Goal: Task Accomplishment & Management: Manage account settings

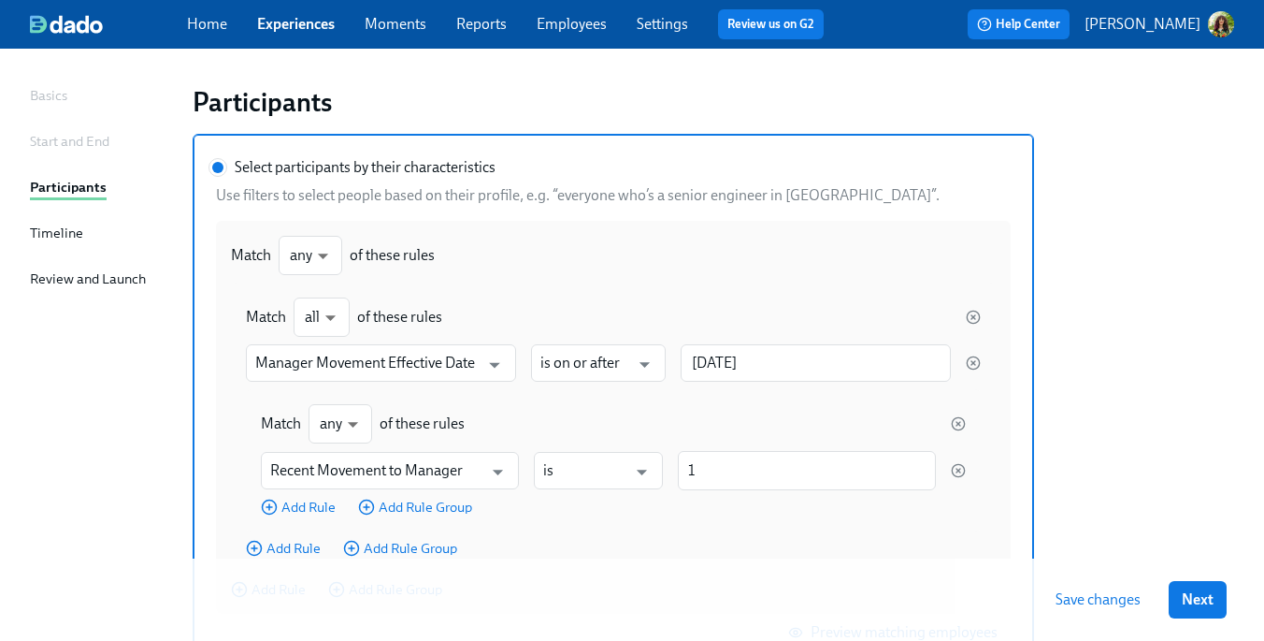
scroll to position [173, 0]
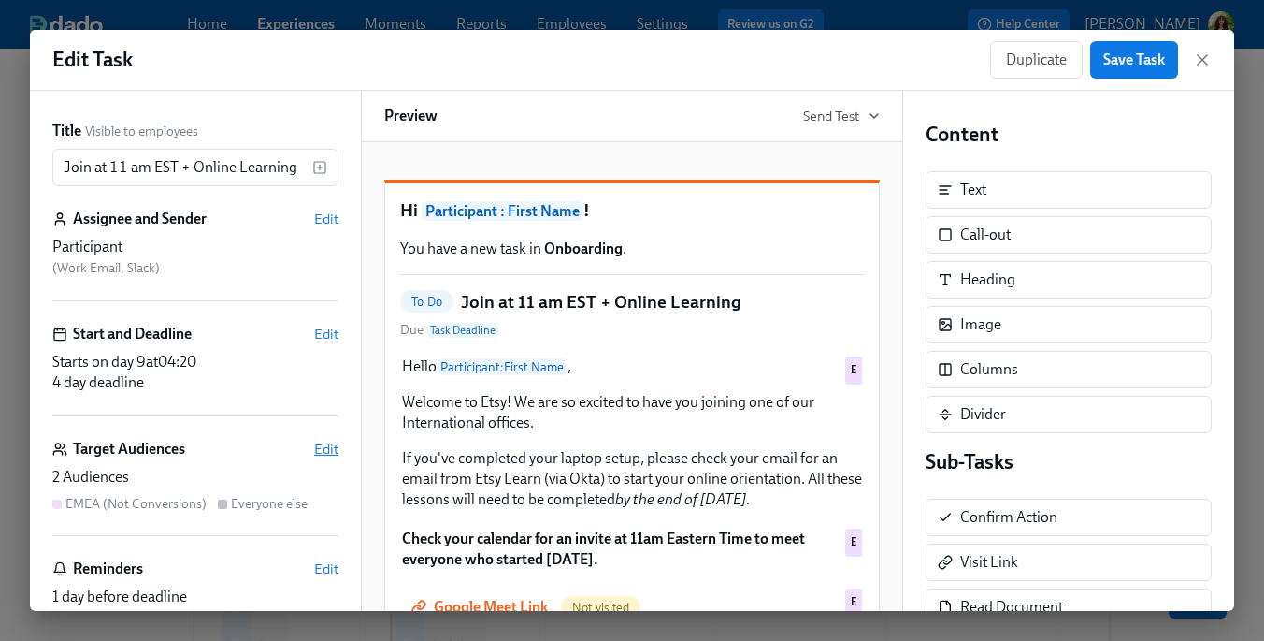
click at [321, 448] on span "Edit" at bounding box center [326, 449] width 24 height 19
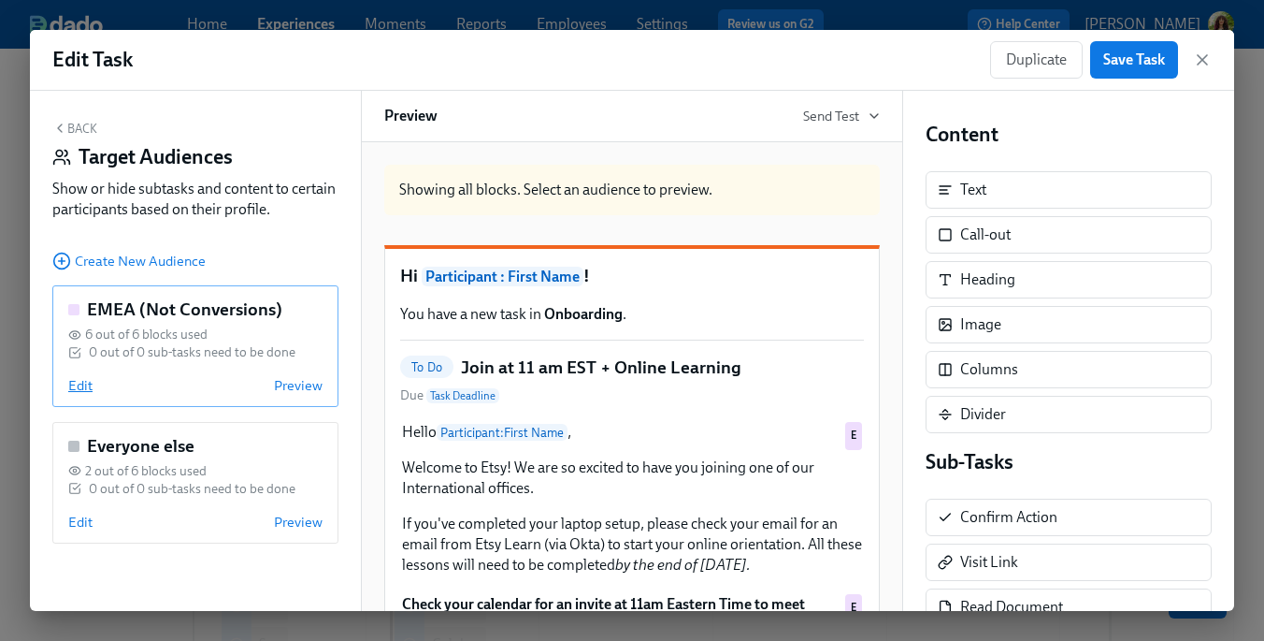
click at [79, 388] on span "Edit" at bounding box center [80, 385] width 24 height 19
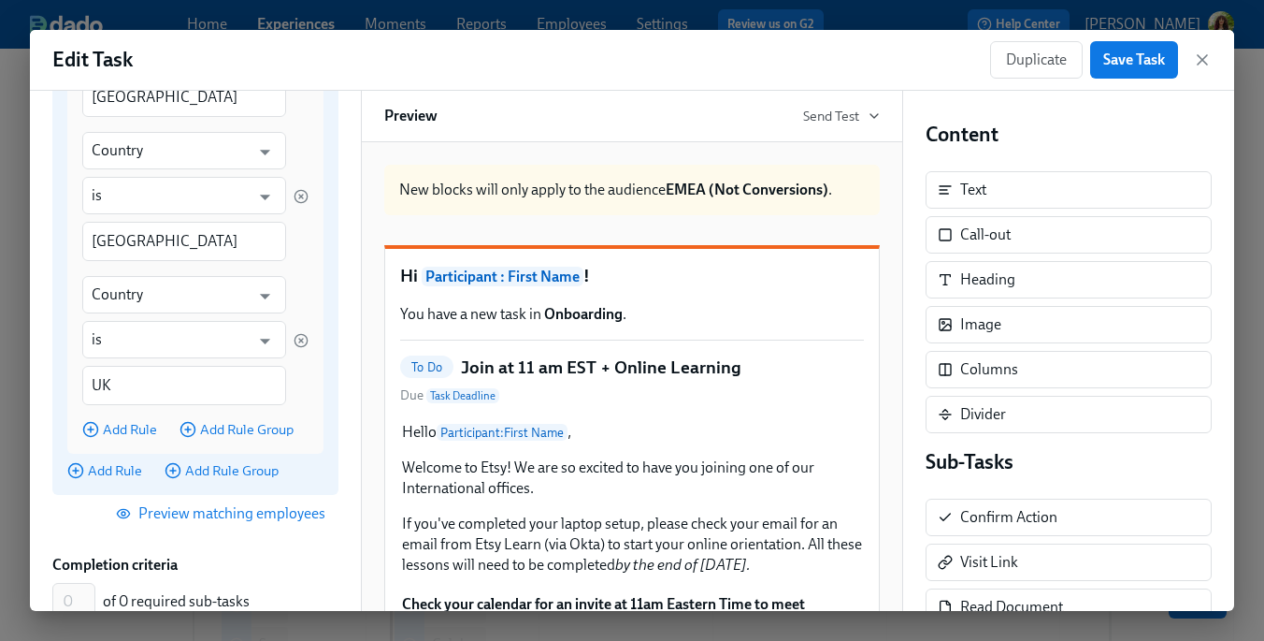
scroll to position [1105, 0]
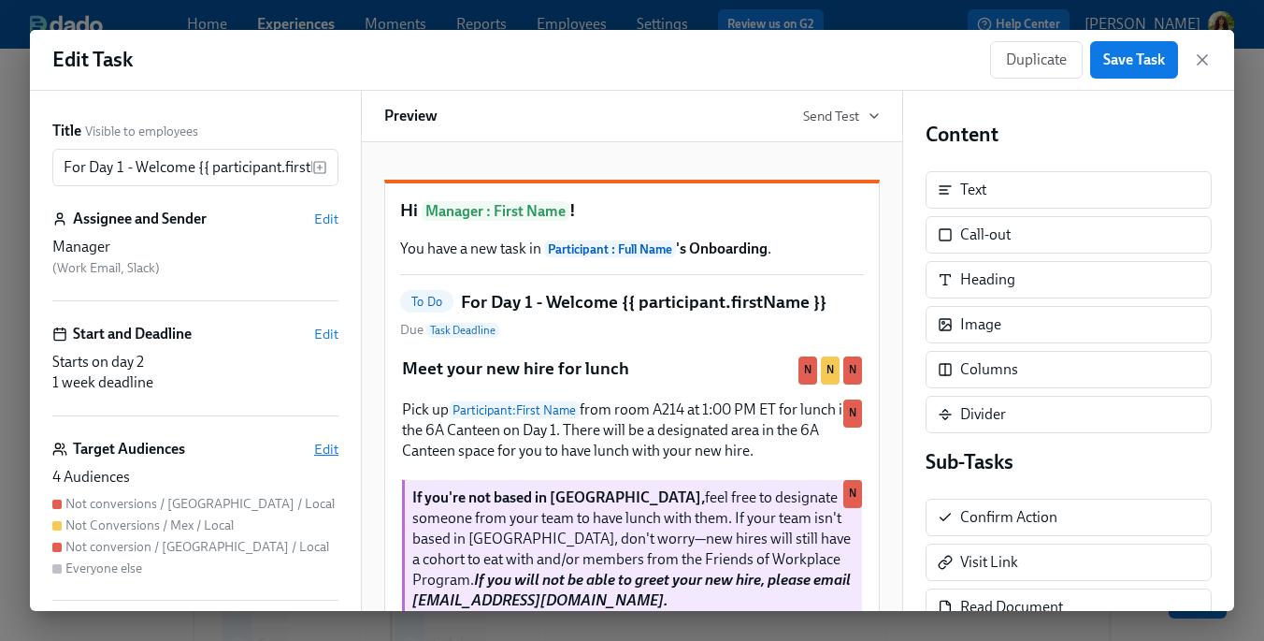
click at [324, 446] on span "Edit" at bounding box center [326, 449] width 24 height 19
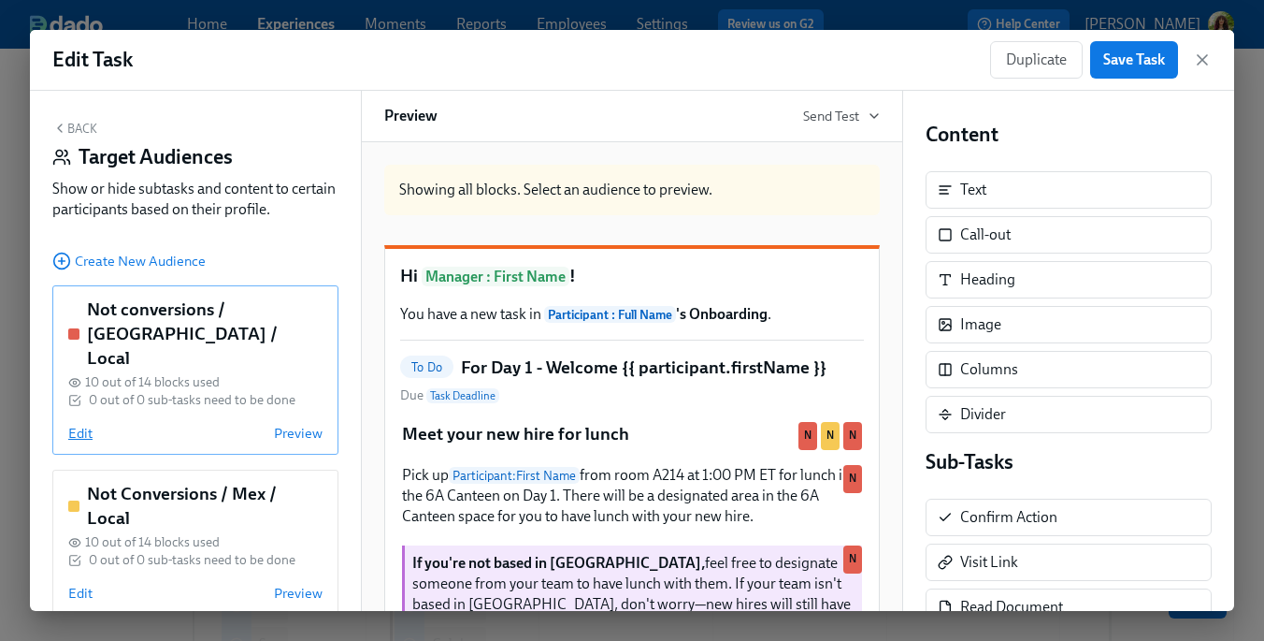
click at [79, 424] on span "Edit" at bounding box center [80, 433] width 24 height 19
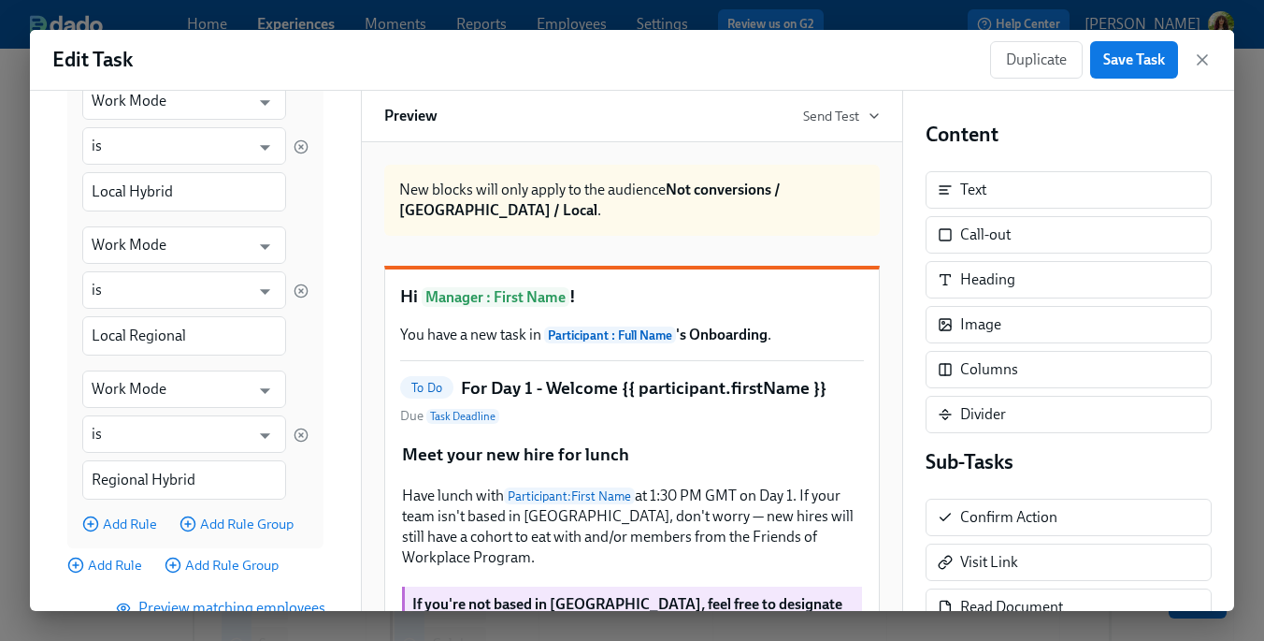
scroll to position [655, 0]
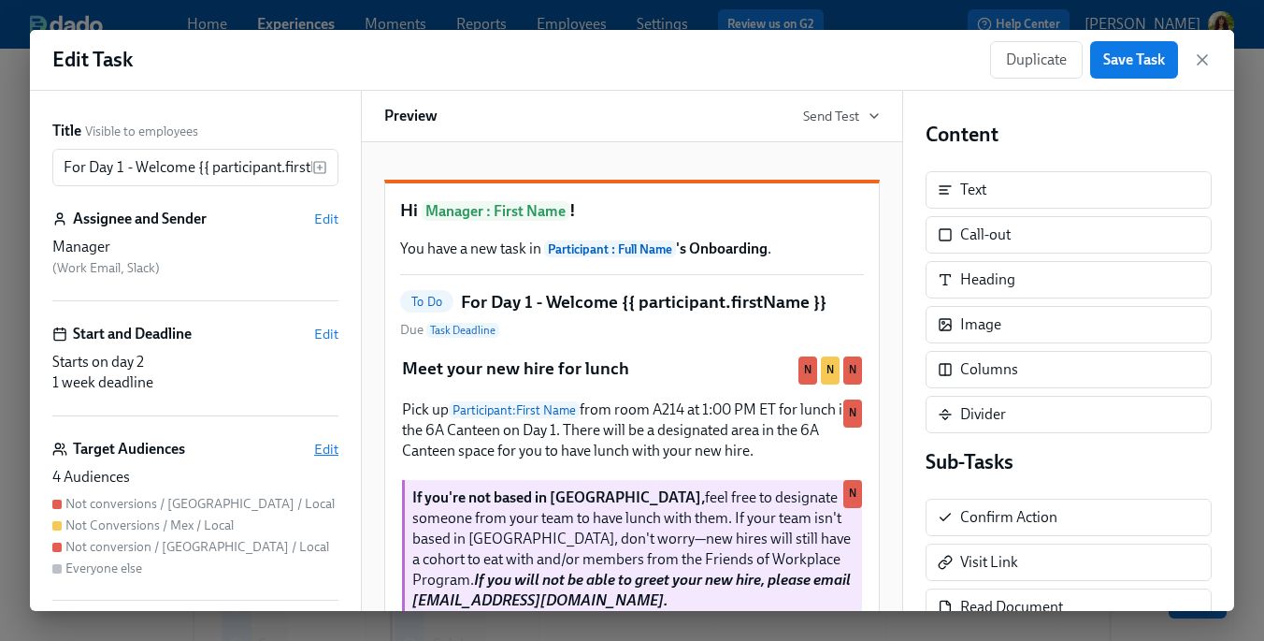
click at [326, 449] on span "Edit" at bounding box center [326, 449] width 24 height 19
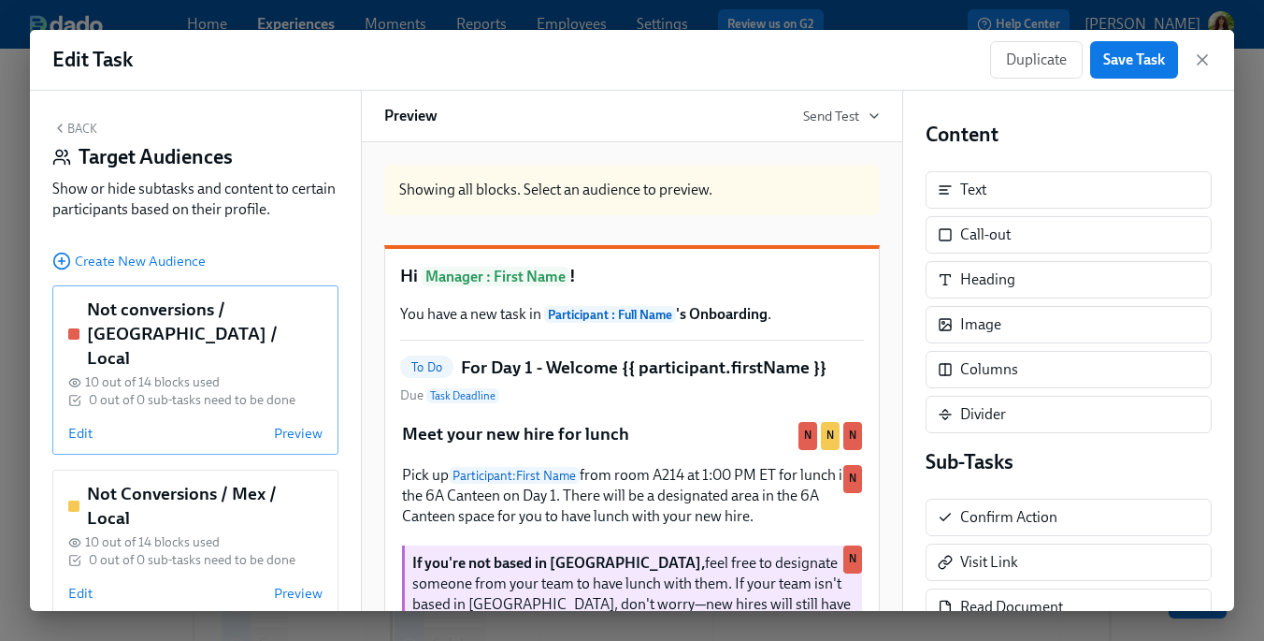
click at [79, 421] on div "Not conversions / Dublin / Local 10 out of 14 blocks used 0 out of 0 sub-tasks …" at bounding box center [195, 369] width 286 height 169
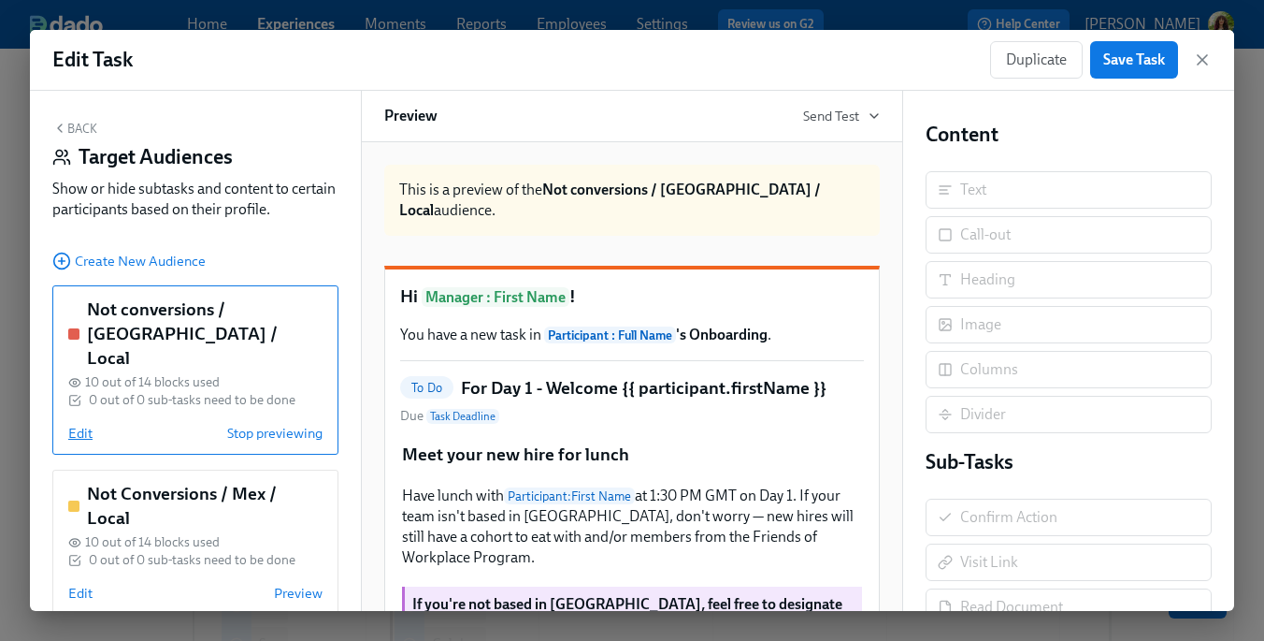
click at [79, 424] on span "Edit" at bounding box center [80, 433] width 24 height 19
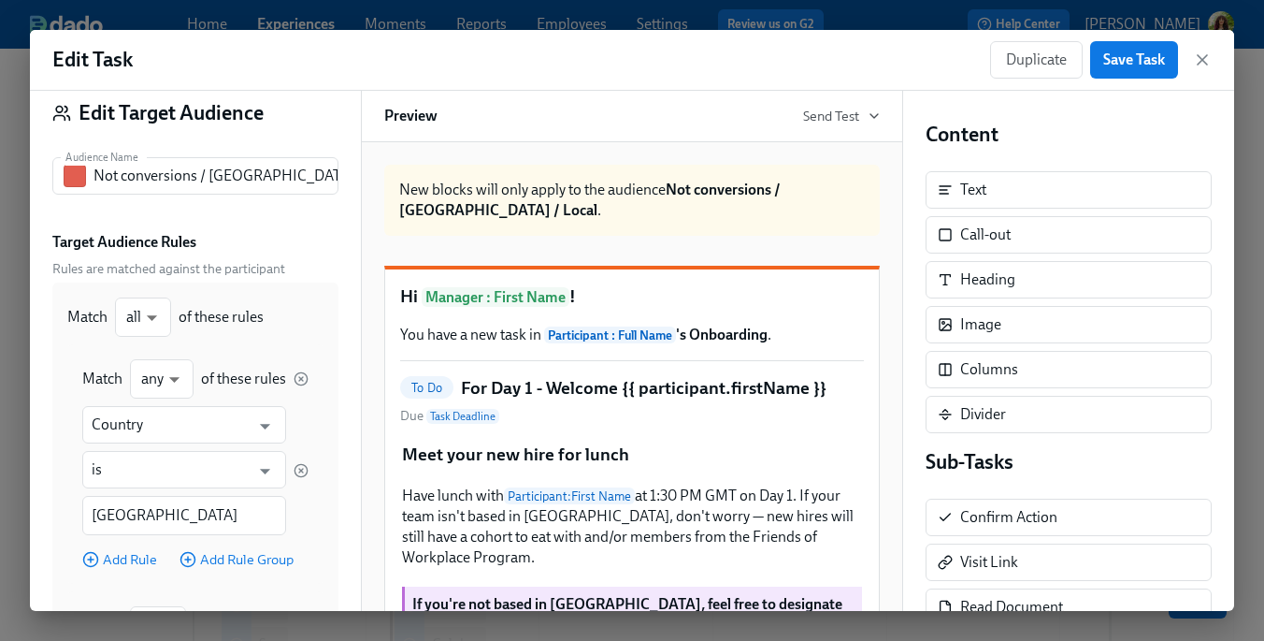
scroll to position [22, 0]
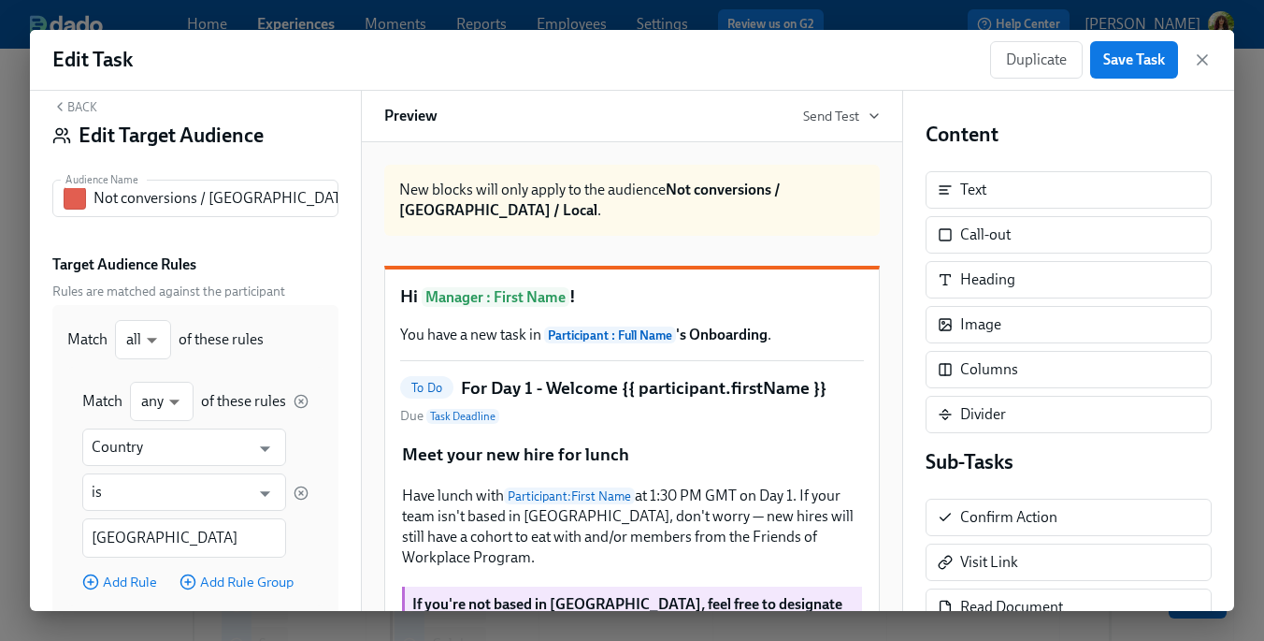
click at [68, 109] on button "Back" at bounding box center [74, 106] width 45 height 15
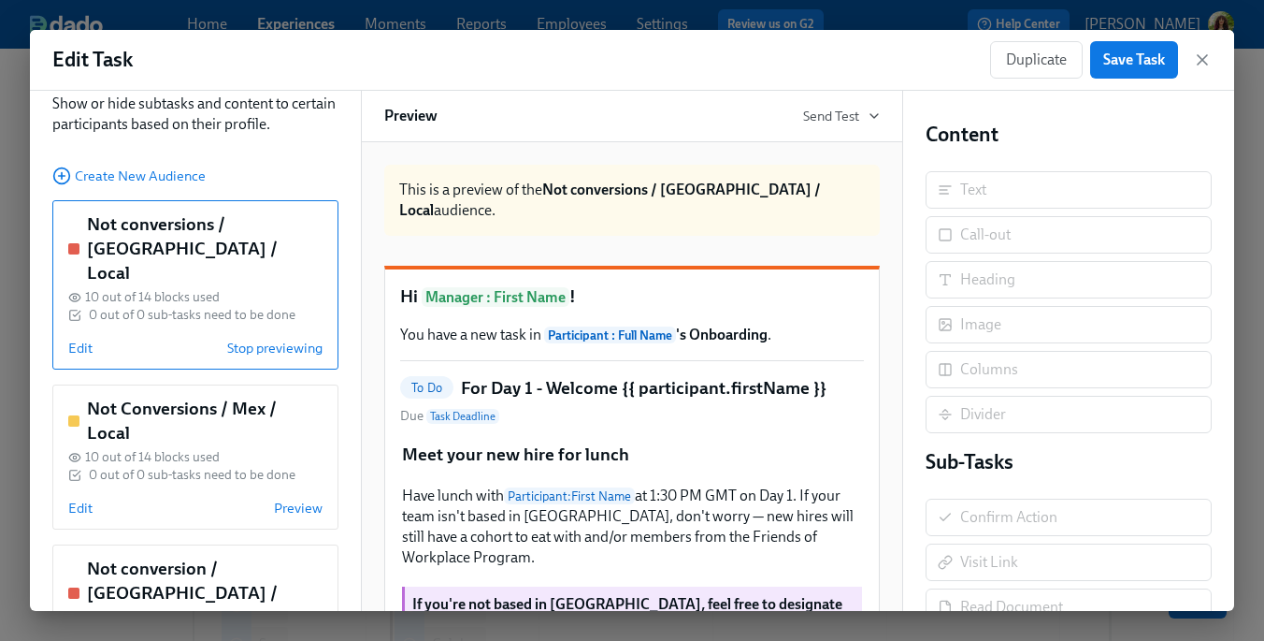
scroll to position [104, 0]
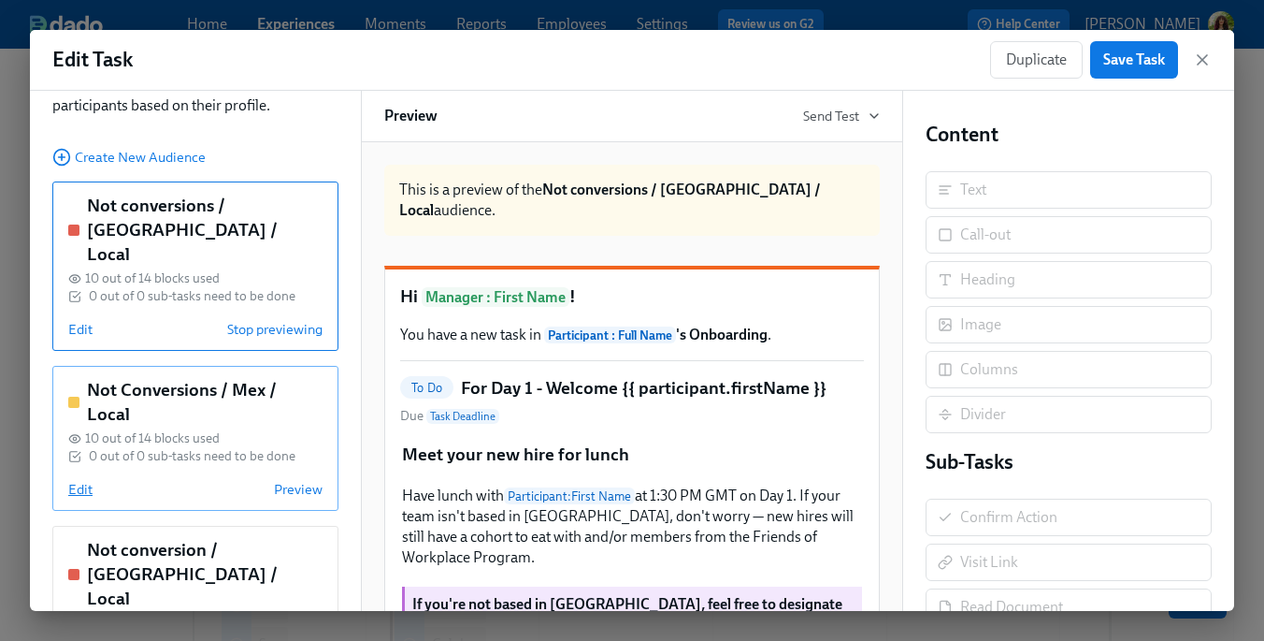
click at [77, 480] on span "Edit" at bounding box center [80, 489] width 24 height 19
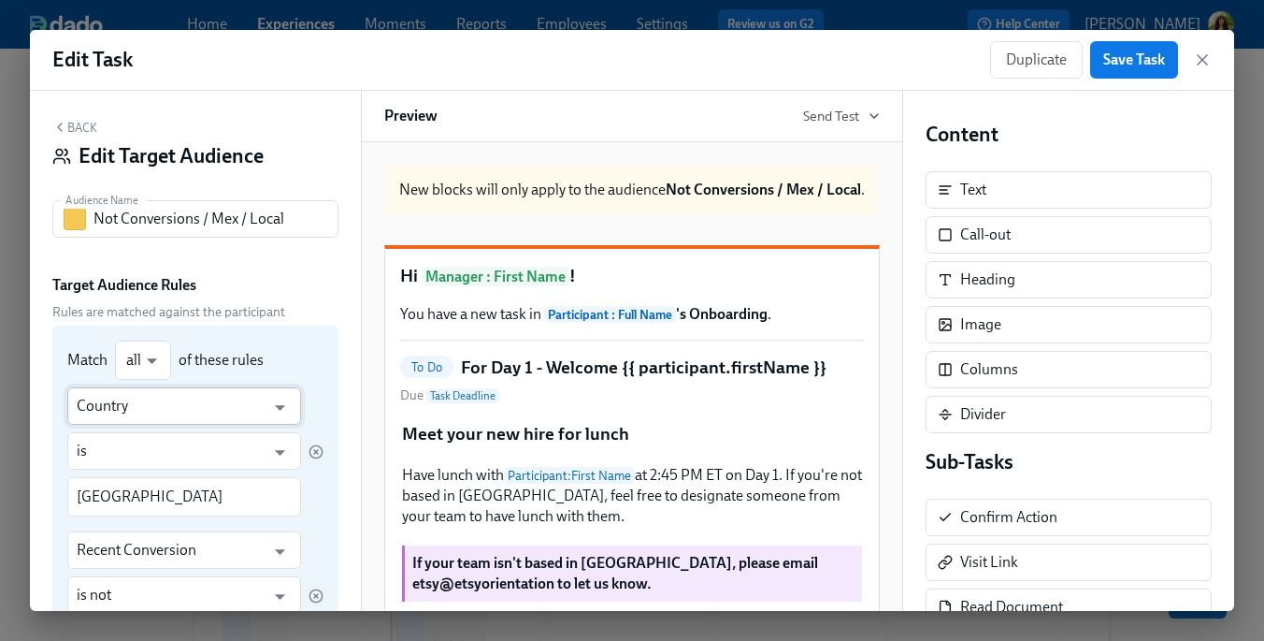
scroll to position [0, 0]
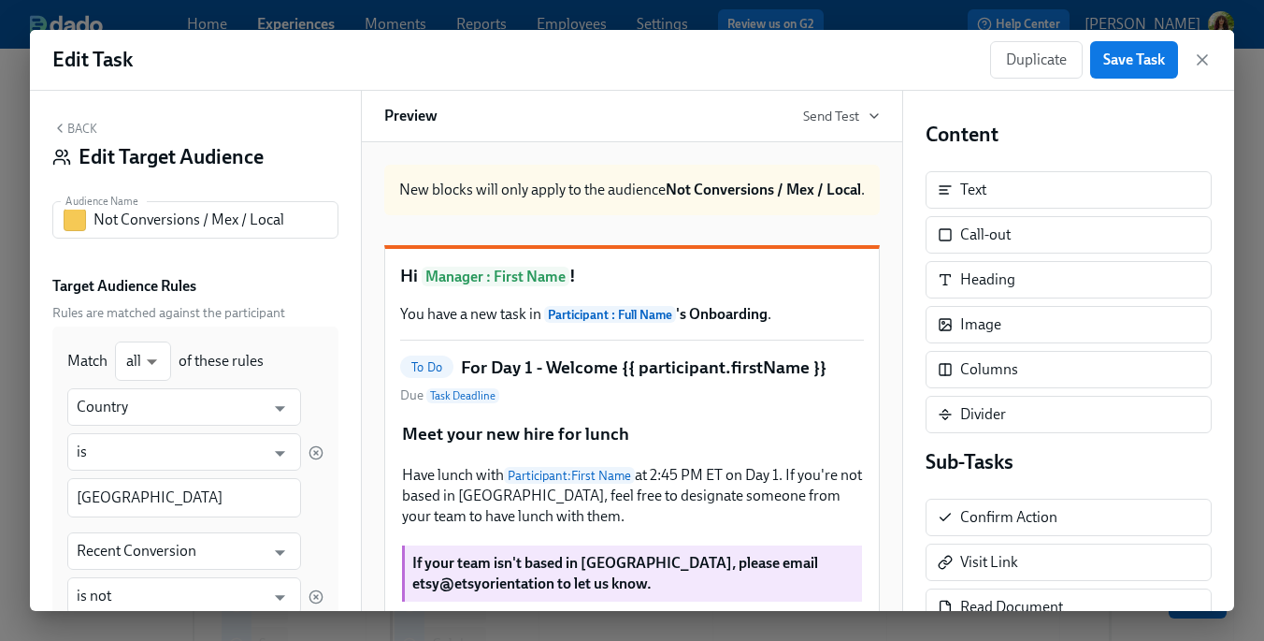
click at [80, 125] on button "Back" at bounding box center [74, 128] width 45 height 15
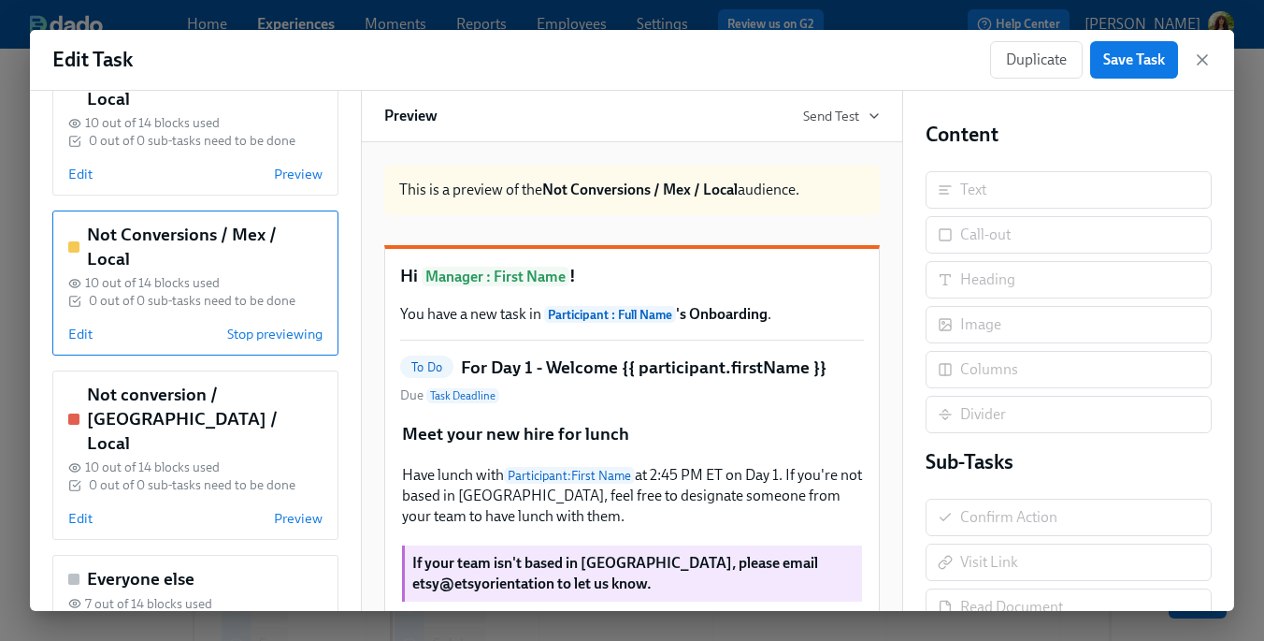
scroll to position [261, 0]
click at [148, 456] on span "10 out of 14 blocks used" at bounding box center [152, 465] width 135 height 18
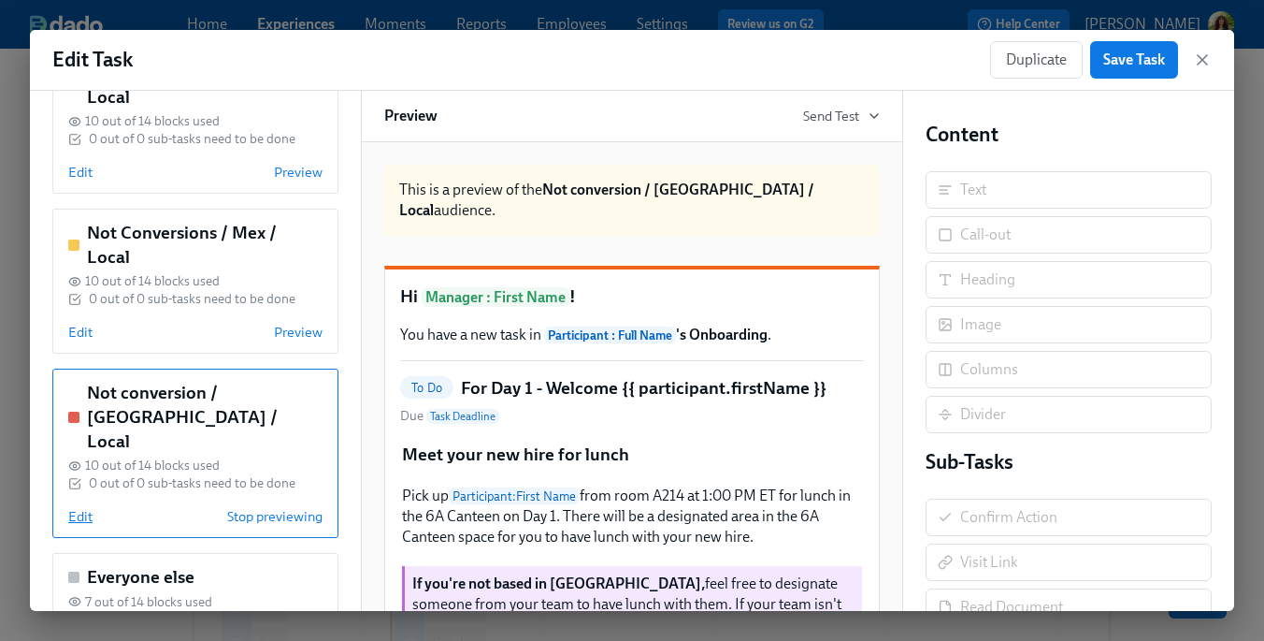
click at [77, 507] on span "Edit" at bounding box center [80, 516] width 24 height 19
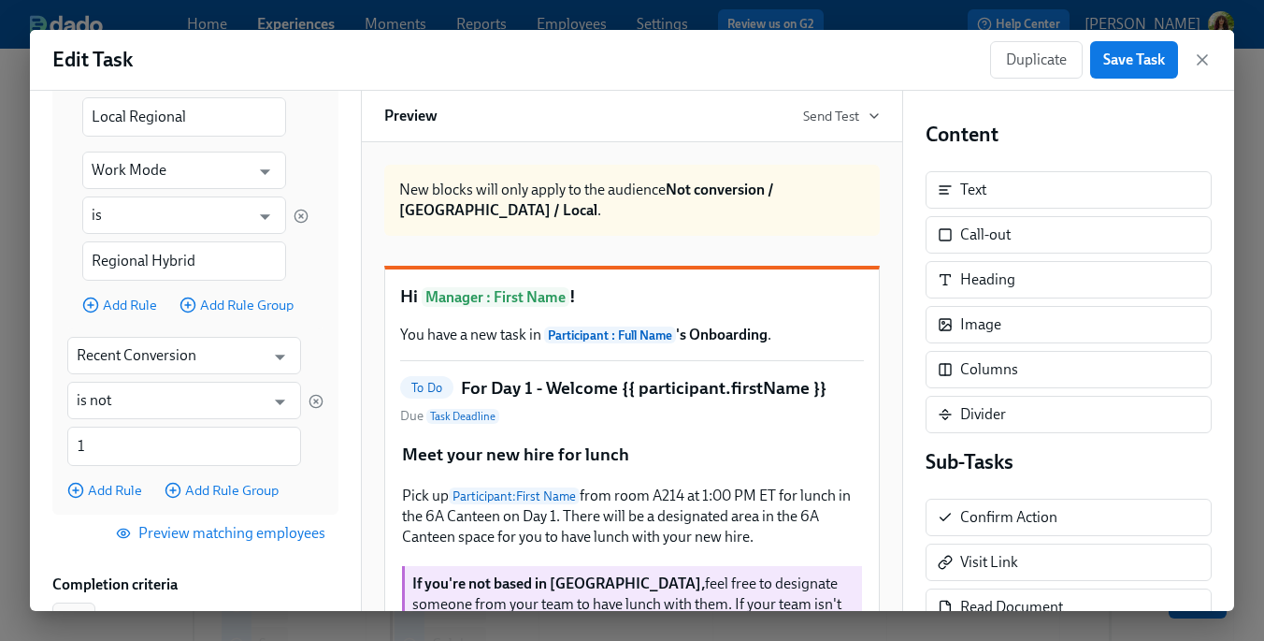
scroll to position [627, 0]
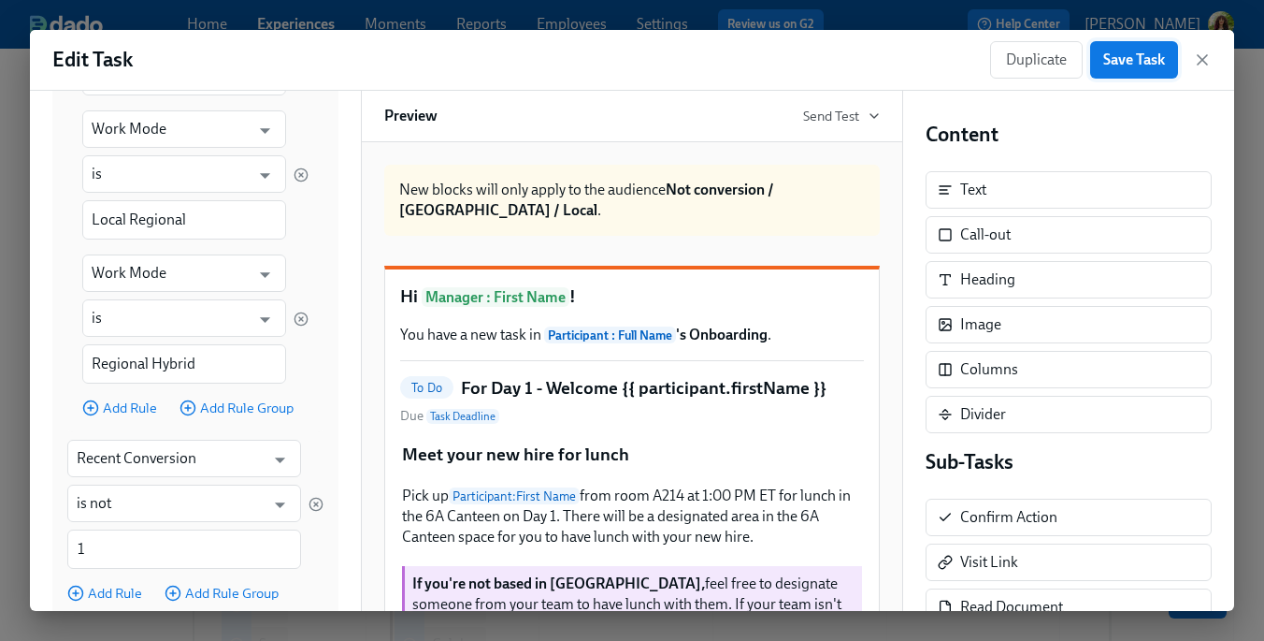
click at [1134, 60] on span "Save Task" at bounding box center [1134, 59] width 62 height 19
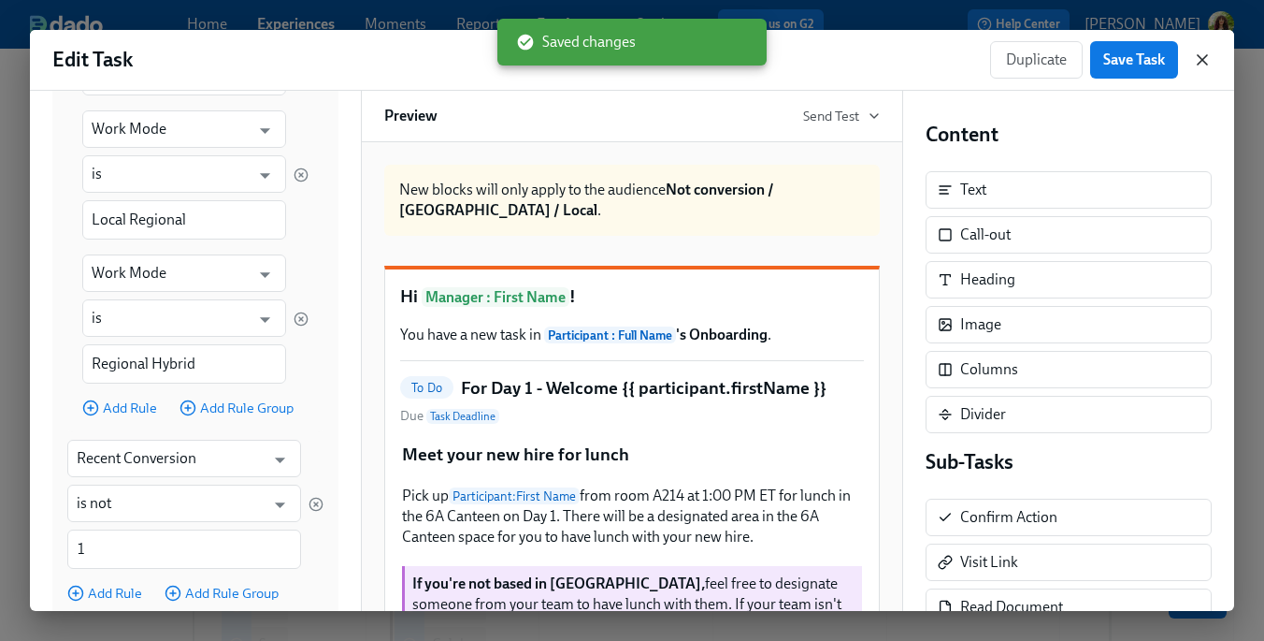
click at [1204, 59] on icon "button" at bounding box center [1202, 59] width 9 height 9
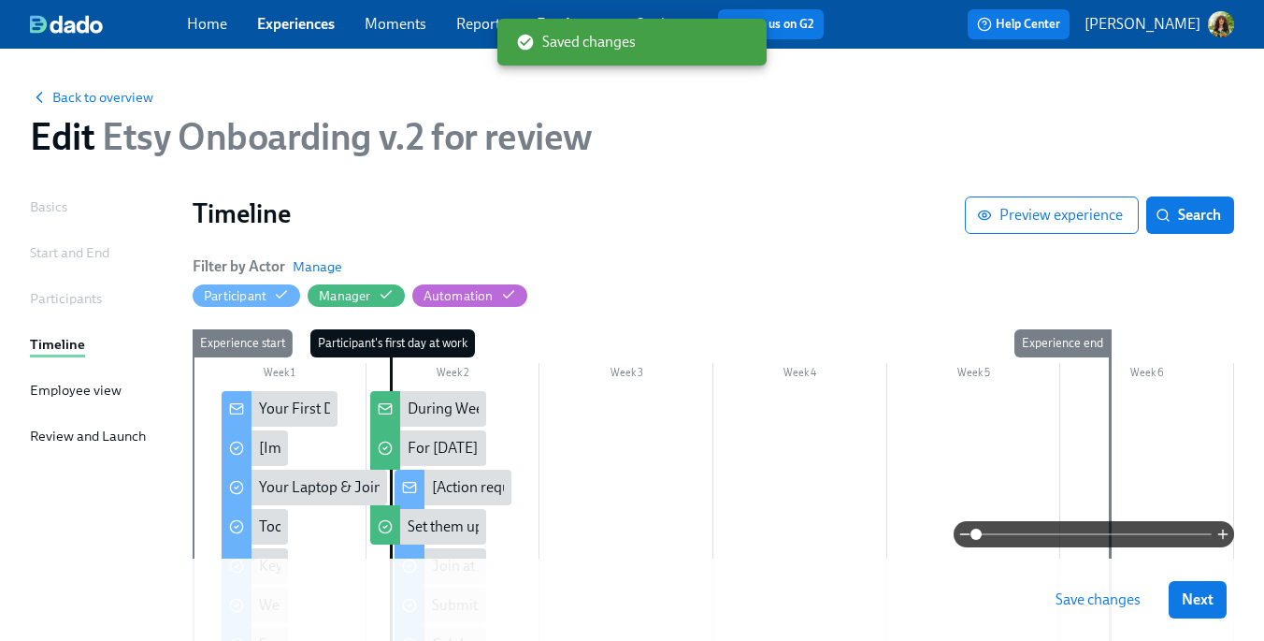
click at [1095, 597] on span "Save changes" at bounding box center [1098, 599] width 85 height 19
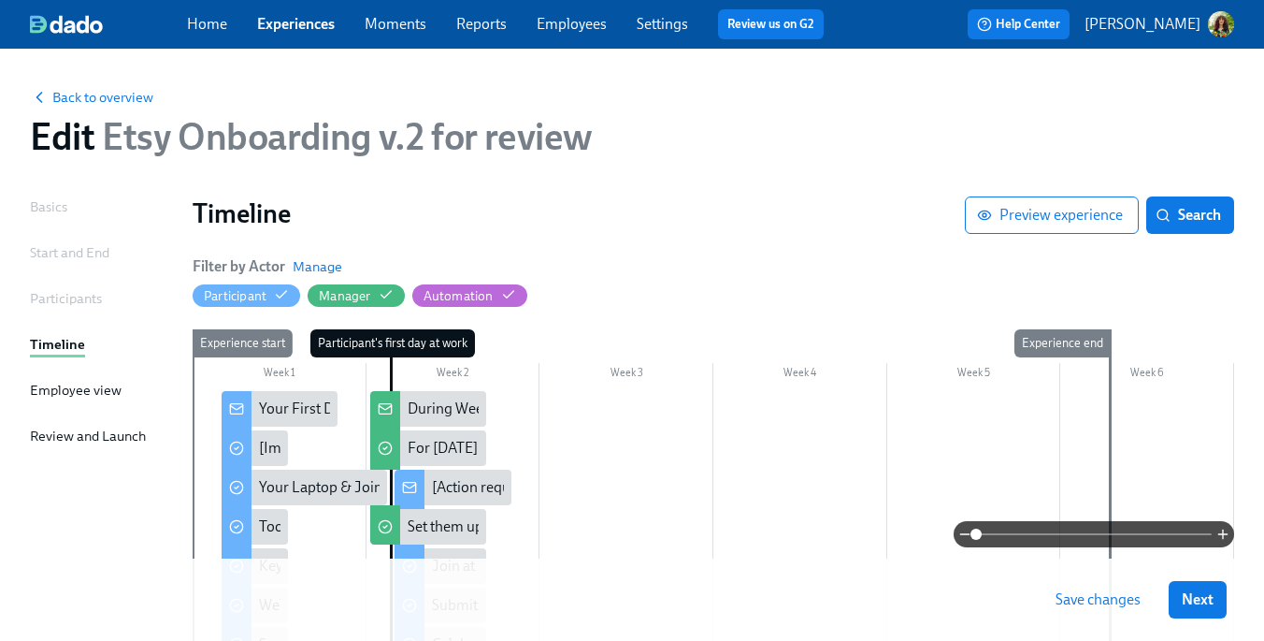
click at [1116, 598] on span "Save changes" at bounding box center [1098, 599] width 85 height 19
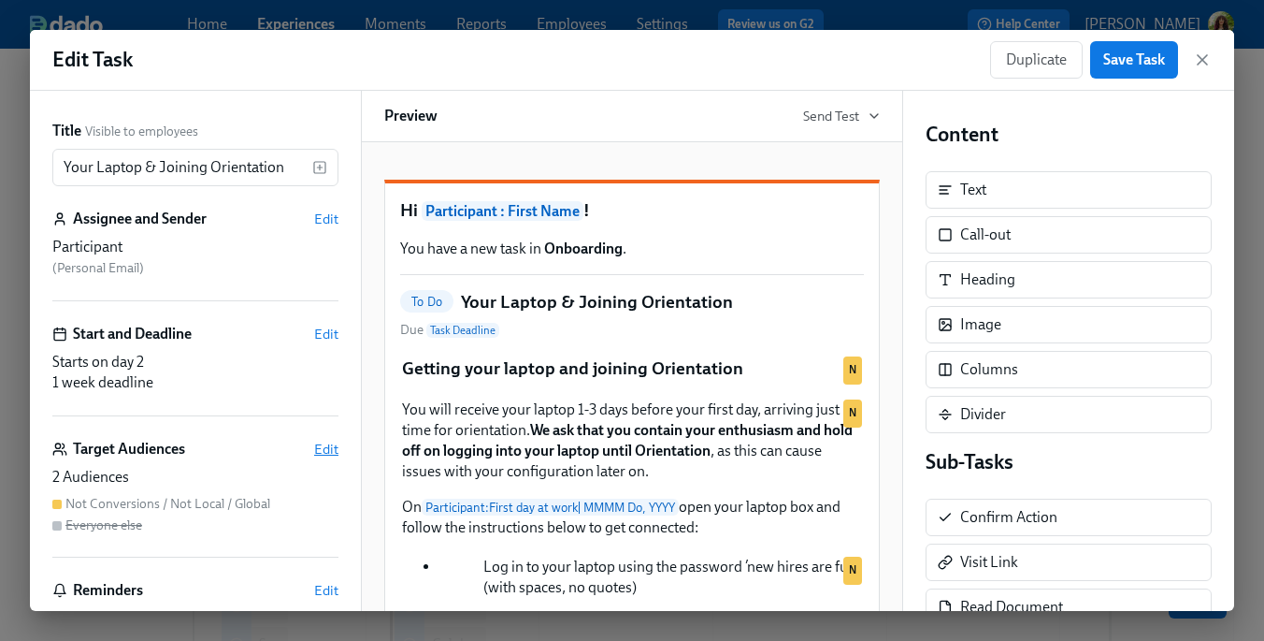
click at [321, 453] on span "Edit" at bounding box center [326, 449] width 24 height 19
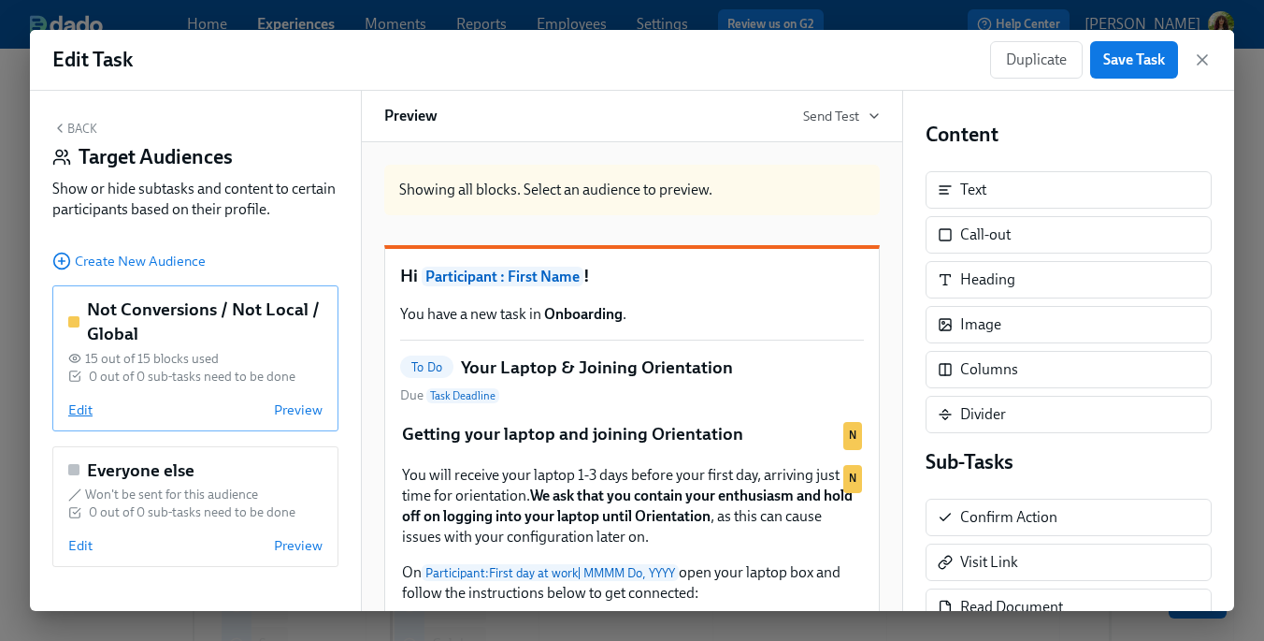
click at [79, 407] on span "Edit" at bounding box center [80, 409] width 24 height 19
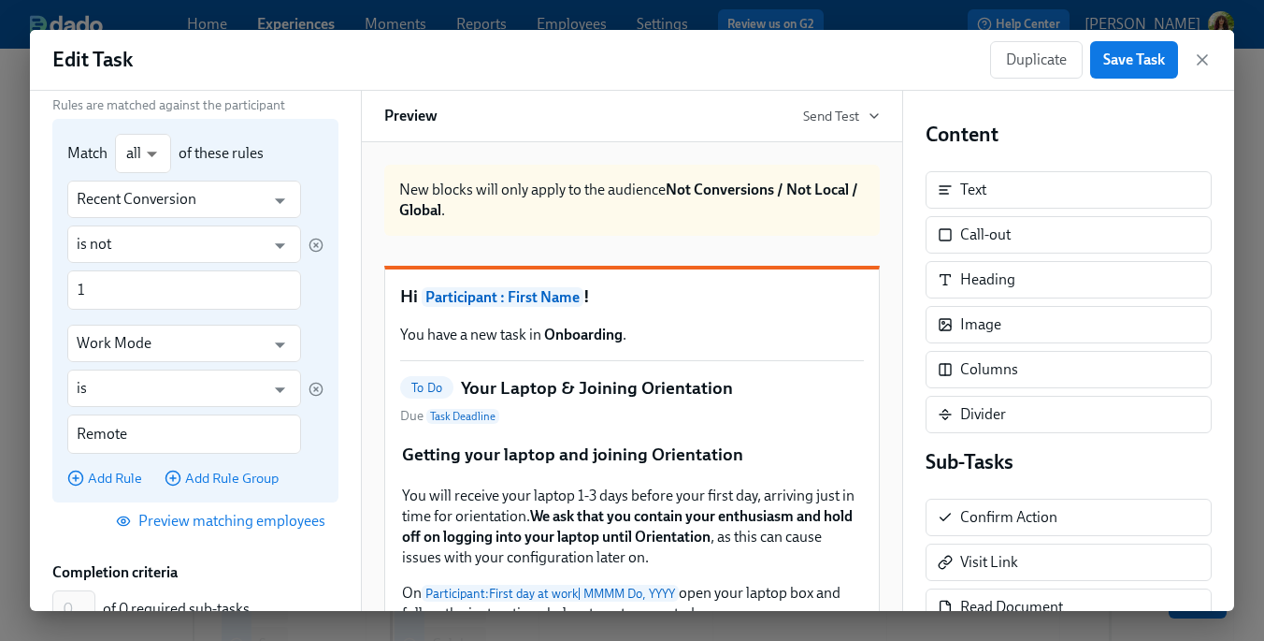
scroll to position [211, 0]
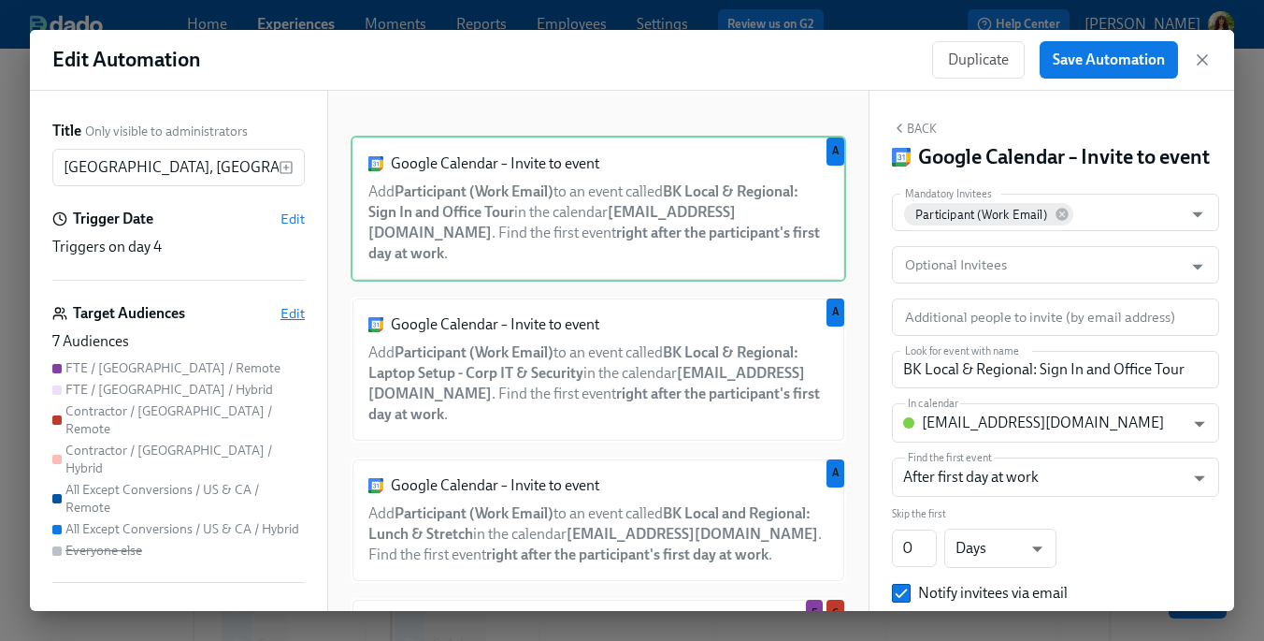
click at [288, 313] on span "Edit" at bounding box center [293, 313] width 24 height 19
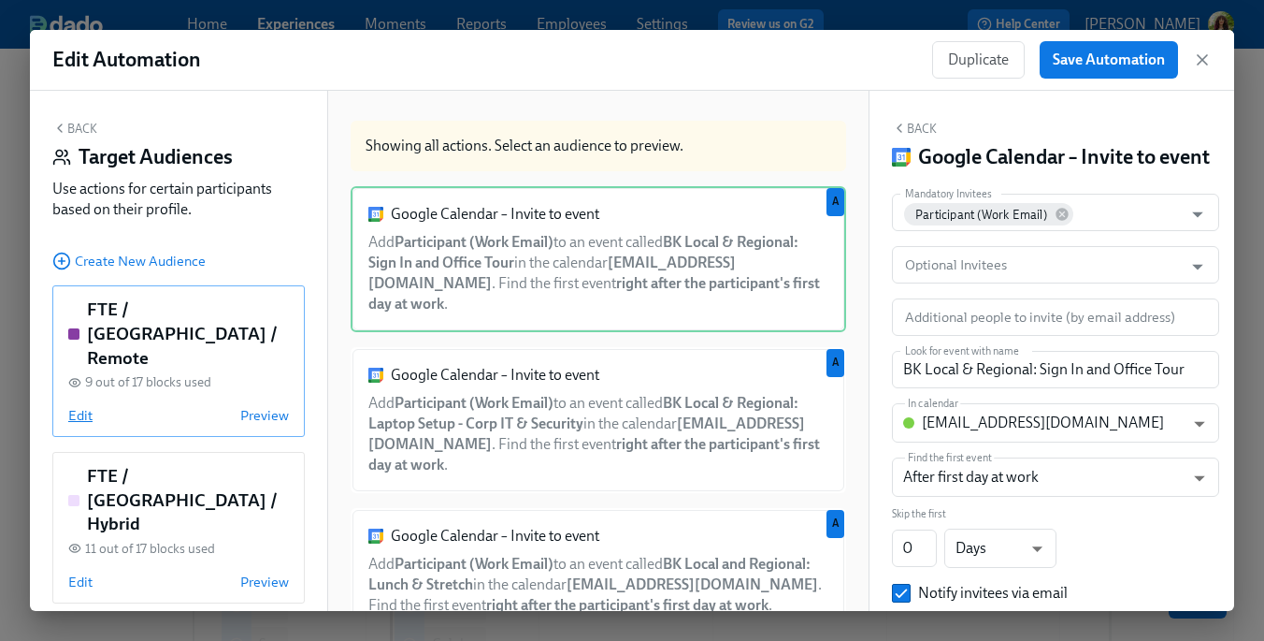
click at [78, 406] on span "Edit" at bounding box center [80, 415] width 24 height 19
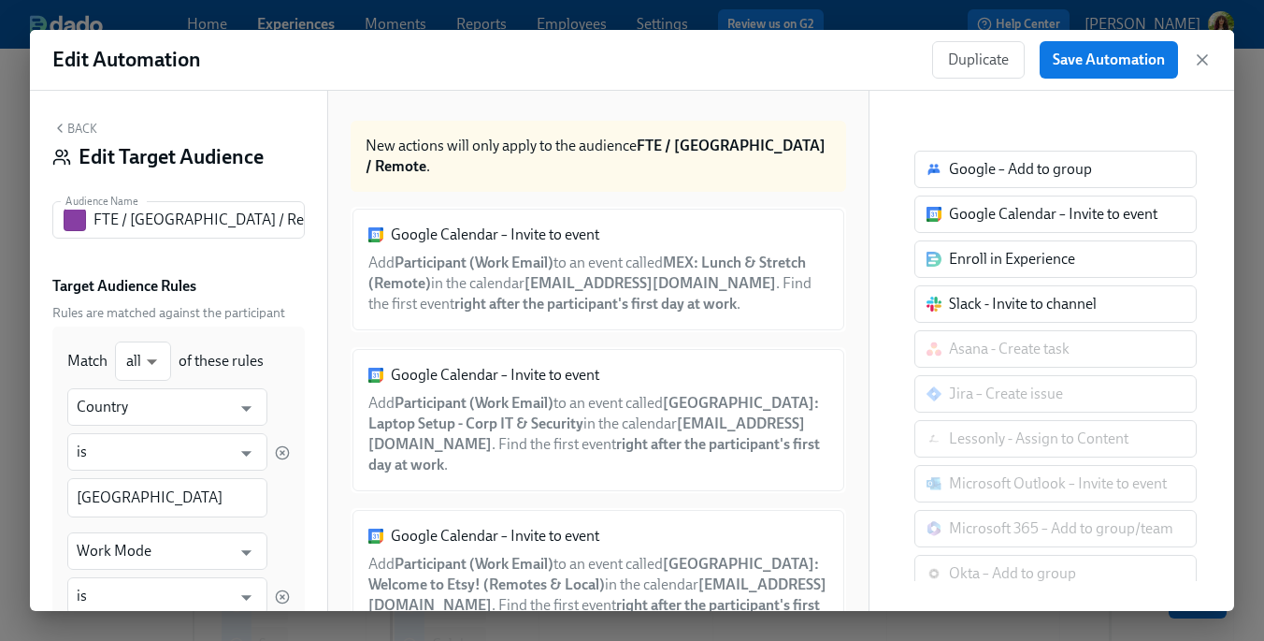
click at [76, 122] on button "Back" at bounding box center [74, 128] width 45 height 15
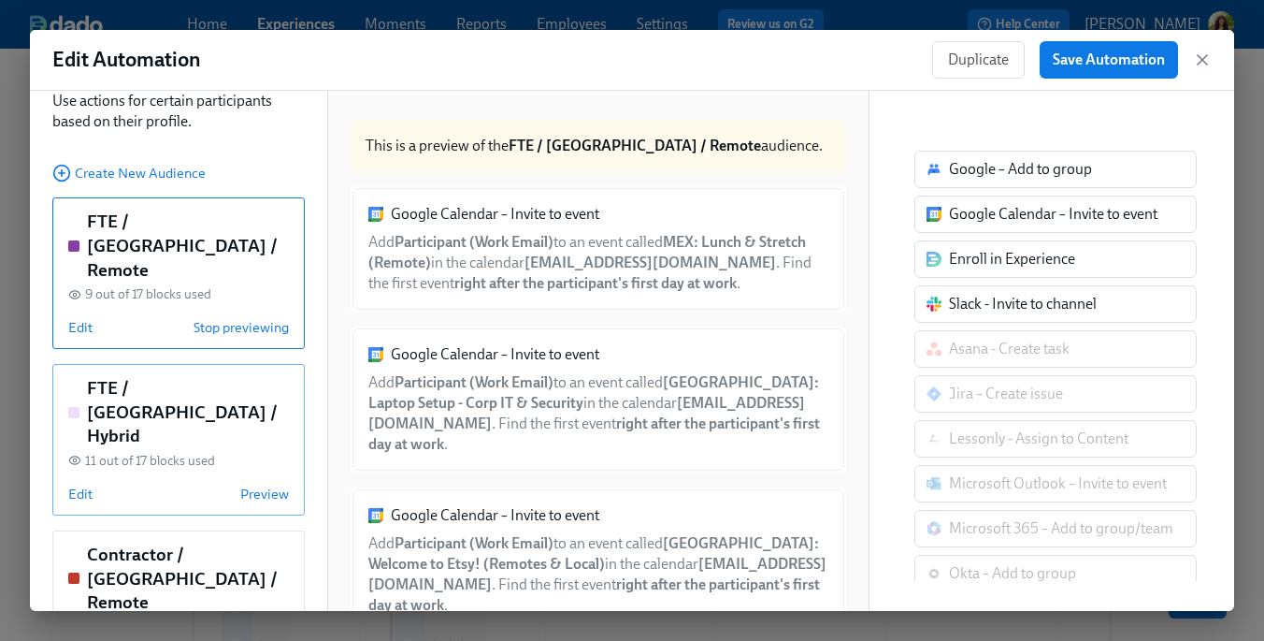
scroll to position [90, 0]
click at [84, 483] on span "Edit" at bounding box center [80, 492] width 24 height 19
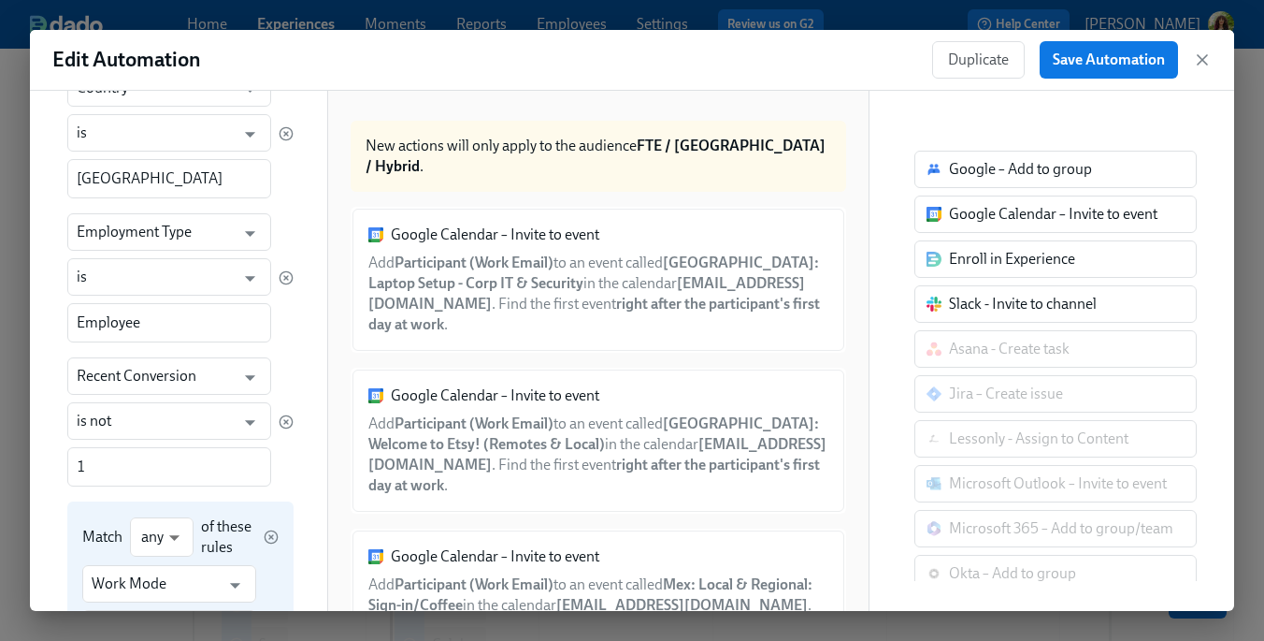
scroll to position [0, 0]
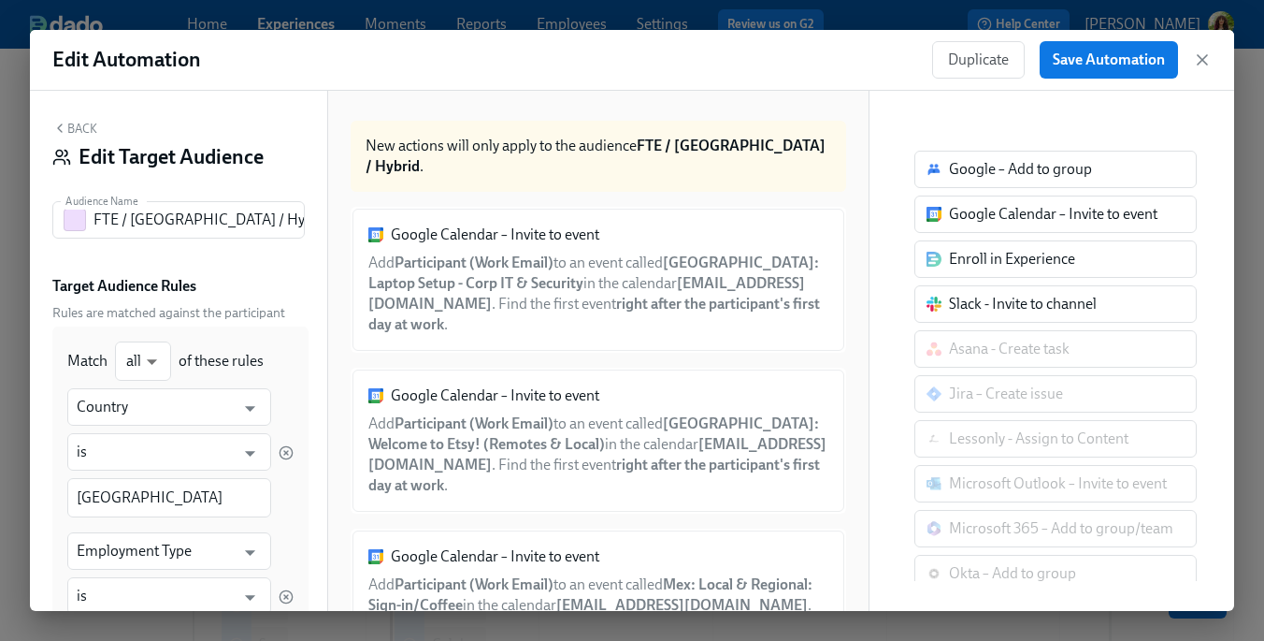
click at [79, 128] on button "Back" at bounding box center [74, 128] width 45 height 15
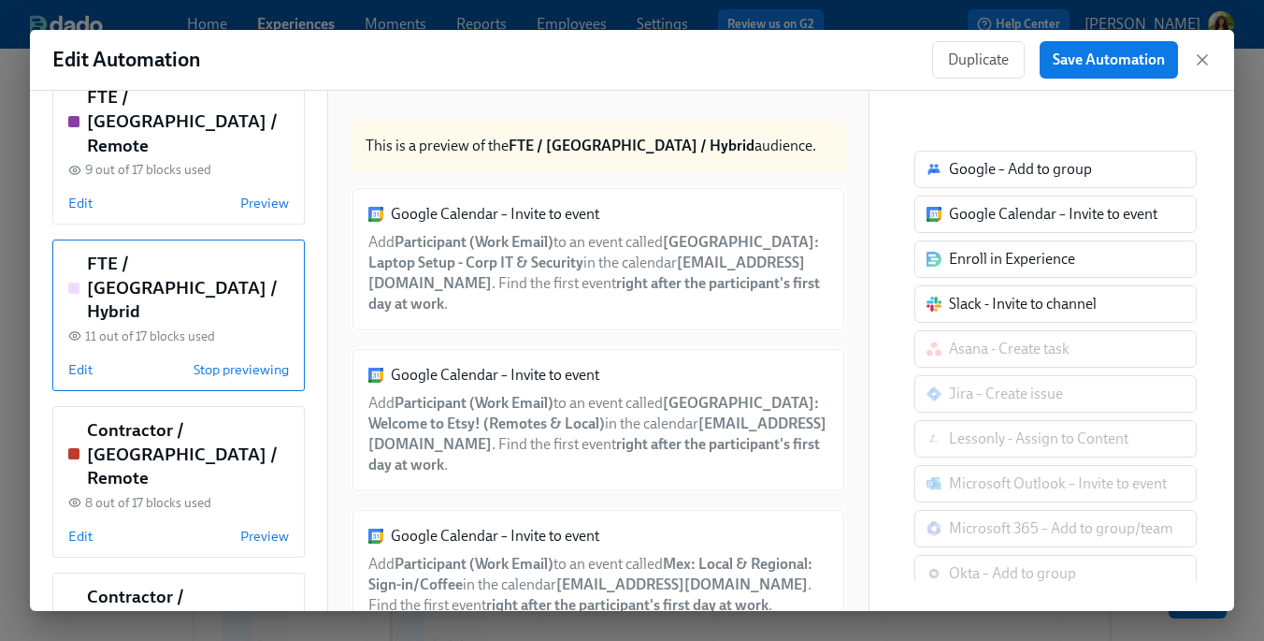
scroll to position [219, 0]
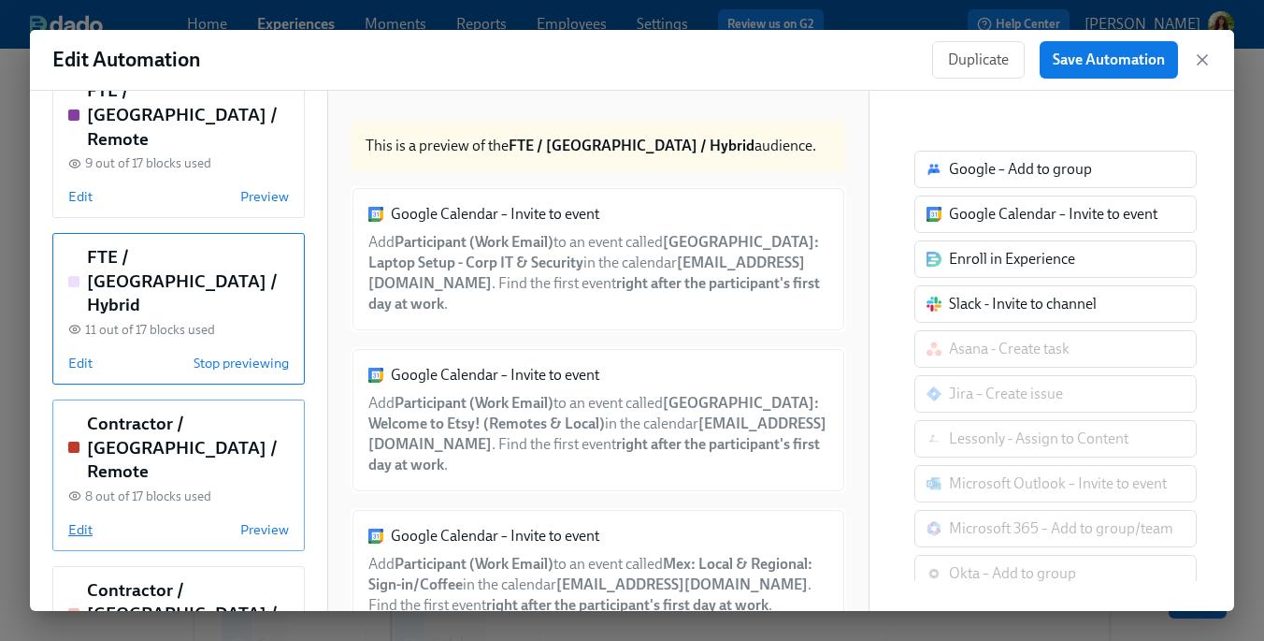
click at [78, 520] on span "Edit" at bounding box center [80, 529] width 24 height 19
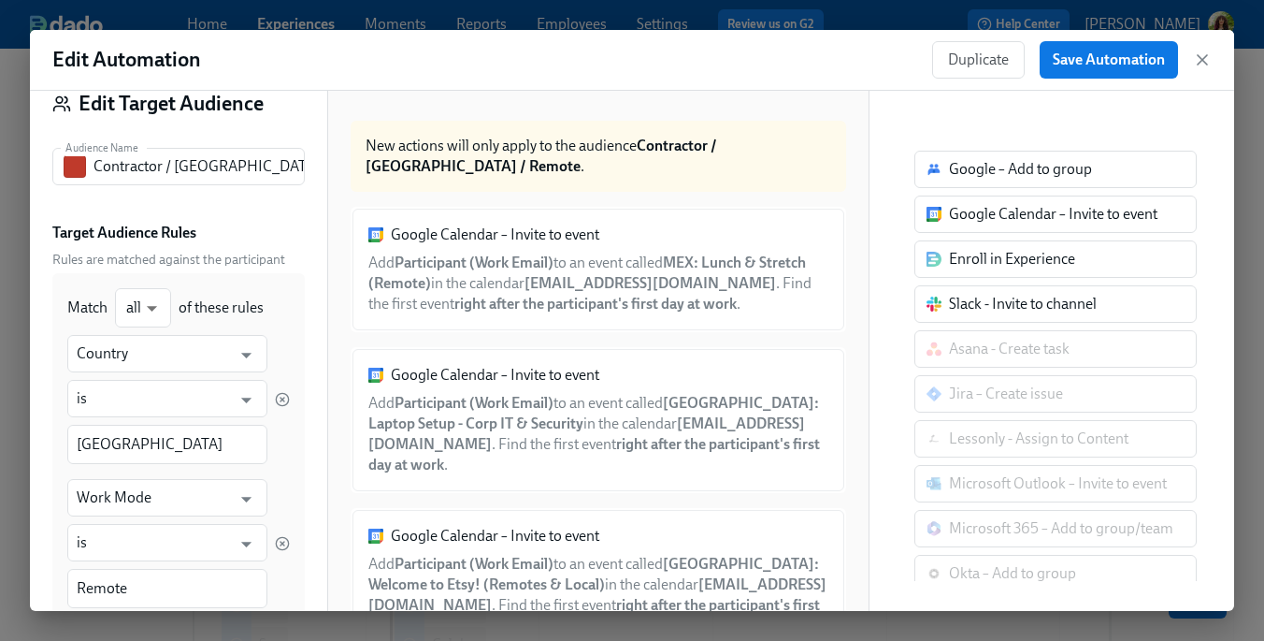
scroll to position [0, 0]
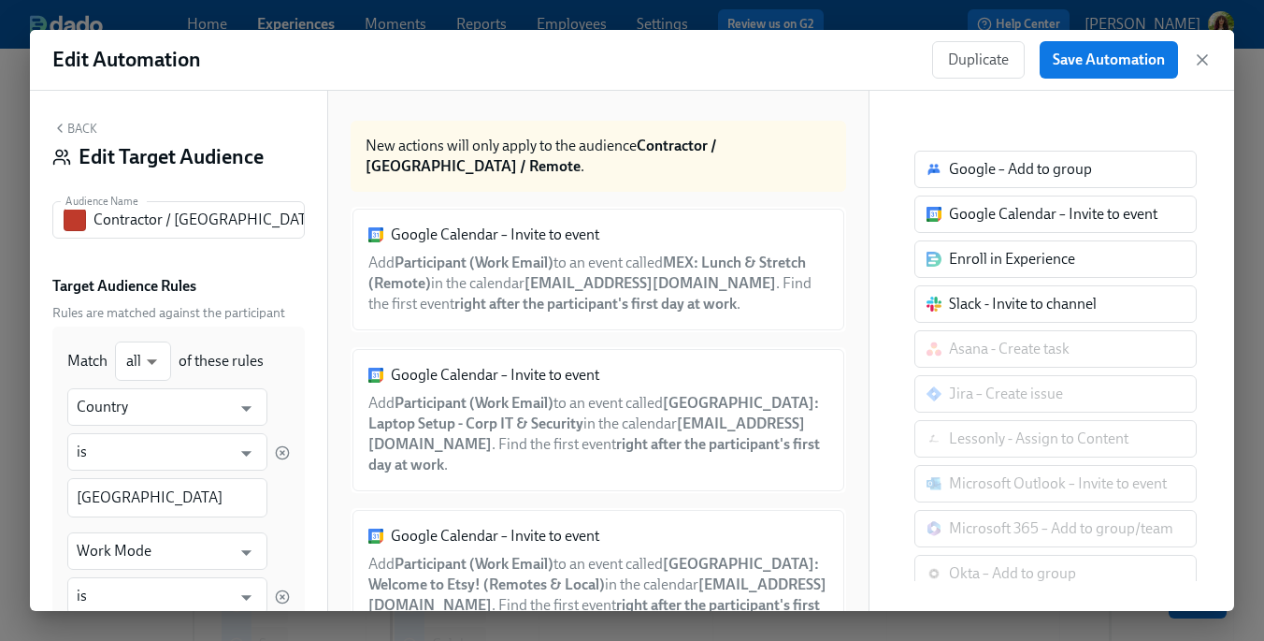
click at [82, 129] on button "Back" at bounding box center [74, 128] width 45 height 15
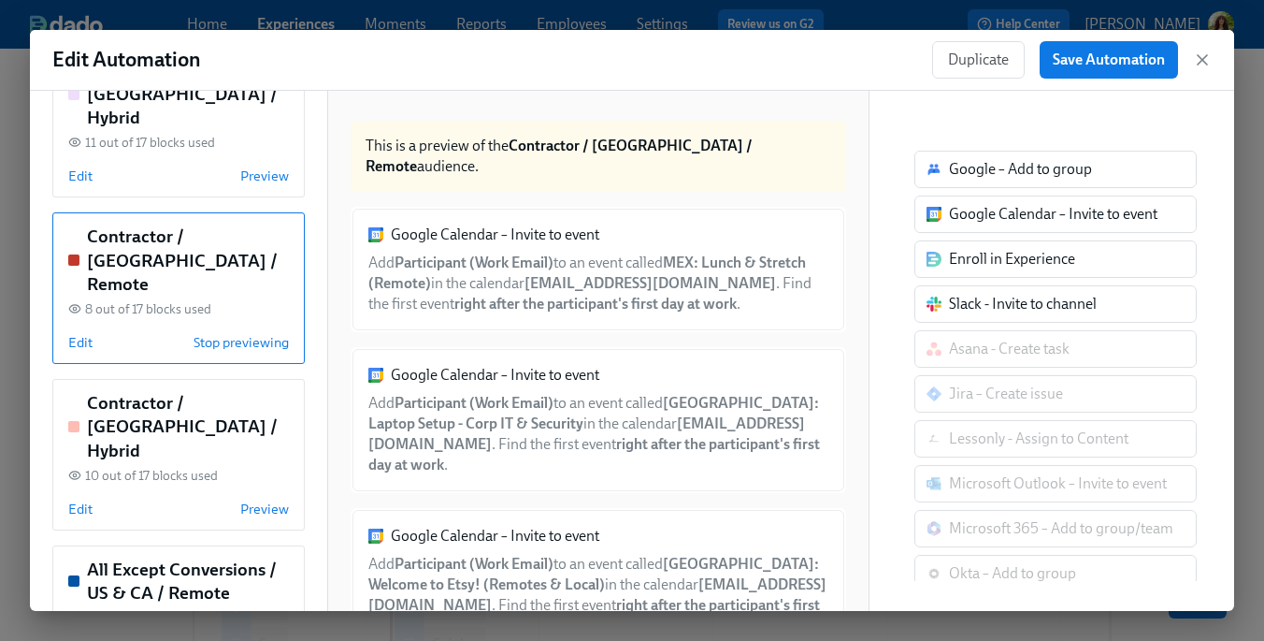
scroll to position [413, 0]
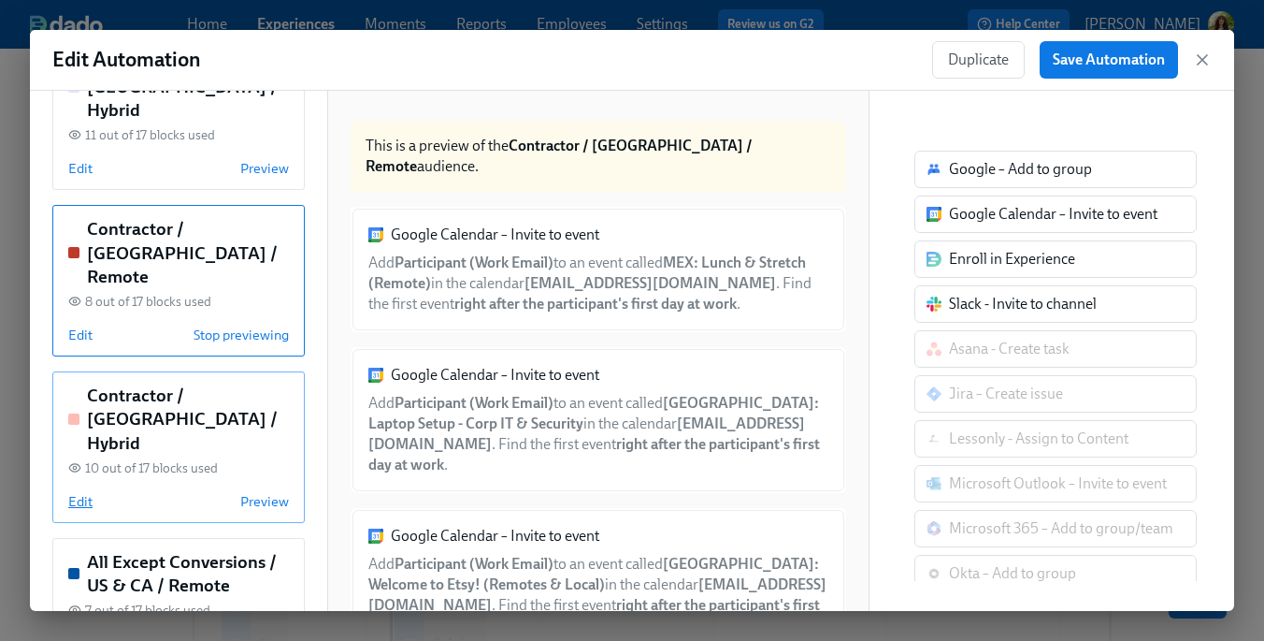
click at [84, 492] on span "Edit" at bounding box center [80, 501] width 24 height 19
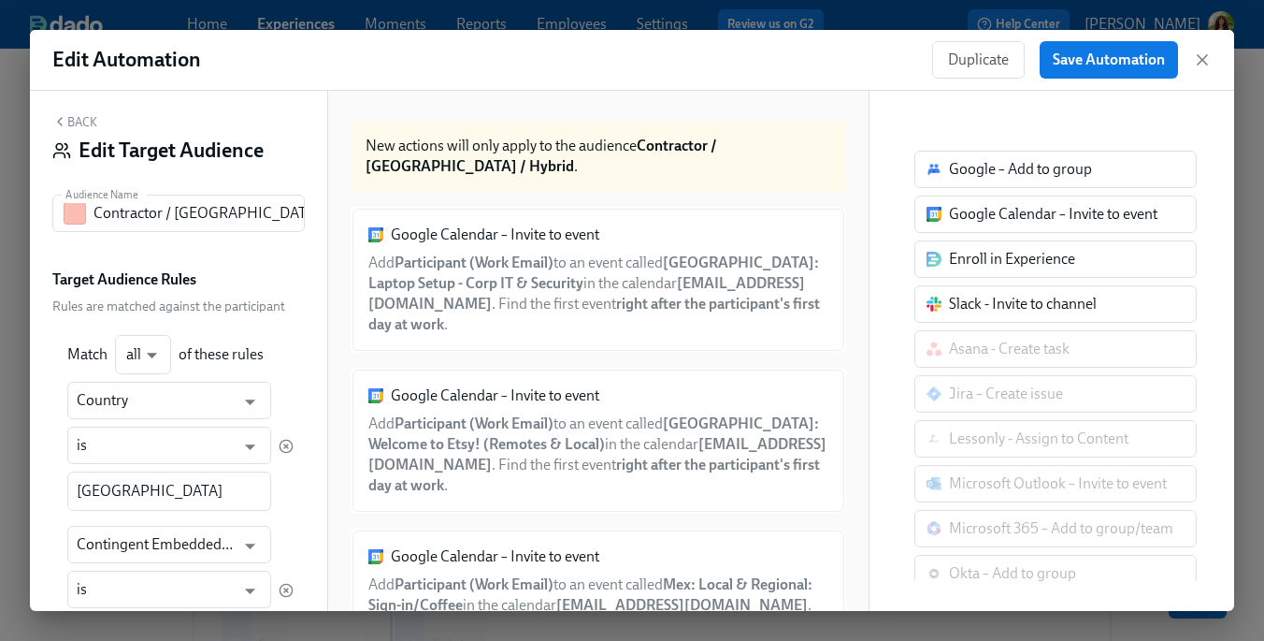
scroll to position [0, 0]
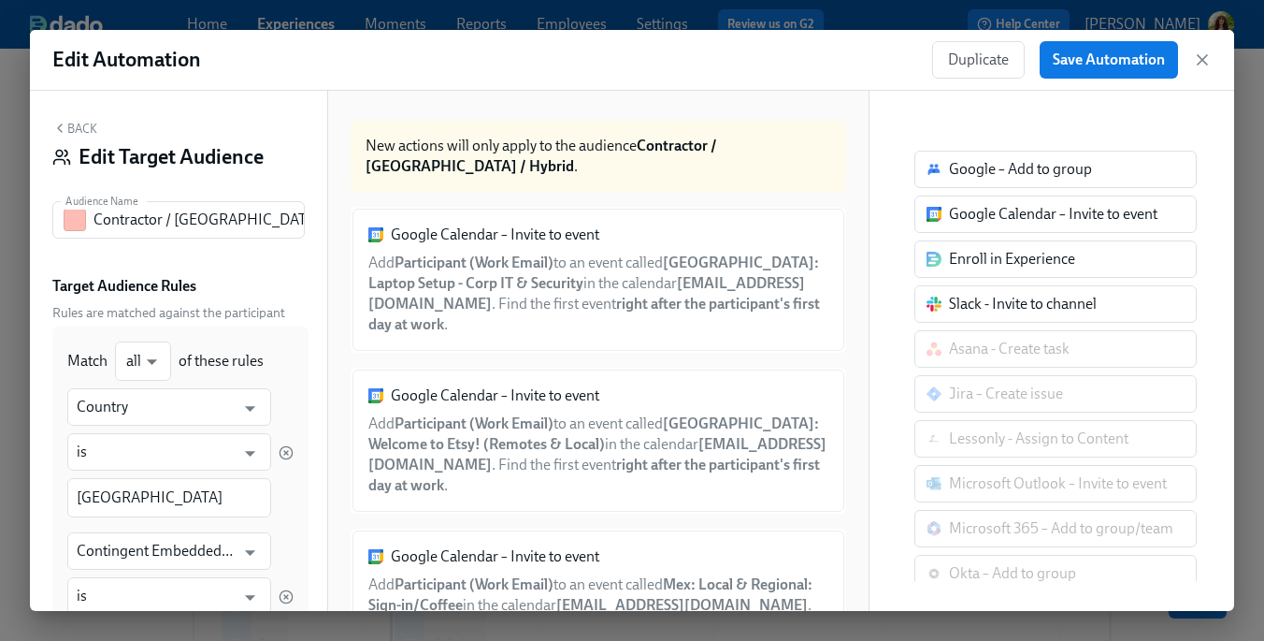
click at [81, 125] on button "Back" at bounding box center [74, 128] width 45 height 15
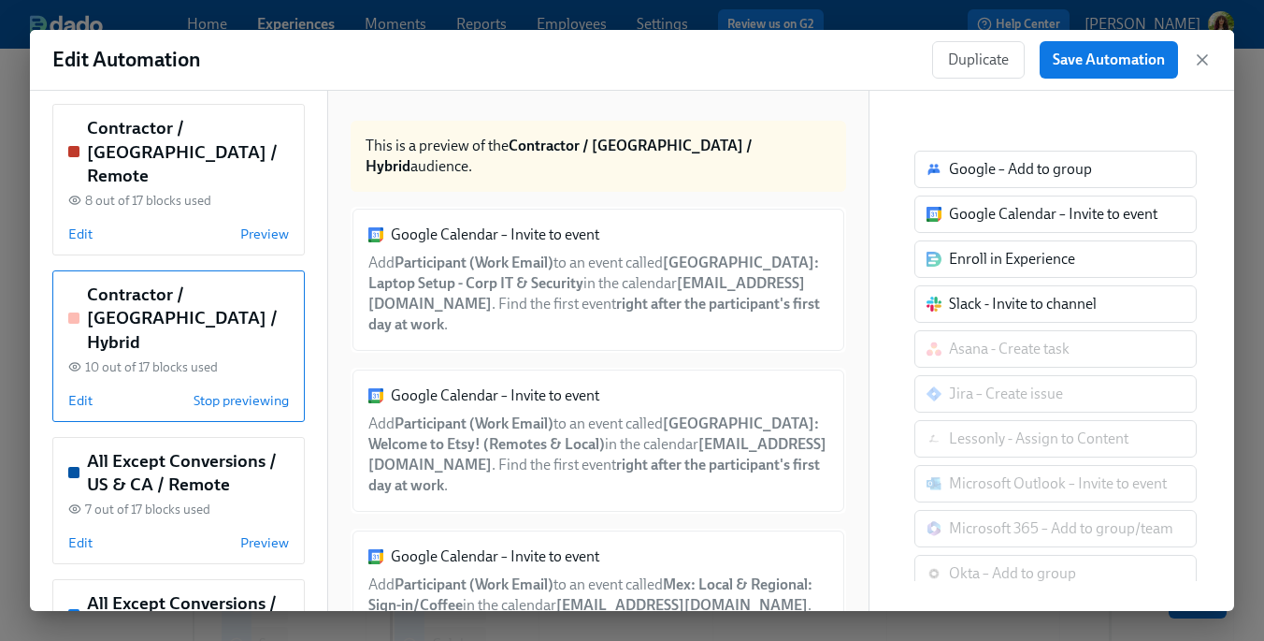
scroll to position [521, 0]
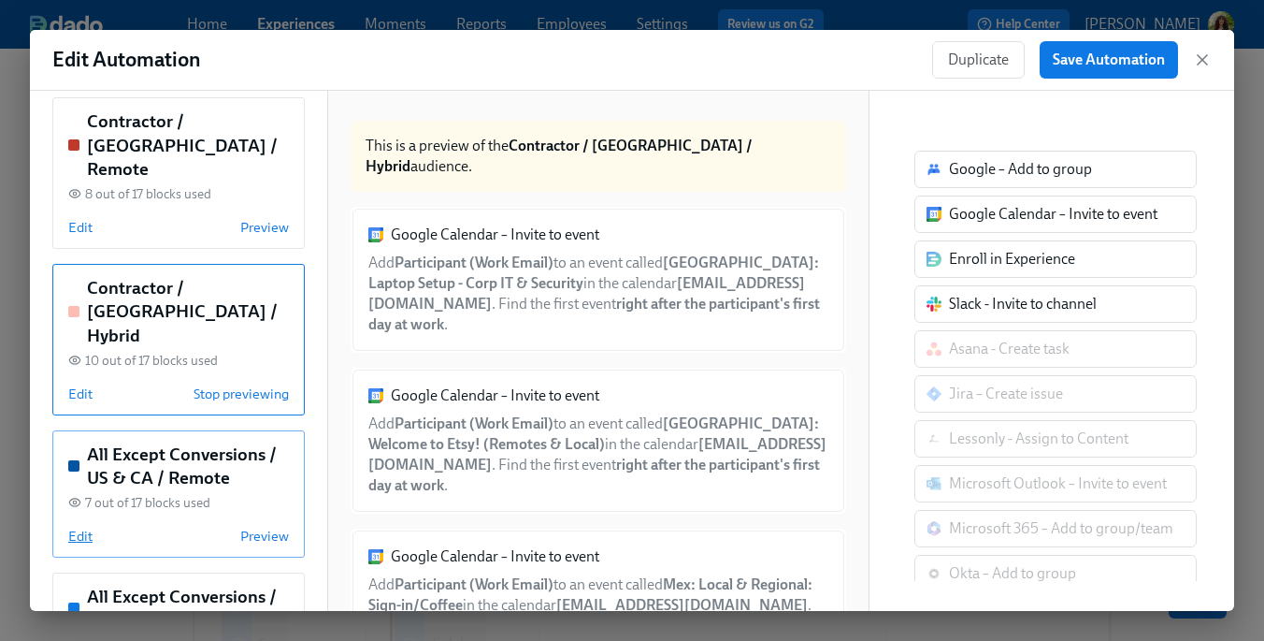
click at [81, 526] on span "Edit" at bounding box center [80, 535] width 24 height 19
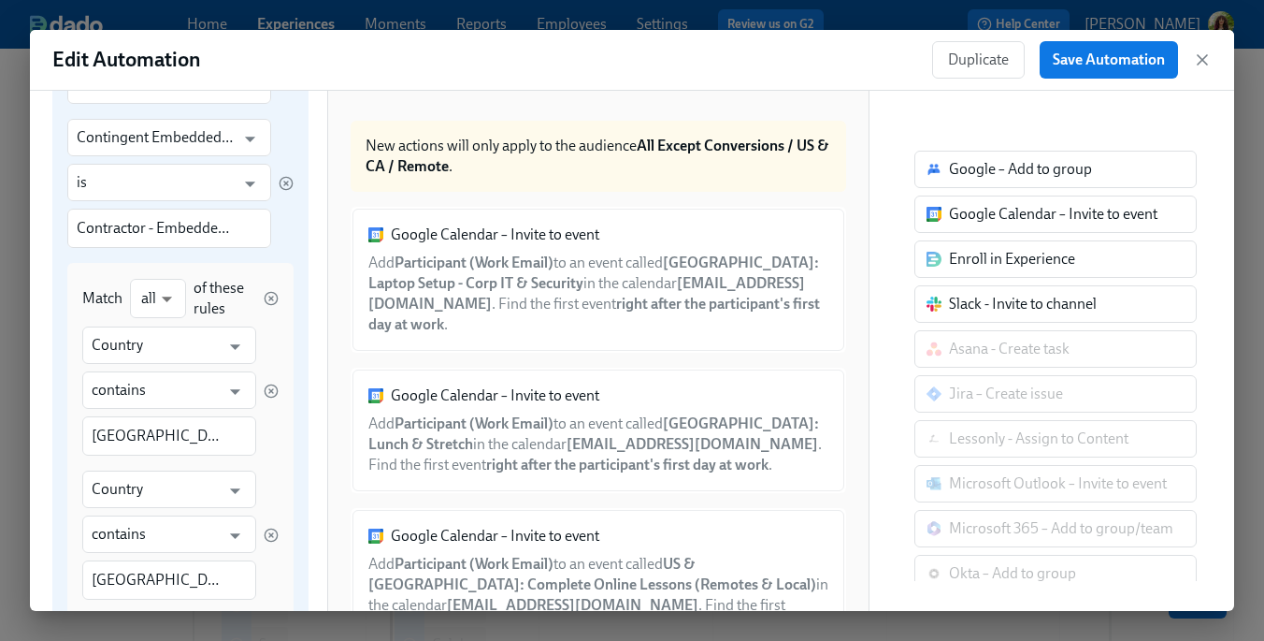
scroll to position [560, 0]
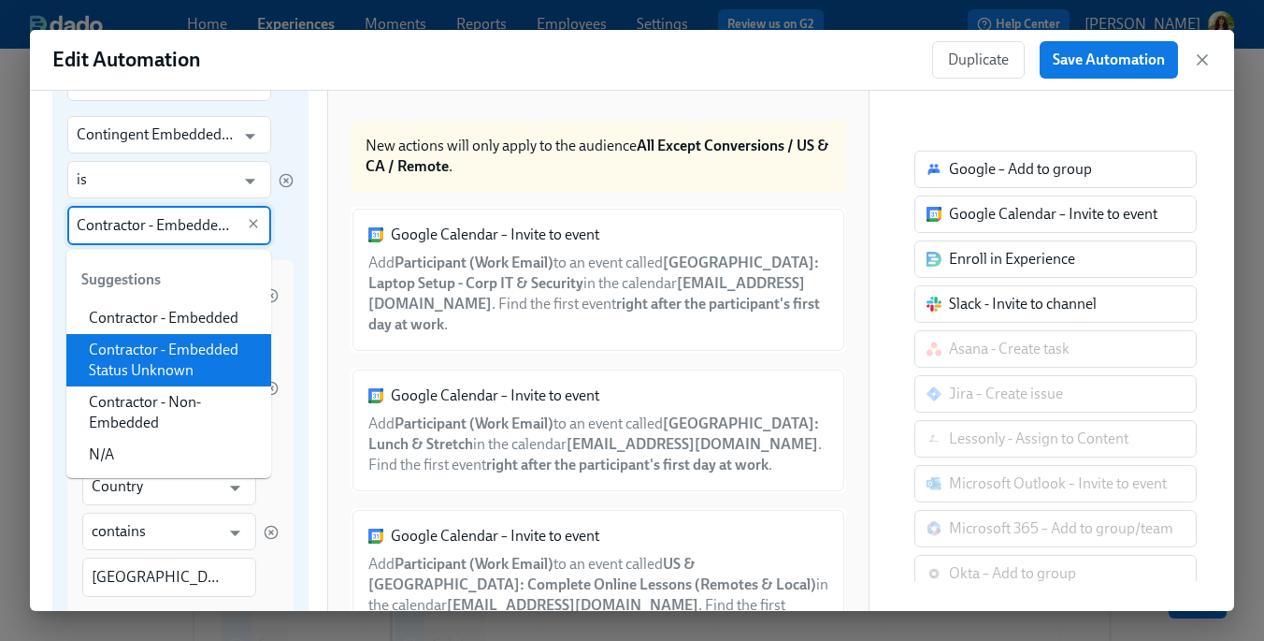
click at [185, 228] on input "Contractor - Embedded Status Unknown" at bounding box center [156, 225] width 158 height 39
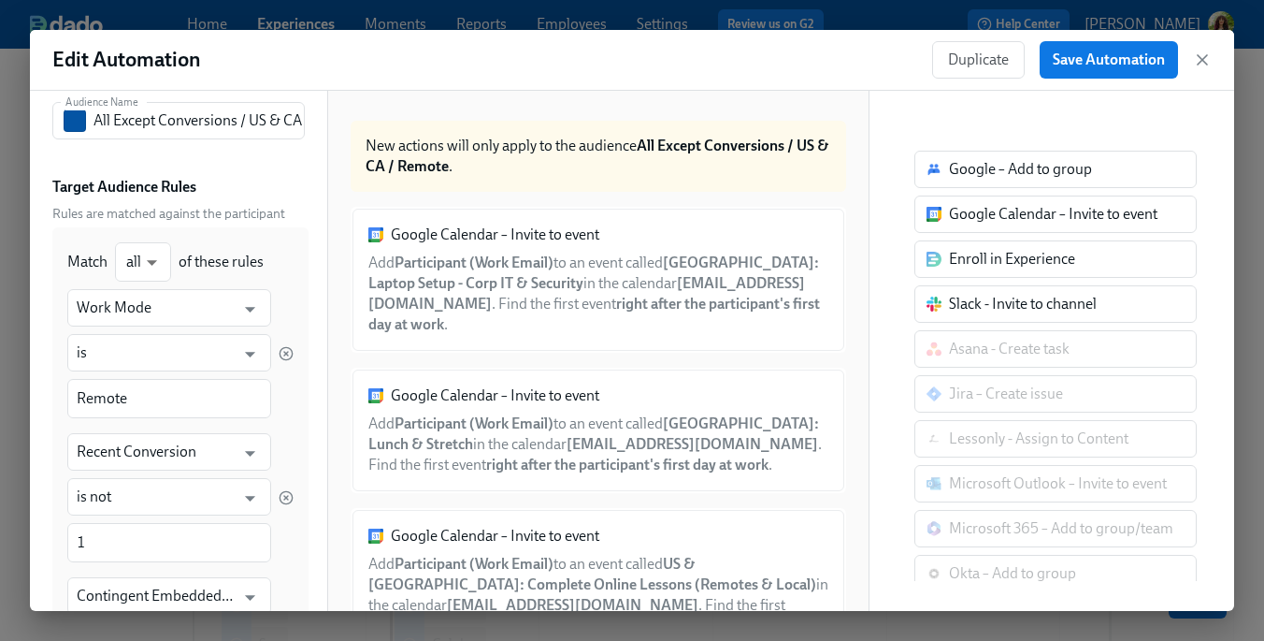
scroll to position [0, 0]
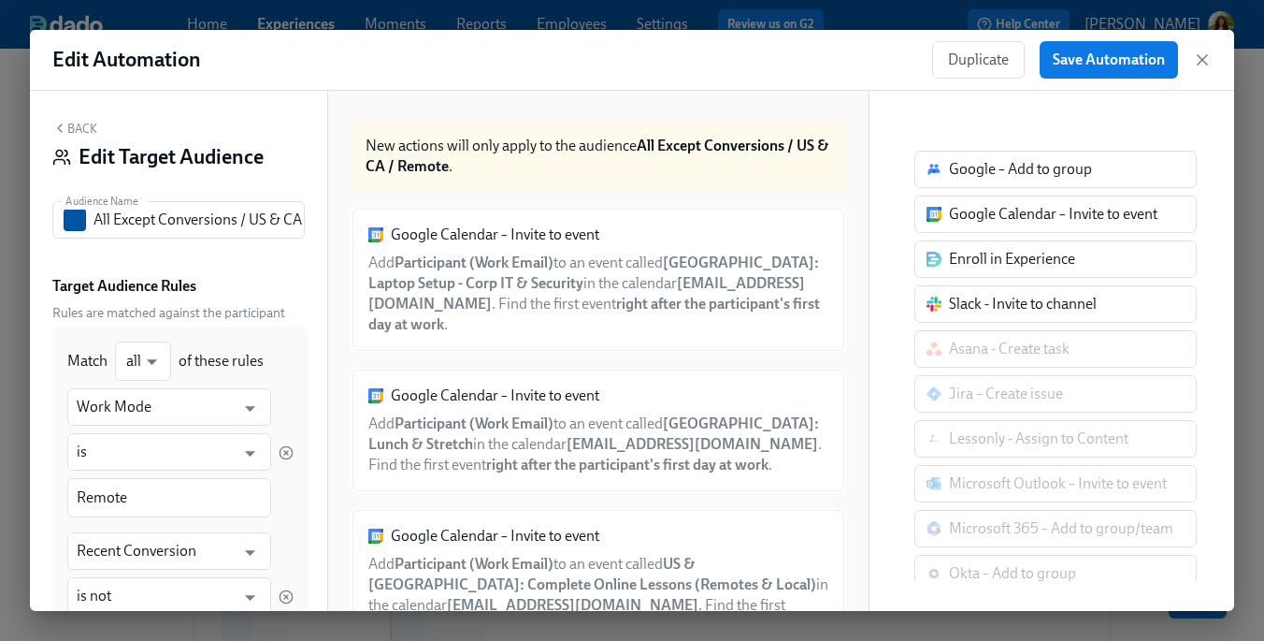
click at [80, 130] on button "Back" at bounding box center [74, 128] width 45 height 15
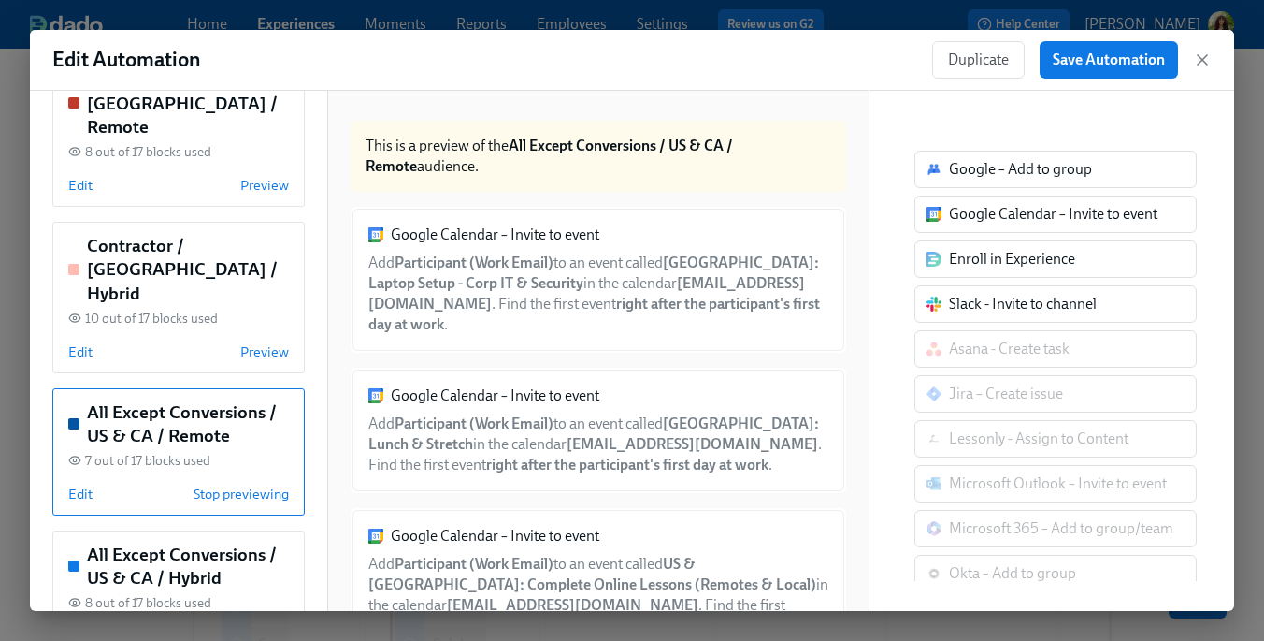
scroll to position [615, 0]
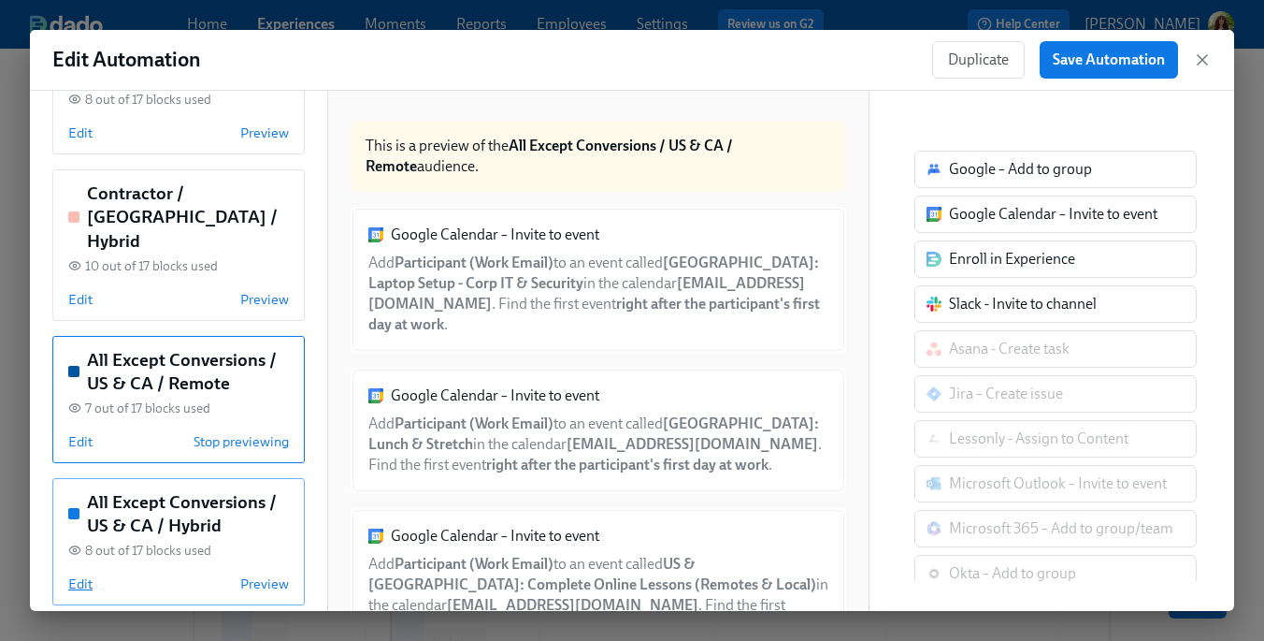
click at [90, 574] on span "Edit" at bounding box center [80, 583] width 24 height 19
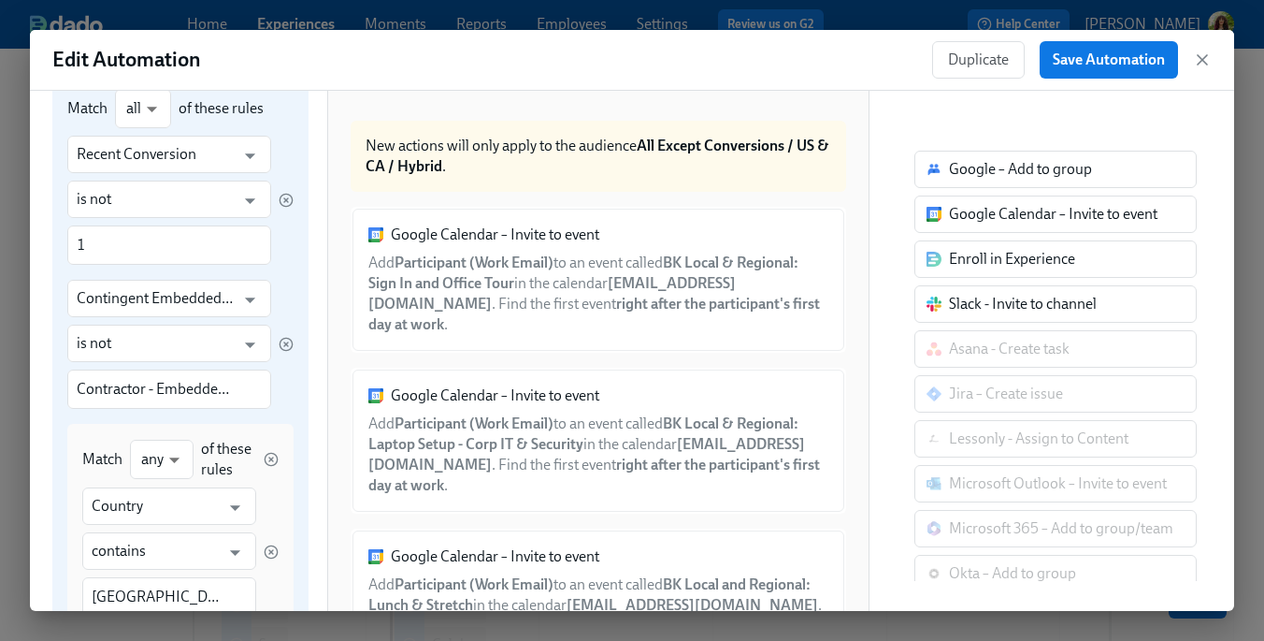
scroll to position [257, 0]
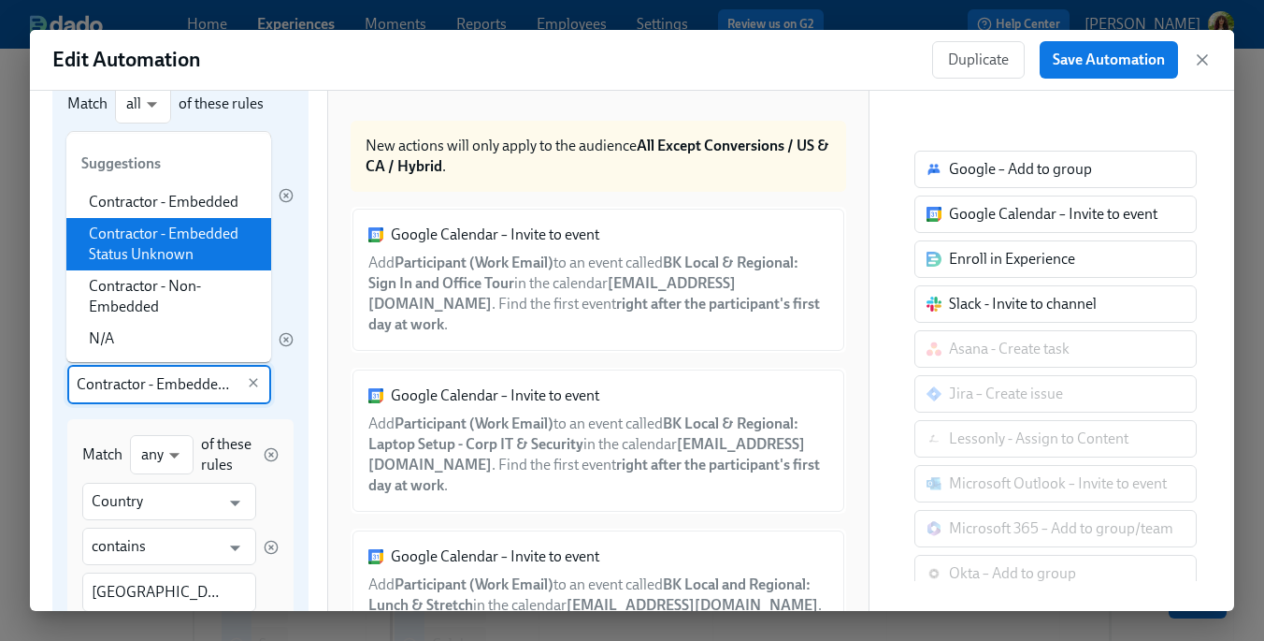
click at [216, 388] on input "Contractor - Embedded Status Unknown" at bounding box center [156, 384] width 158 height 39
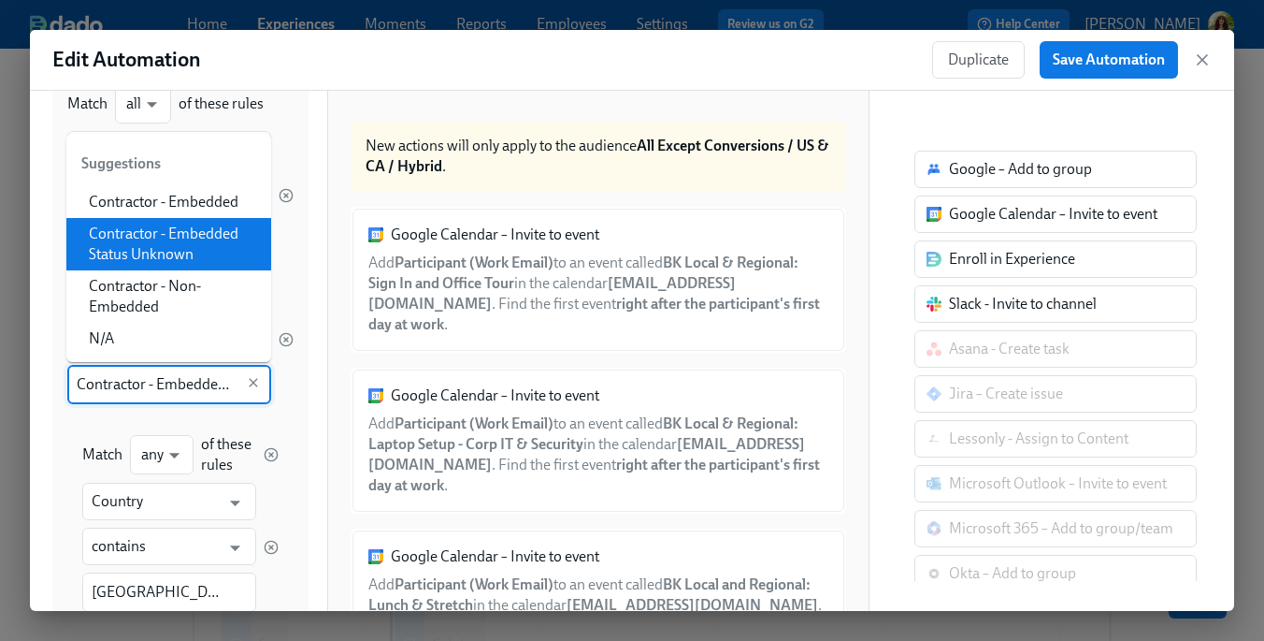
click at [217, 238] on li "Contractor - Embedded Status Unknown" at bounding box center [168, 244] width 205 height 52
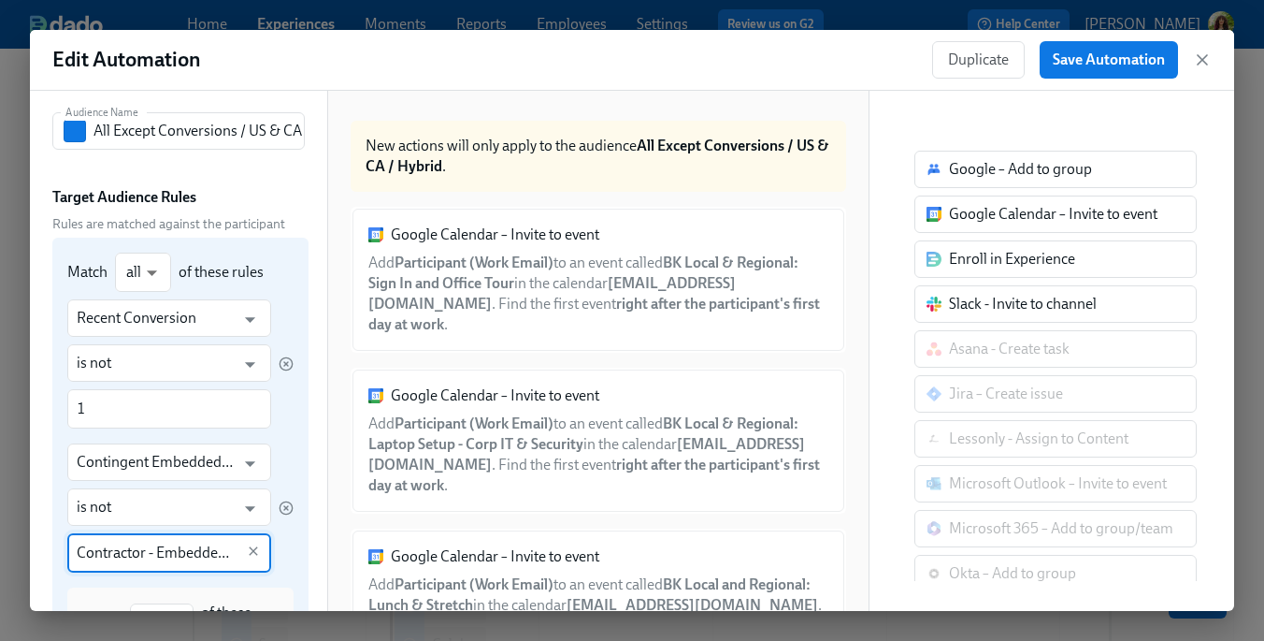
scroll to position [0, 0]
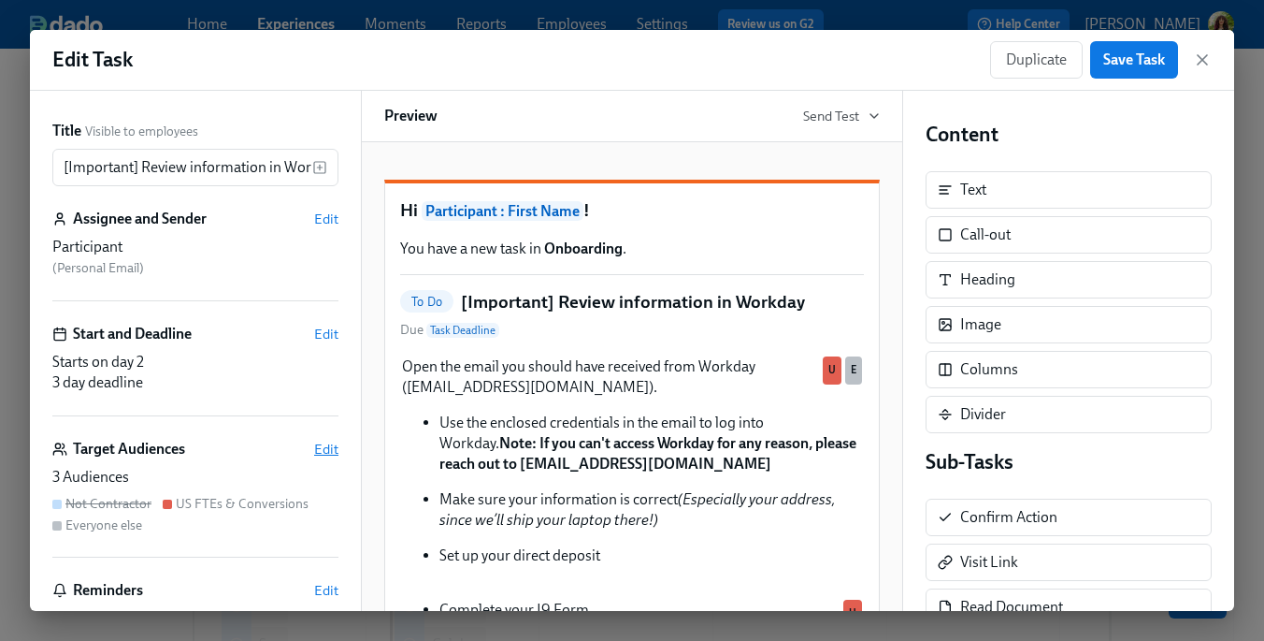
click at [331, 448] on span "Edit" at bounding box center [326, 449] width 24 height 19
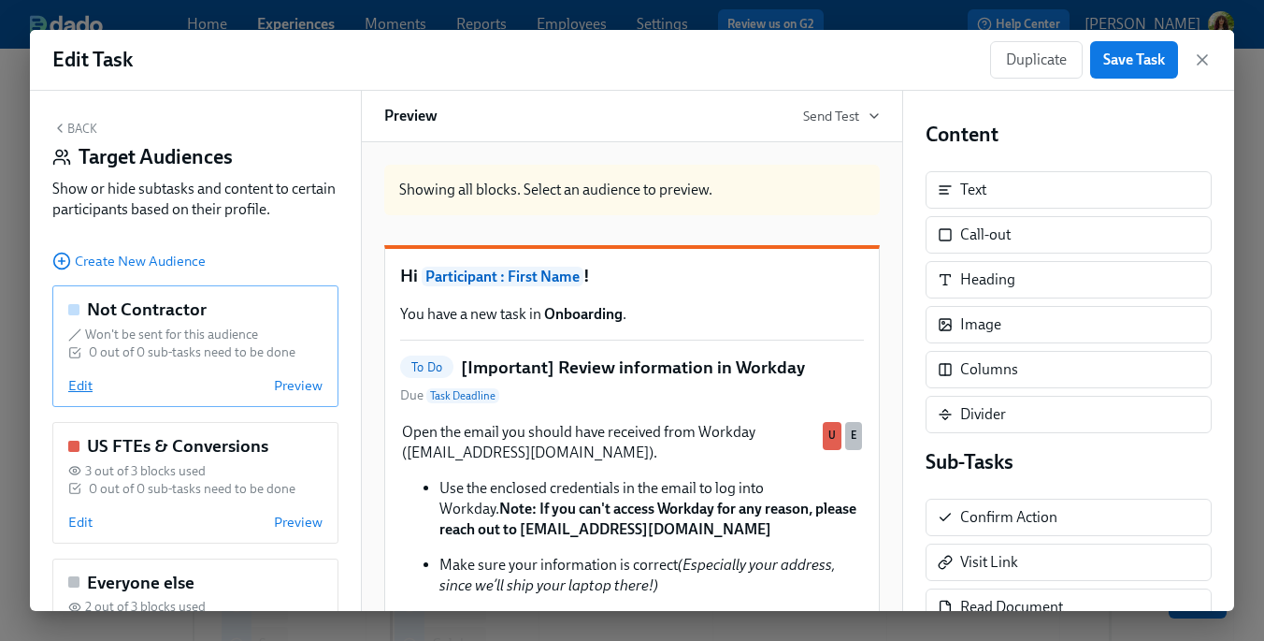
click at [78, 384] on span "Edit" at bounding box center [80, 385] width 24 height 19
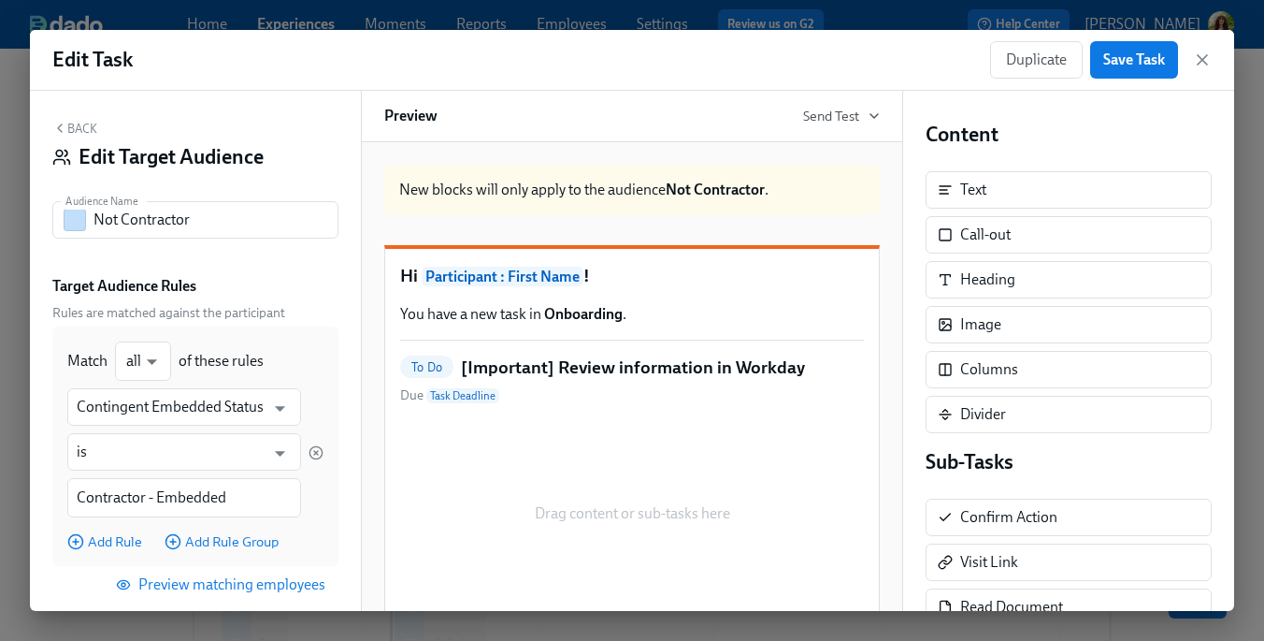
click at [78, 131] on button "Back" at bounding box center [74, 128] width 45 height 15
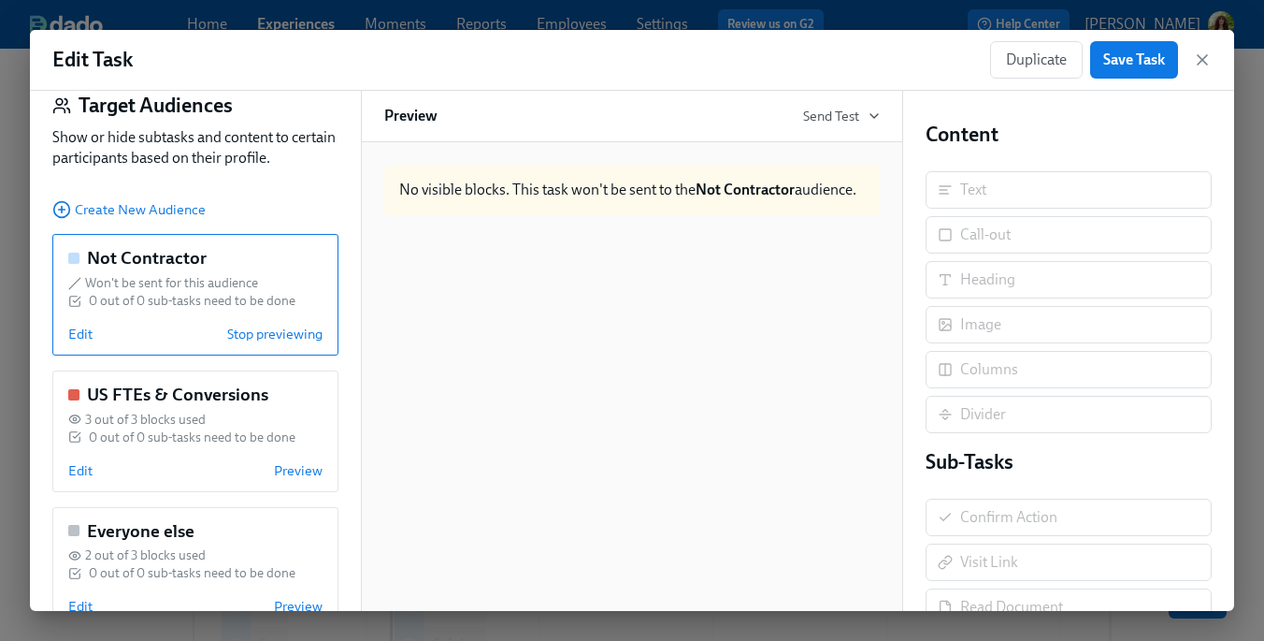
scroll to position [99, 0]
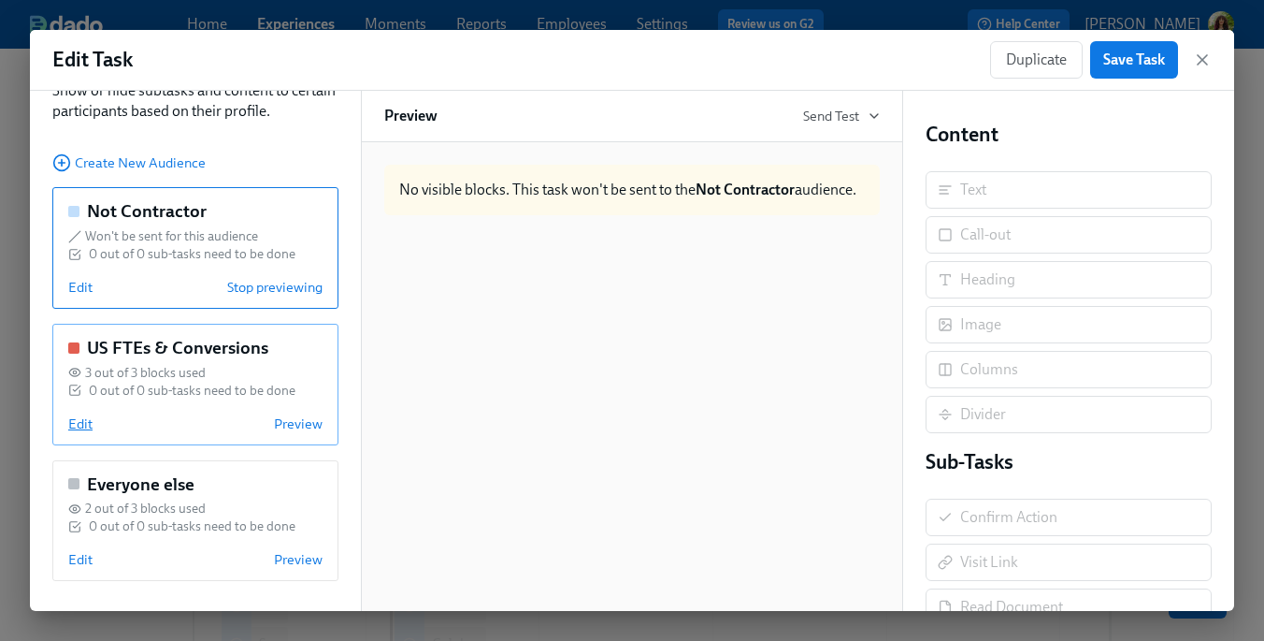
click at [85, 426] on span "Edit" at bounding box center [80, 423] width 24 height 19
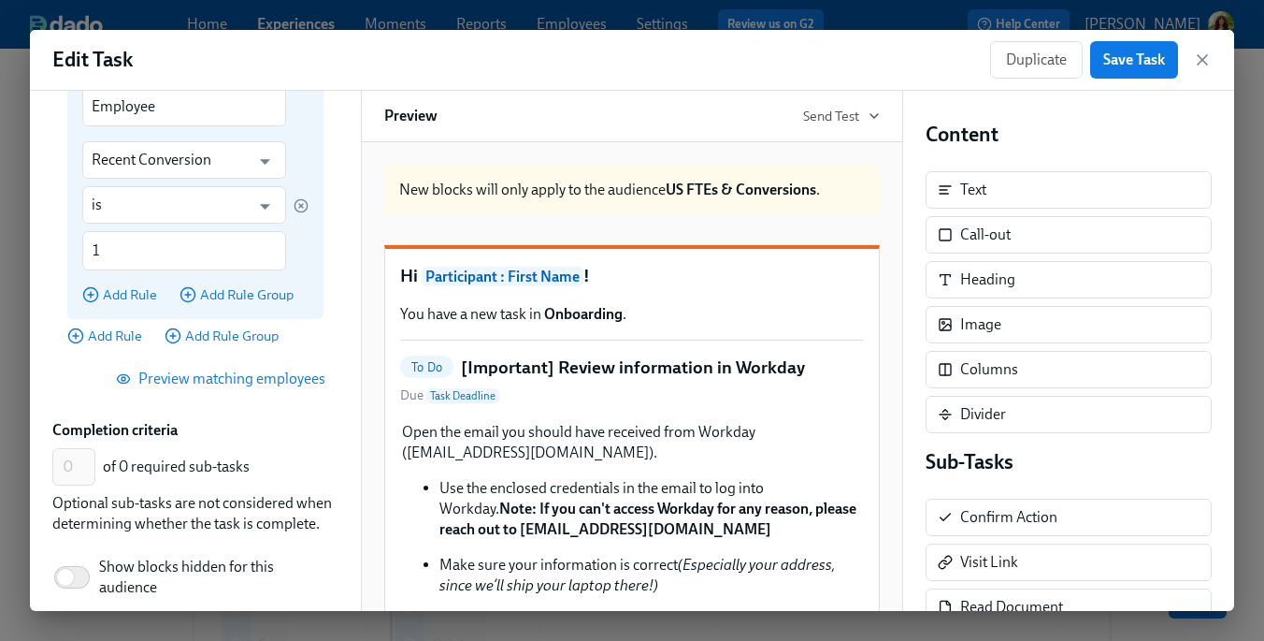
scroll to position [529, 0]
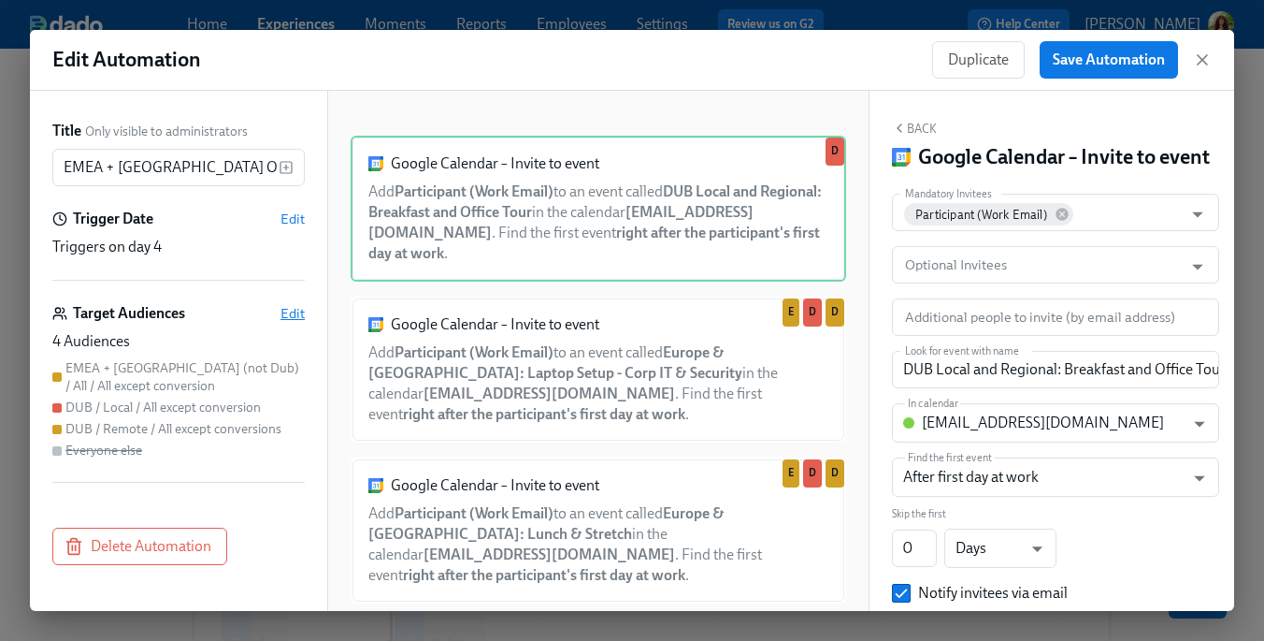
click at [286, 306] on span "Edit" at bounding box center [293, 313] width 24 height 19
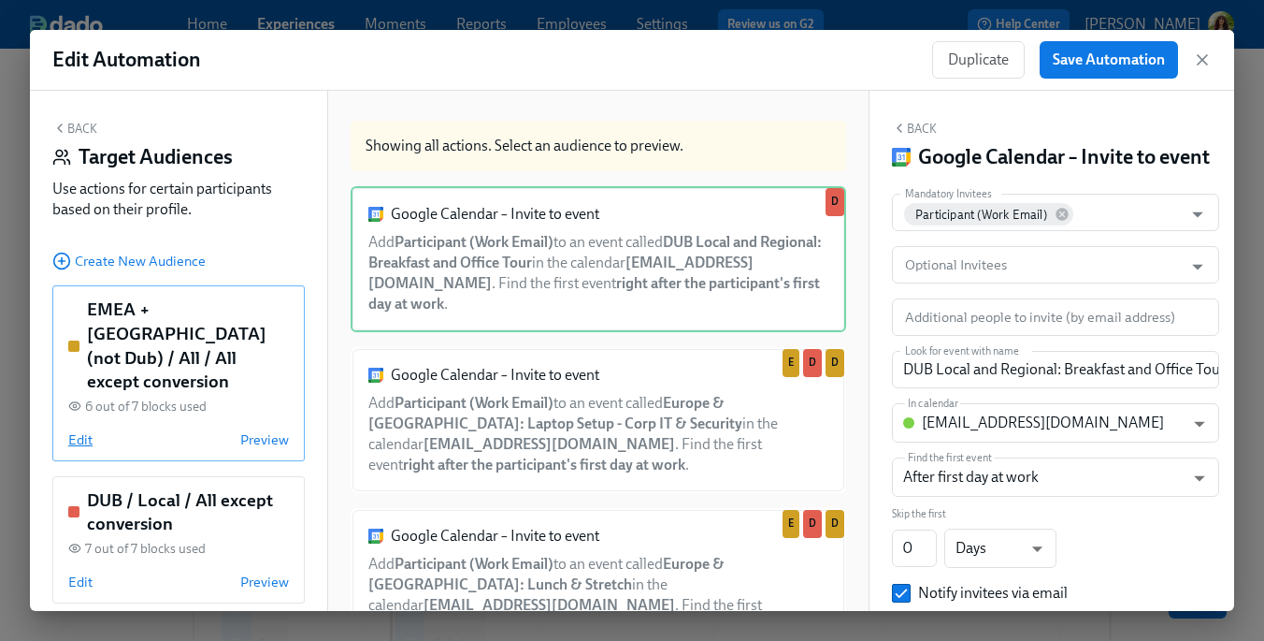
click at [85, 430] on span "Edit" at bounding box center [80, 439] width 24 height 19
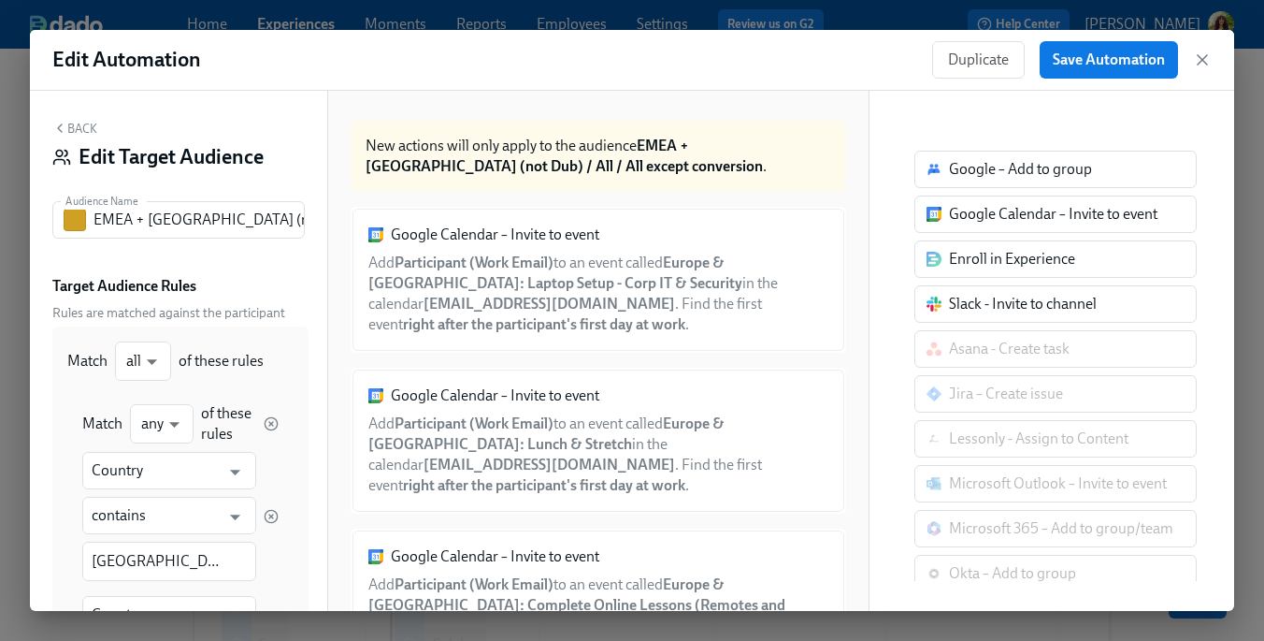
click at [76, 127] on button "Back" at bounding box center [74, 128] width 45 height 15
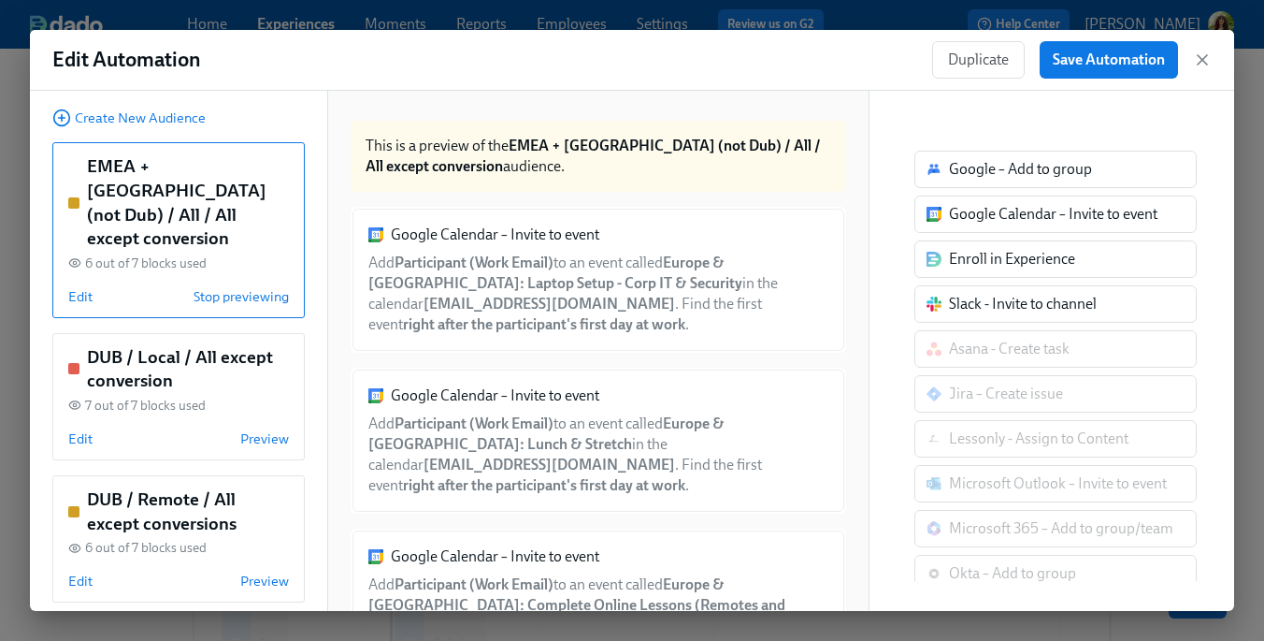
scroll to position [144, 0]
click at [76, 428] on span "Edit" at bounding box center [80, 437] width 24 height 19
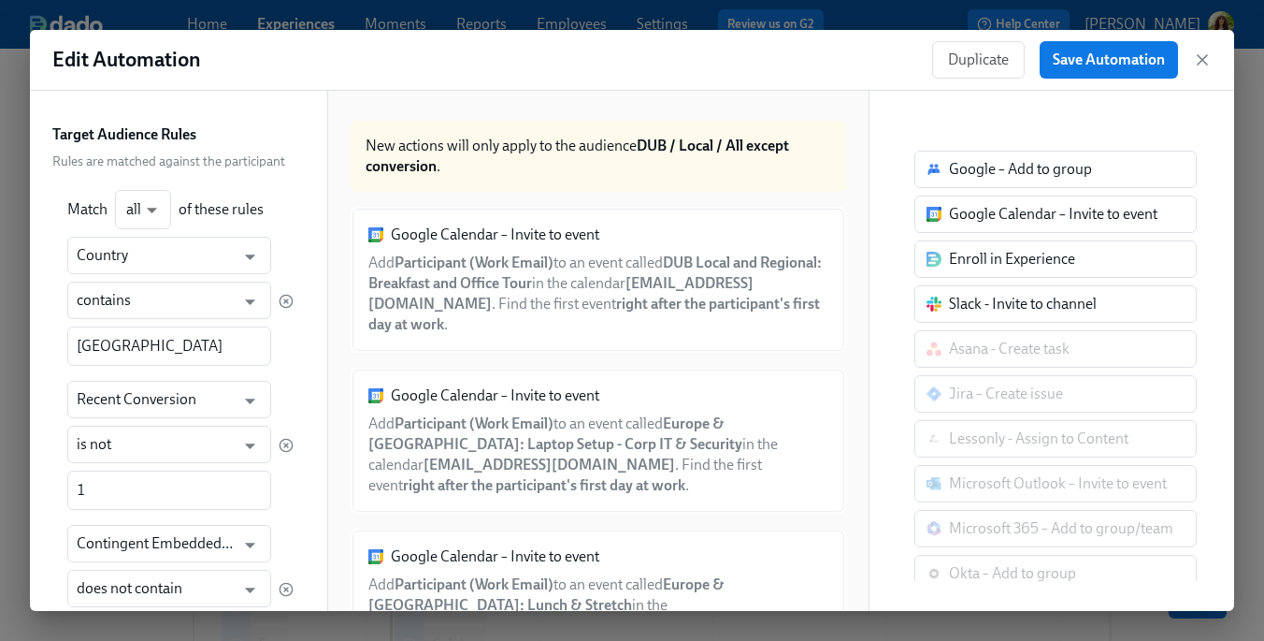
scroll to position [0, 0]
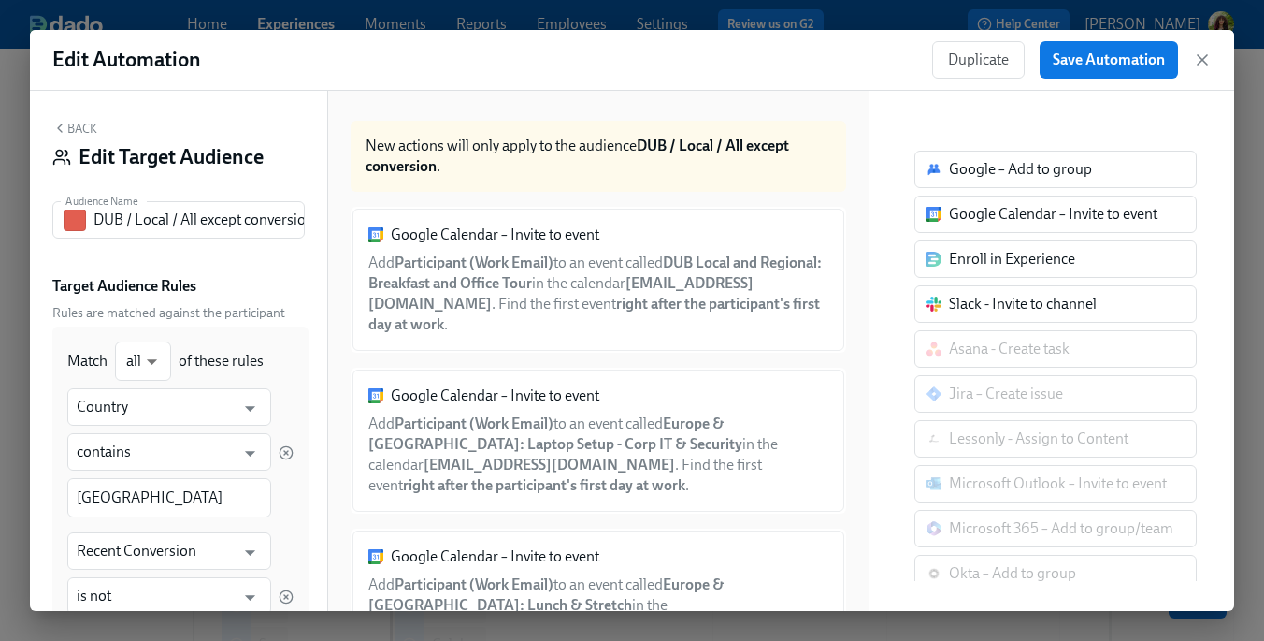
click at [77, 128] on button "Back" at bounding box center [74, 128] width 45 height 15
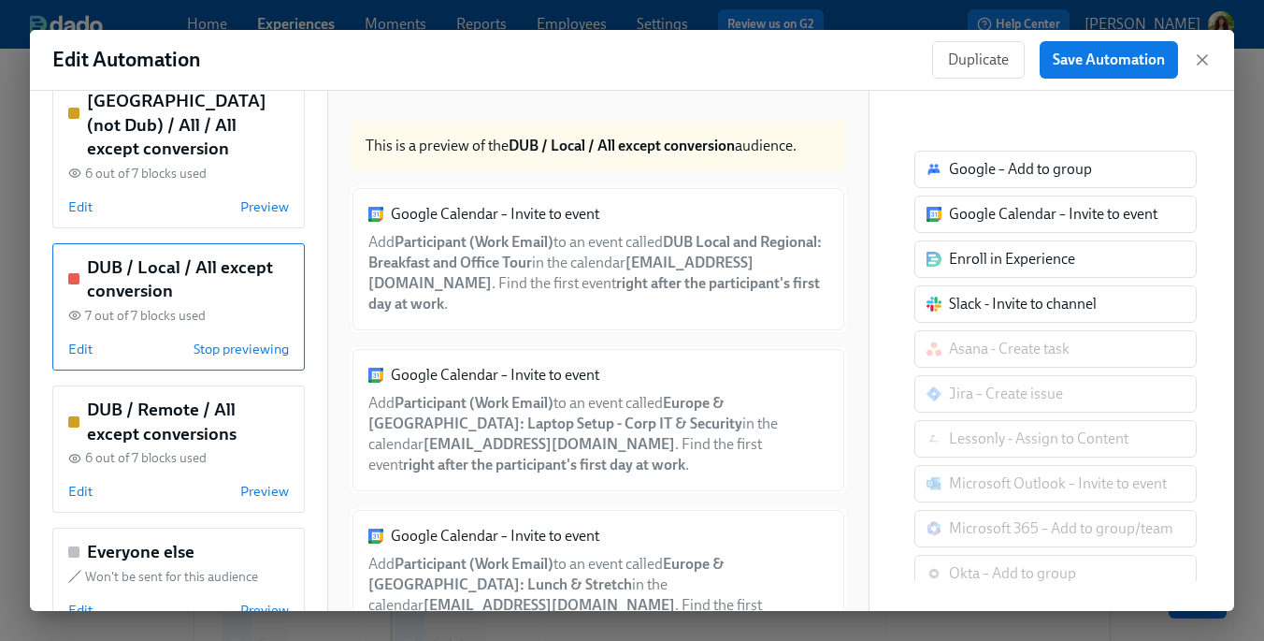
scroll to position [236, 0]
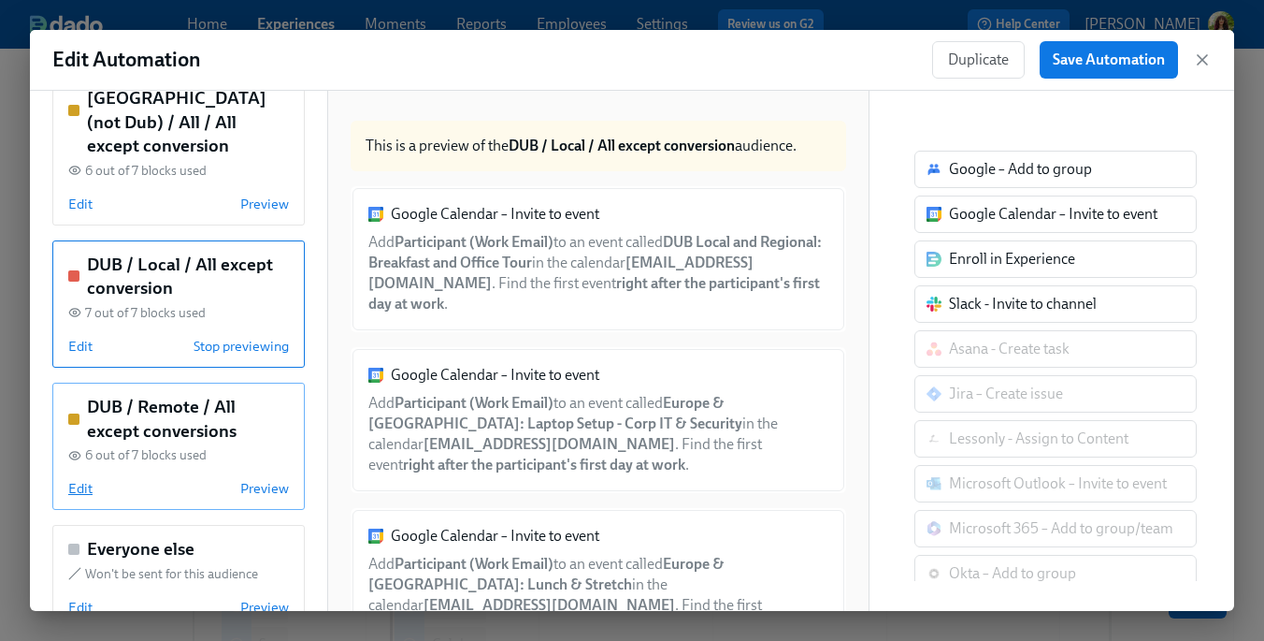
click at [84, 479] on span "Edit" at bounding box center [80, 488] width 24 height 19
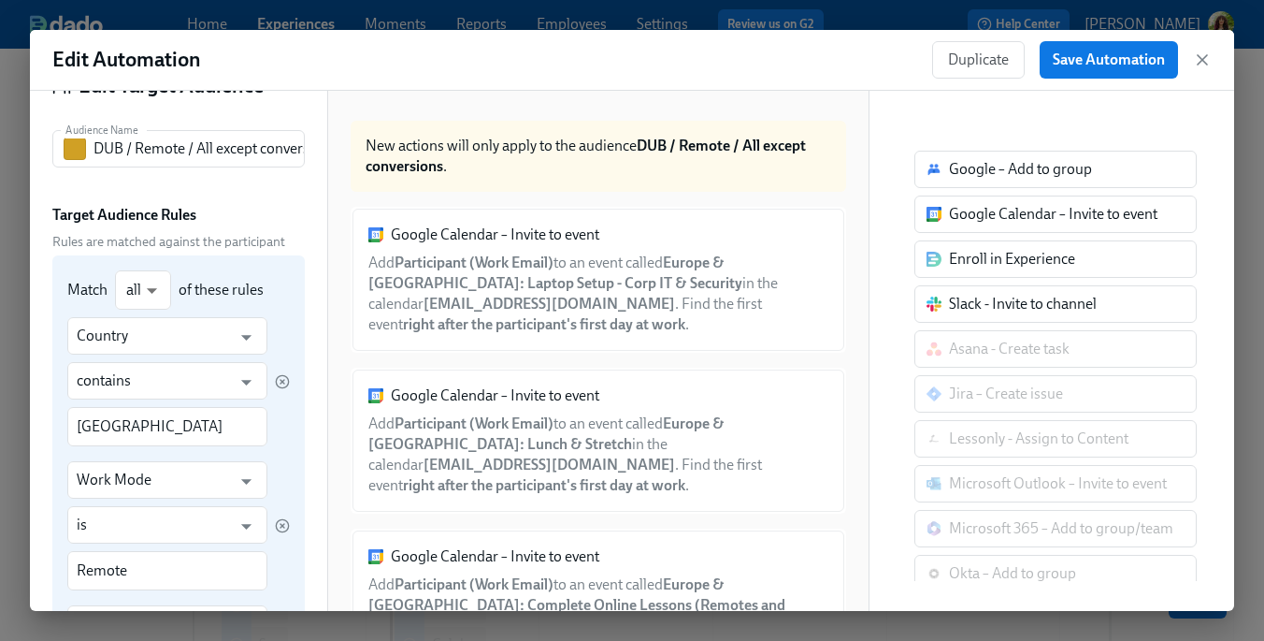
scroll to position [0, 0]
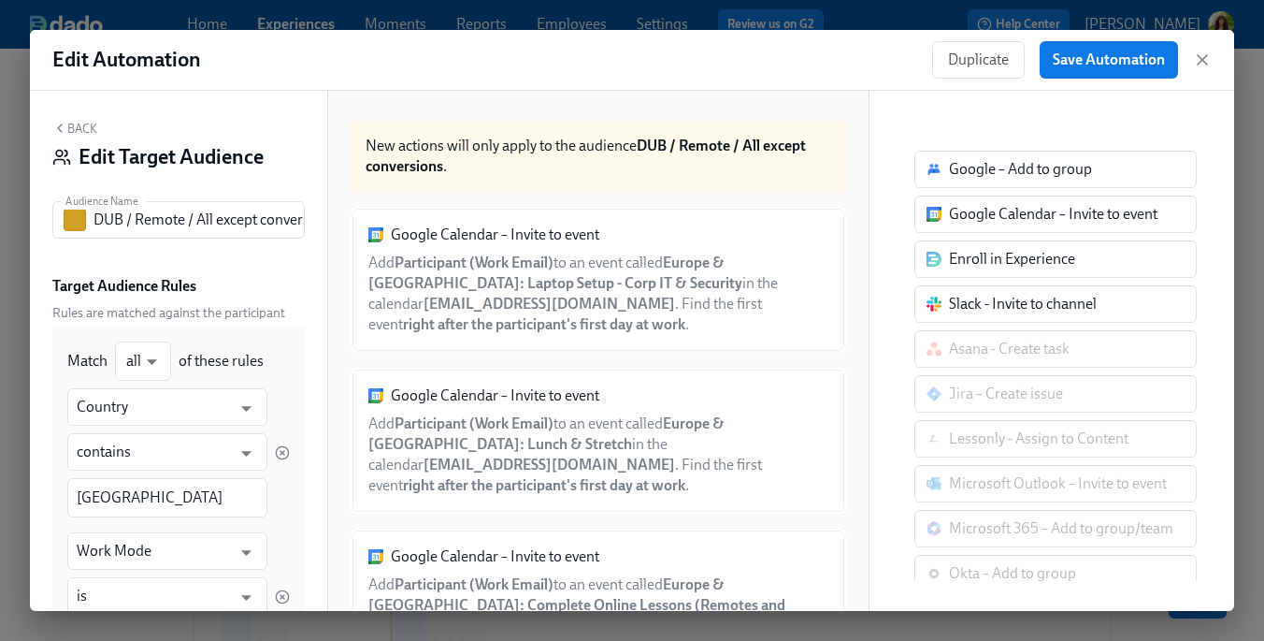
click at [73, 125] on button "Back" at bounding box center [74, 128] width 45 height 15
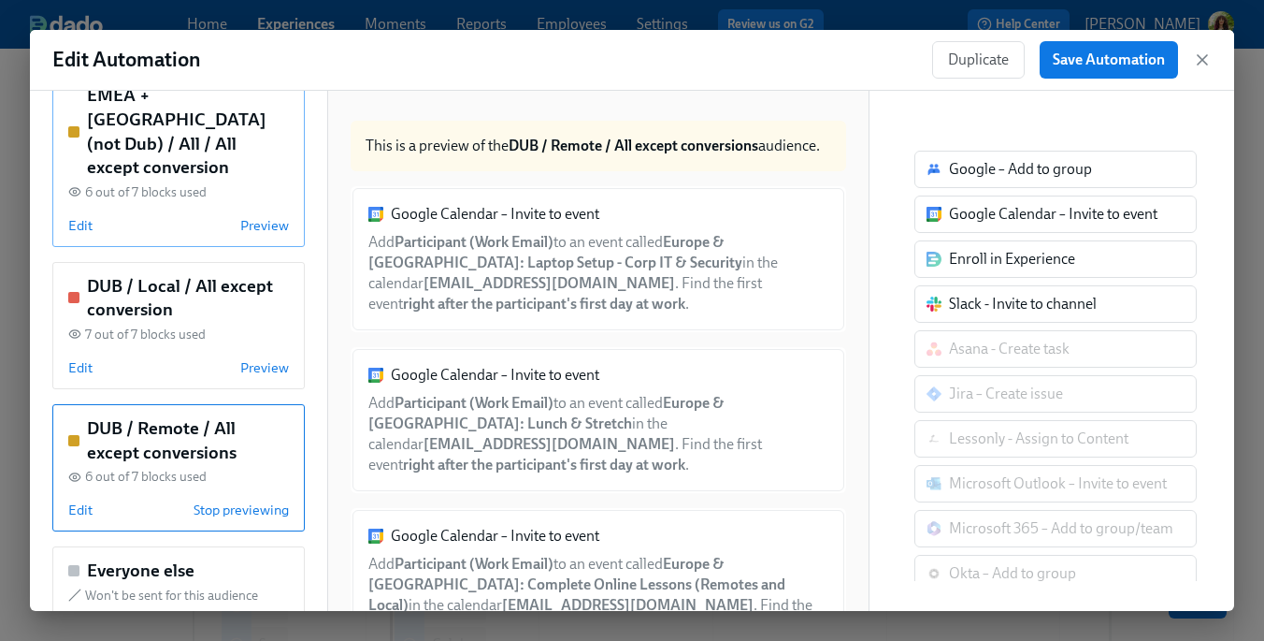
scroll to position [236, 0]
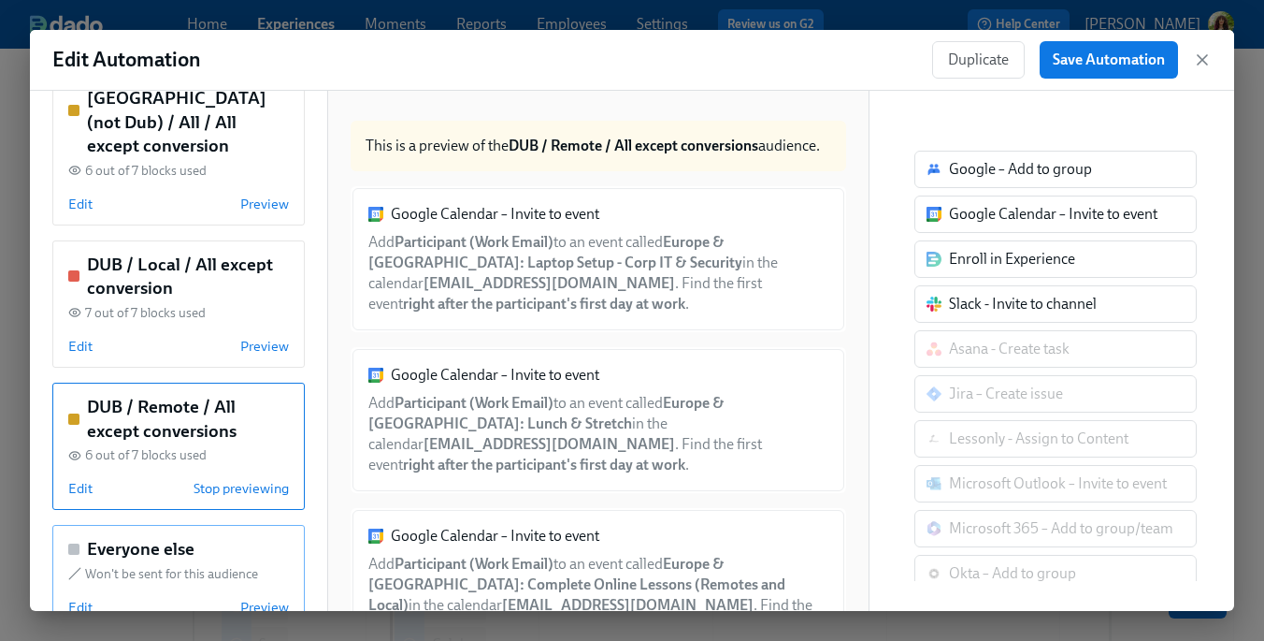
click at [87, 598] on span "Edit" at bounding box center [80, 607] width 24 height 19
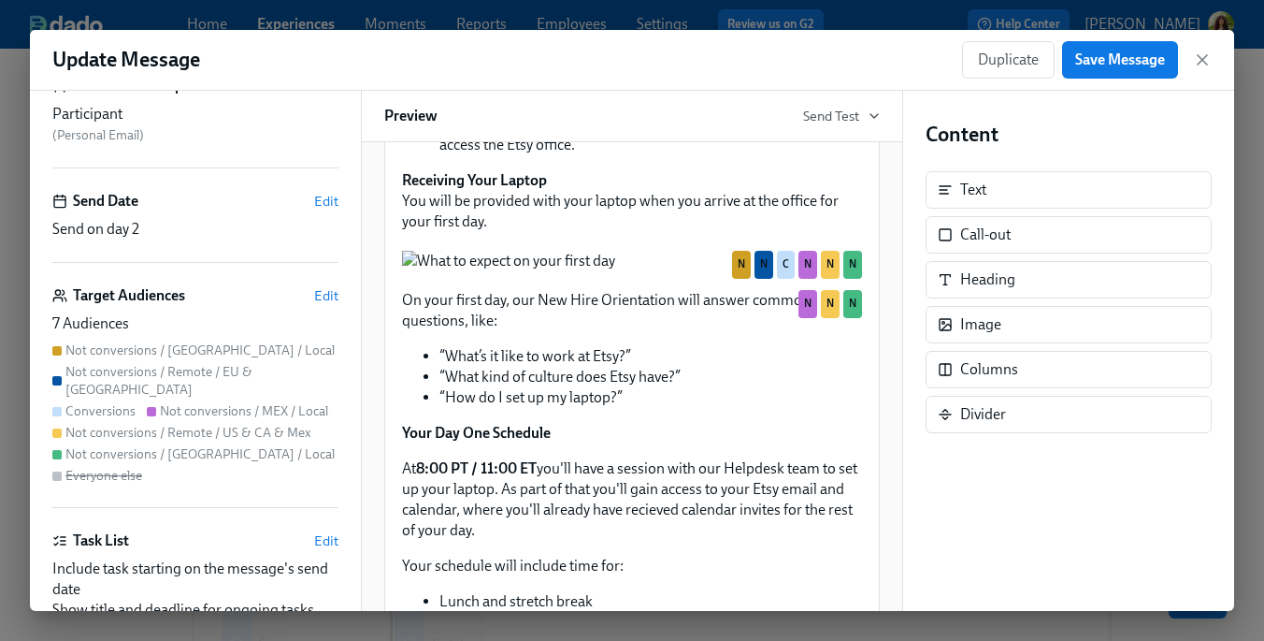
scroll to position [1306, 0]
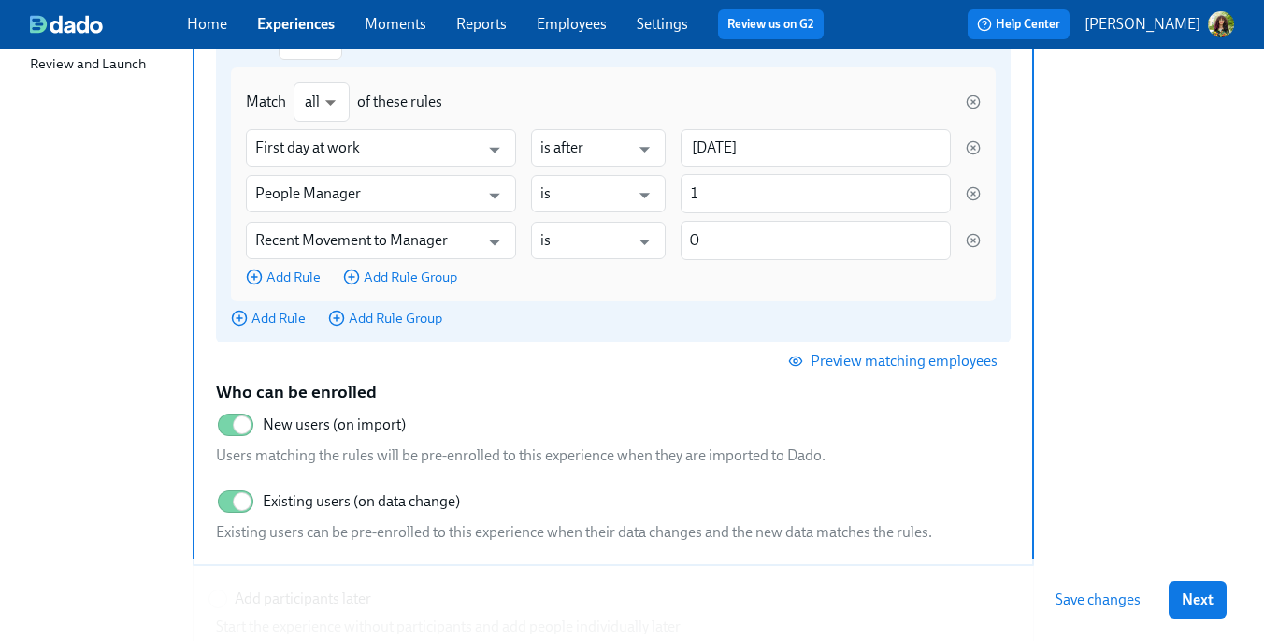
scroll to position [533, 0]
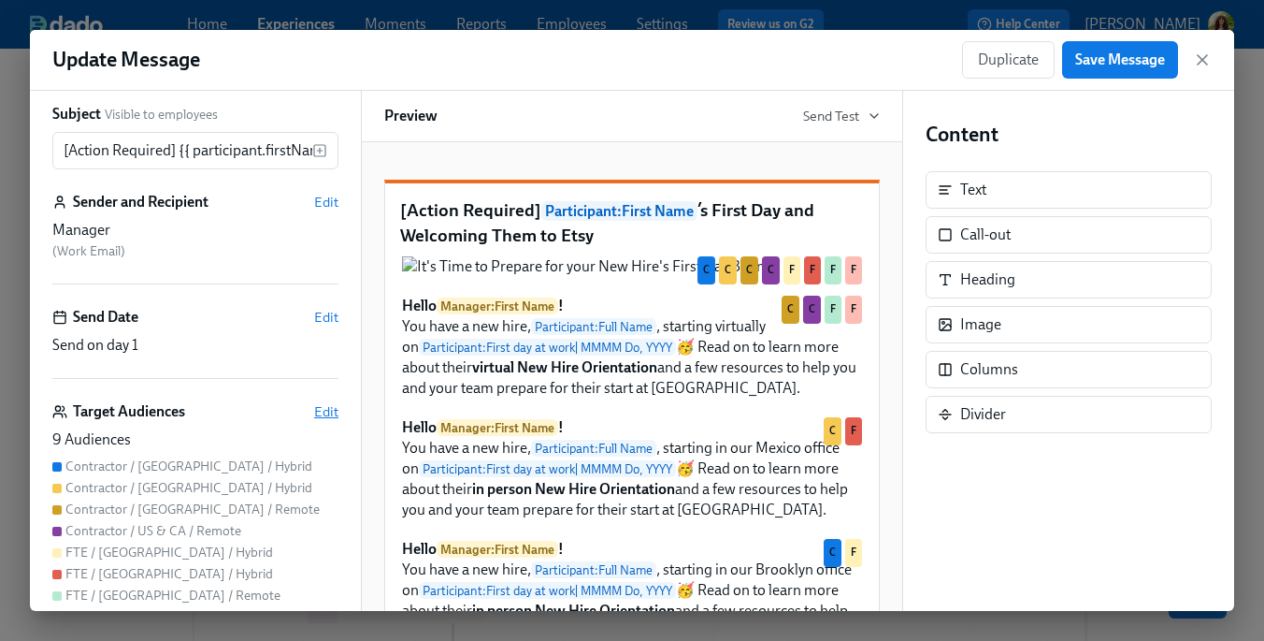
click at [333, 407] on span "Edit" at bounding box center [326, 411] width 24 height 19
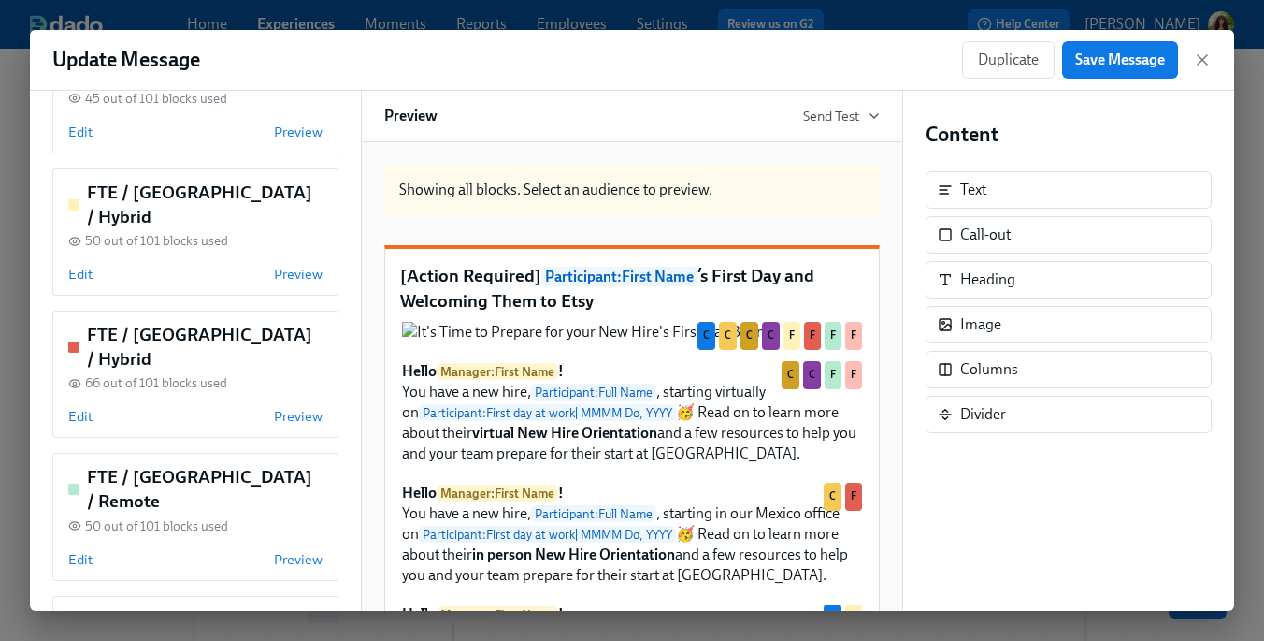
scroll to position [804, 0]
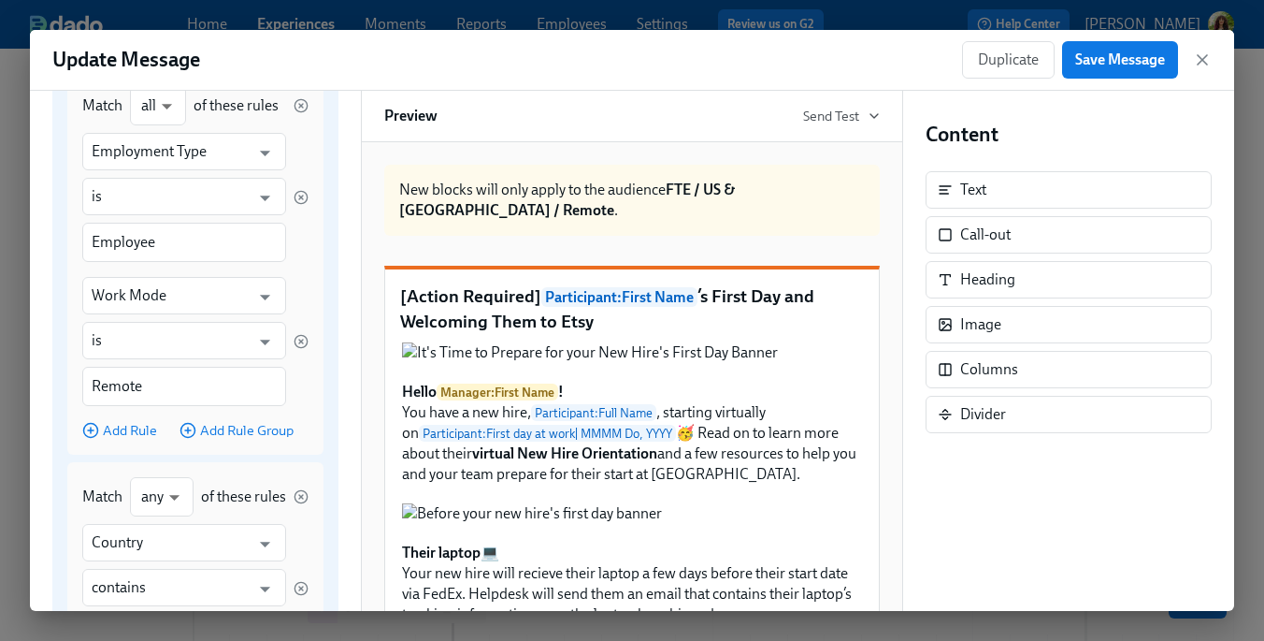
scroll to position [0, 0]
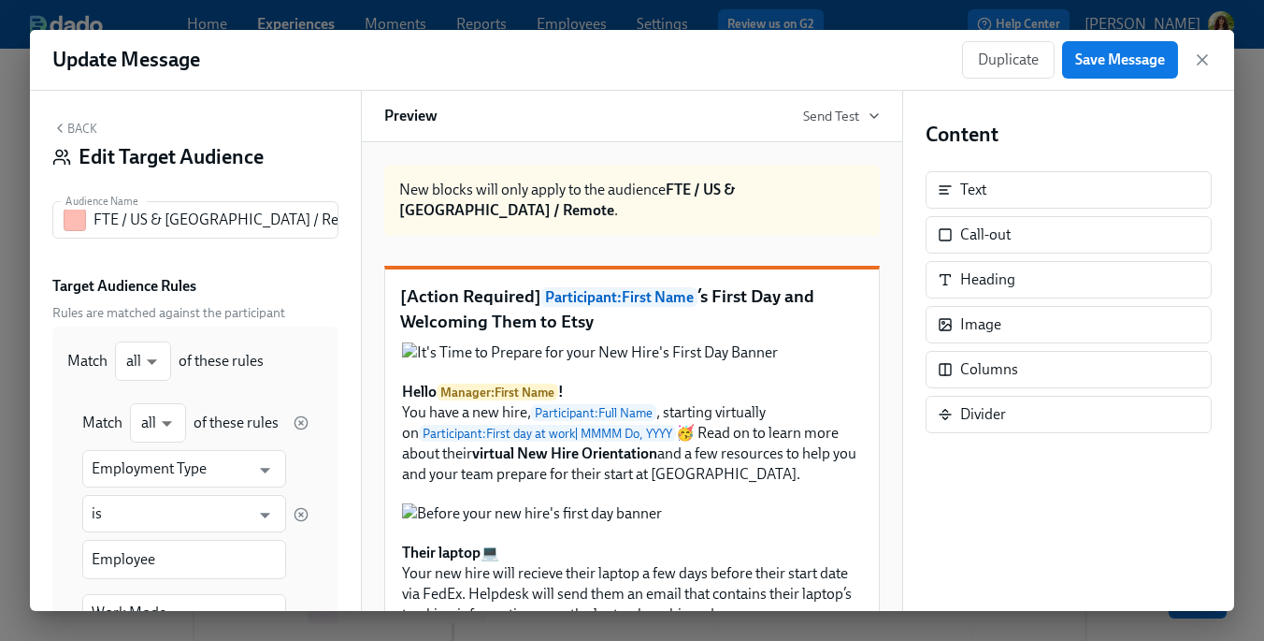
click at [79, 126] on button "Back" at bounding box center [74, 128] width 45 height 15
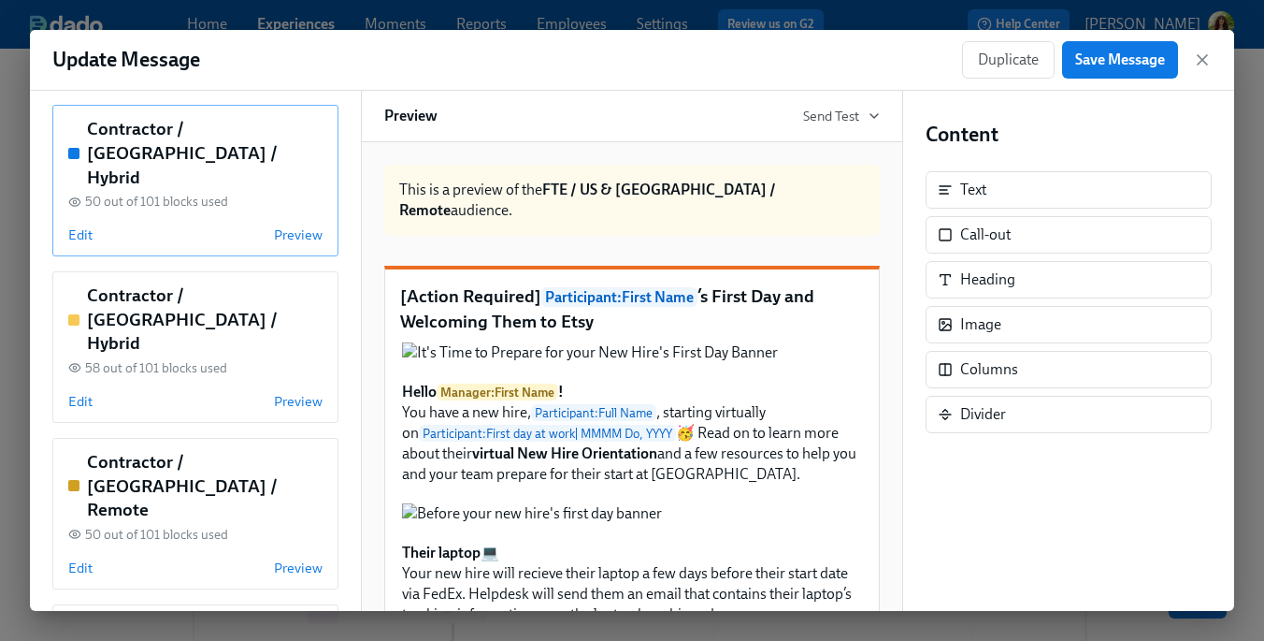
scroll to position [804, 0]
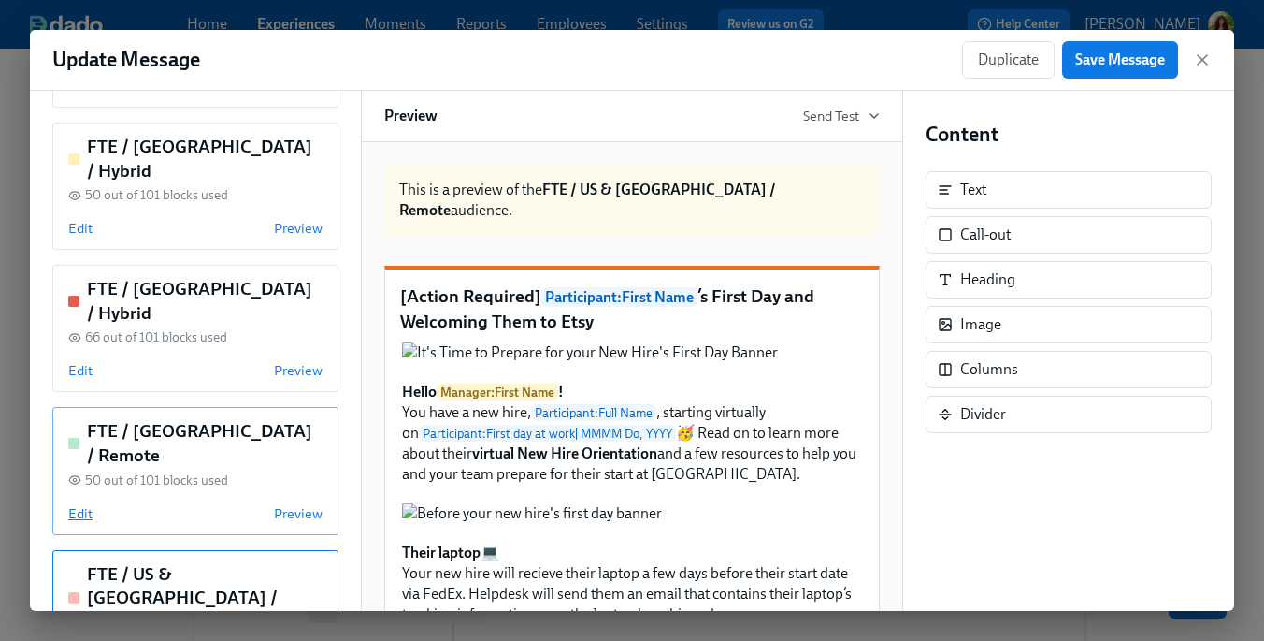
click at [76, 504] on span "Edit" at bounding box center [80, 513] width 24 height 19
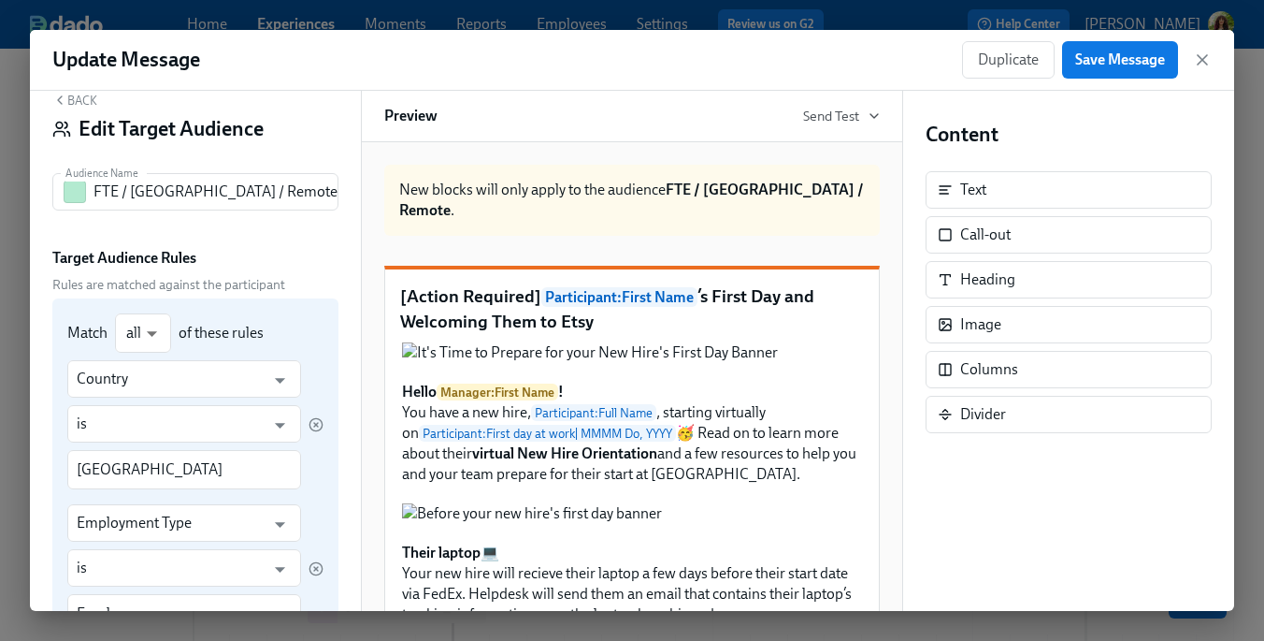
scroll to position [0, 0]
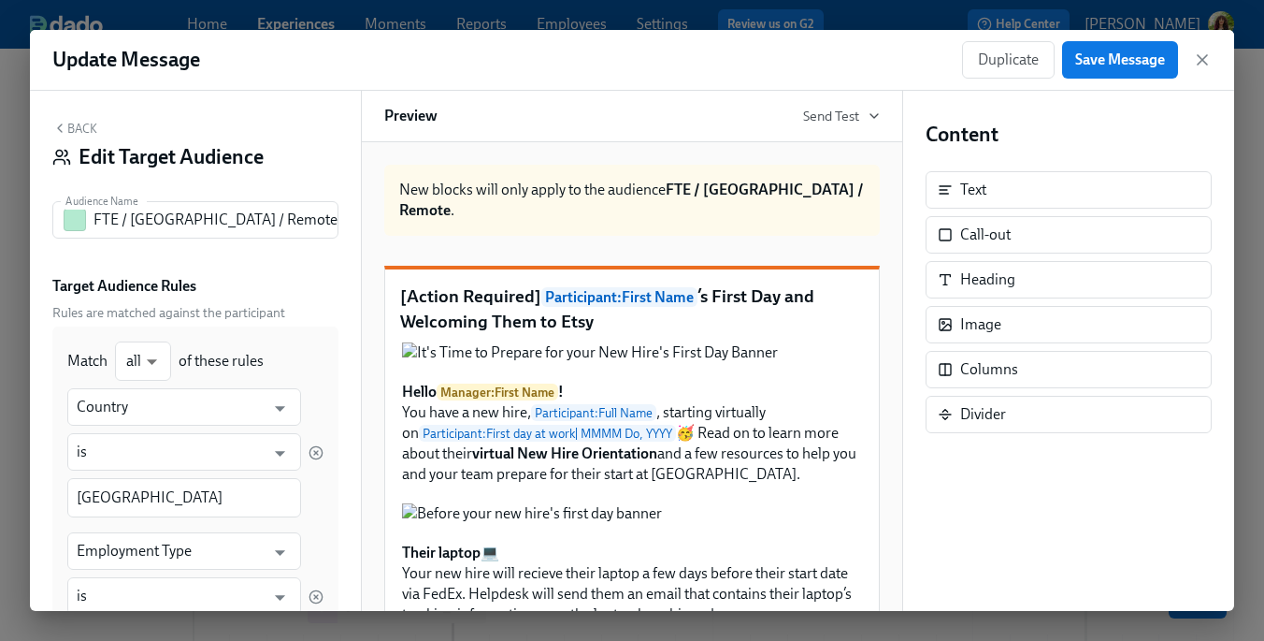
click at [82, 127] on button "Back" at bounding box center [74, 128] width 45 height 15
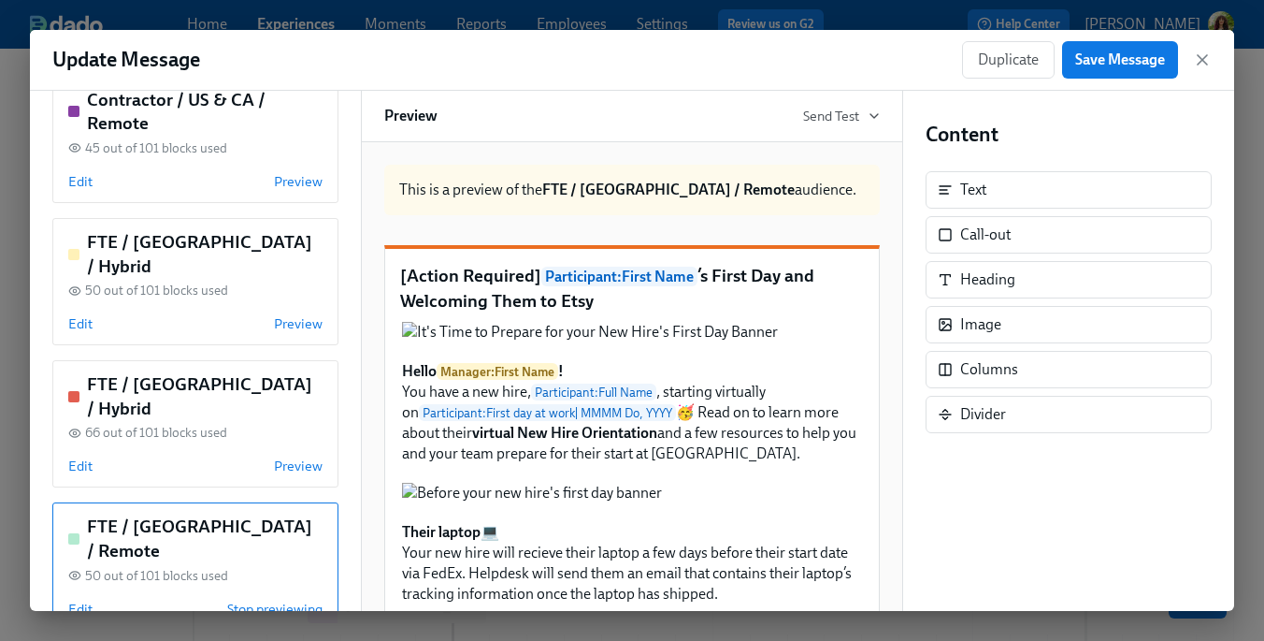
scroll to position [697, 0]
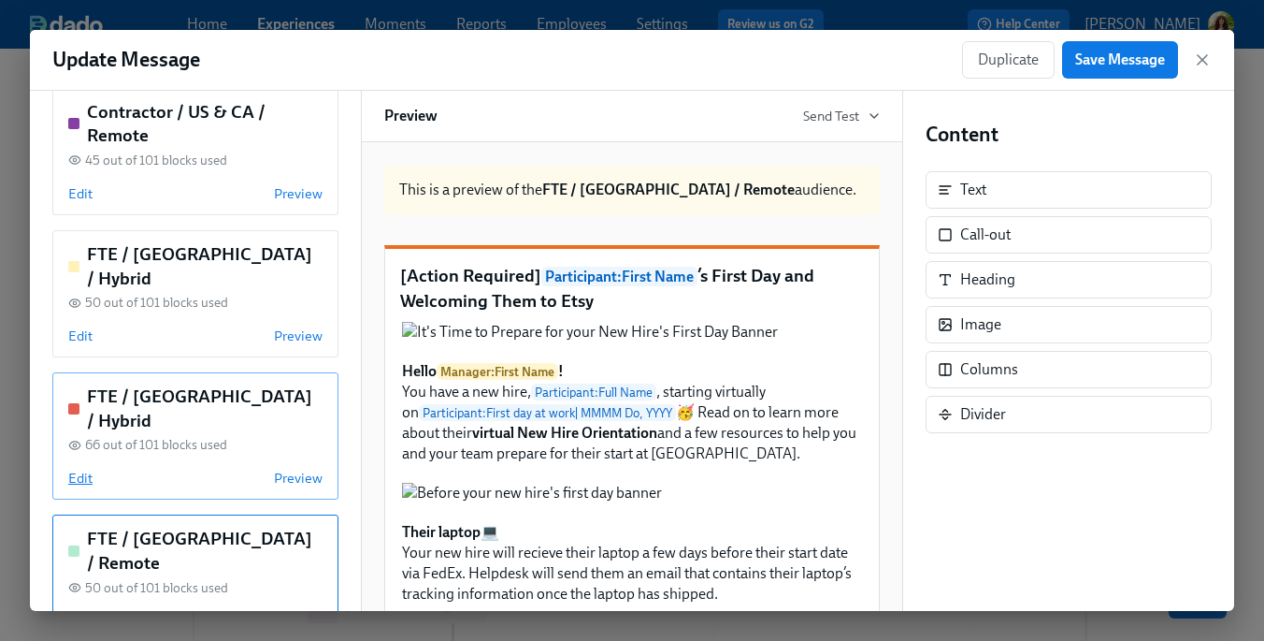
click at [80, 469] on span "Edit" at bounding box center [80, 478] width 24 height 19
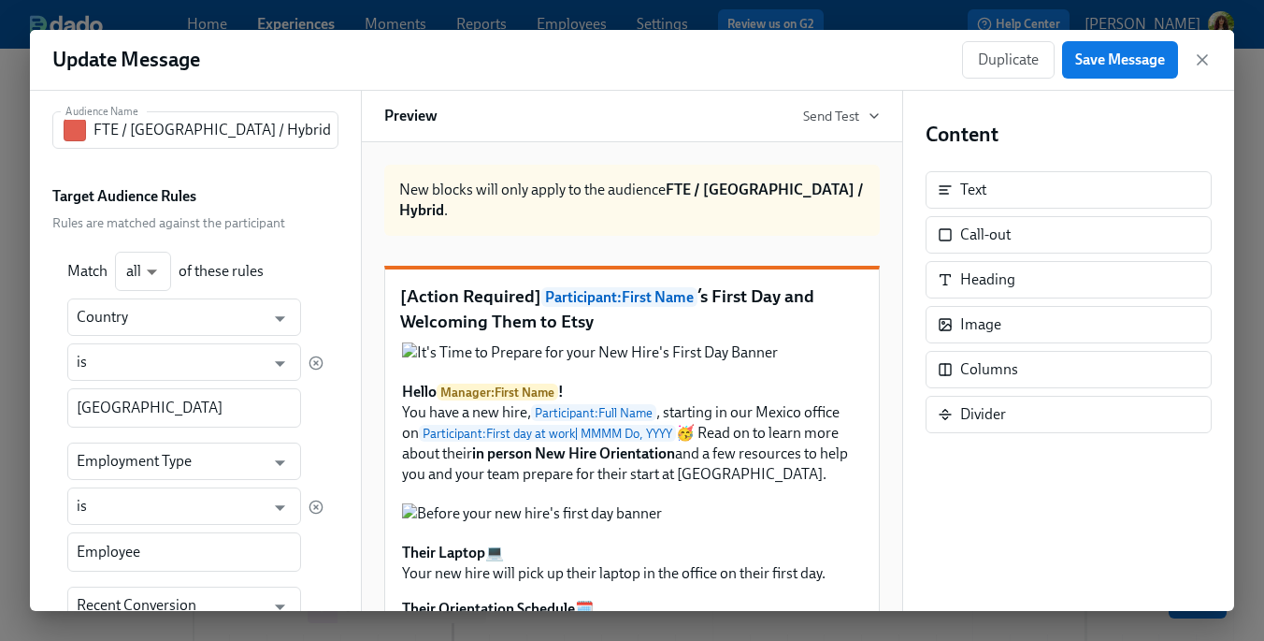
scroll to position [0, 0]
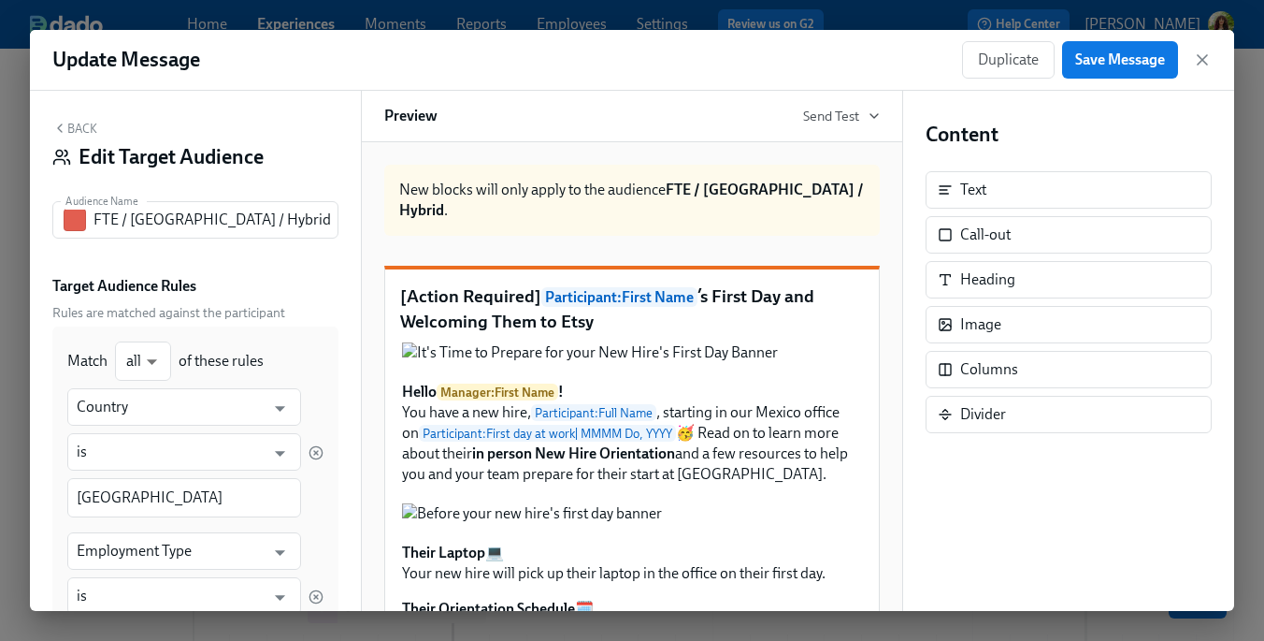
click at [82, 128] on button "Back" at bounding box center [74, 128] width 45 height 15
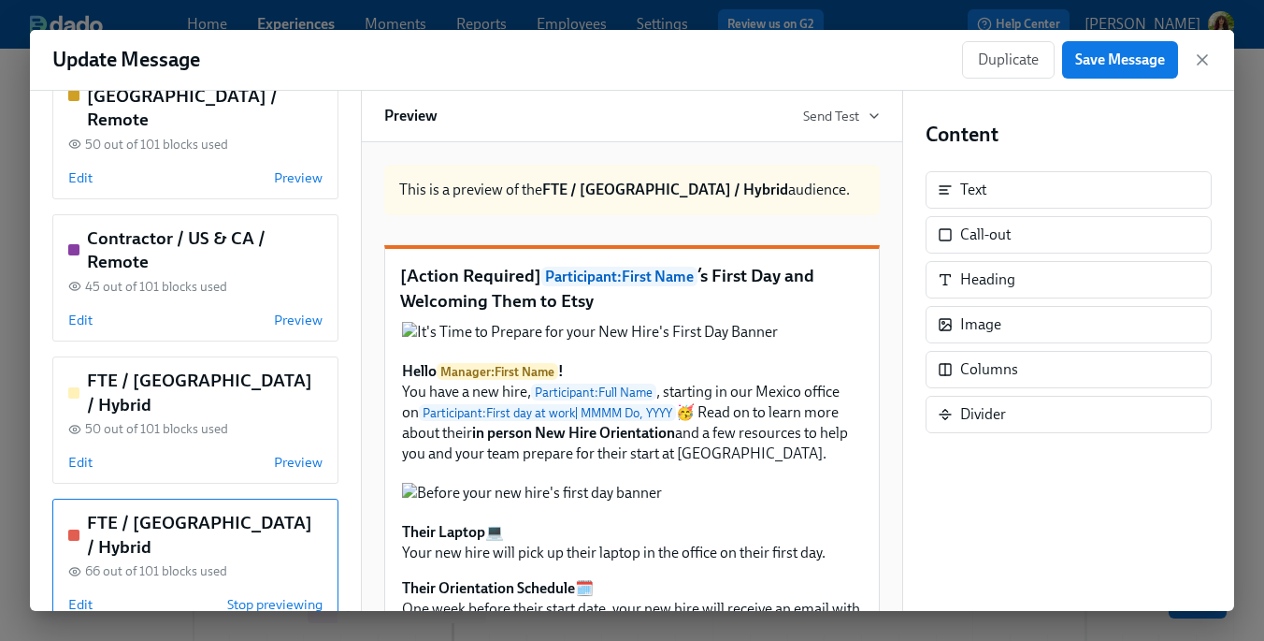
scroll to position [563, 0]
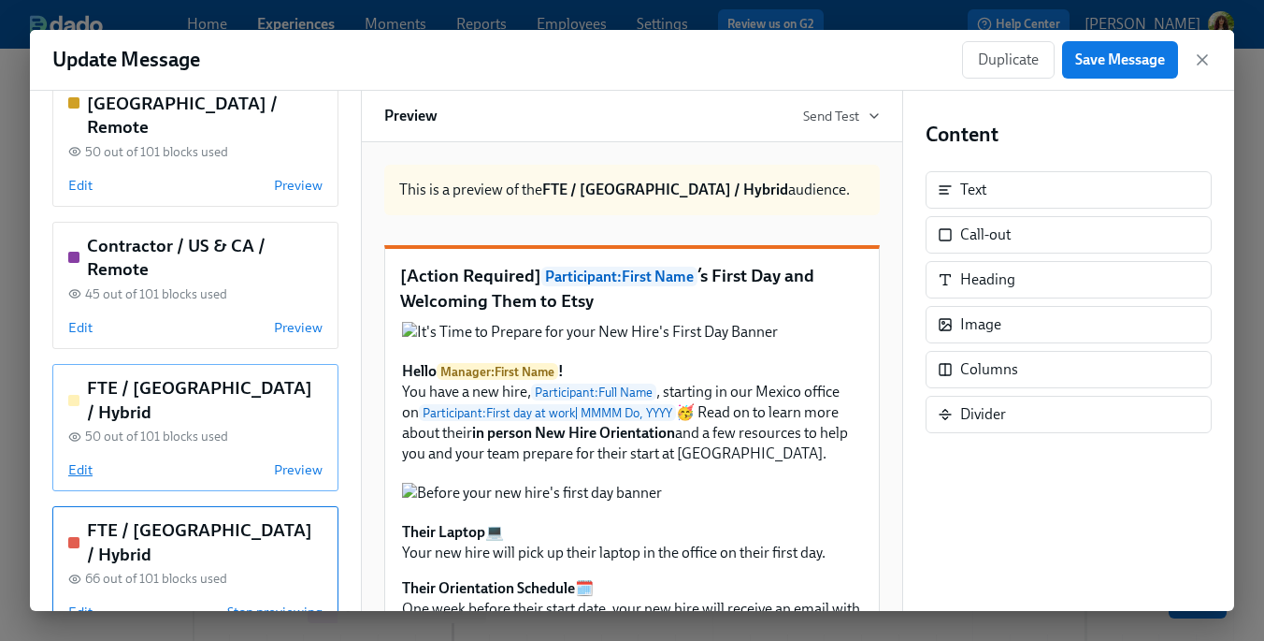
click at [90, 460] on span "Edit" at bounding box center [80, 469] width 24 height 19
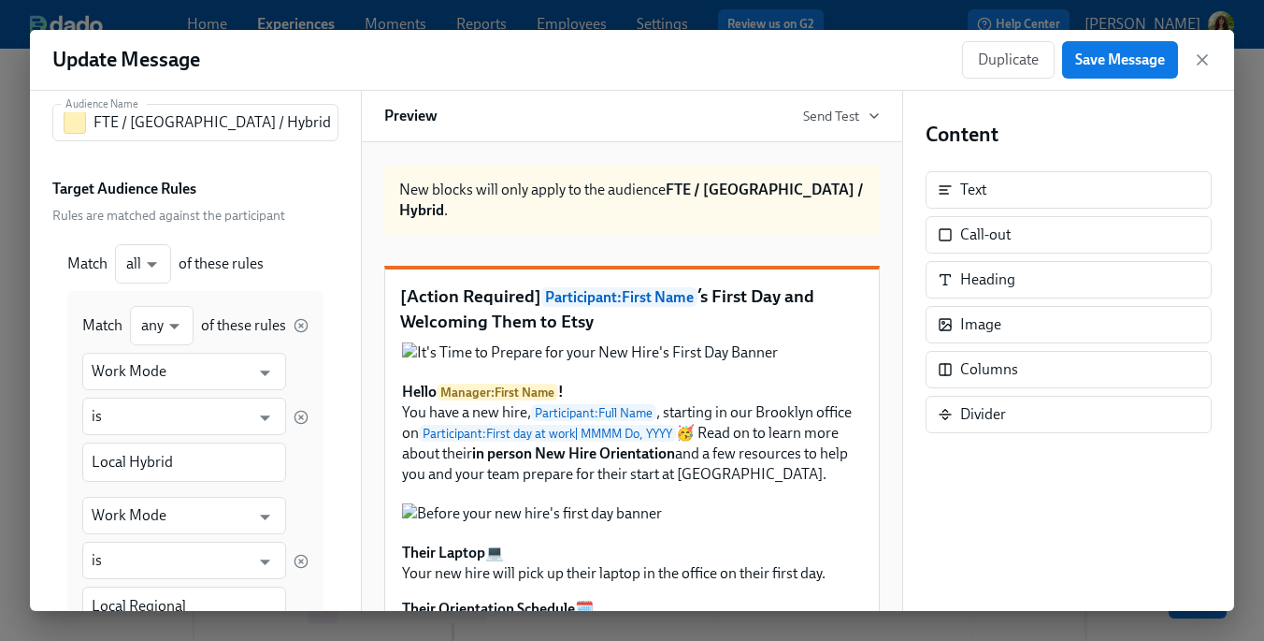
scroll to position [0, 0]
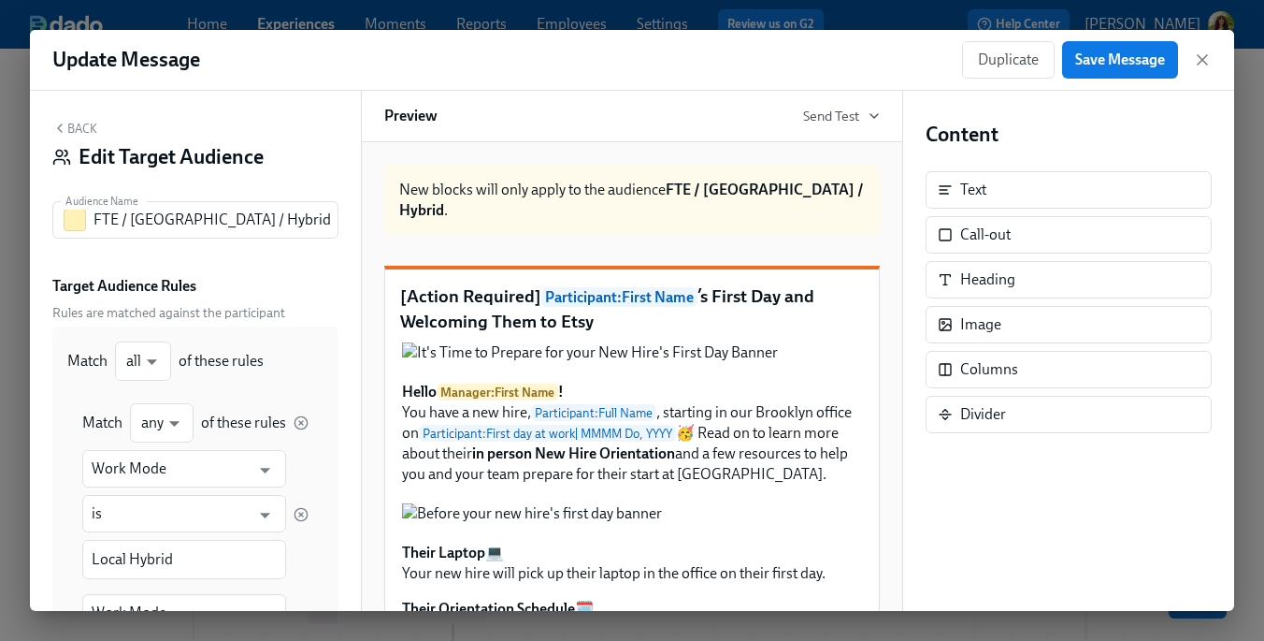
click at [82, 128] on button "Back" at bounding box center [74, 128] width 45 height 15
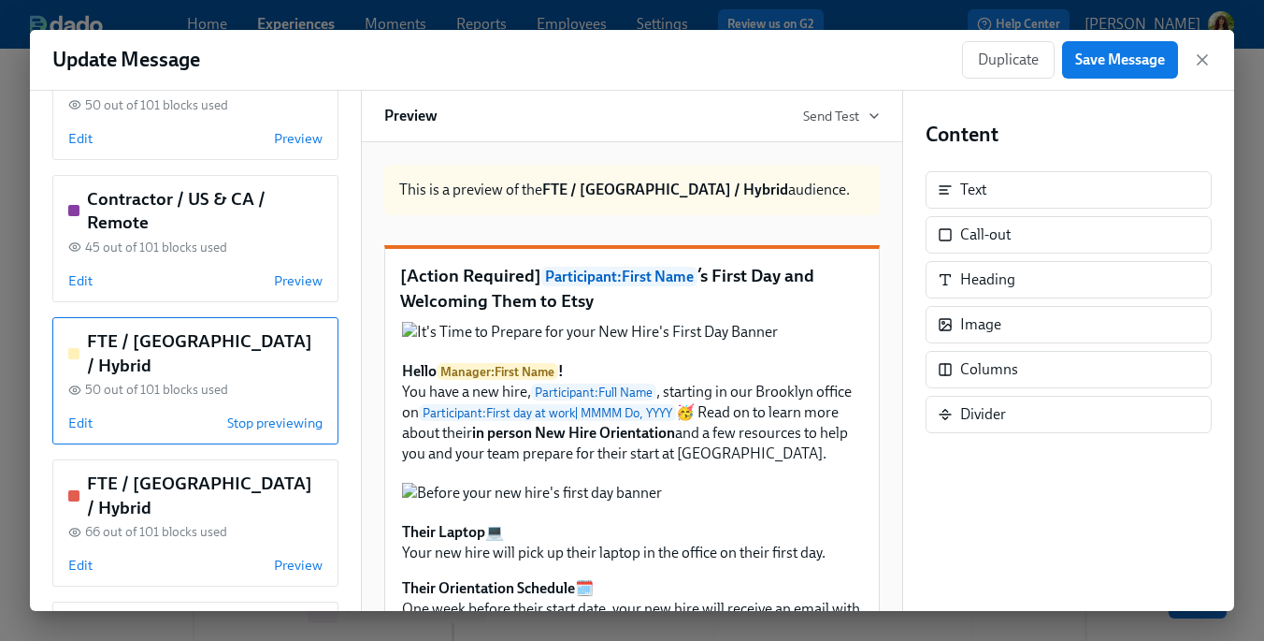
scroll to position [547, 0]
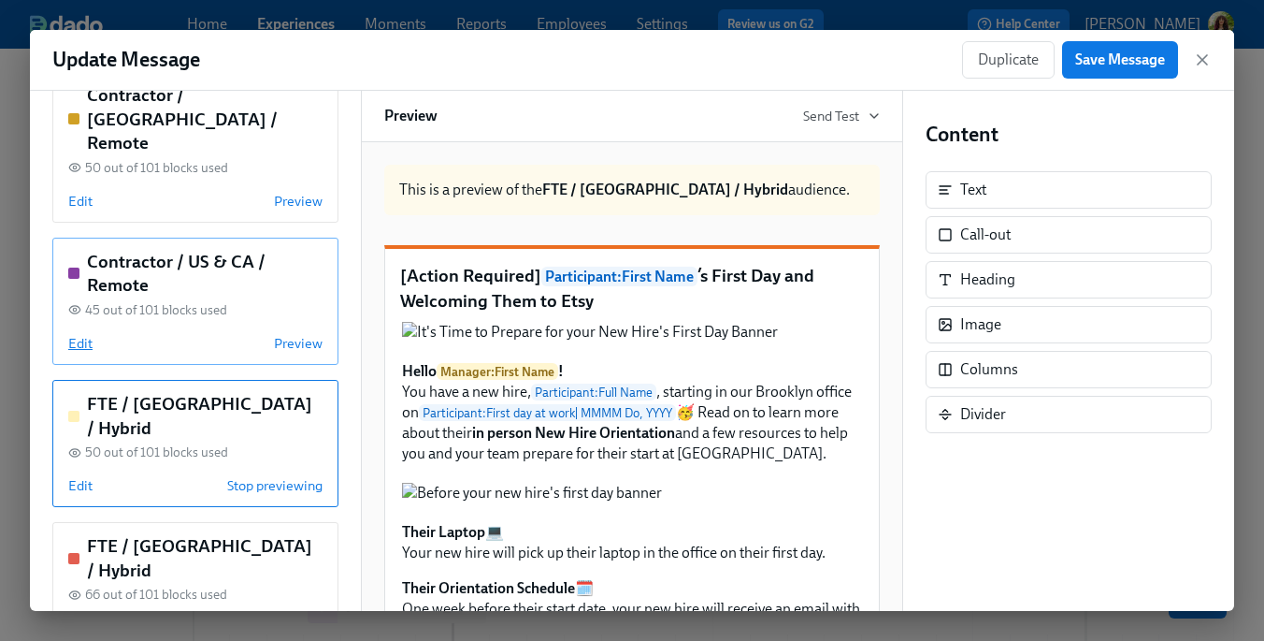
click at [87, 334] on span "Edit" at bounding box center [80, 343] width 24 height 19
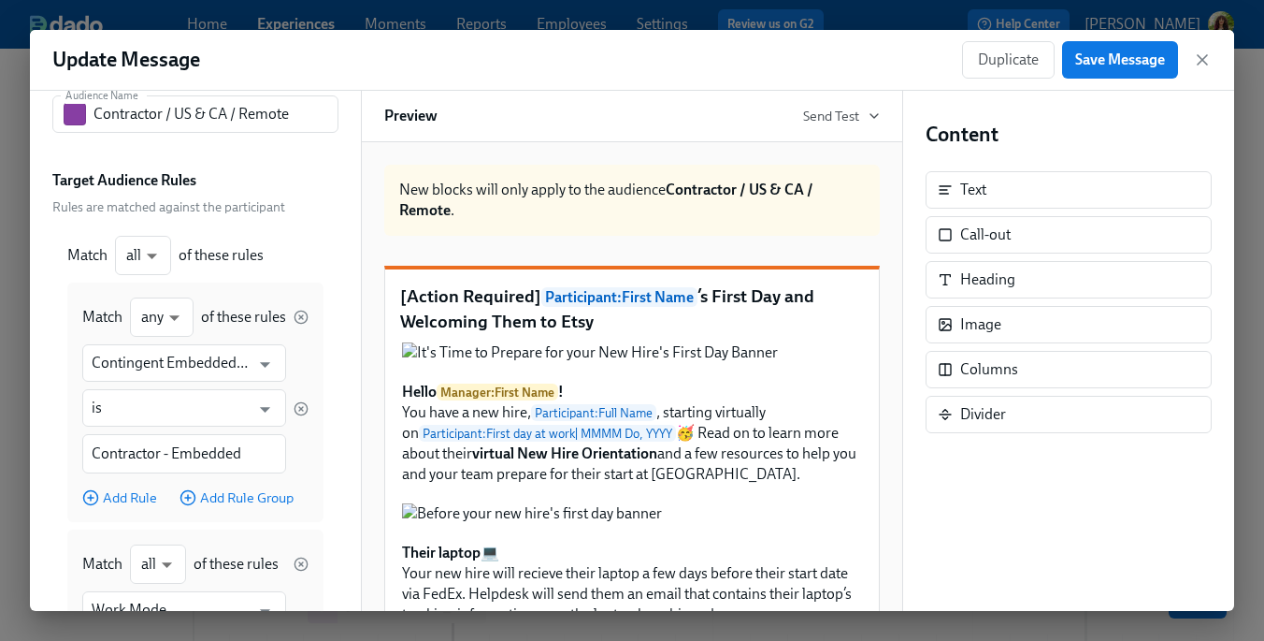
scroll to position [0, 0]
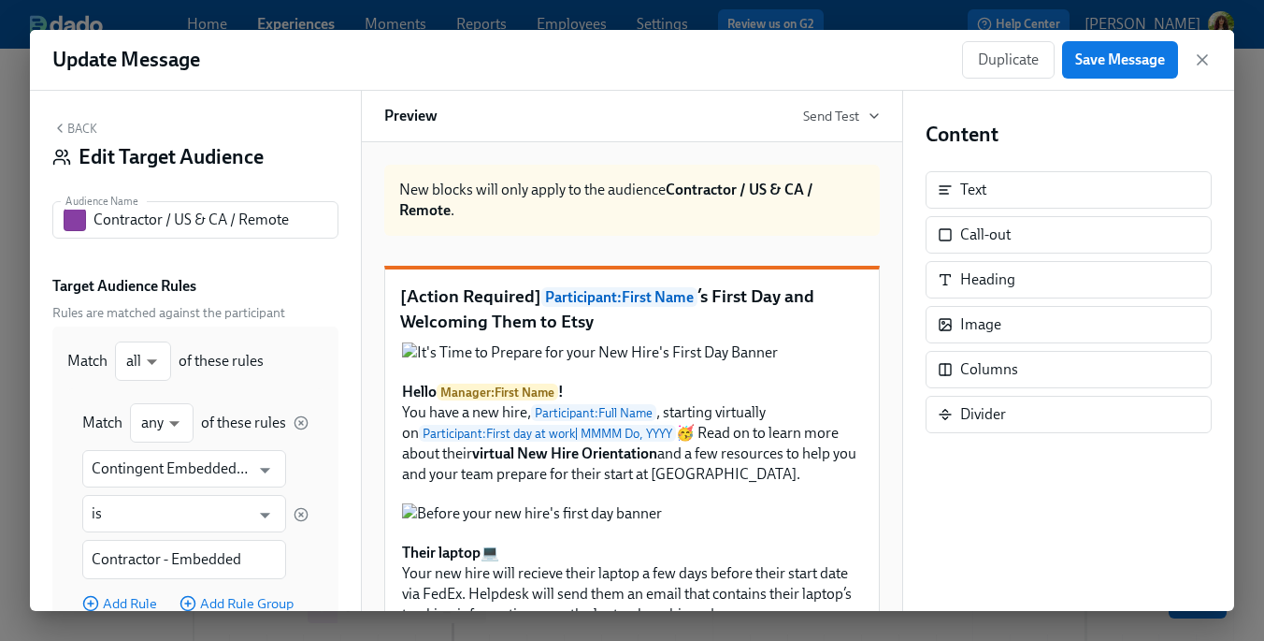
click at [79, 123] on button "Back" at bounding box center [74, 128] width 45 height 15
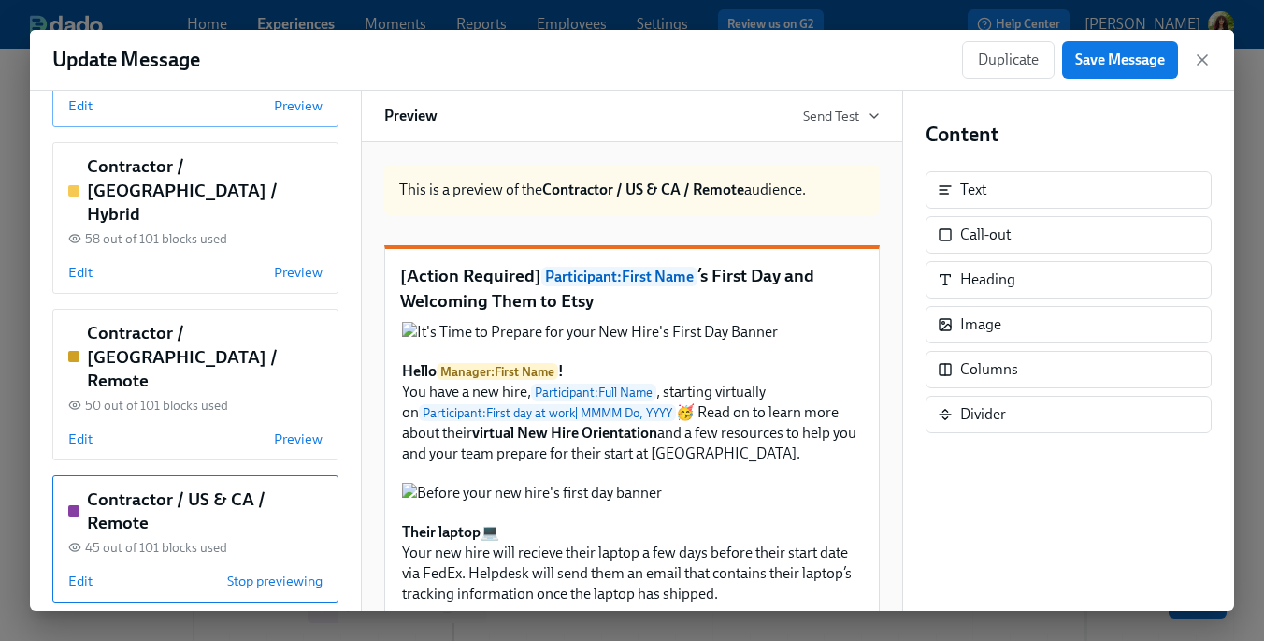
scroll to position [326, 0]
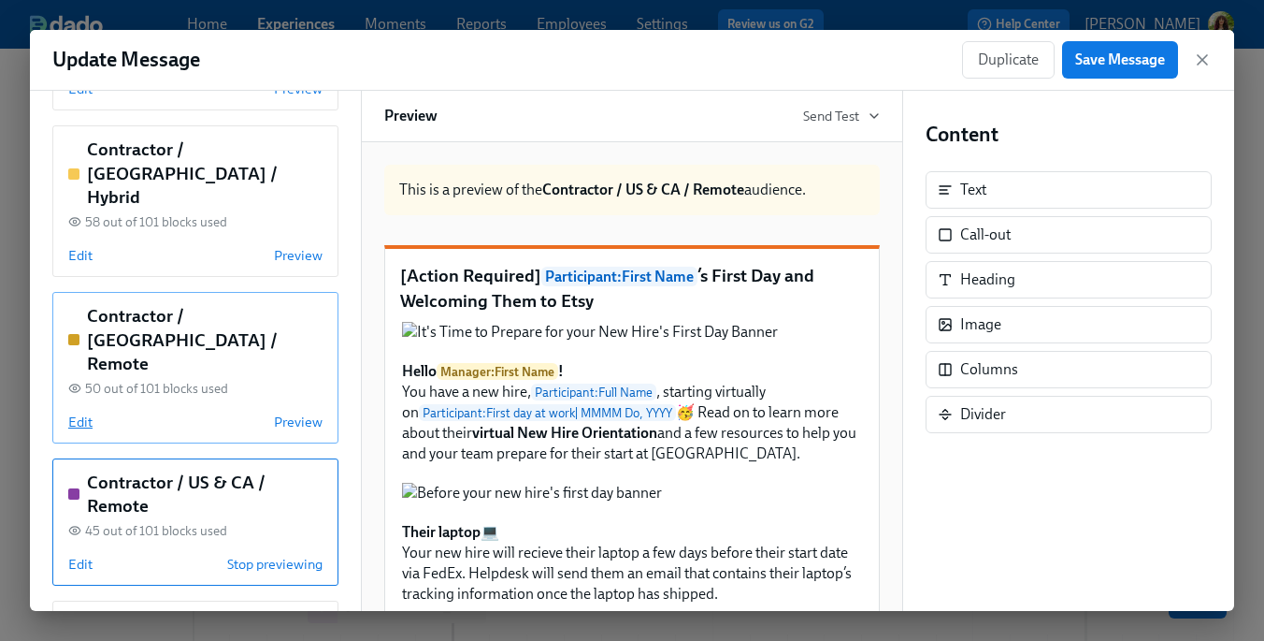
click at [86, 412] on span "Edit" at bounding box center [80, 421] width 24 height 19
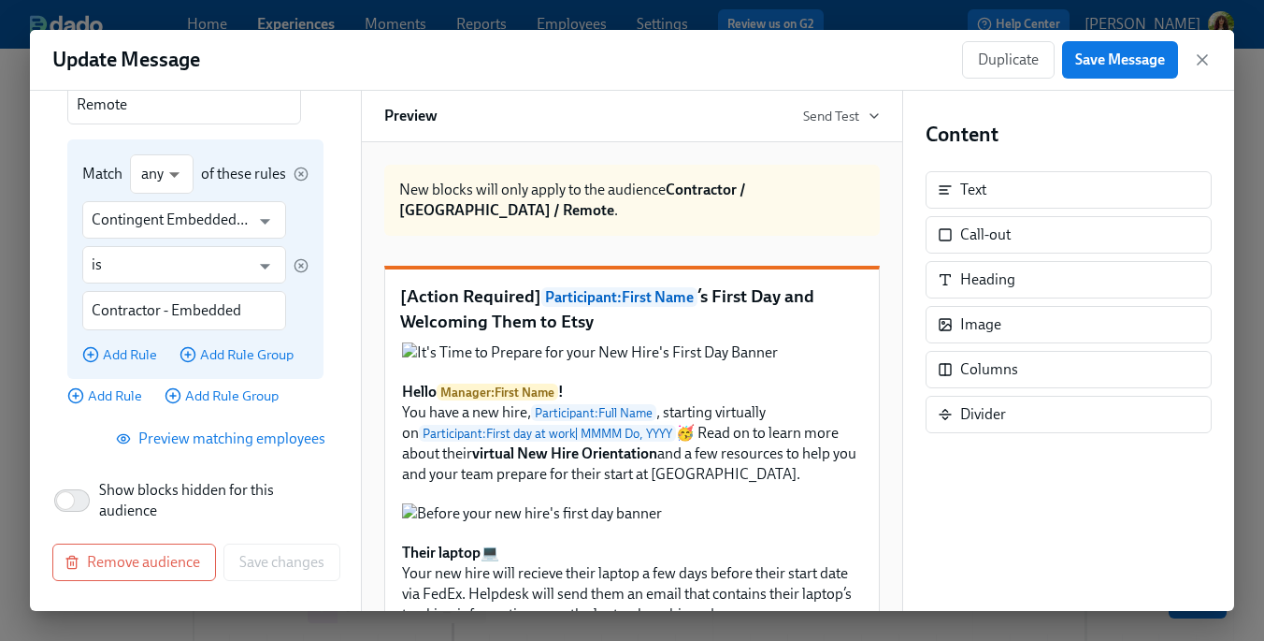
scroll to position [0, 0]
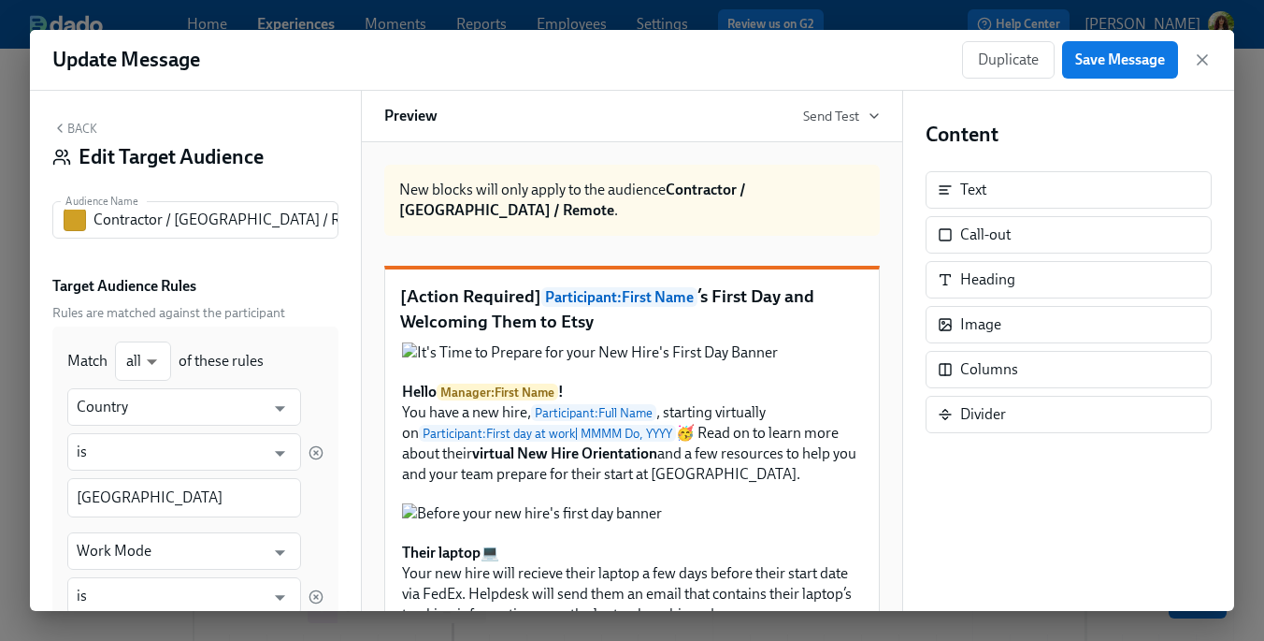
click at [79, 125] on button "Back" at bounding box center [74, 128] width 45 height 15
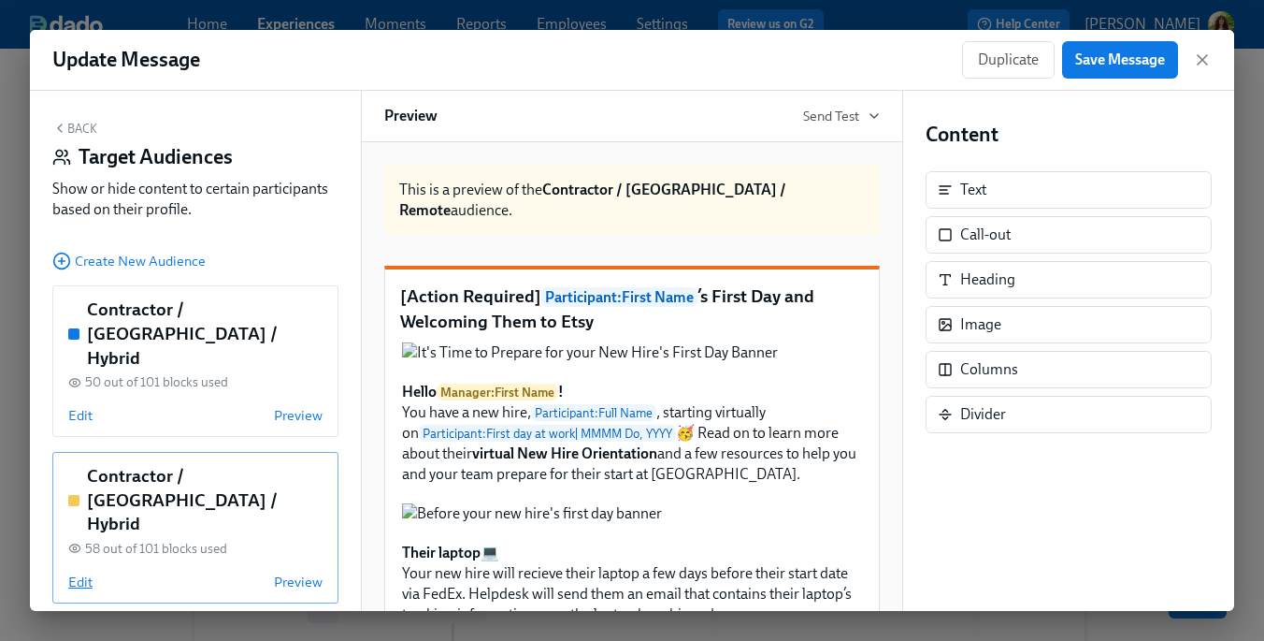
click at [84, 572] on span "Edit" at bounding box center [80, 581] width 24 height 19
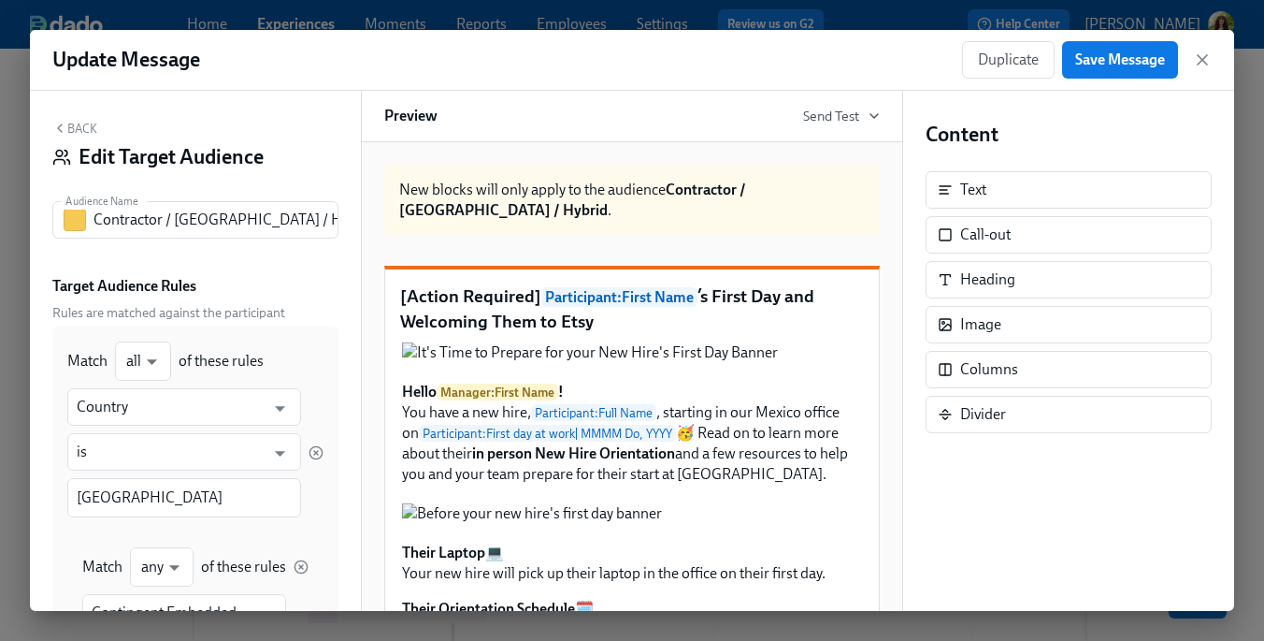
click at [84, 129] on button "Back" at bounding box center [74, 128] width 45 height 15
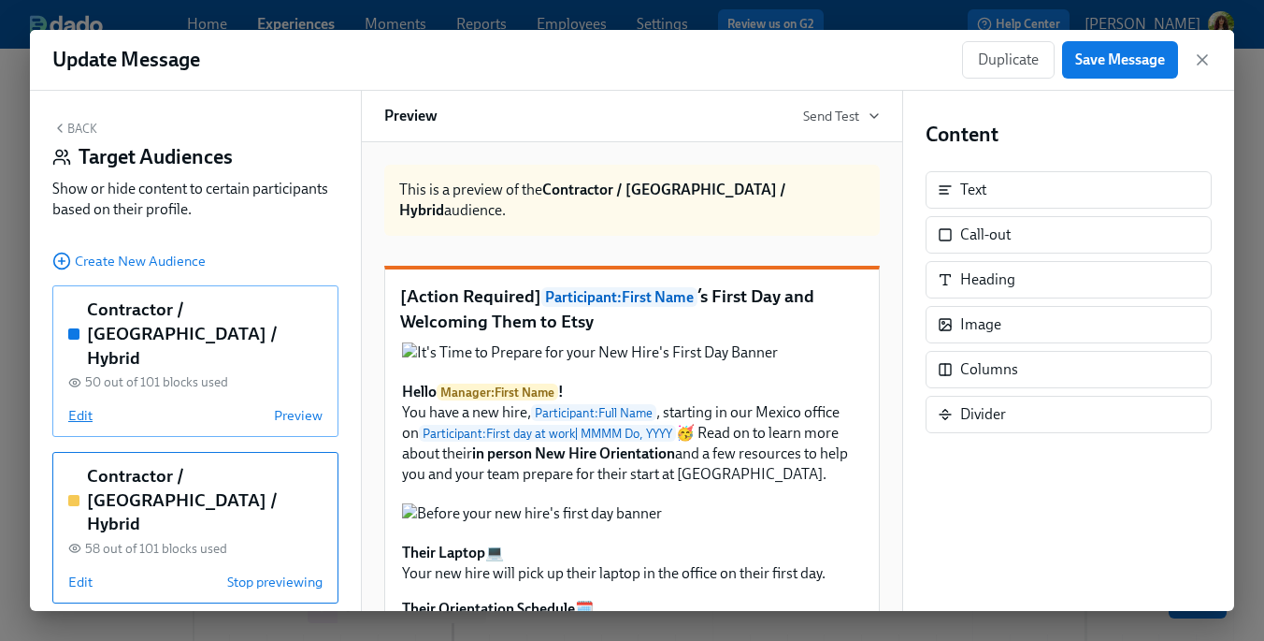
click at [81, 406] on span "Edit" at bounding box center [80, 415] width 24 height 19
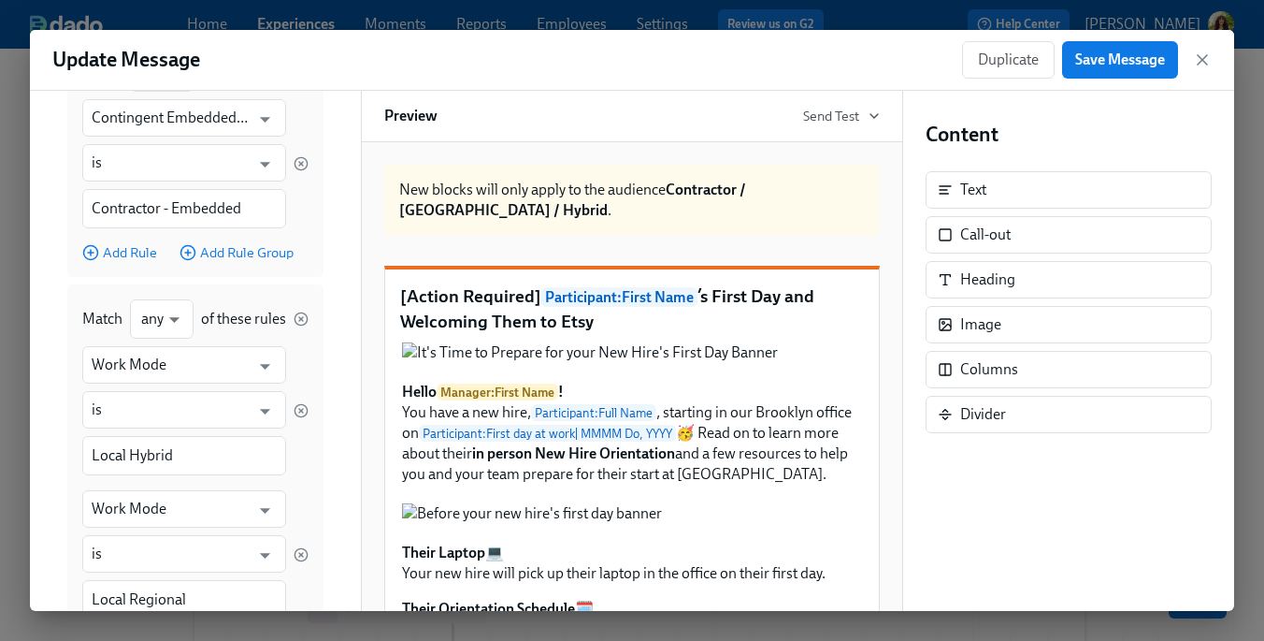
scroll to position [509, 0]
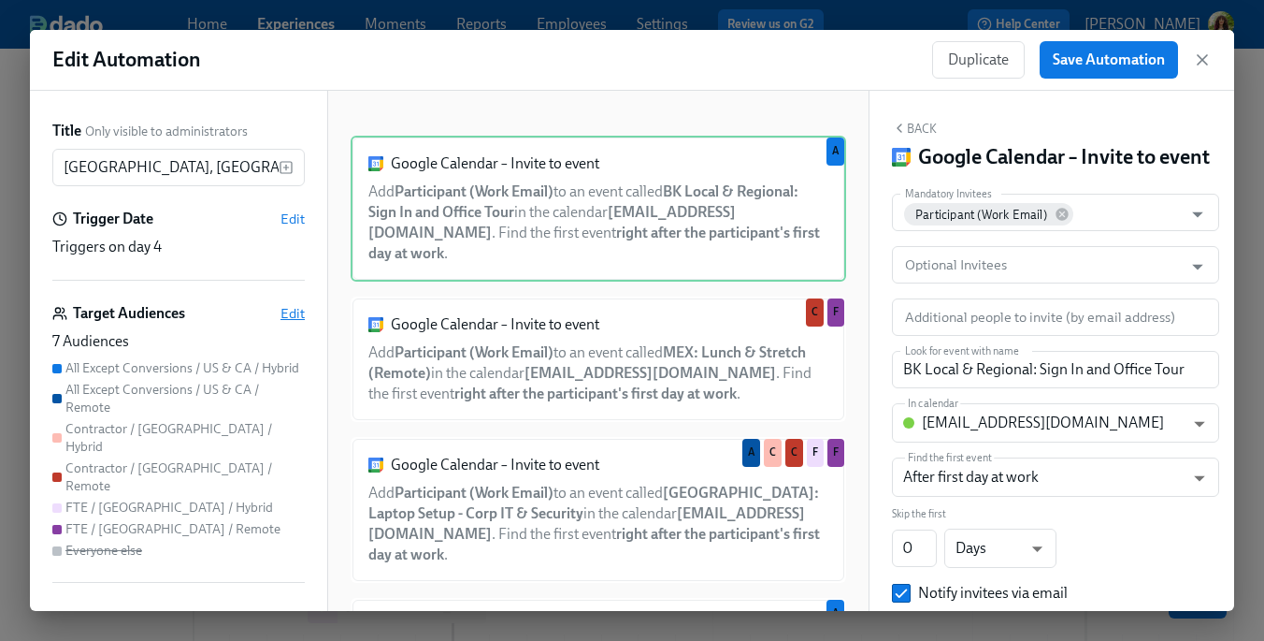
click at [294, 307] on span "Edit" at bounding box center [293, 313] width 24 height 19
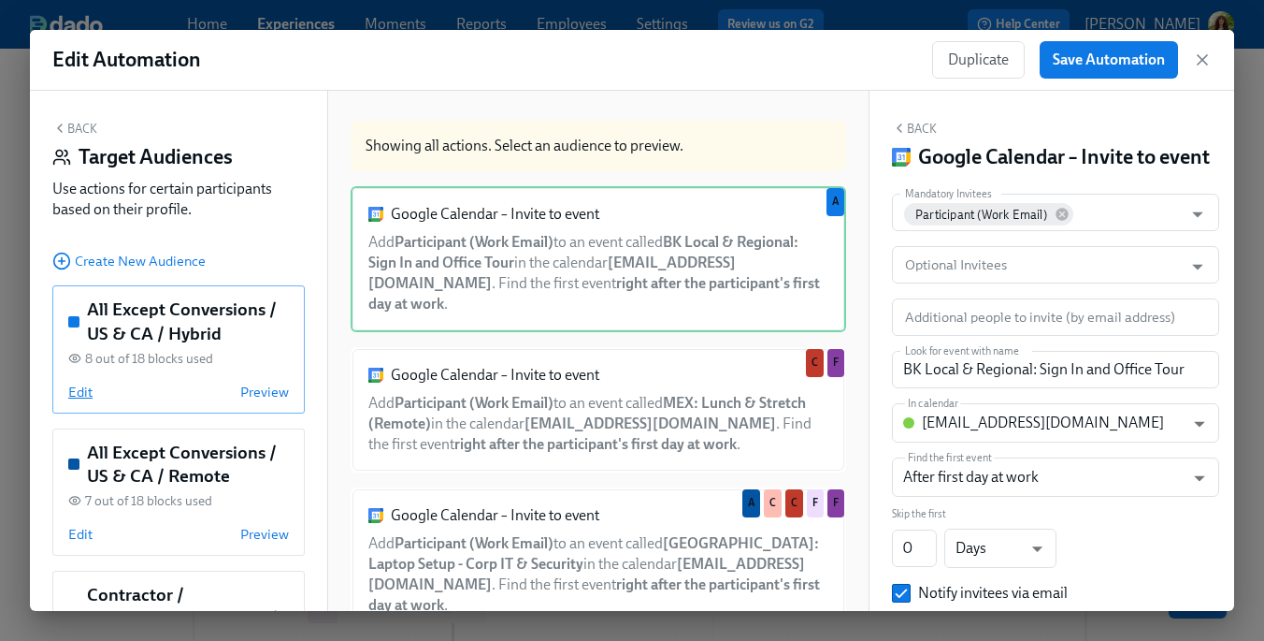
click at [82, 396] on span "Edit" at bounding box center [80, 391] width 24 height 19
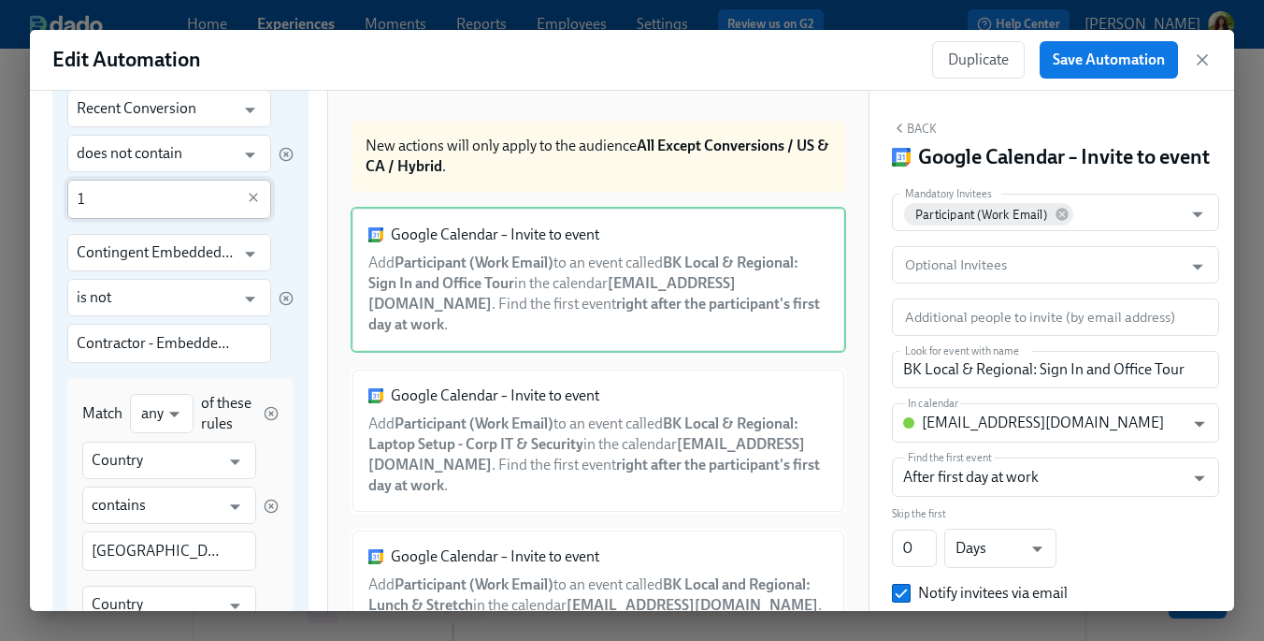
scroll to position [299, 0]
click at [195, 350] on input "Contractor - Embedded Status Unknown" at bounding box center [156, 342] width 158 height 39
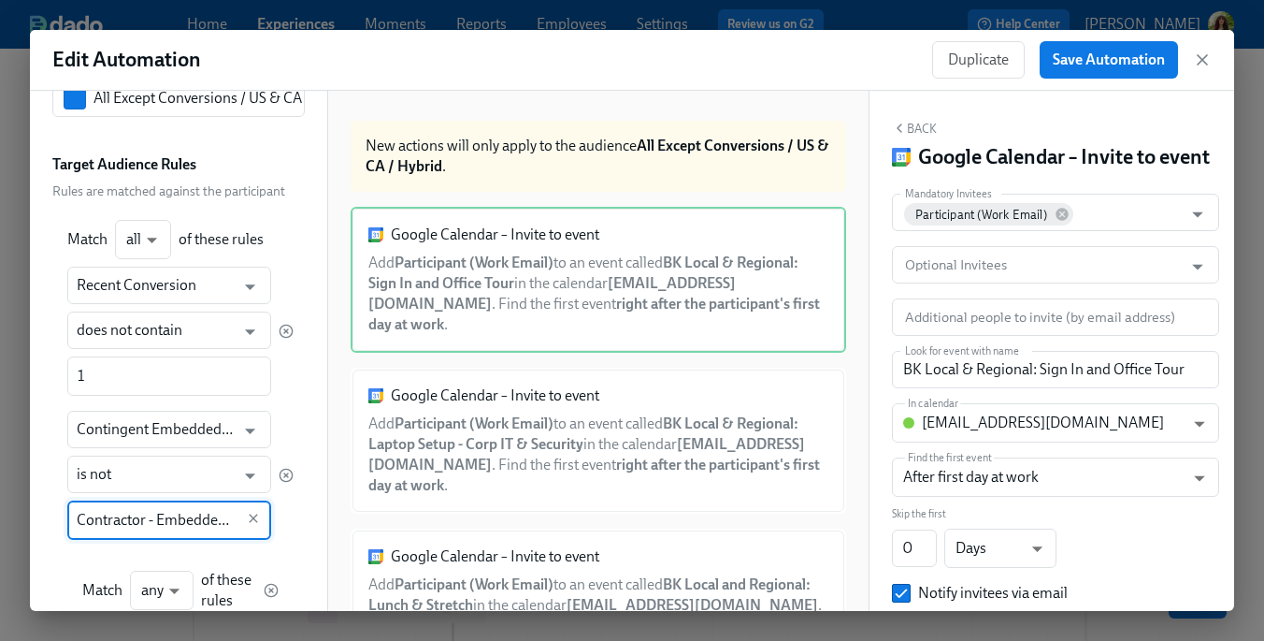
scroll to position [0, 0]
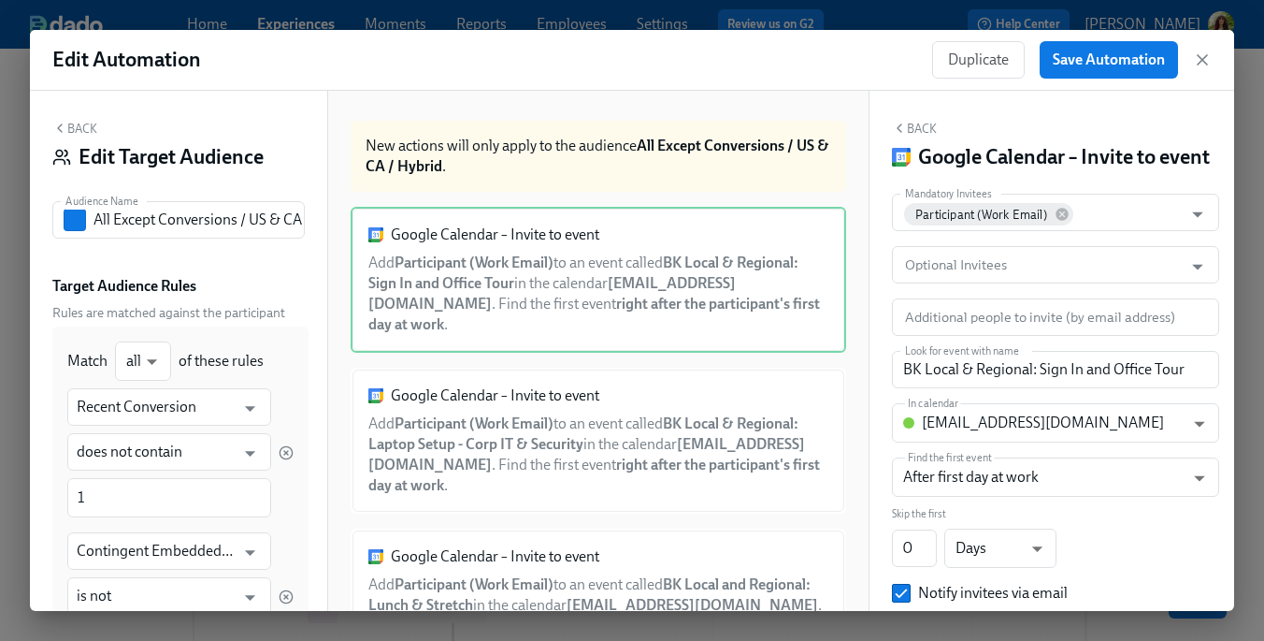
click at [76, 131] on button "Back" at bounding box center [74, 128] width 45 height 15
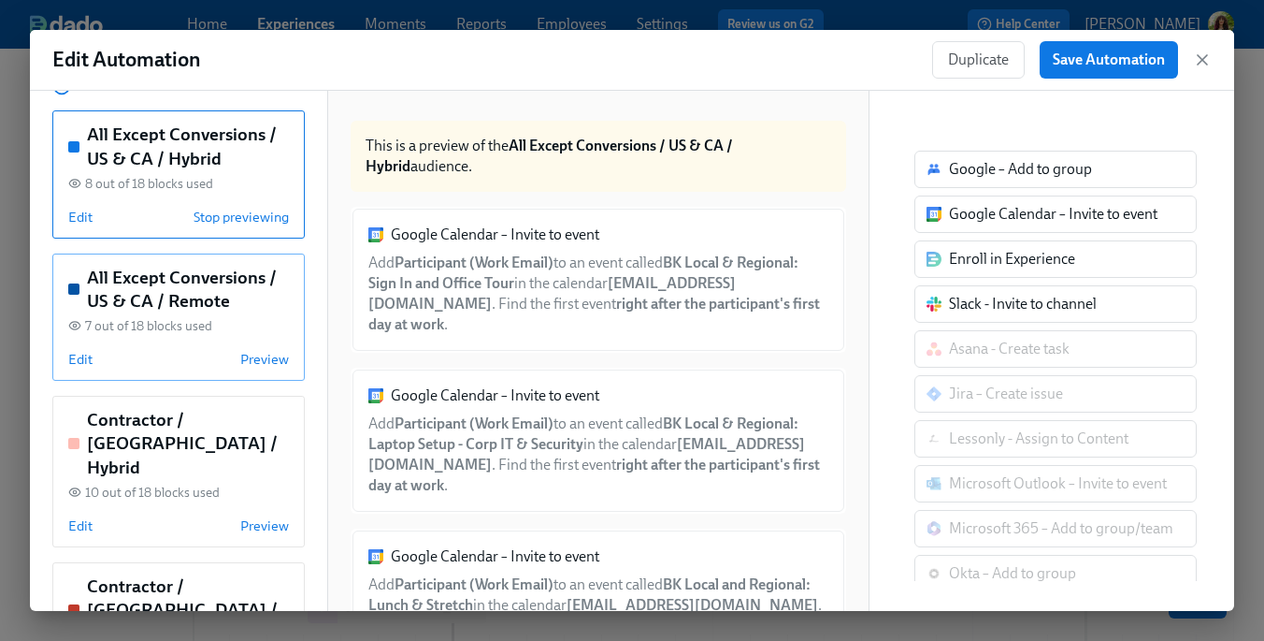
scroll to position [189, 0]
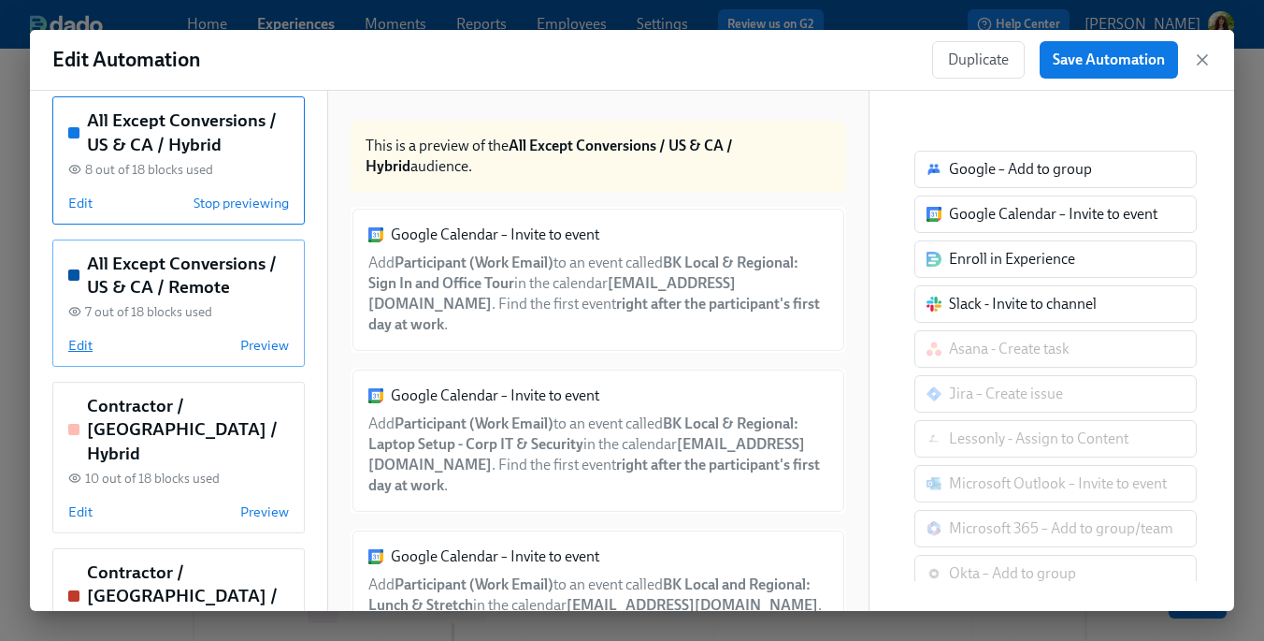
click at [88, 348] on span "Edit" at bounding box center [80, 345] width 24 height 19
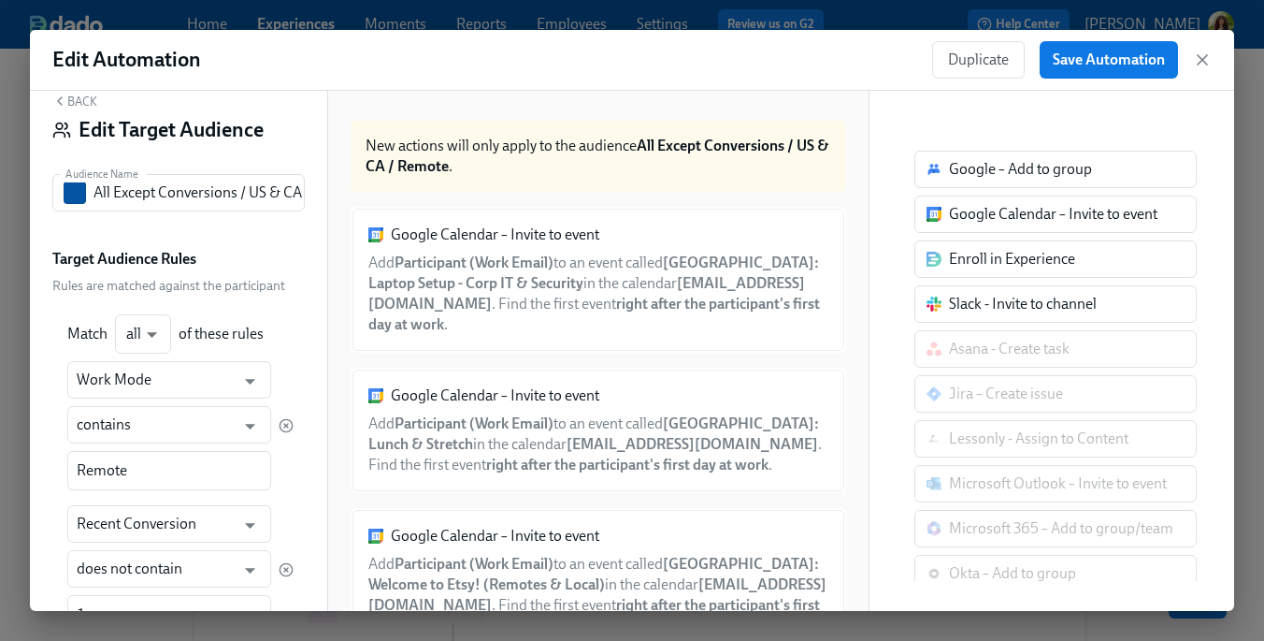
scroll to position [0, 0]
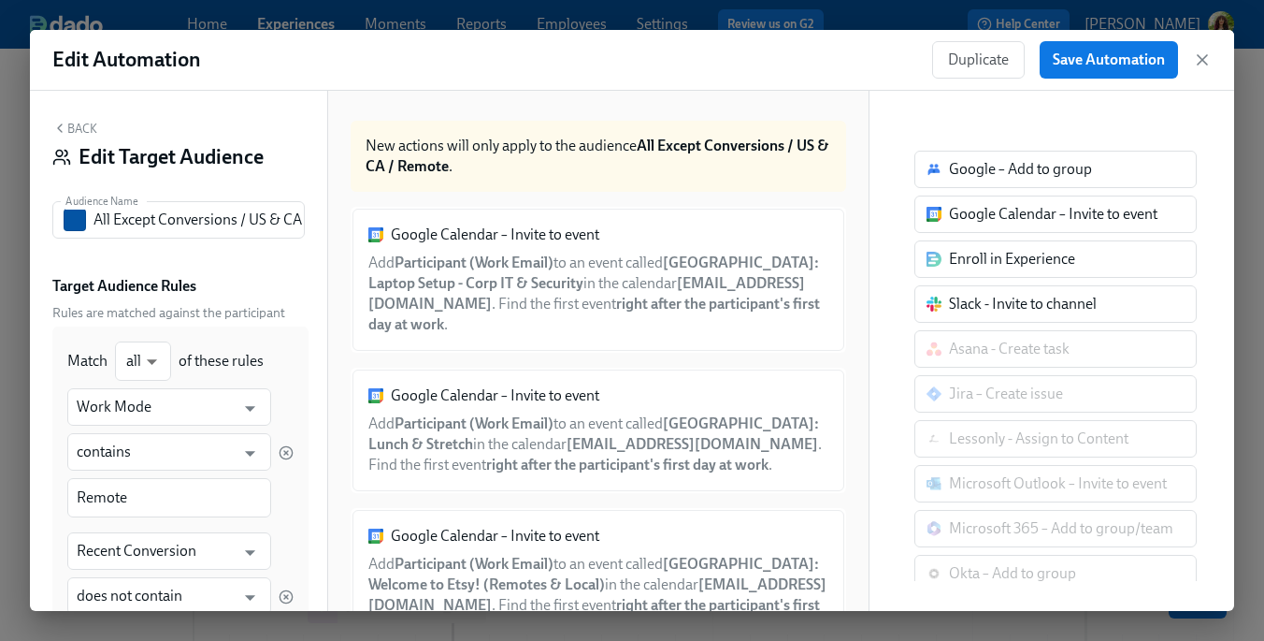
click at [75, 123] on button "Back" at bounding box center [74, 128] width 45 height 15
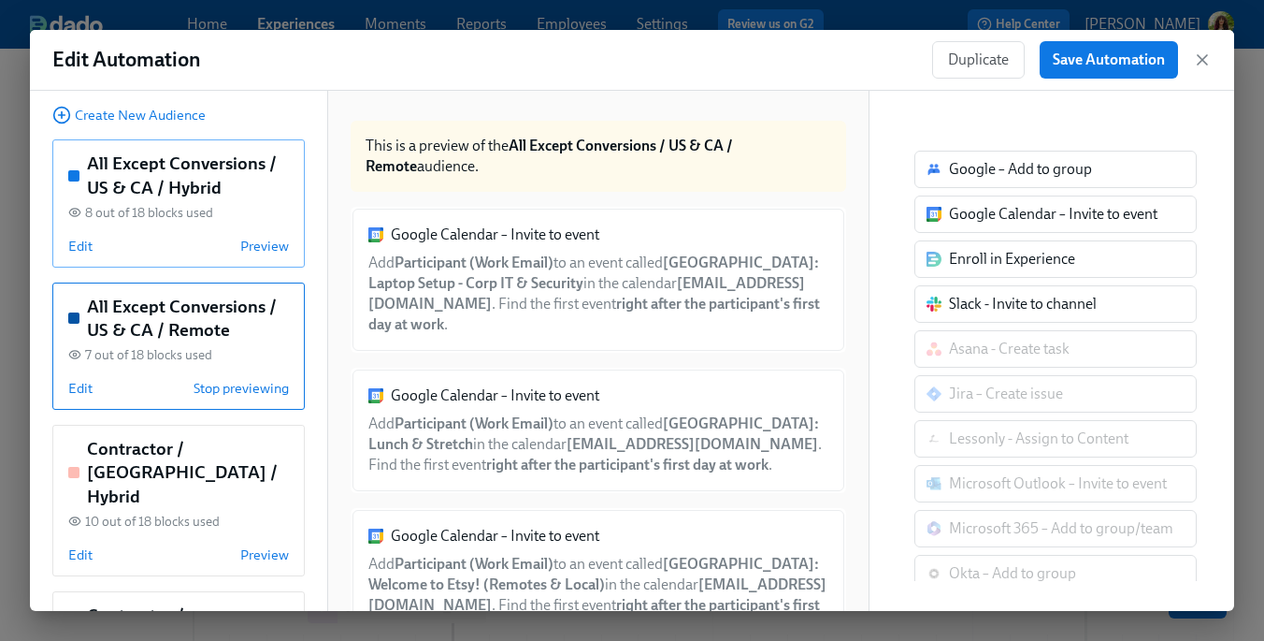
scroll to position [148, 0]
click at [81, 543] on span "Edit" at bounding box center [80, 552] width 24 height 19
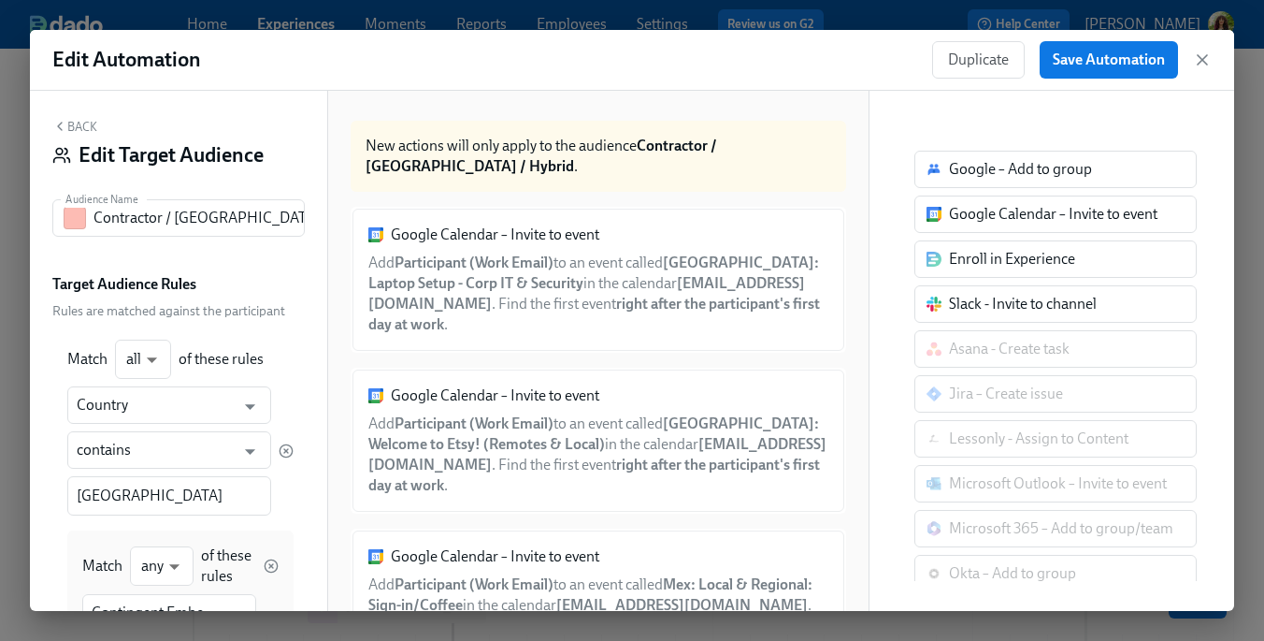
scroll to position [0, 0]
click at [78, 123] on button "Back" at bounding box center [74, 128] width 45 height 15
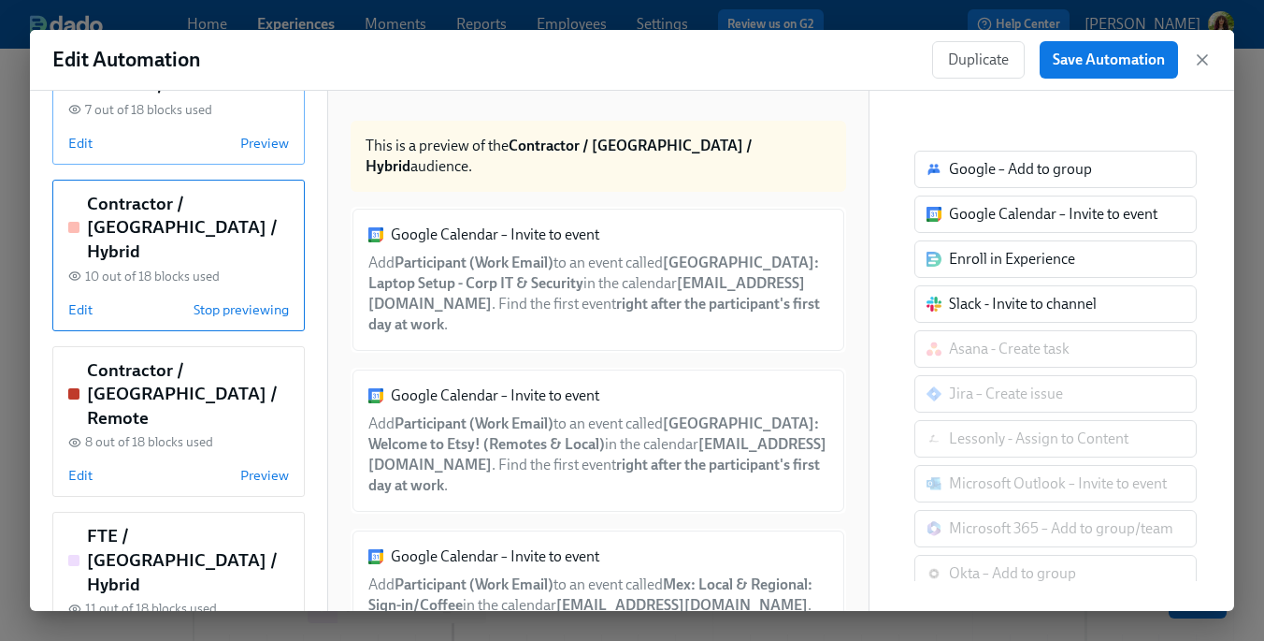
scroll to position [404, 0]
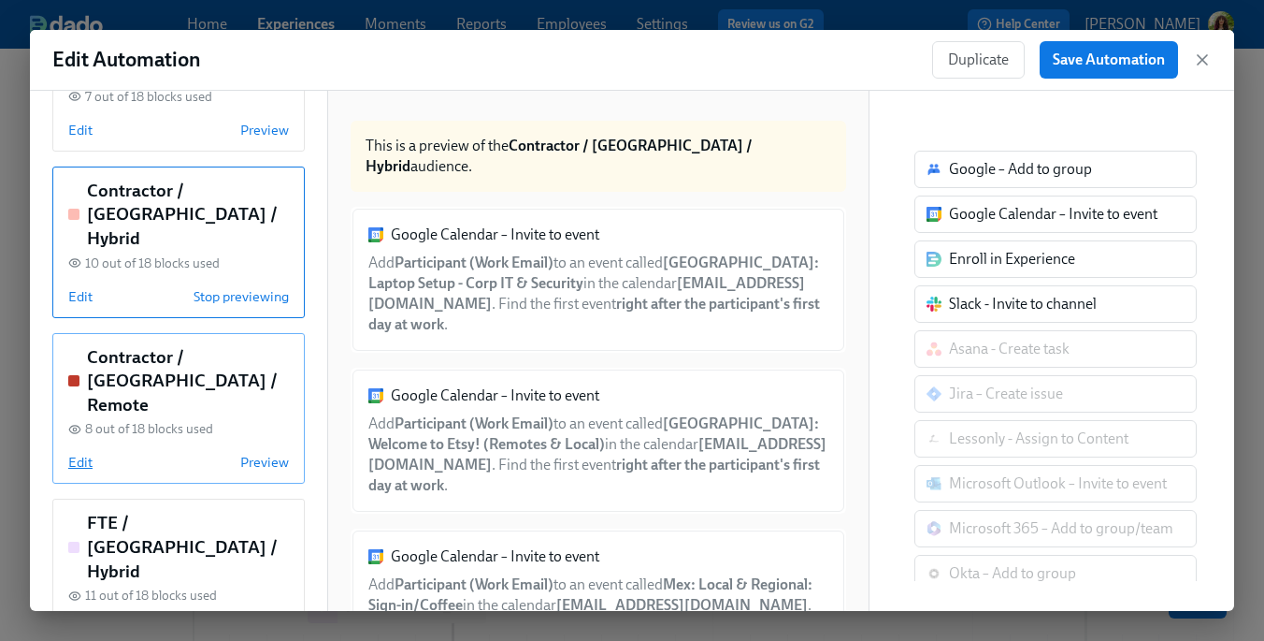
click at [84, 453] on span "Edit" at bounding box center [80, 462] width 24 height 19
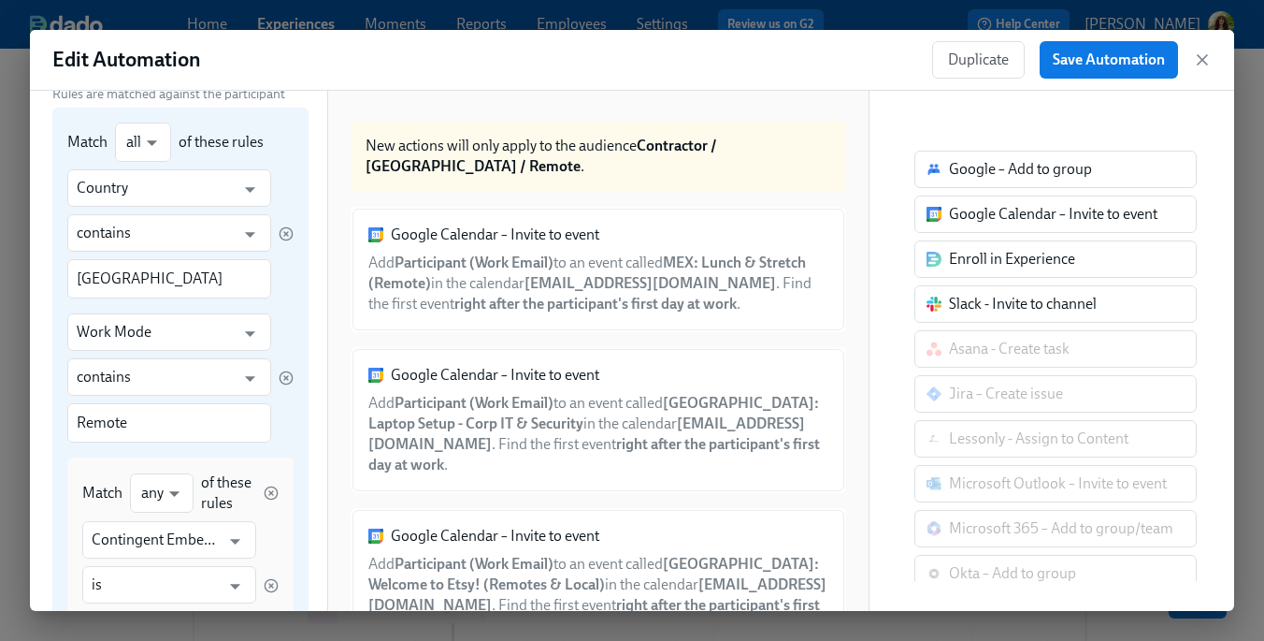
scroll to position [0, 0]
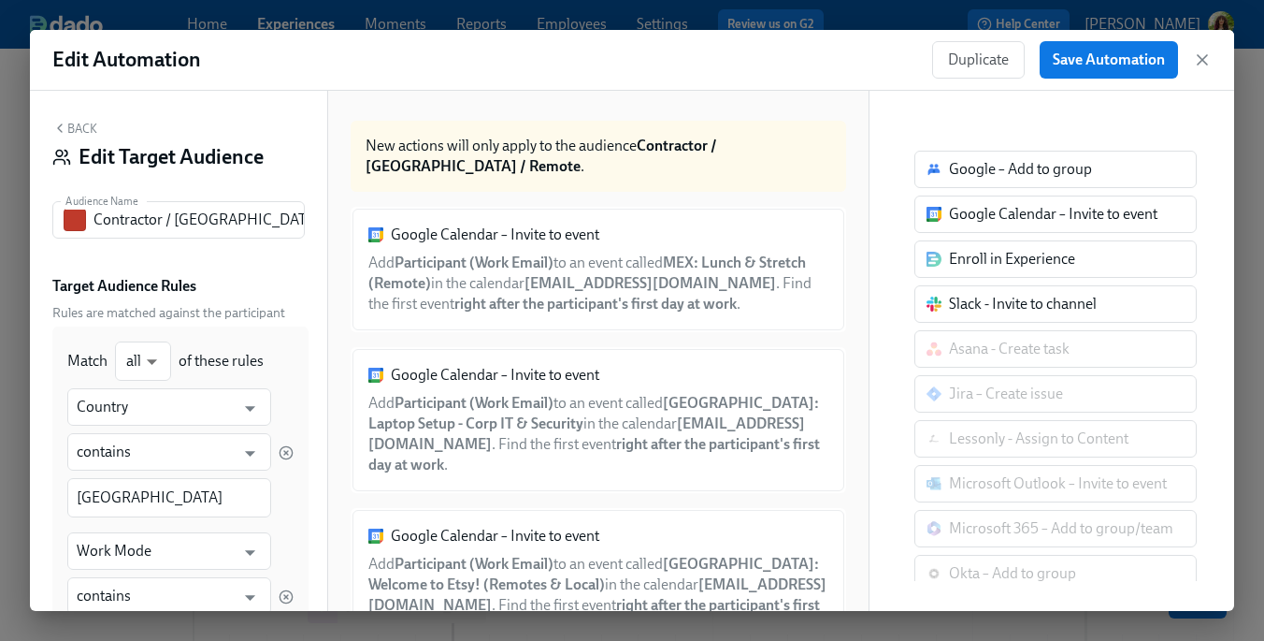
click at [76, 123] on button "Back" at bounding box center [74, 128] width 45 height 15
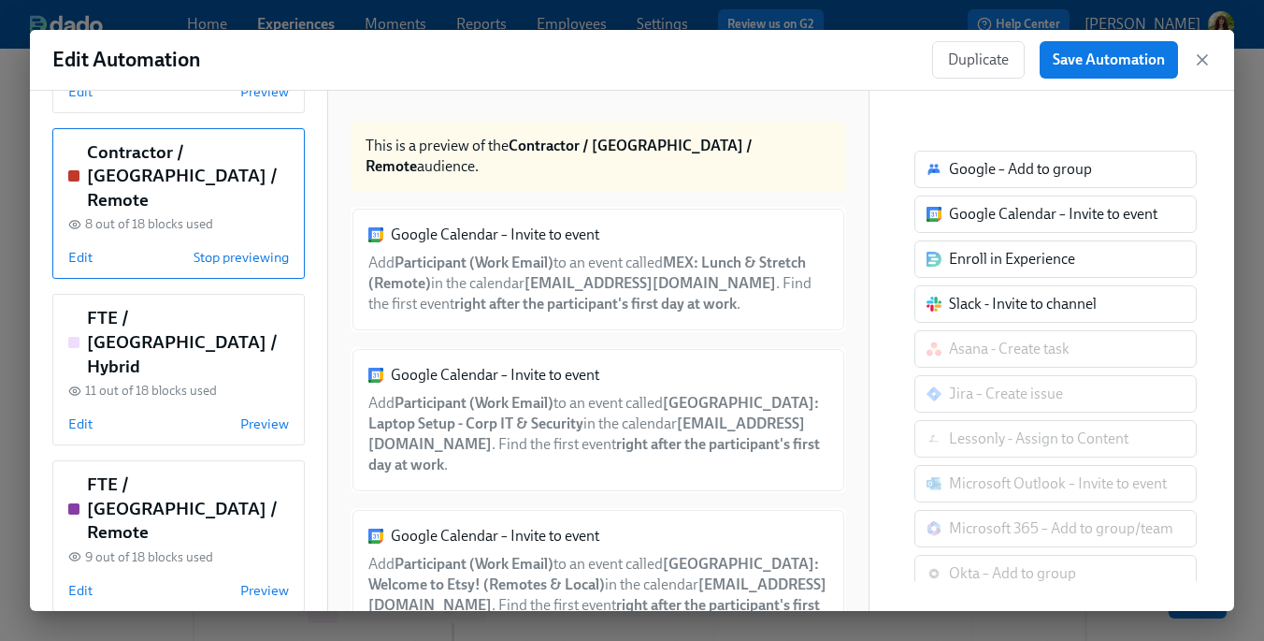
scroll to position [615, 0]
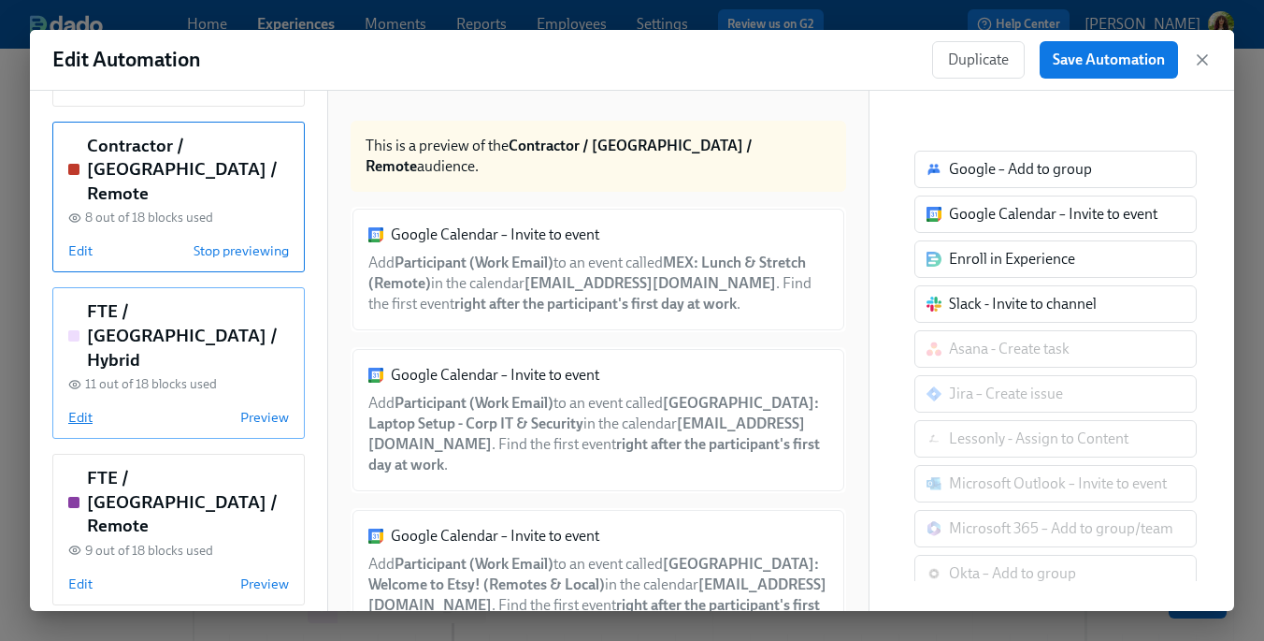
click at [80, 408] on span "Edit" at bounding box center [80, 417] width 24 height 19
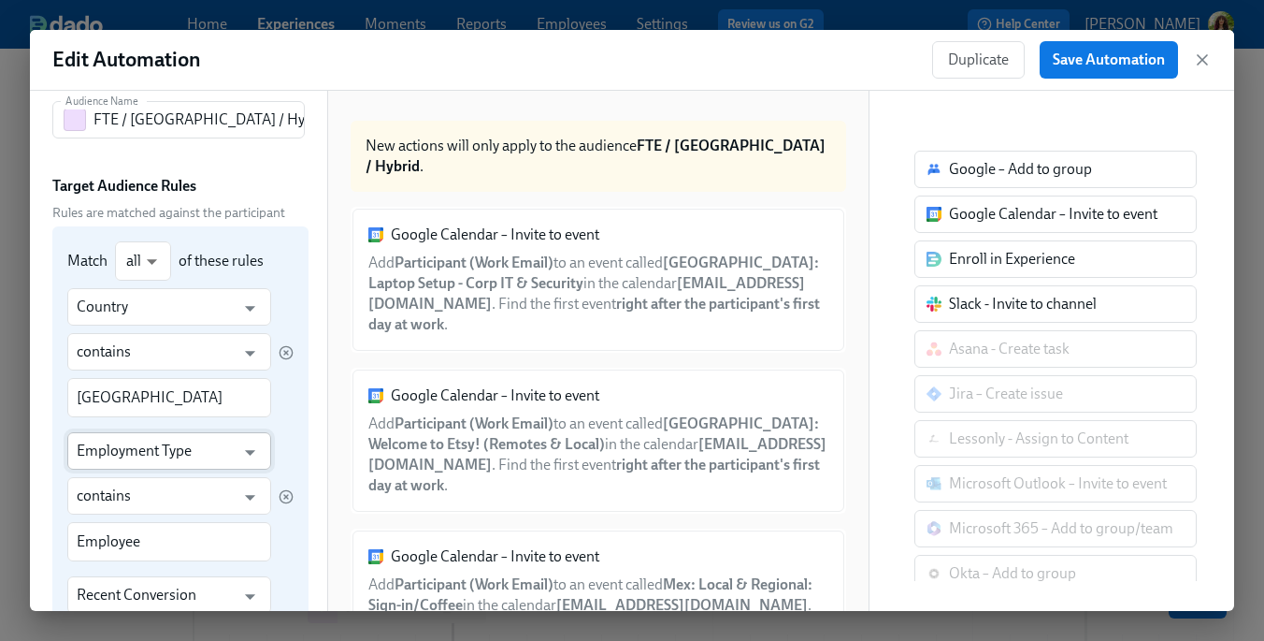
scroll to position [0, 0]
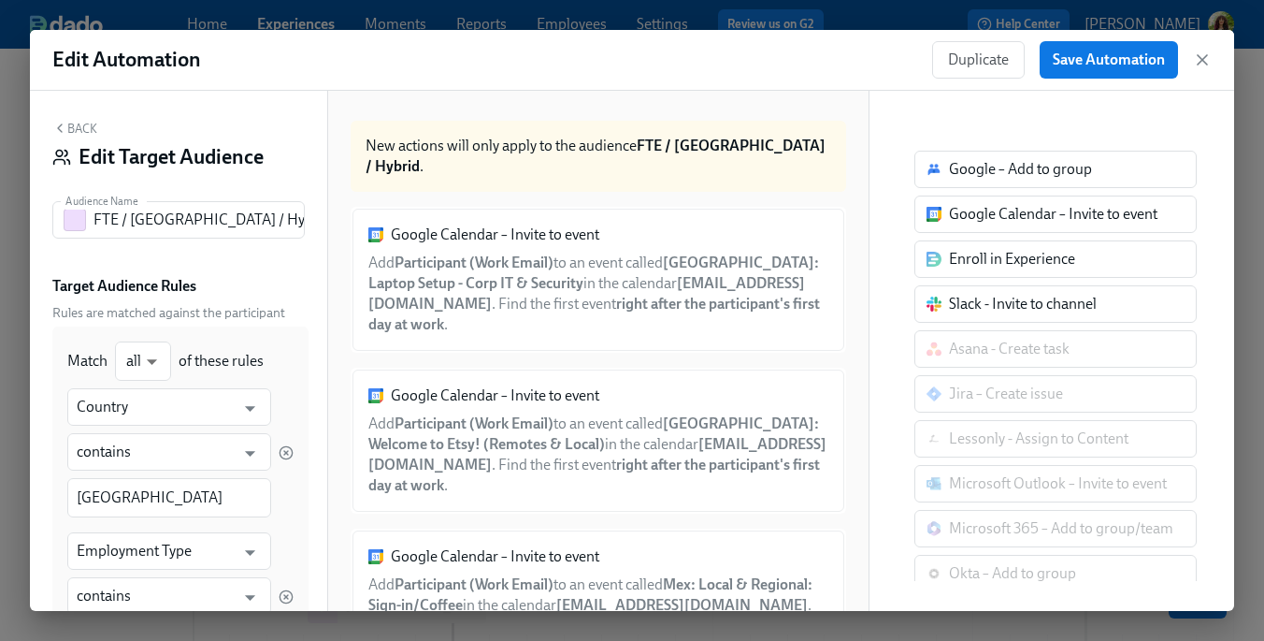
click at [93, 123] on button "Back" at bounding box center [74, 128] width 45 height 15
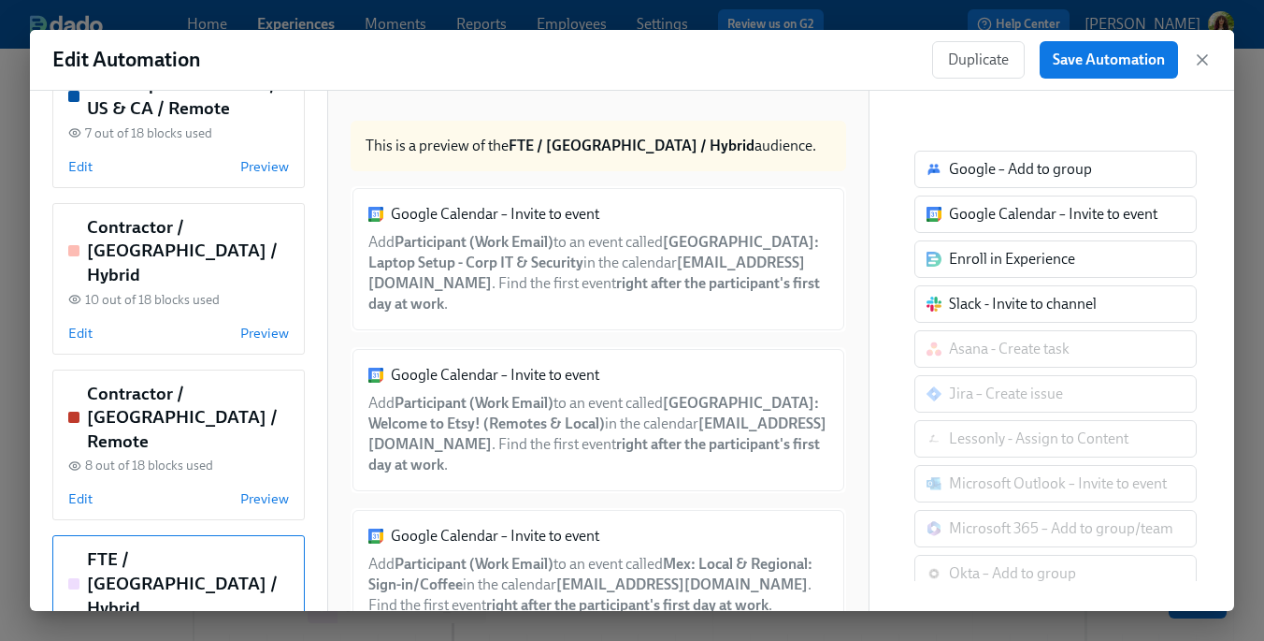
scroll to position [615, 0]
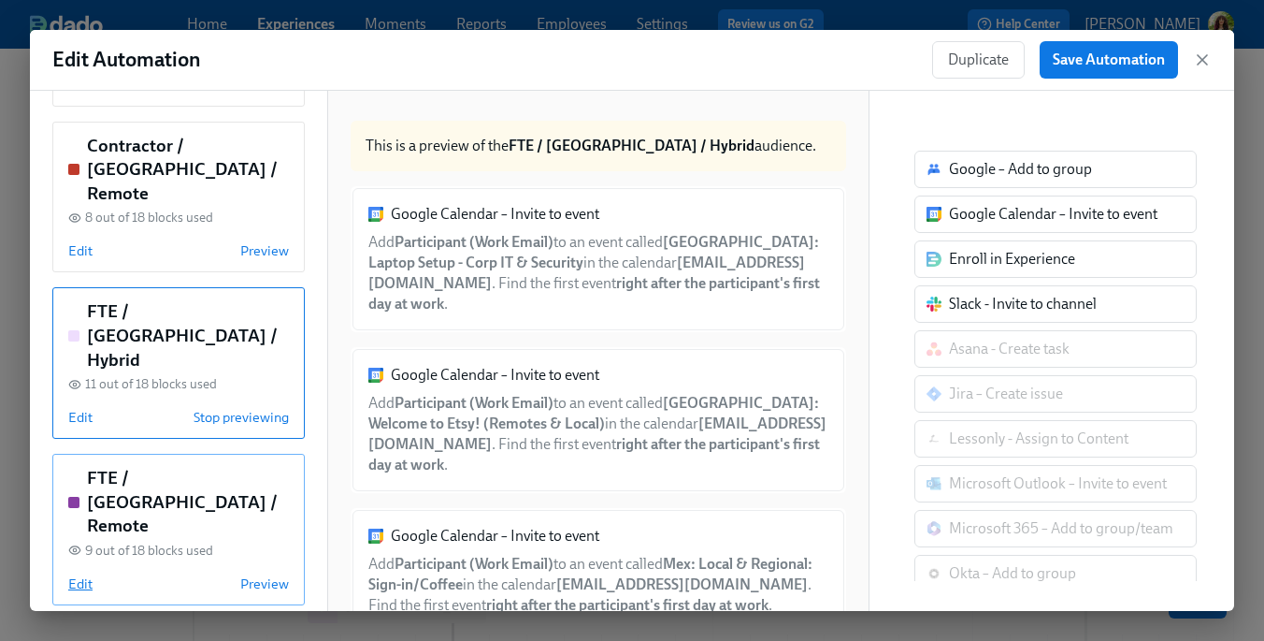
click at [78, 574] on span "Edit" at bounding box center [80, 583] width 24 height 19
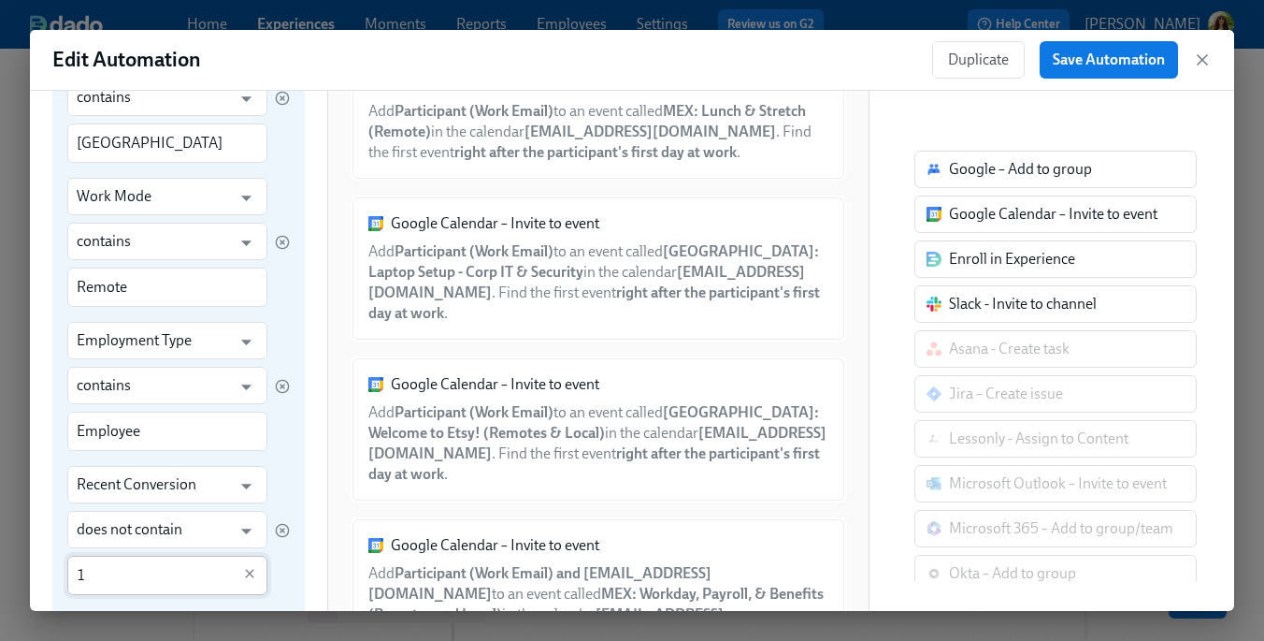
scroll to position [0, 0]
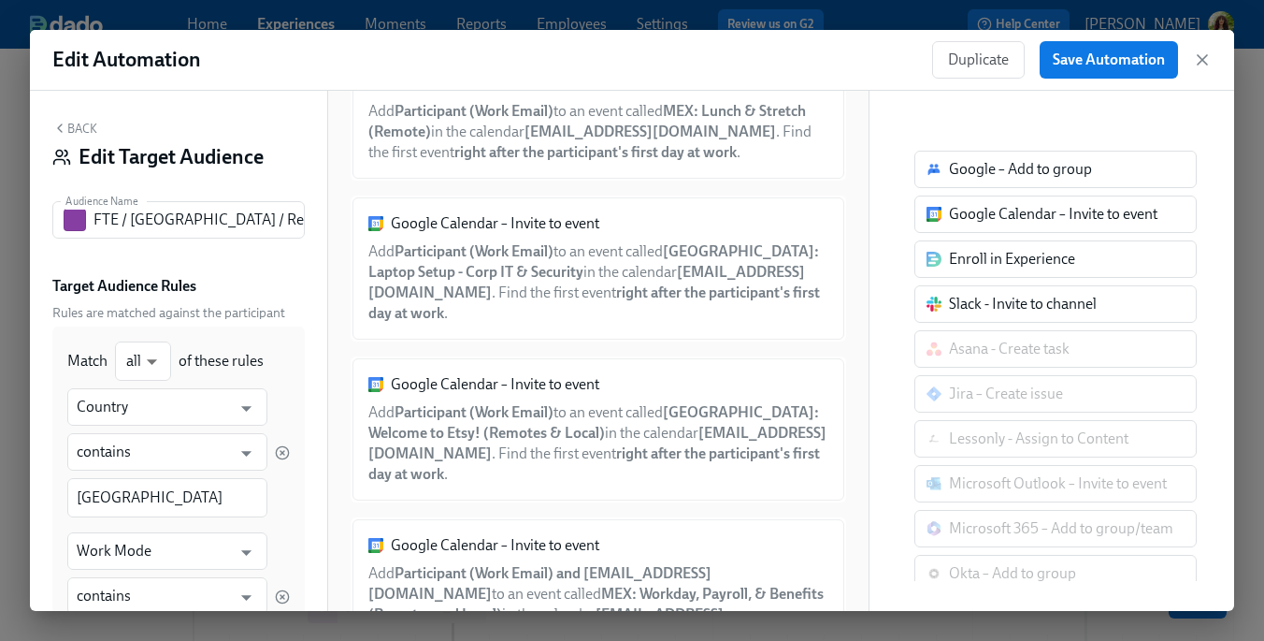
click at [84, 125] on button "Back" at bounding box center [74, 128] width 45 height 15
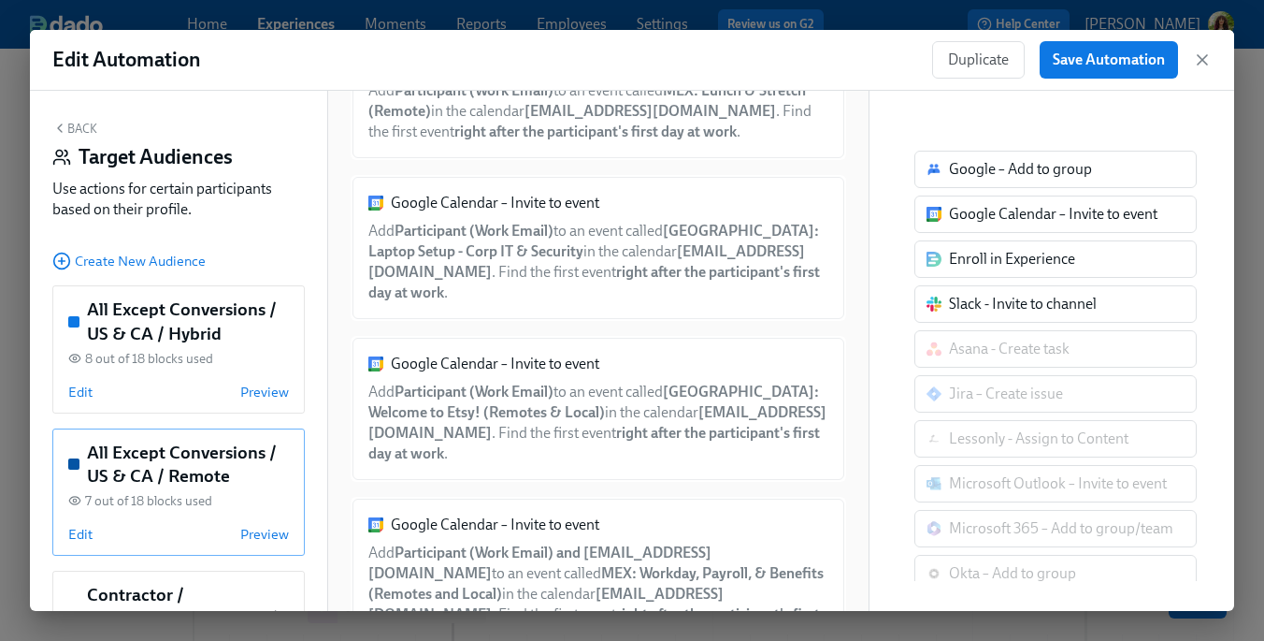
scroll to position [615, 0]
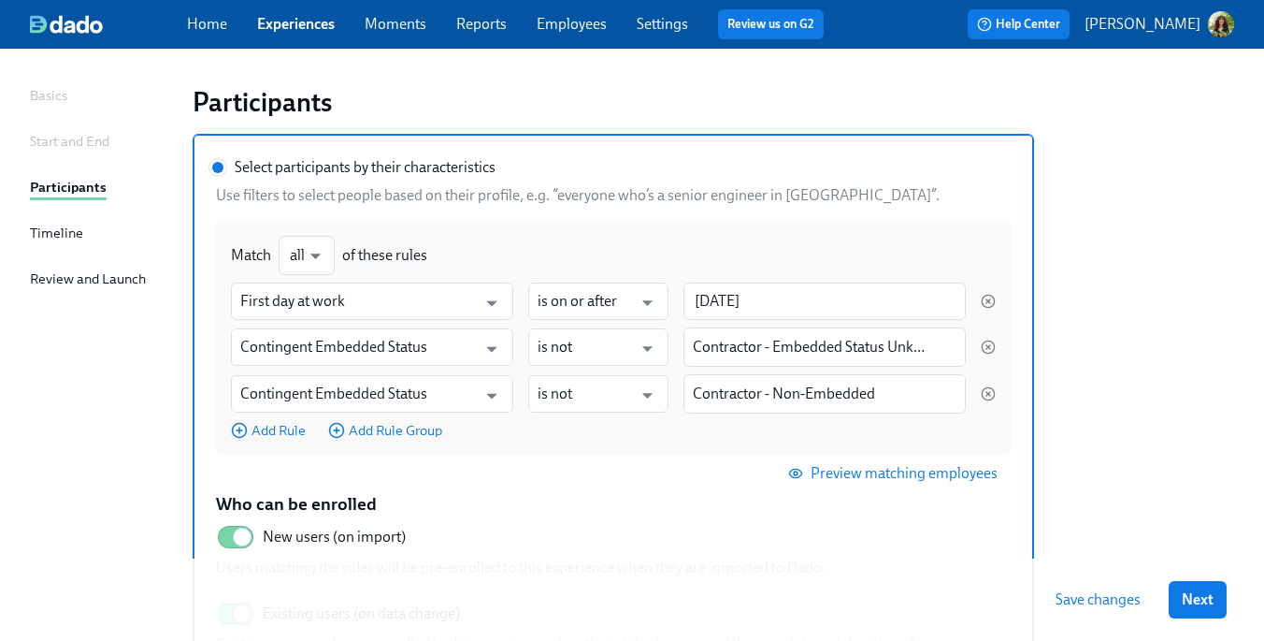
scroll to position [137, 0]
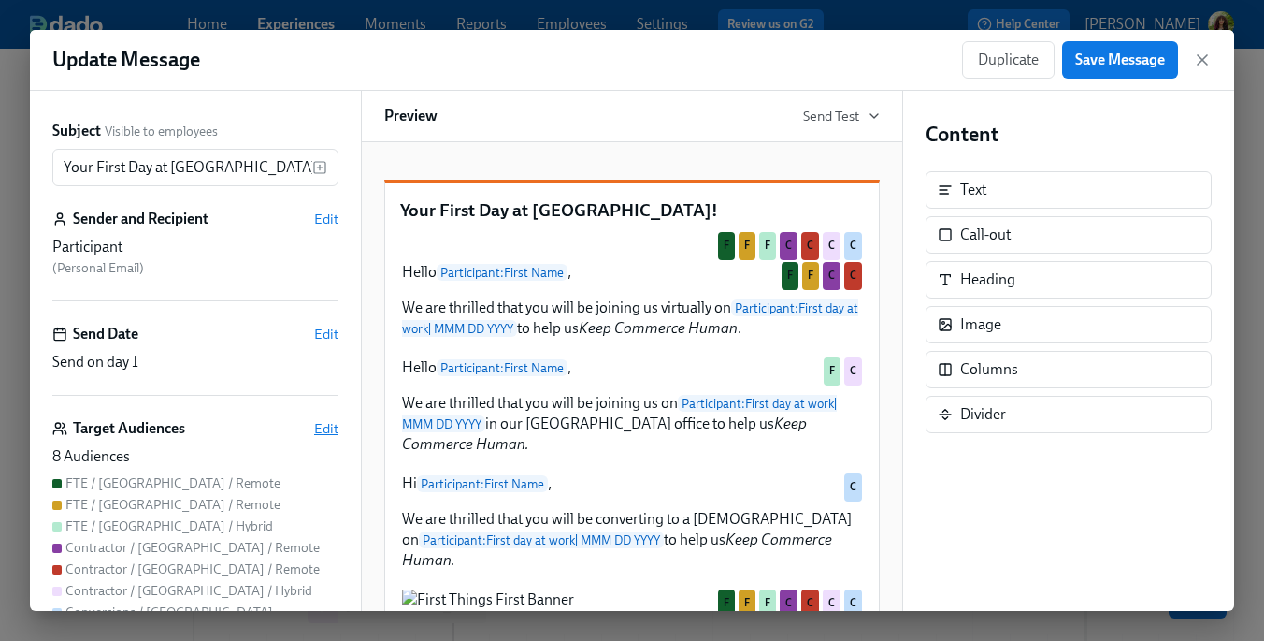
click at [325, 428] on span "Edit" at bounding box center [326, 428] width 24 height 19
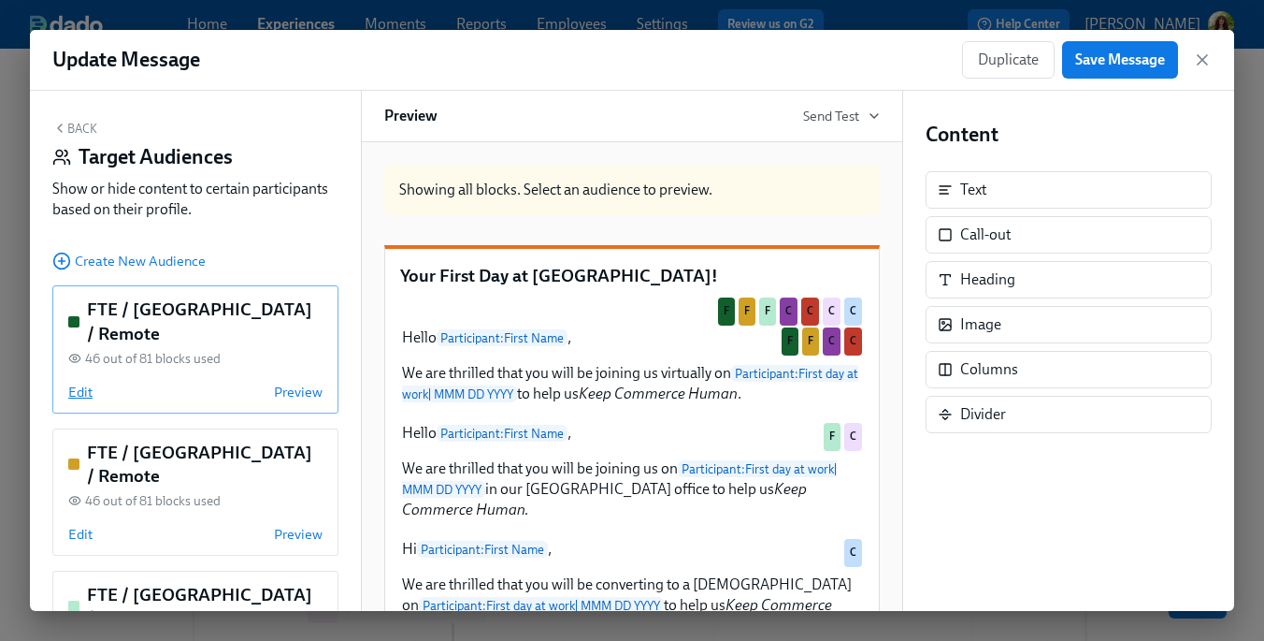
click at [79, 382] on span "Edit" at bounding box center [80, 391] width 24 height 19
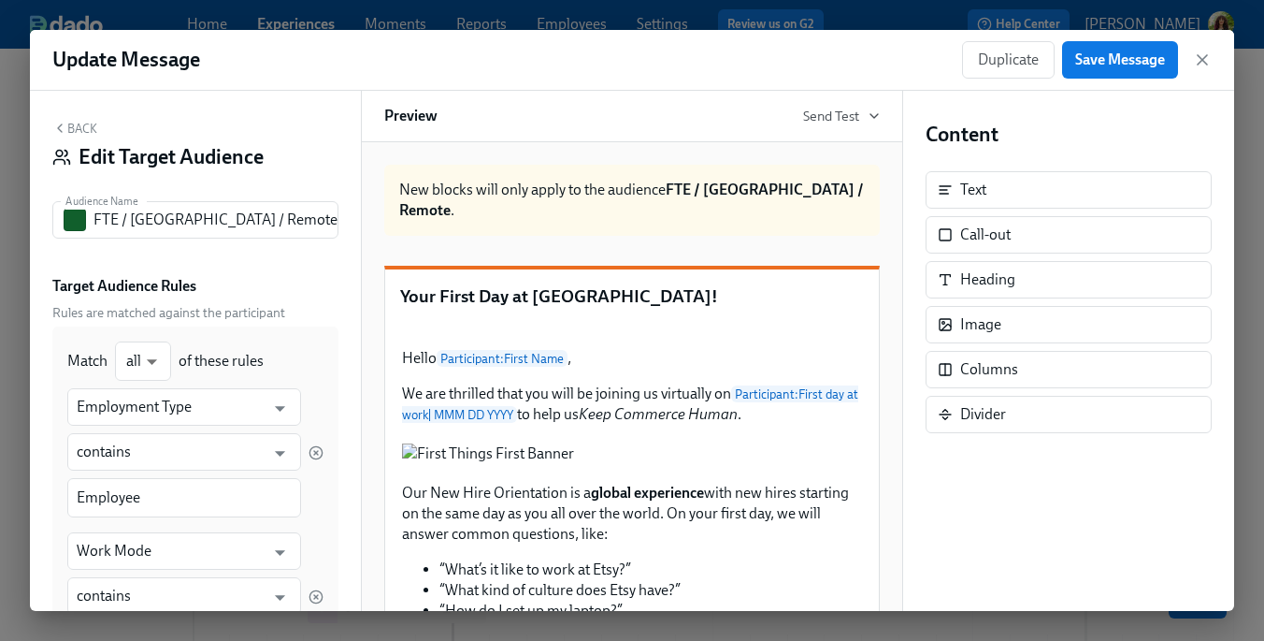
click at [83, 121] on button "Back" at bounding box center [74, 128] width 45 height 15
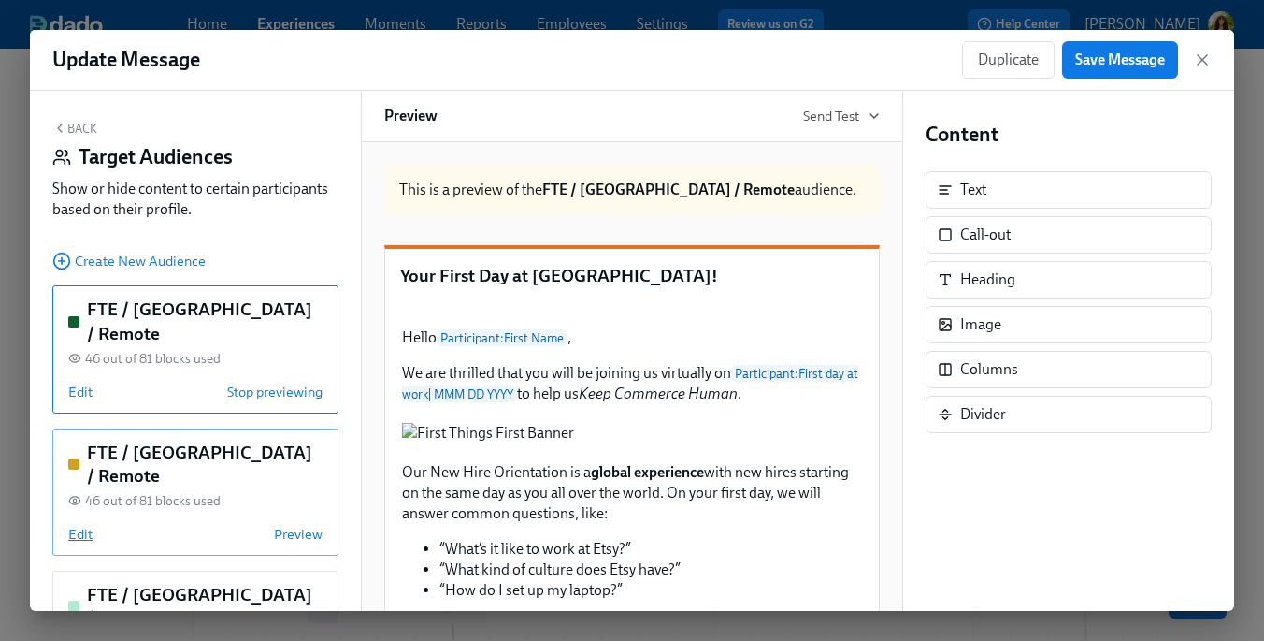
click at [84, 525] on span "Edit" at bounding box center [80, 534] width 24 height 19
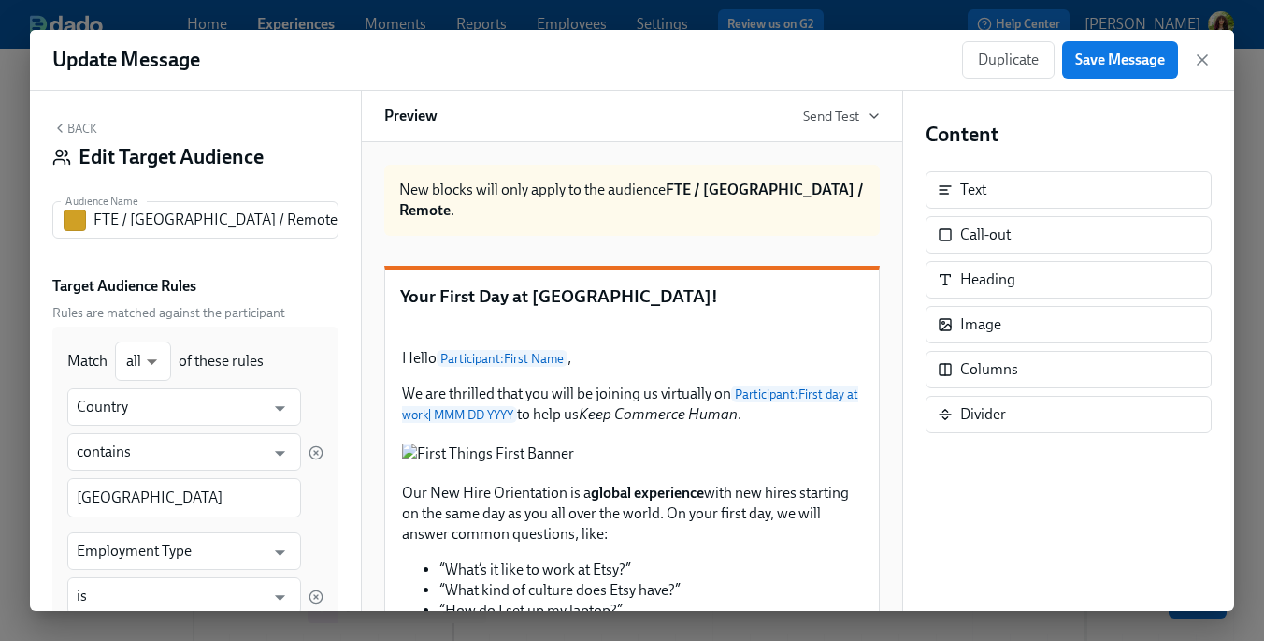
click at [89, 134] on button "Back" at bounding box center [74, 128] width 45 height 15
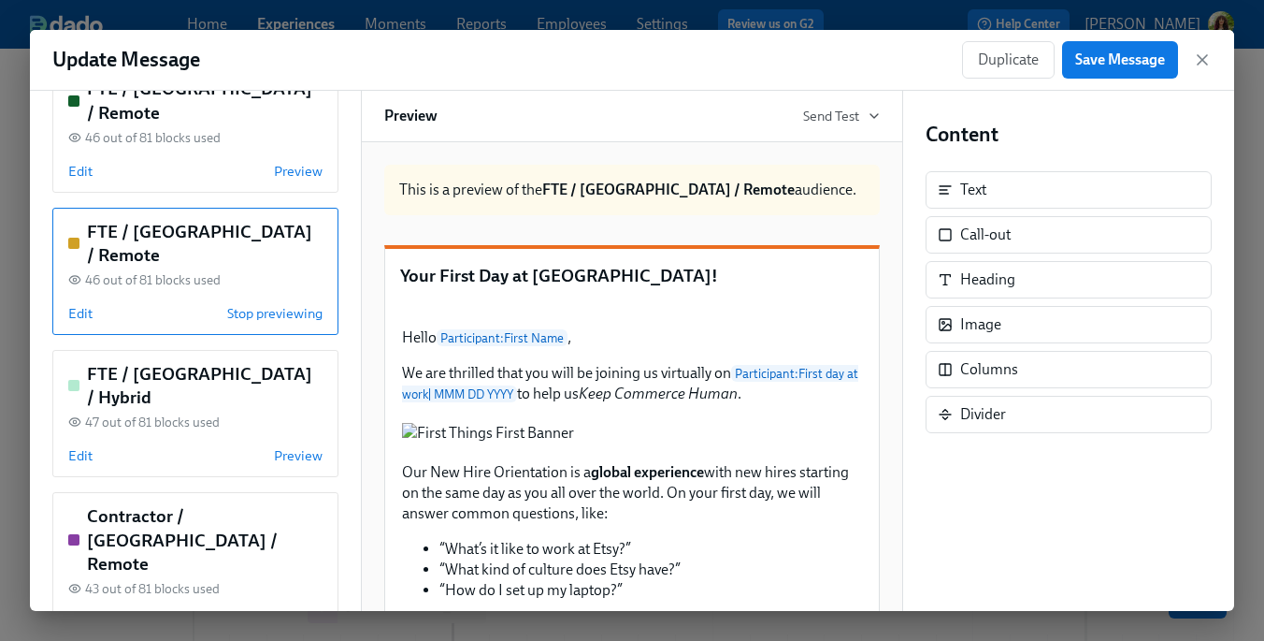
scroll to position [245, 0]
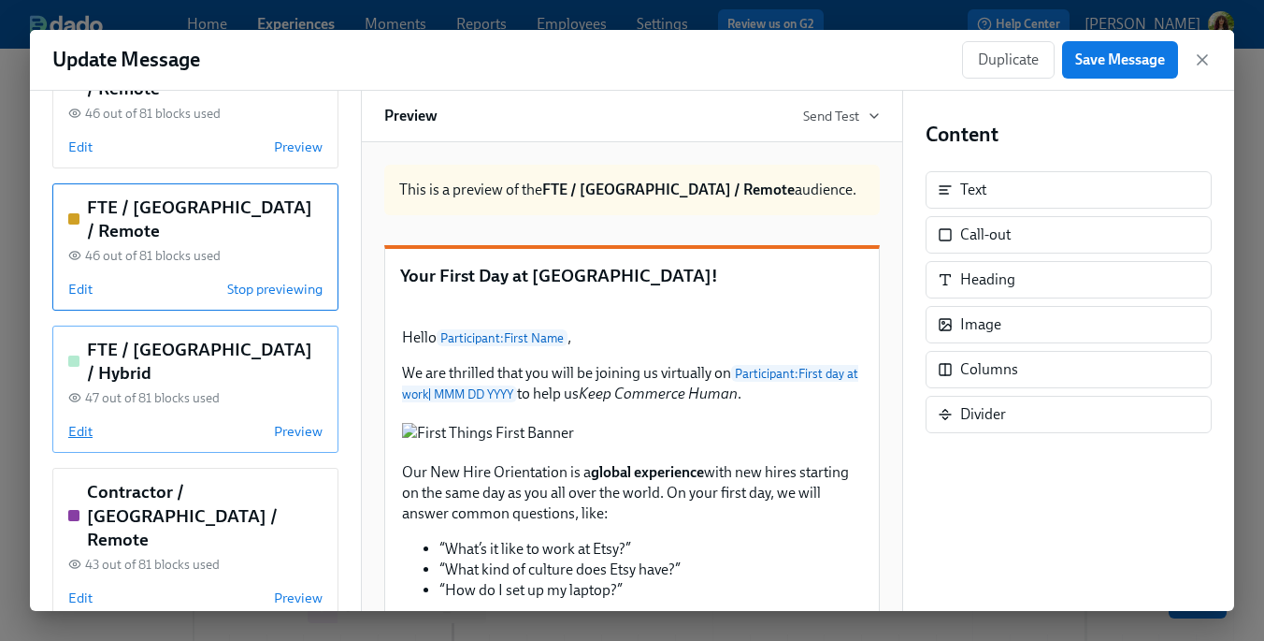
click at [86, 422] on span "Edit" at bounding box center [80, 431] width 24 height 19
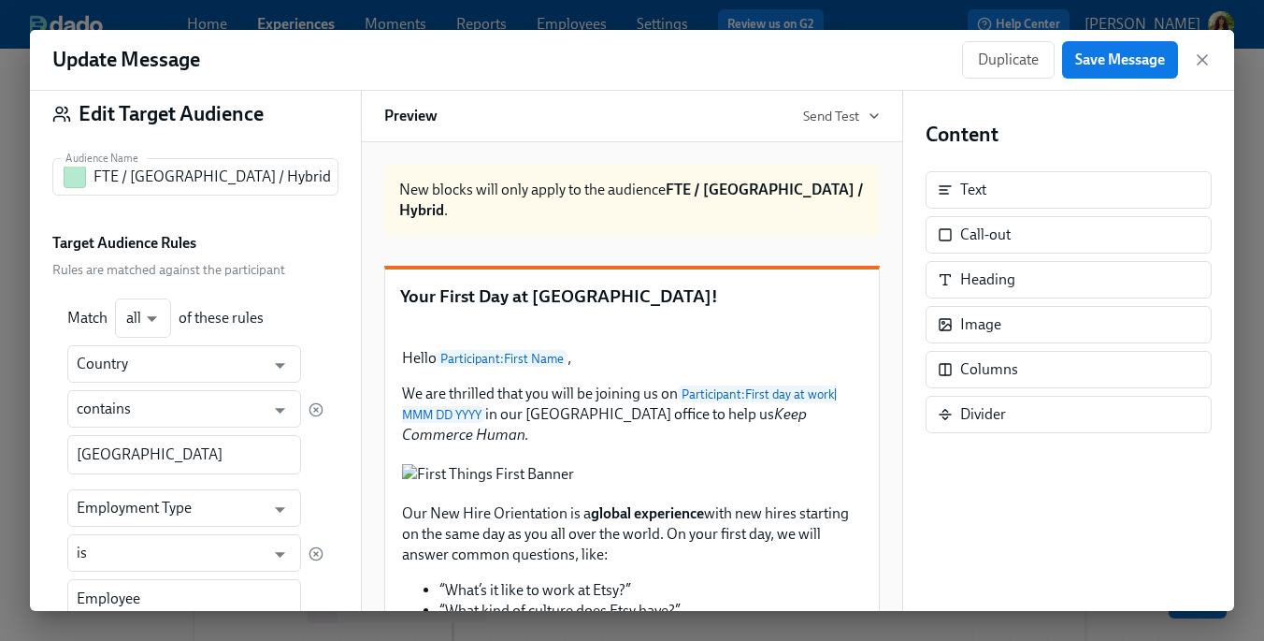
scroll to position [0, 0]
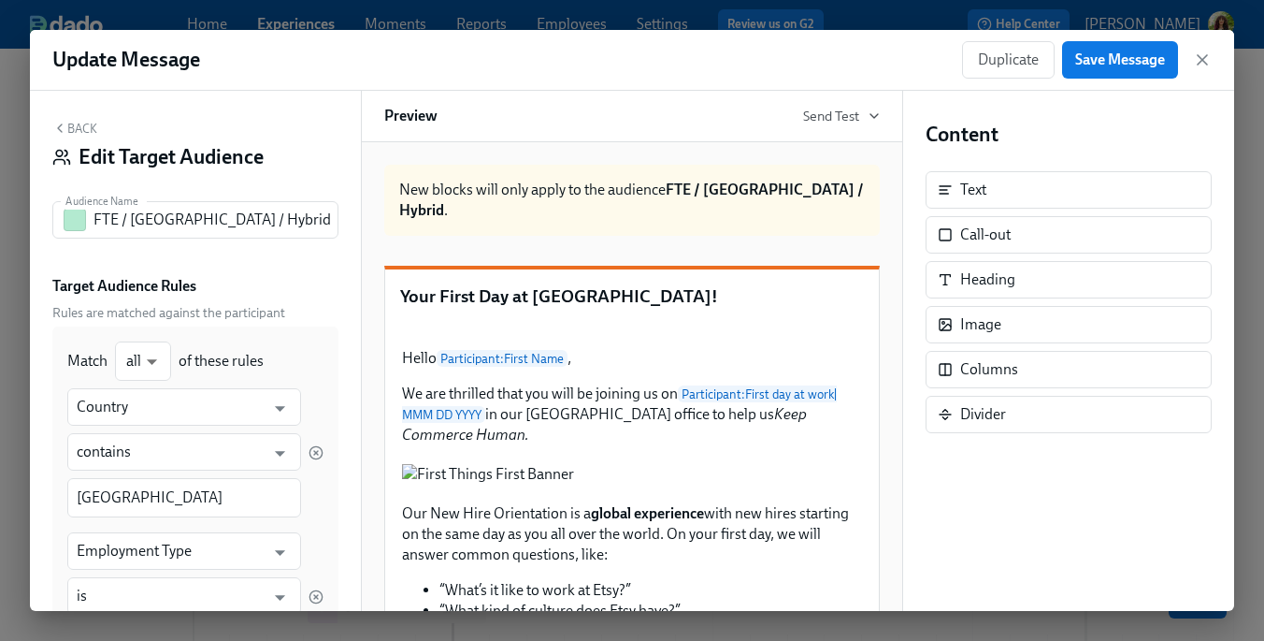
click at [79, 131] on button "Back" at bounding box center [74, 128] width 45 height 15
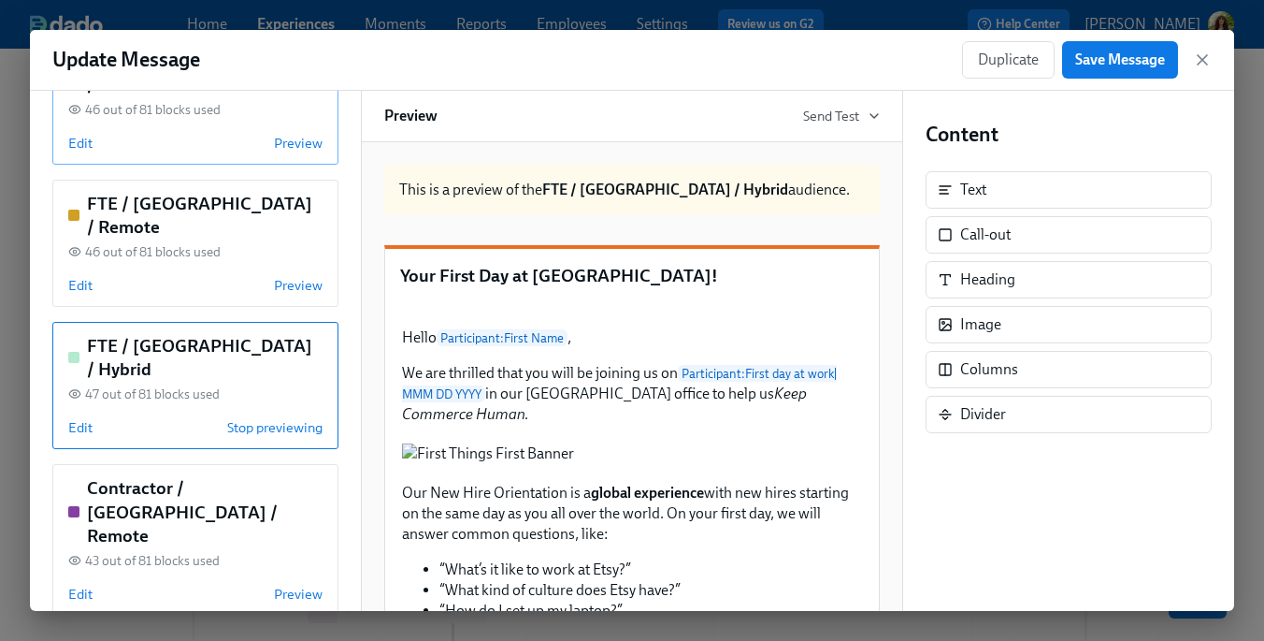
scroll to position [281, 0]
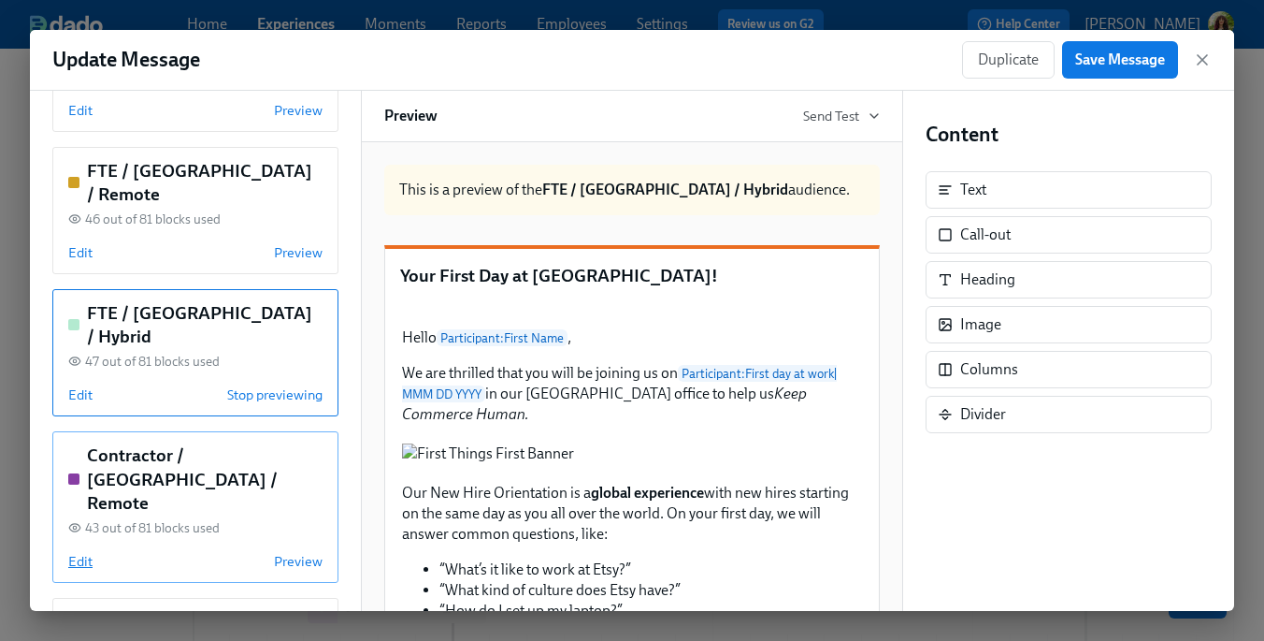
click at [86, 552] on span "Edit" at bounding box center [80, 561] width 24 height 19
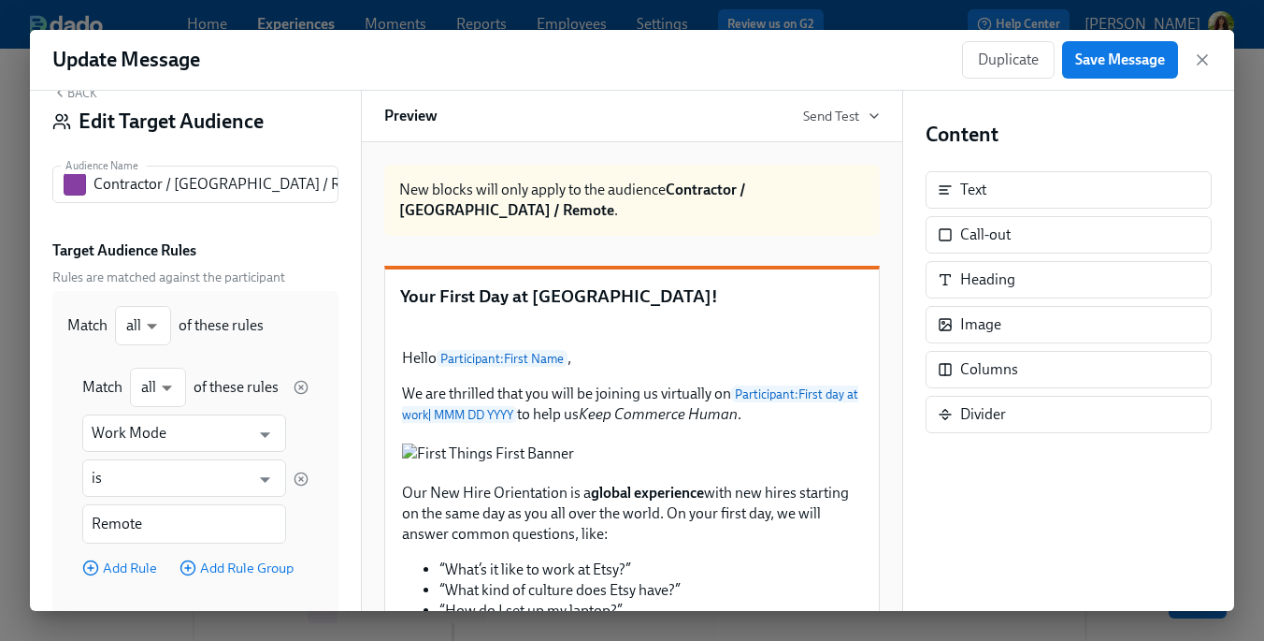
scroll to position [0, 0]
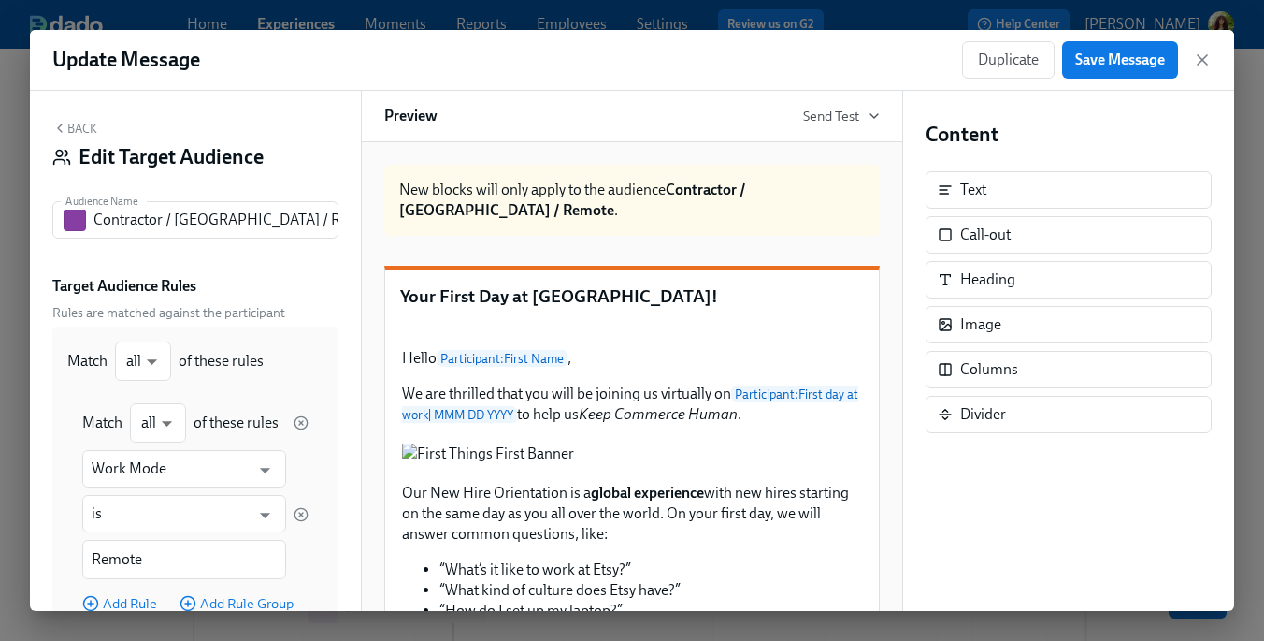
click at [81, 130] on button "Back" at bounding box center [74, 128] width 45 height 15
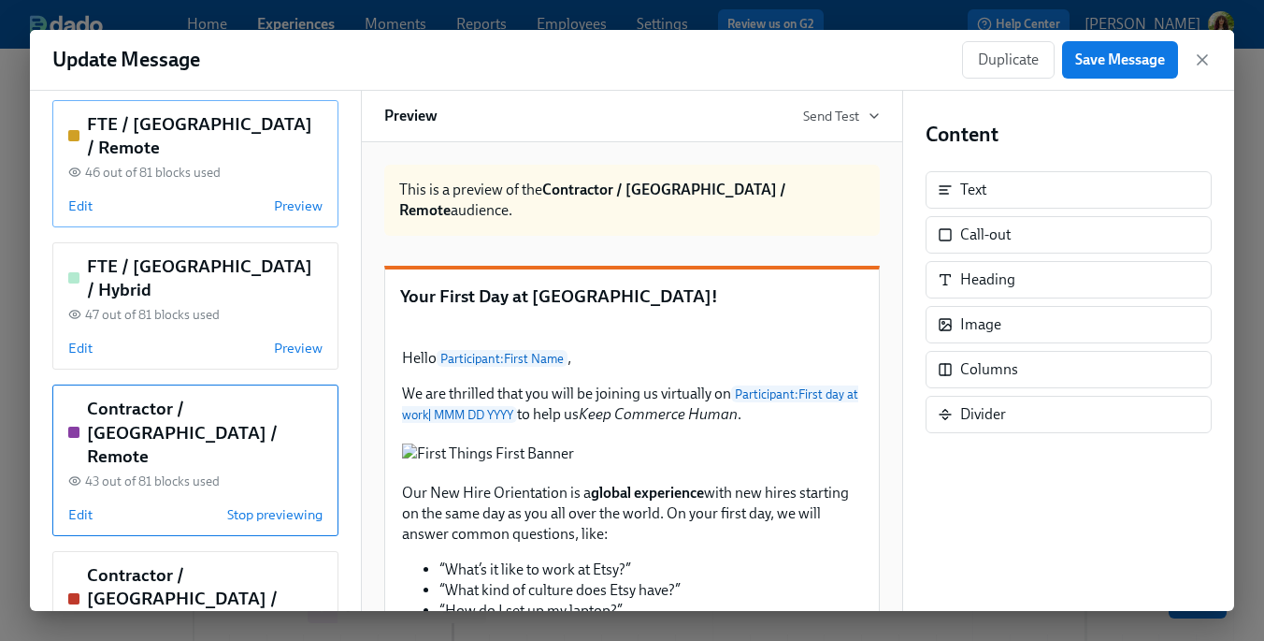
scroll to position [332, 0]
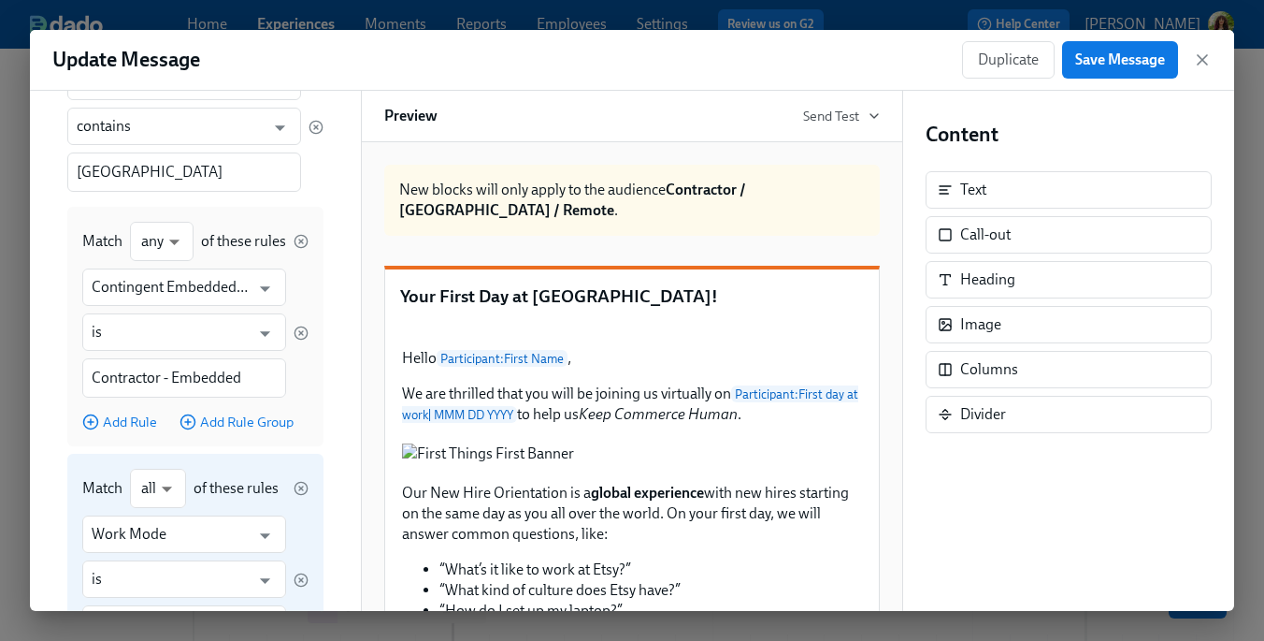
scroll to position [0, 0]
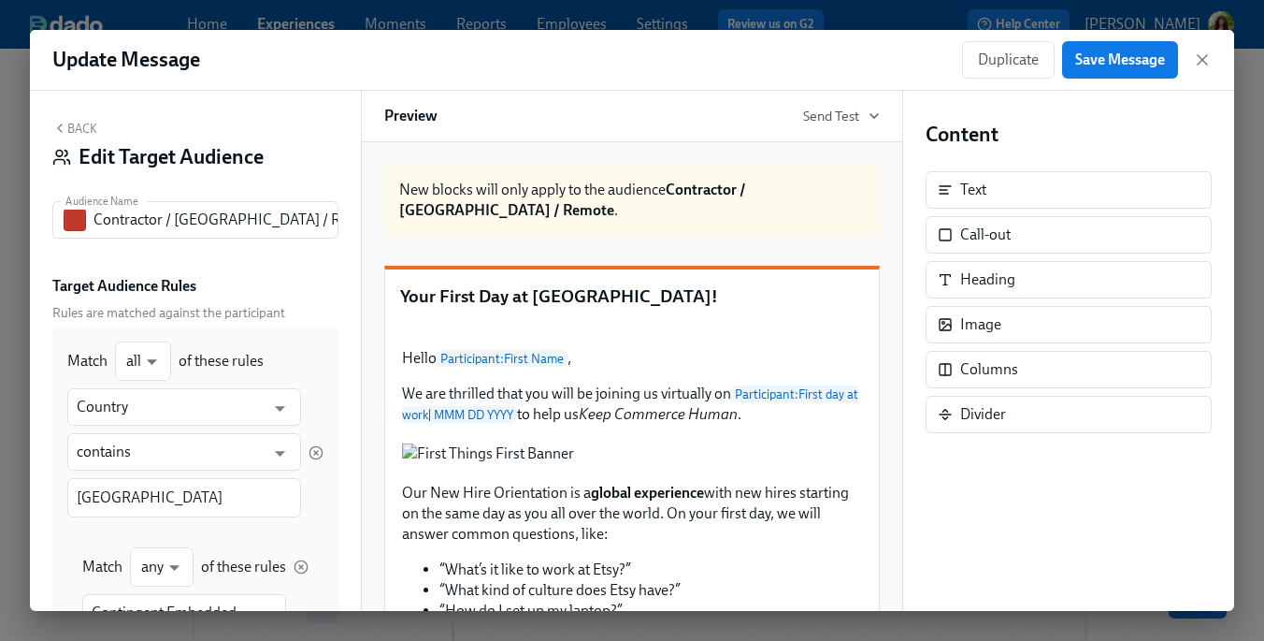
click at [76, 122] on button "Back" at bounding box center [74, 128] width 45 height 15
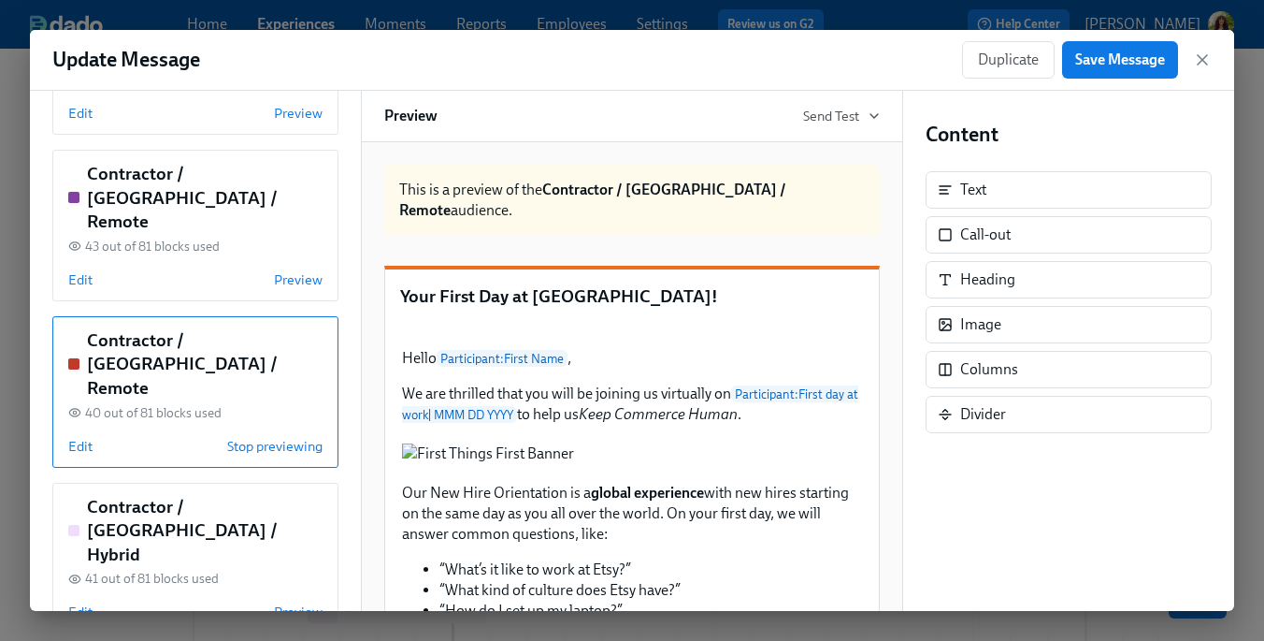
scroll to position [565, 0]
click at [82, 600] on span "Edit" at bounding box center [80, 609] width 24 height 19
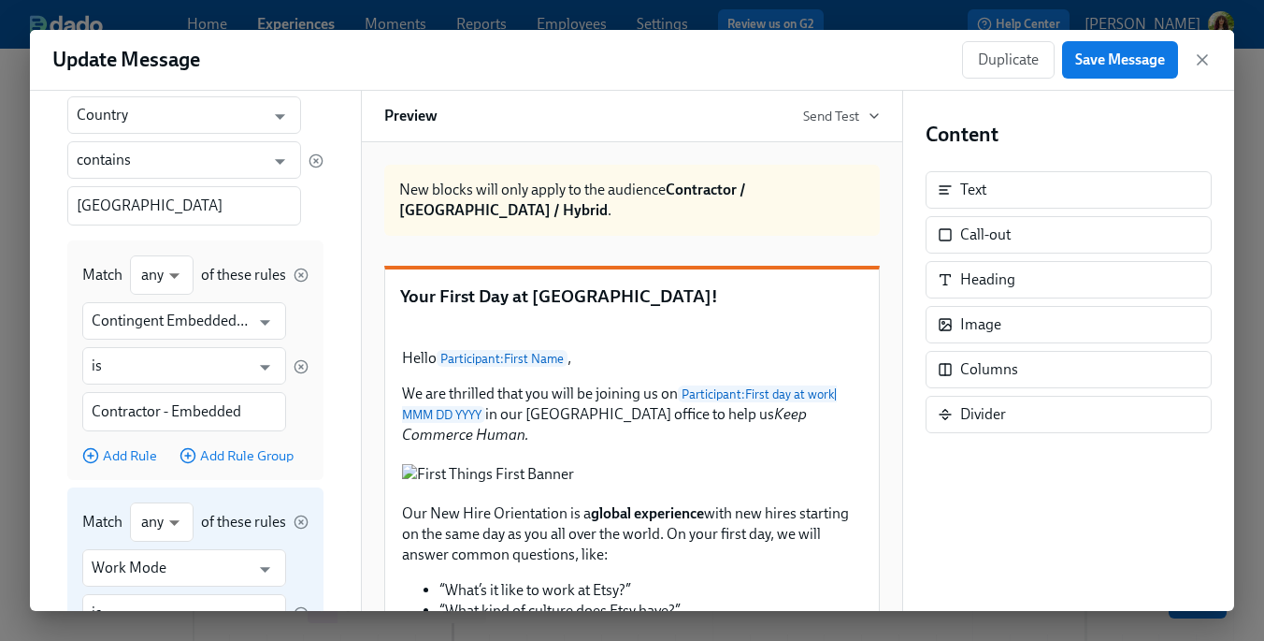
scroll to position [0, 0]
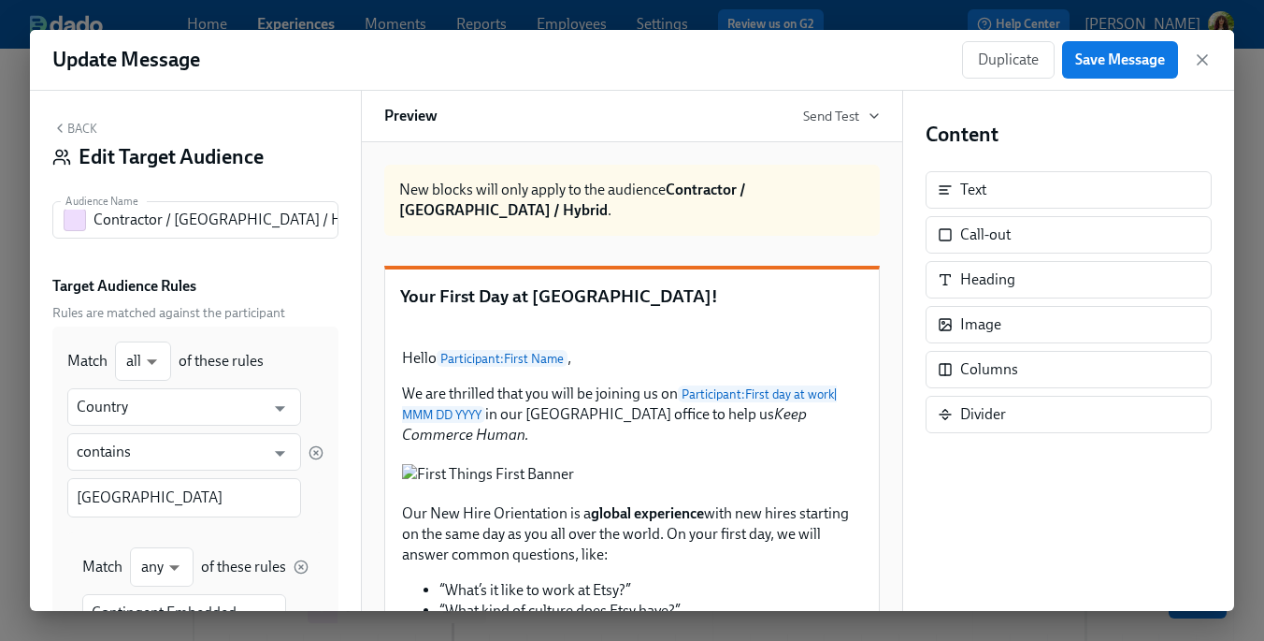
click at [79, 125] on button "Back" at bounding box center [74, 128] width 45 height 15
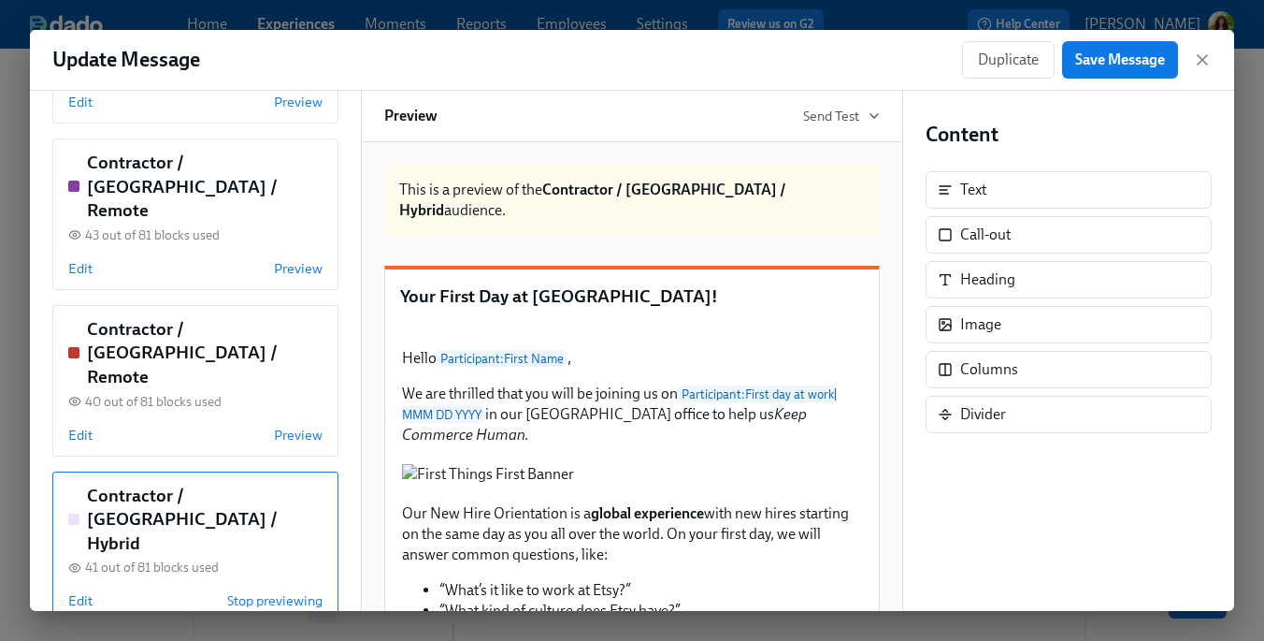
scroll to position [638, 0]
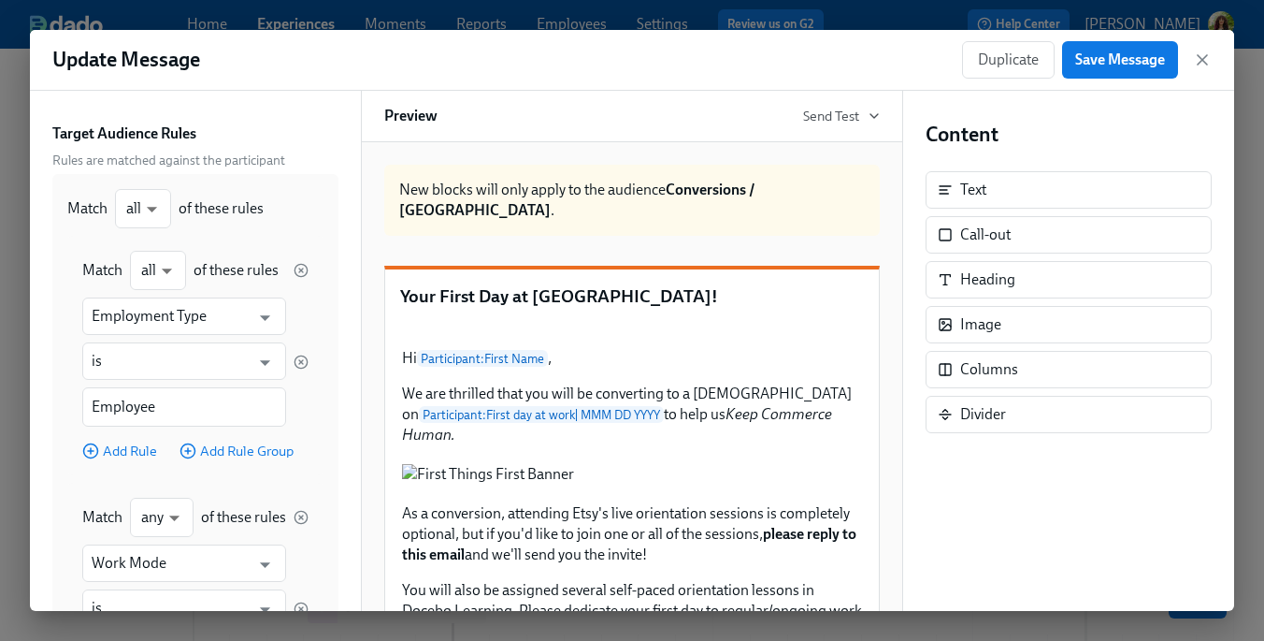
scroll to position [0, 0]
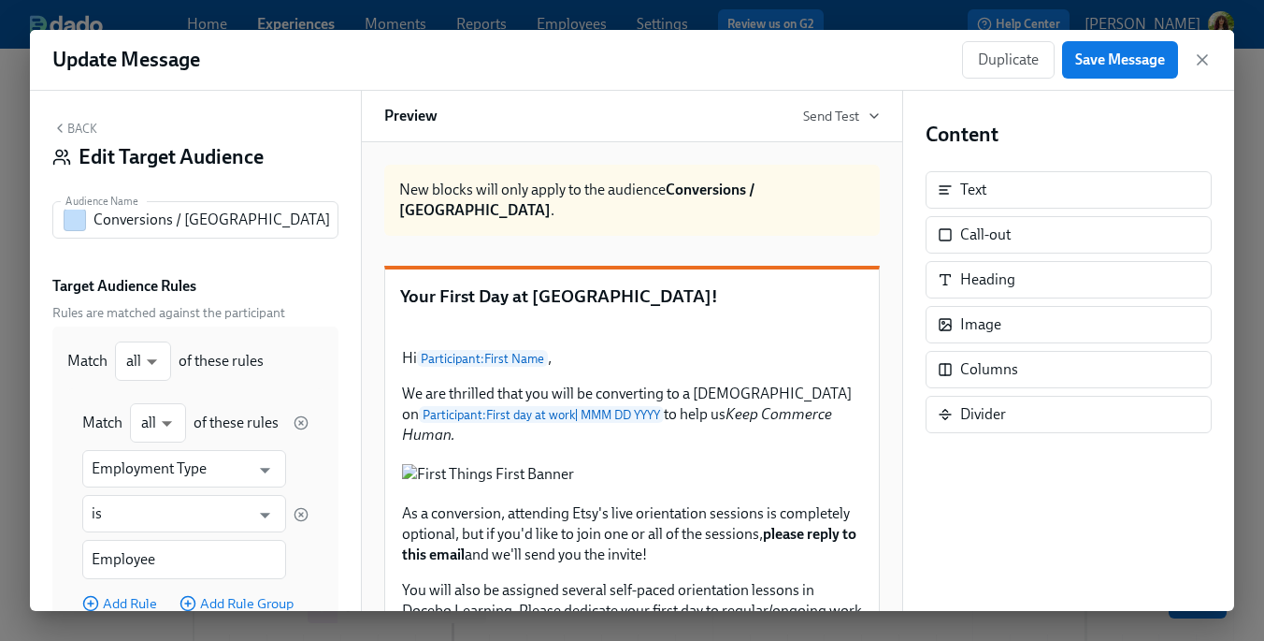
click at [79, 124] on button "Back" at bounding box center [74, 128] width 45 height 15
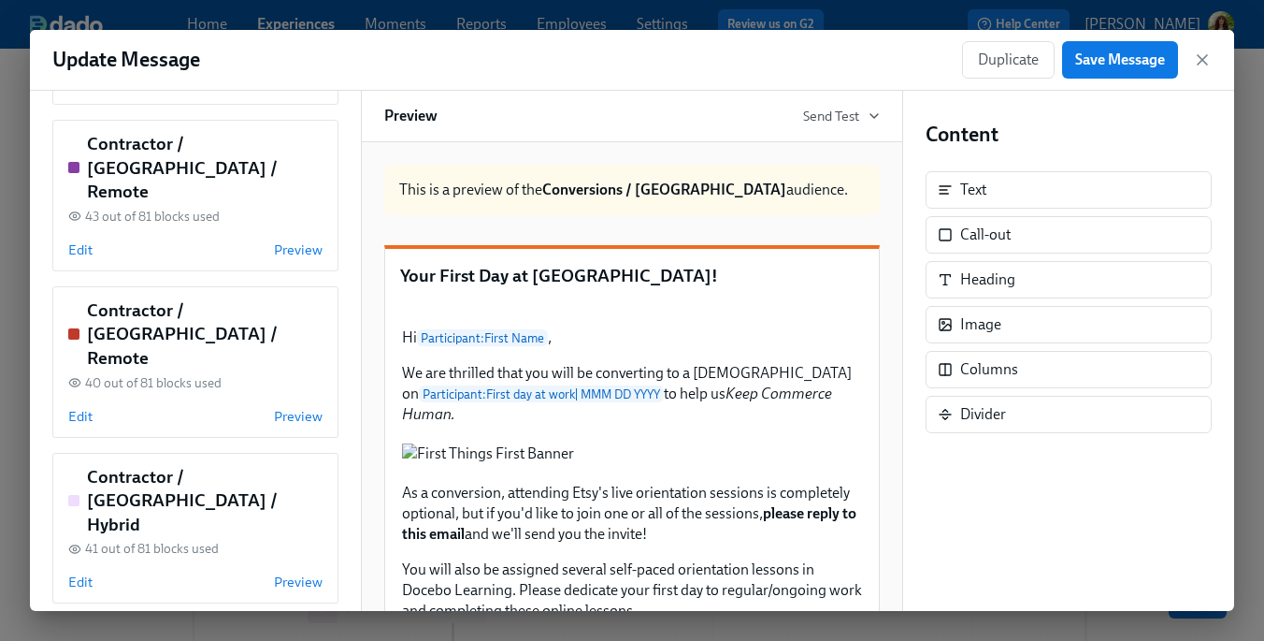
scroll to position [638, 0]
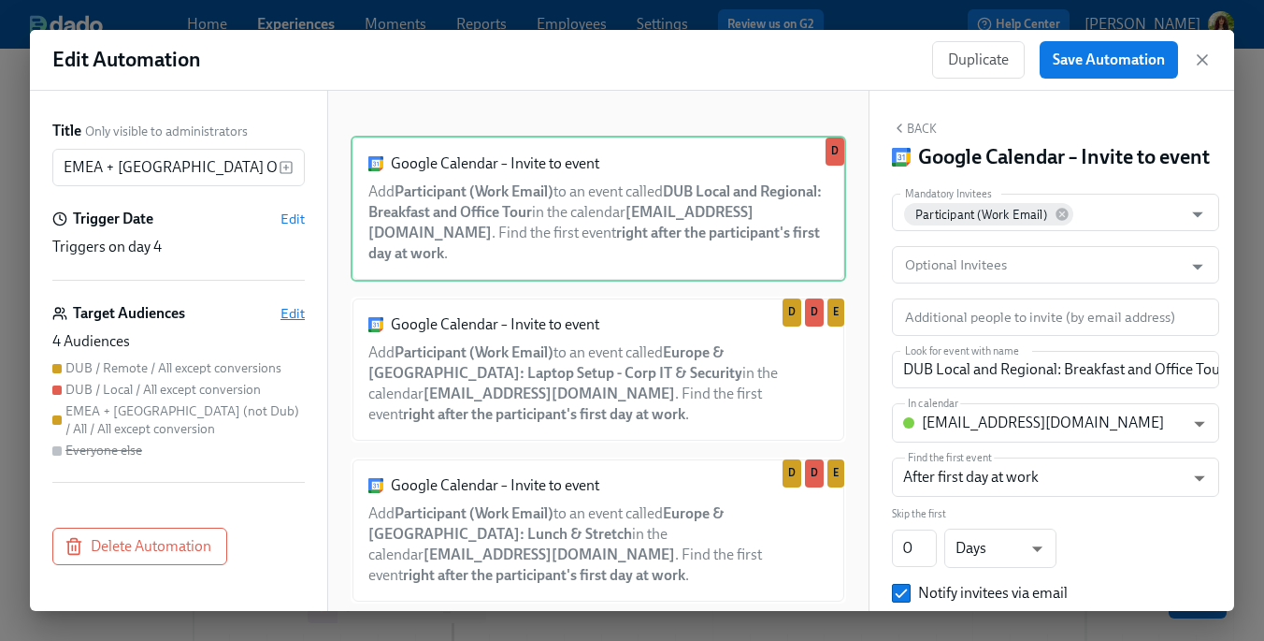
click at [297, 316] on span "Edit" at bounding box center [293, 313] width 24 height 19
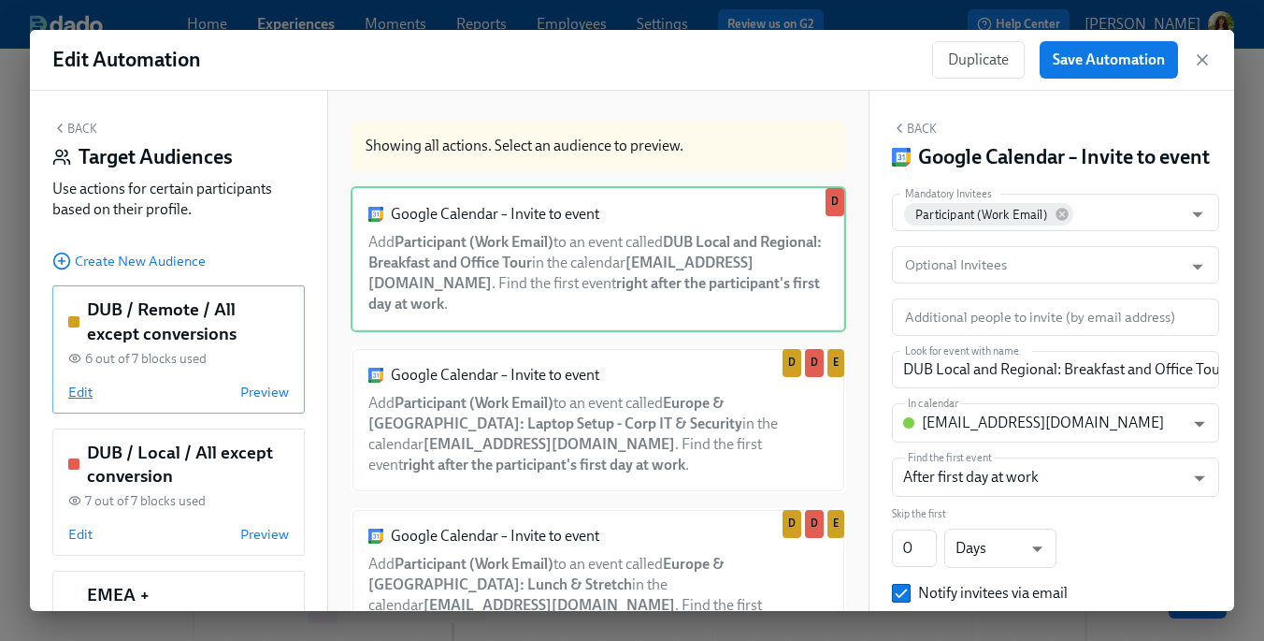
click at [79, 389] on span "Edit" at bounding box center [80, 391] width 24 height 19
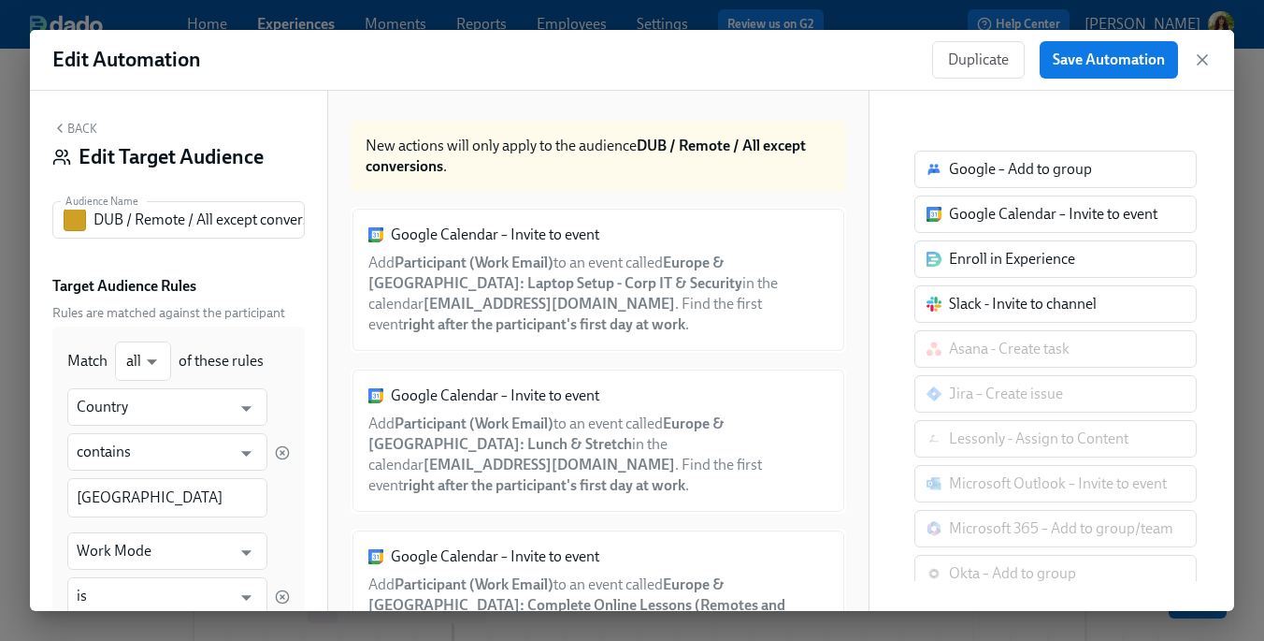
click at [77, 131] on button "Back" at bounding box center [74, 128] width 45 height 15
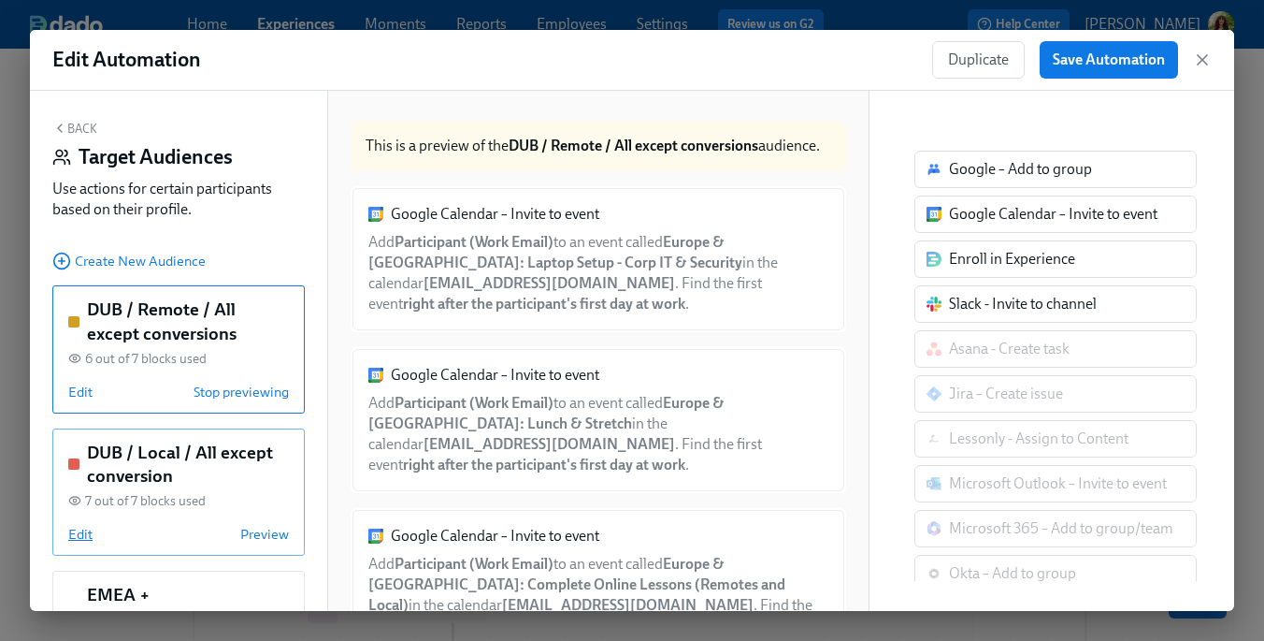
click at [84, 543] on span "Edit" at bounding box center [80, 534] width 24 height 19
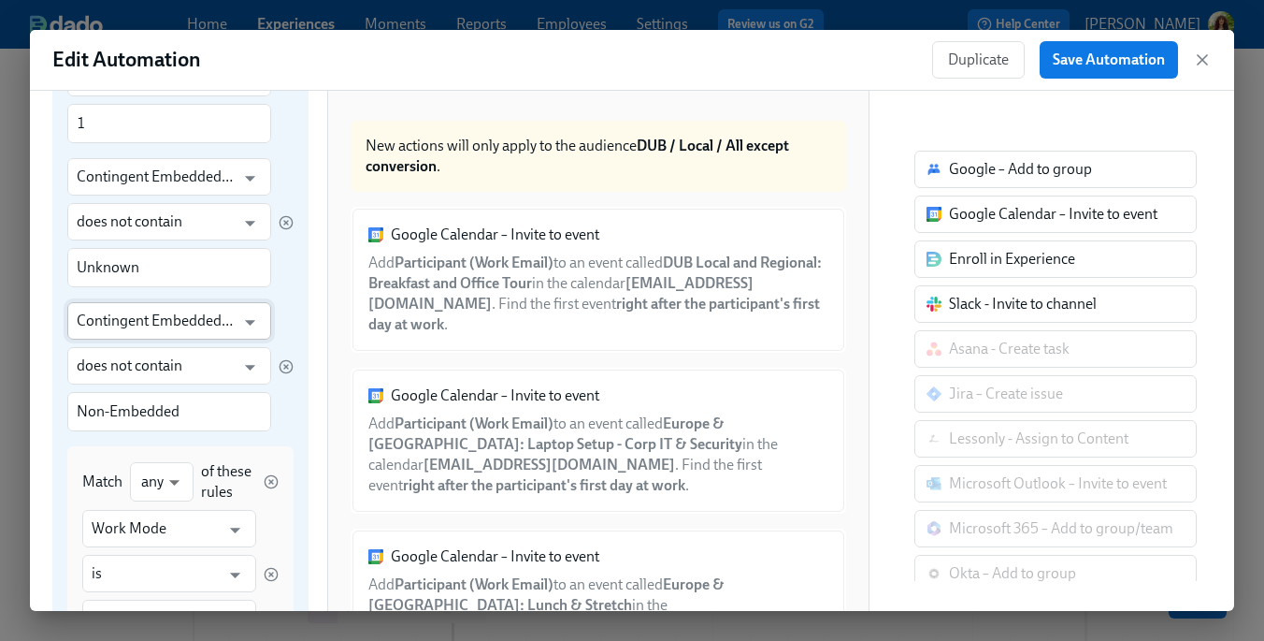
scroll to position [520, 0]
click at [215, 185] on input "Contingent Embedded Status" at bounding box center [156, 174] width 158 height 37
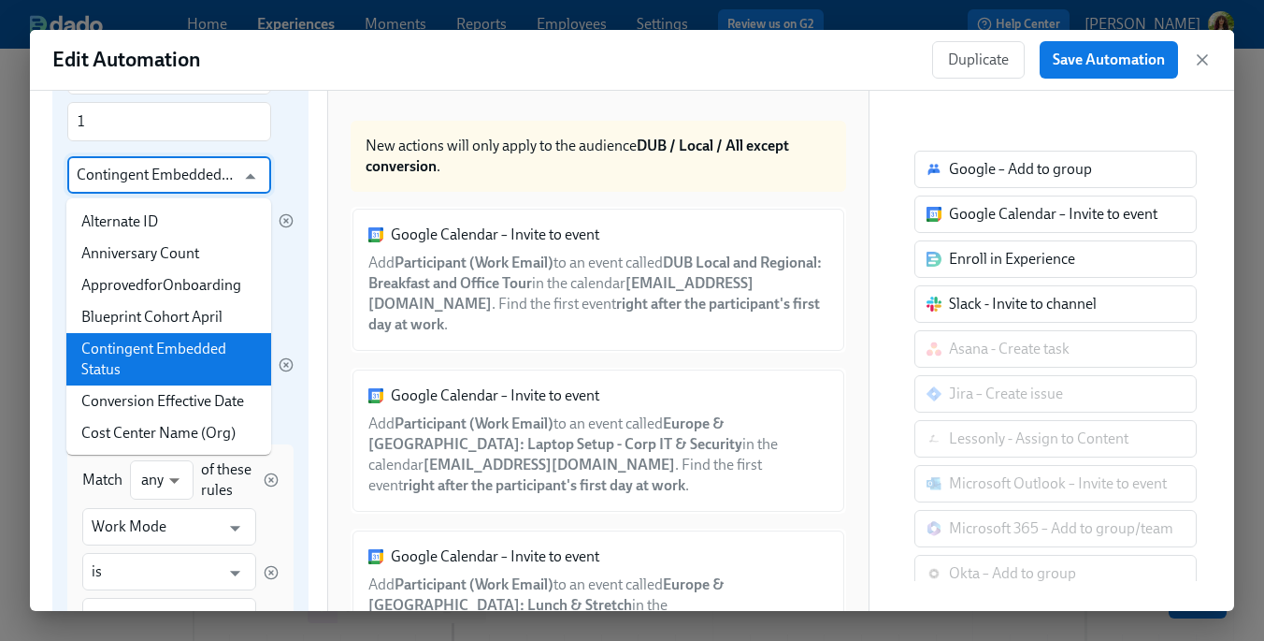
click at [299, 154] on div "Match all all ​ of these rules Country ​ contains ​ [GEOGRAPHIC_DATA] ​ Recent …" at bounding box center [180, 410] width 256 height 1208
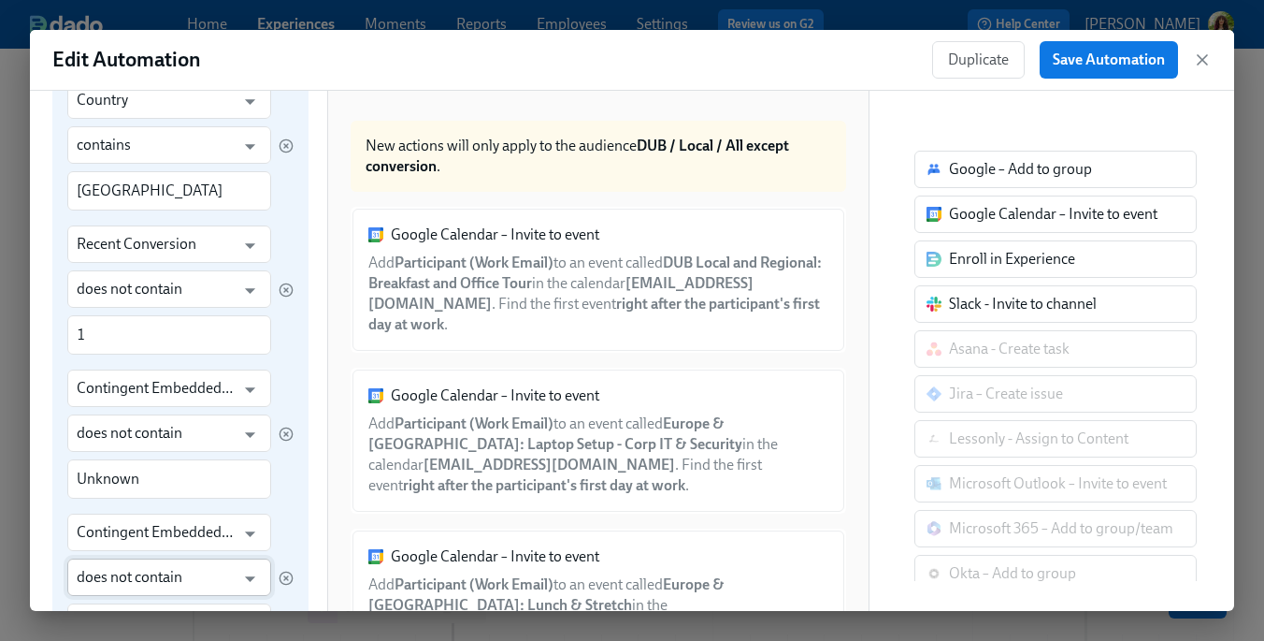
scroll to position [0, 0]
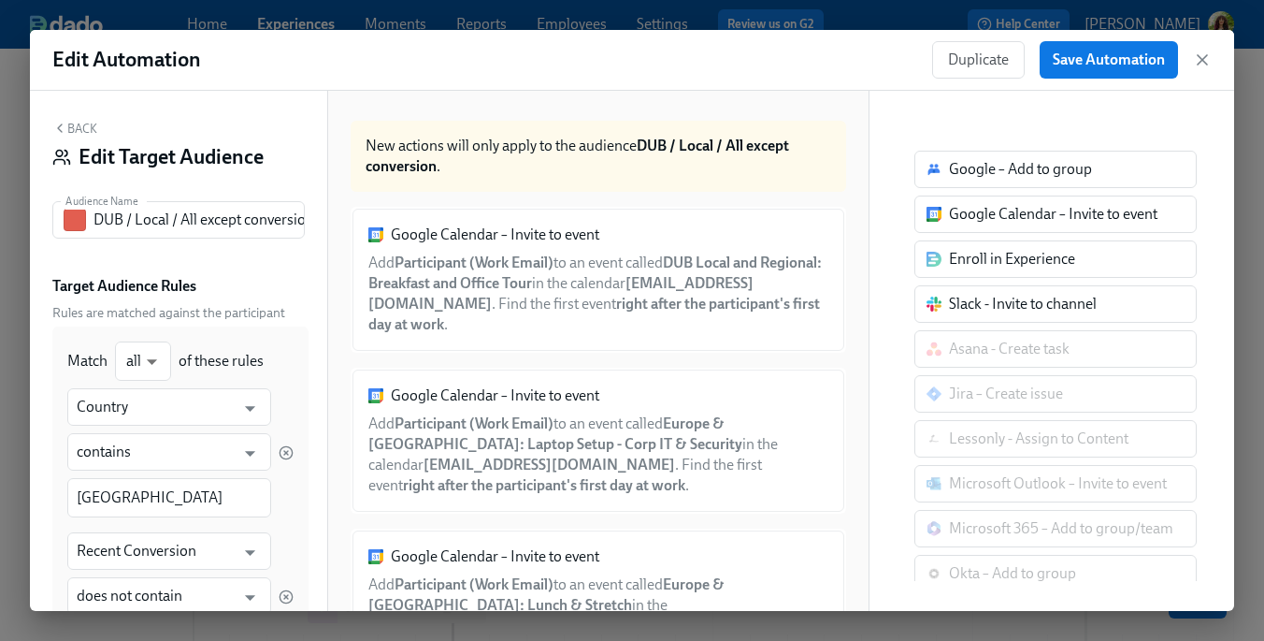
click at [77, 129] on button "Back" at bounding box center [74, 128] width 45 height 15
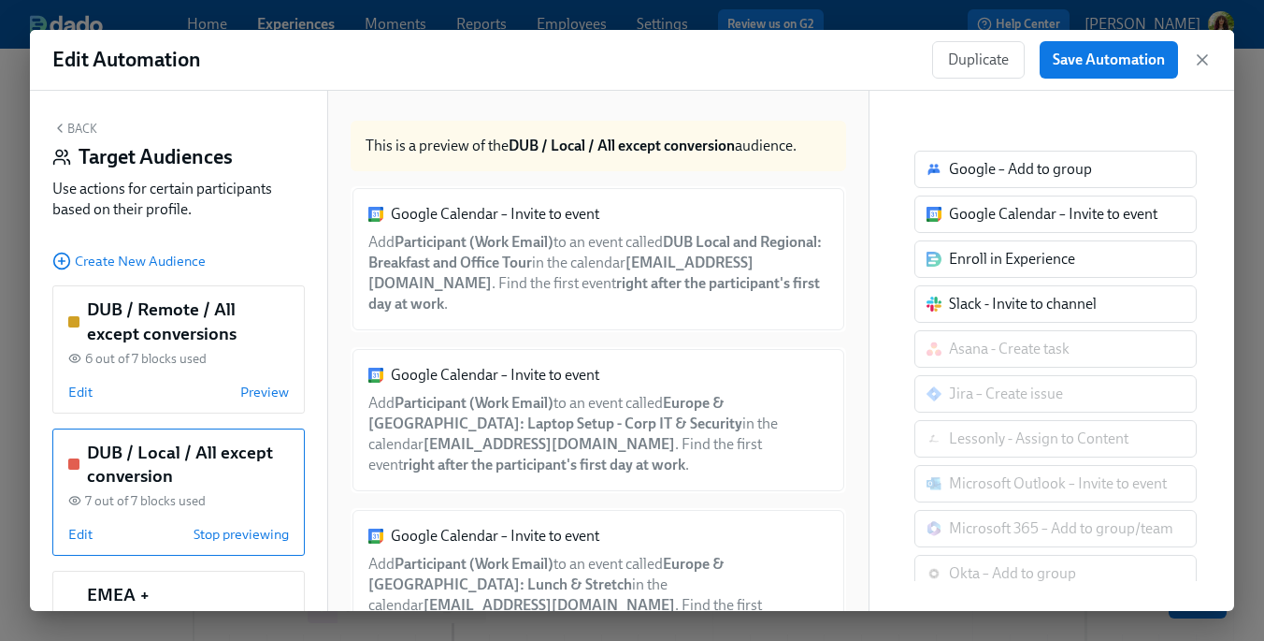
scroll to position [236, 0]
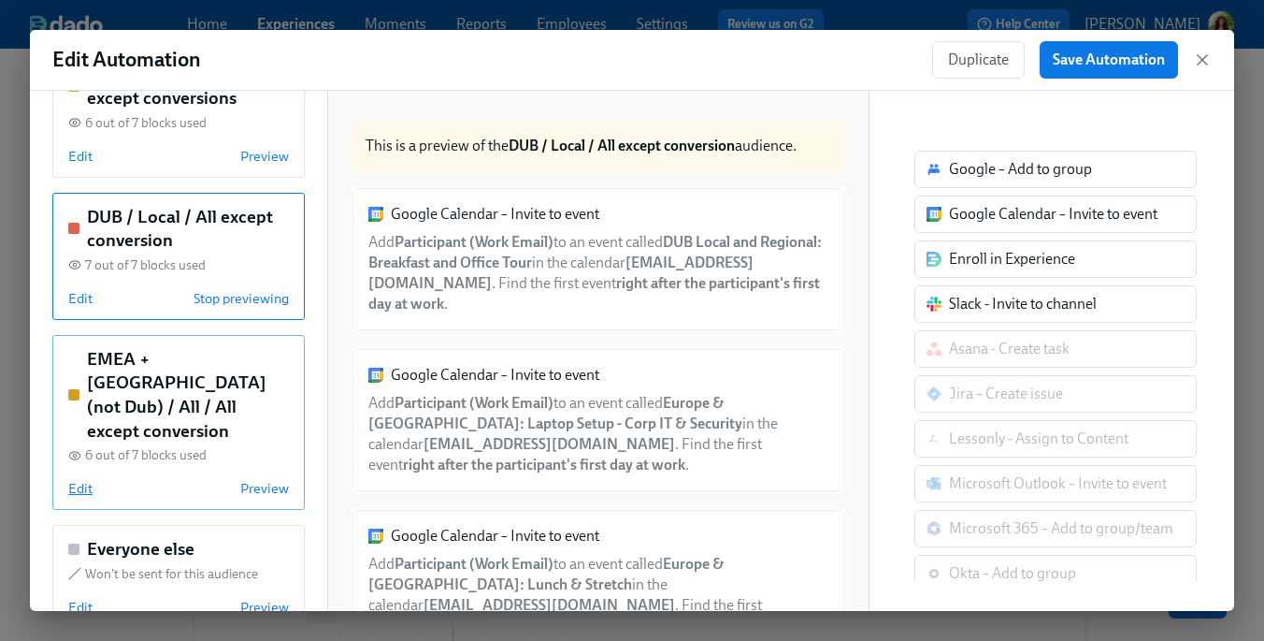
click at [81, 479] on span "Edit" at bounding box center [80, 488] width 24 height 19
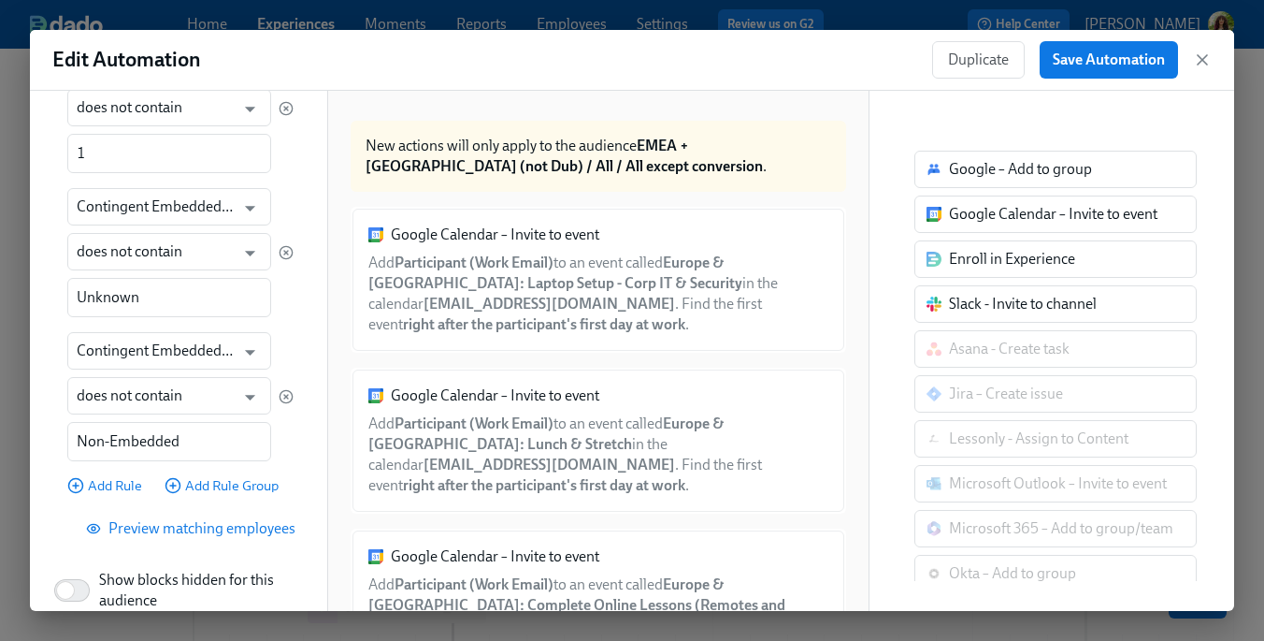
scroll to position [1252, 0]
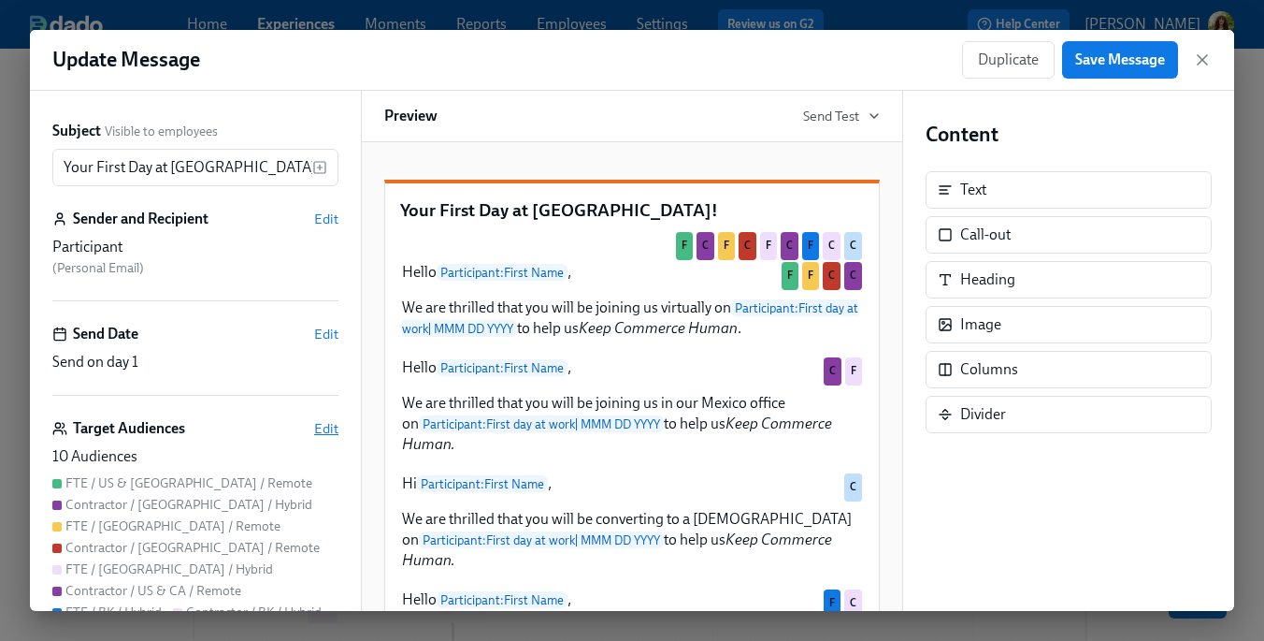
click at [325, 431] on span "Edit" at bounding box center [326, 428] width 24 height 19
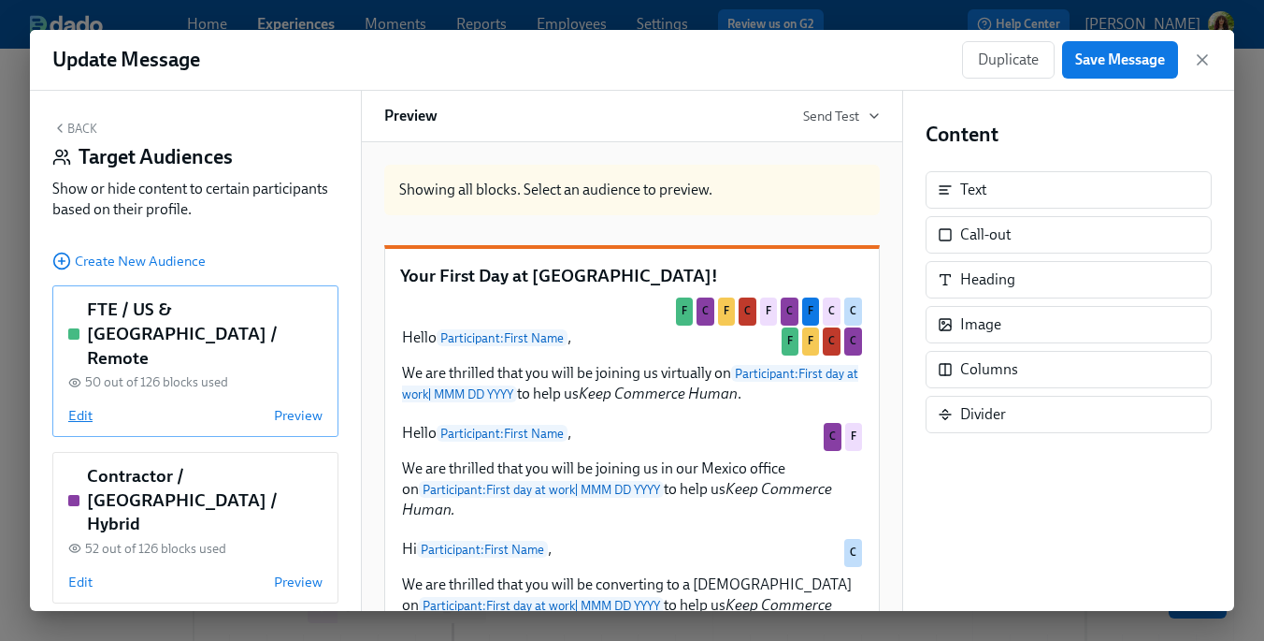
click at [88, 406] on span "Edit" at bounding box center [80, 415] width 24 height 19
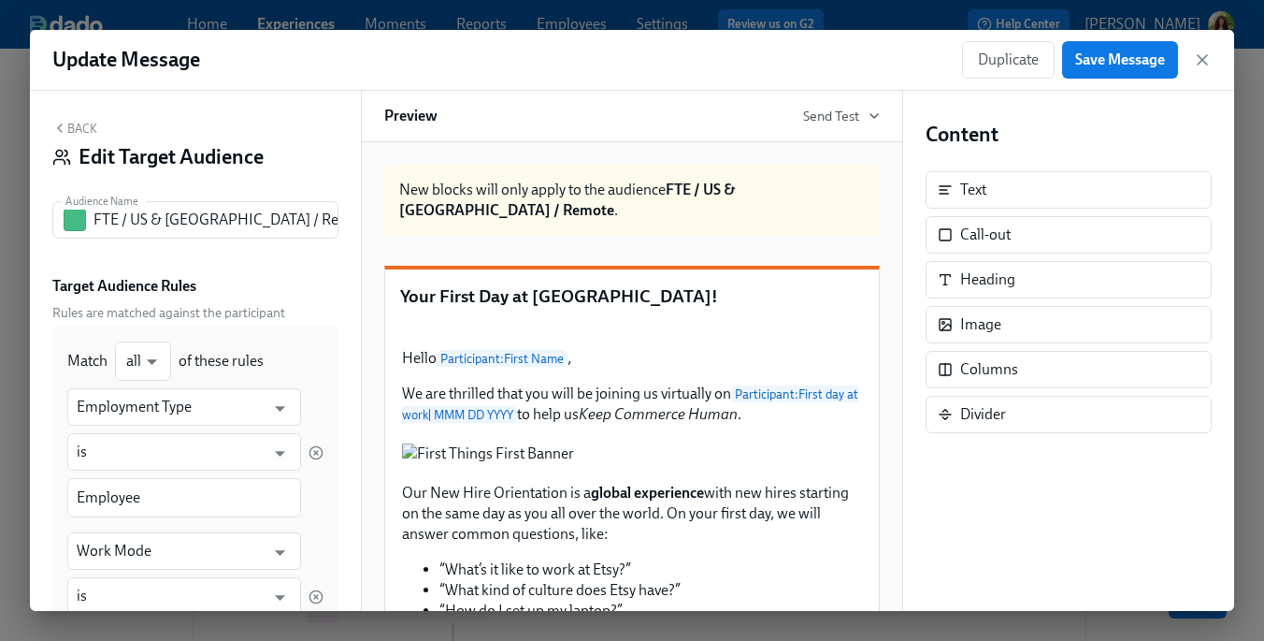
click at [83, 124] on button "Back" at bounding box center [74, 128] width 45 height 15
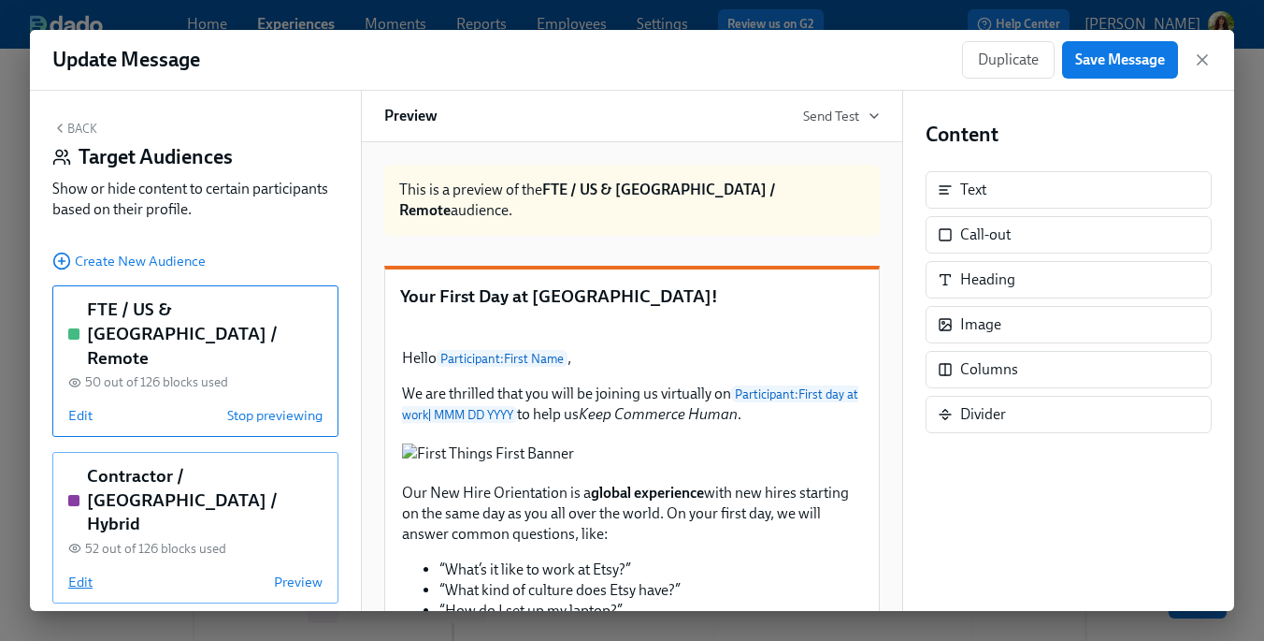
click at [83, 572] on span "Edit" at bounding box center [80, 581] width 24 height 19
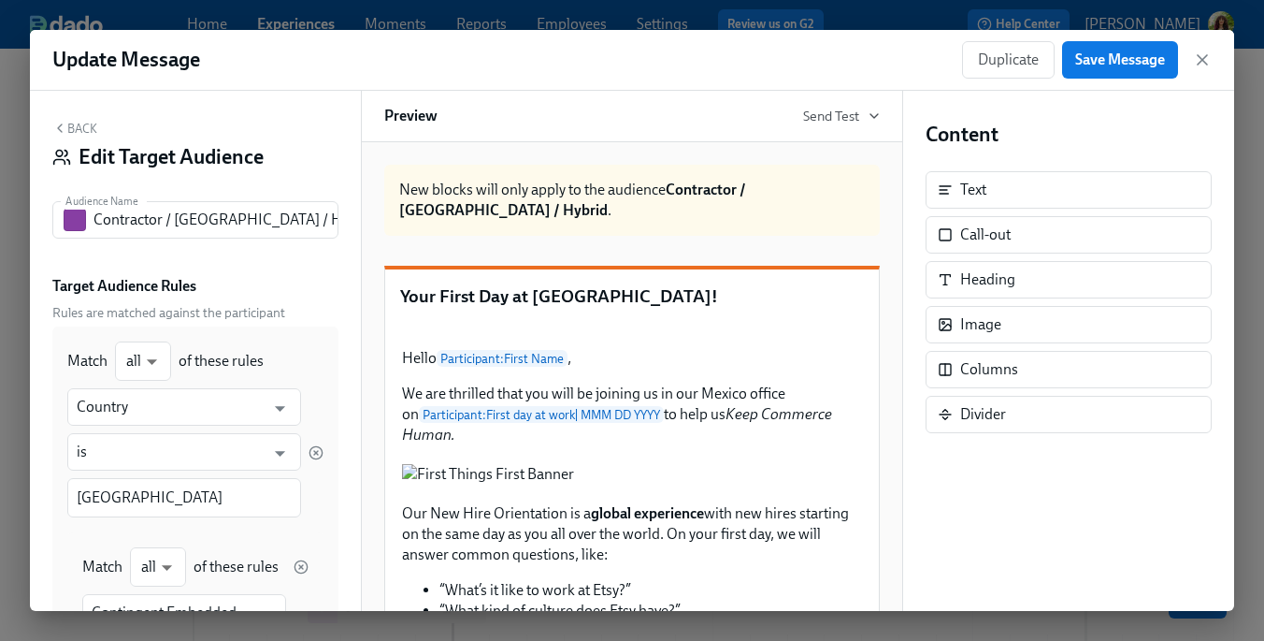
click at [79, 133] on button "Back" at bounding box center [74, 128] width 45 height 15
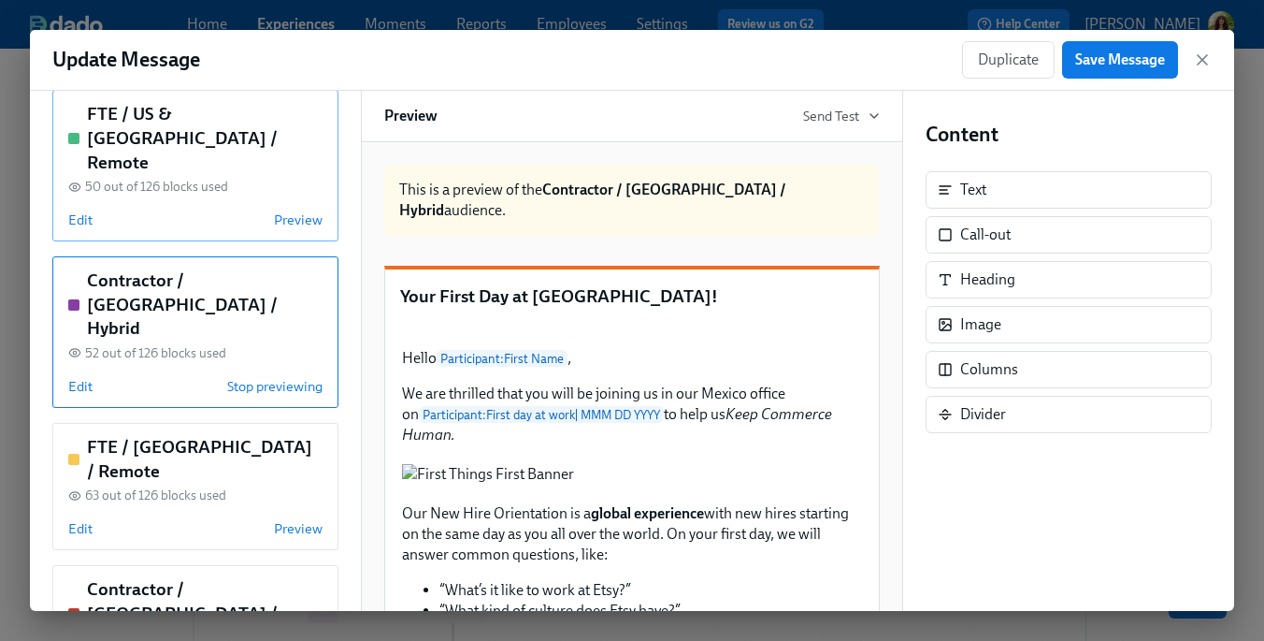
scroll to position [197, 0]
click at [85, 517] on span "Edit" at bounding box center [80, 526] width 24 height 19
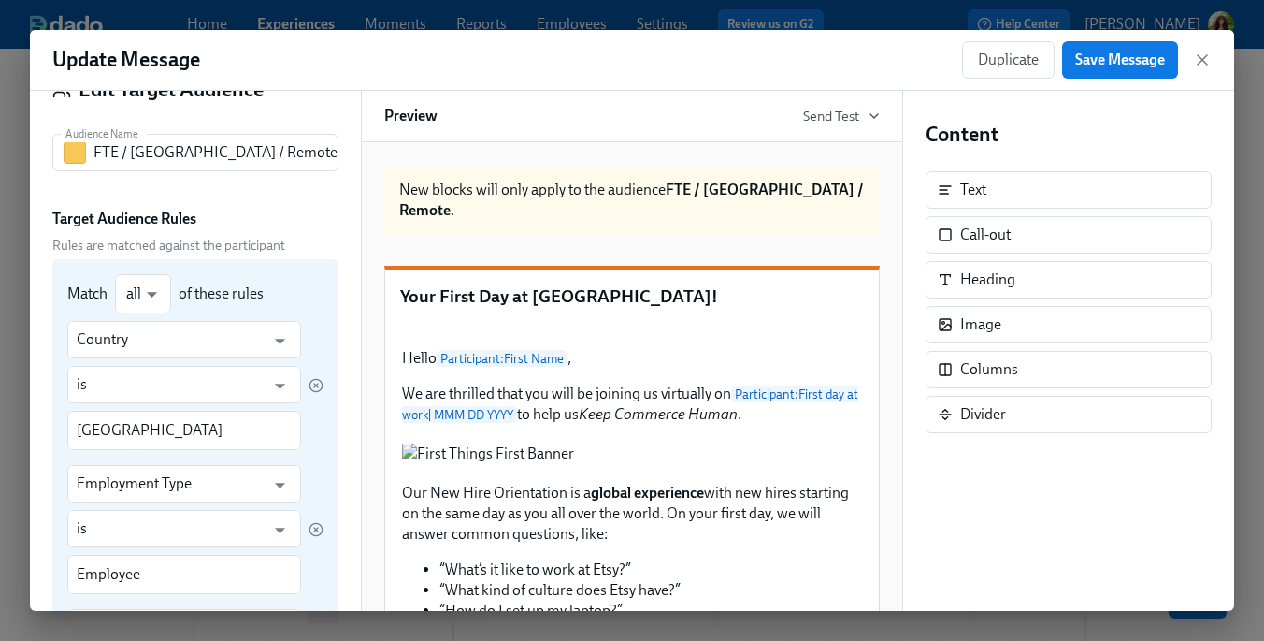
scroll to position [0, 0]
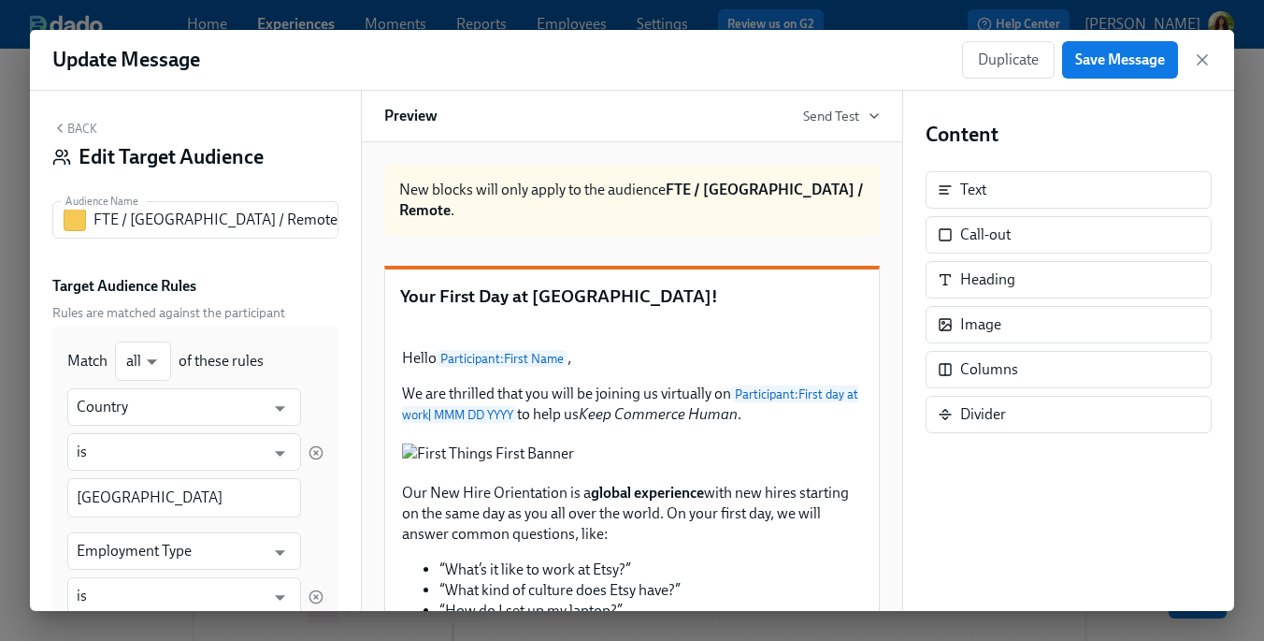
click at [81, 125] on button "Back" at bounding box center [74, 128] width 45 height 15
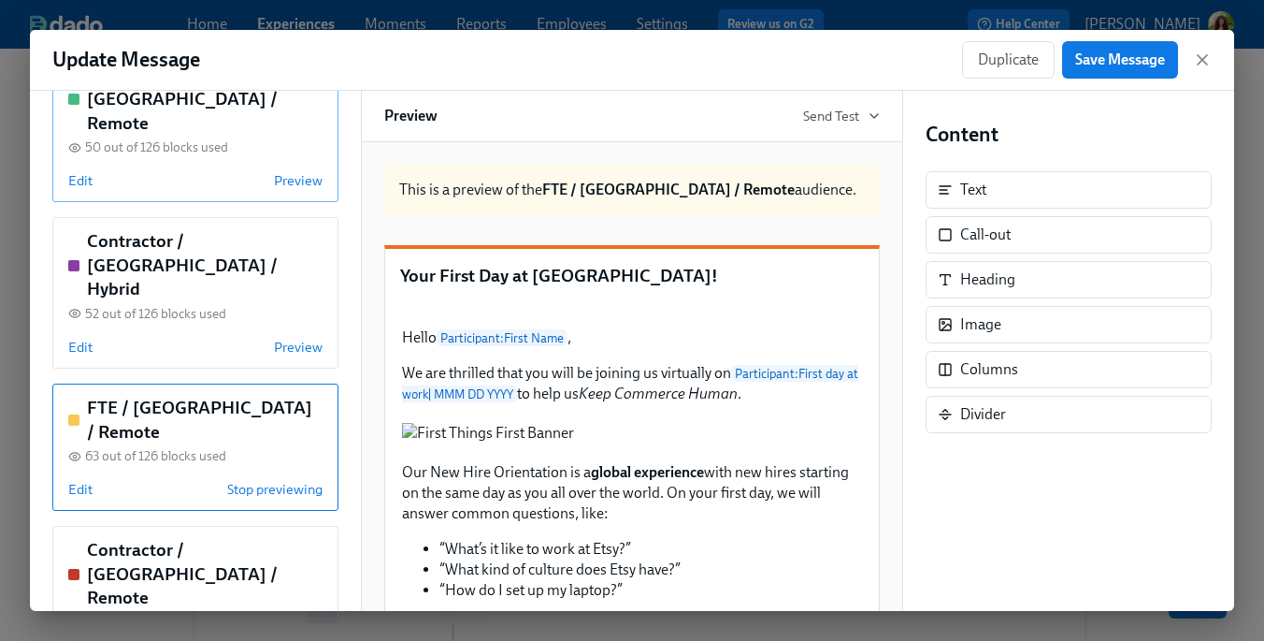
scroll to position [237, 0]
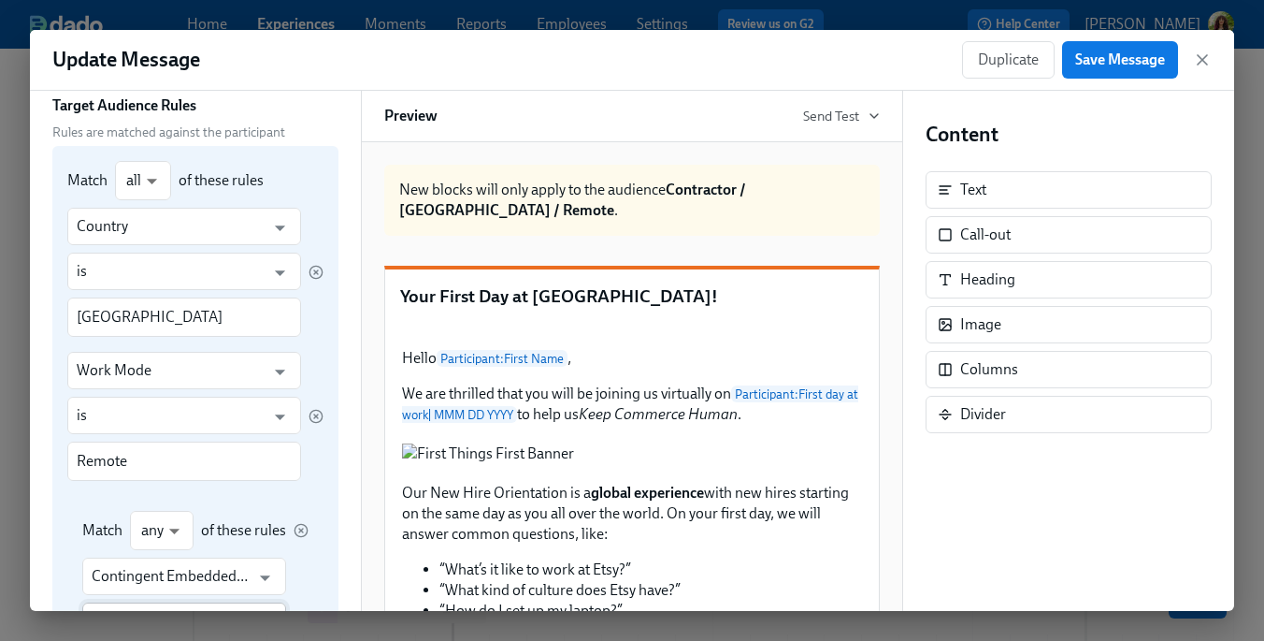
scroll to position [0, 0]
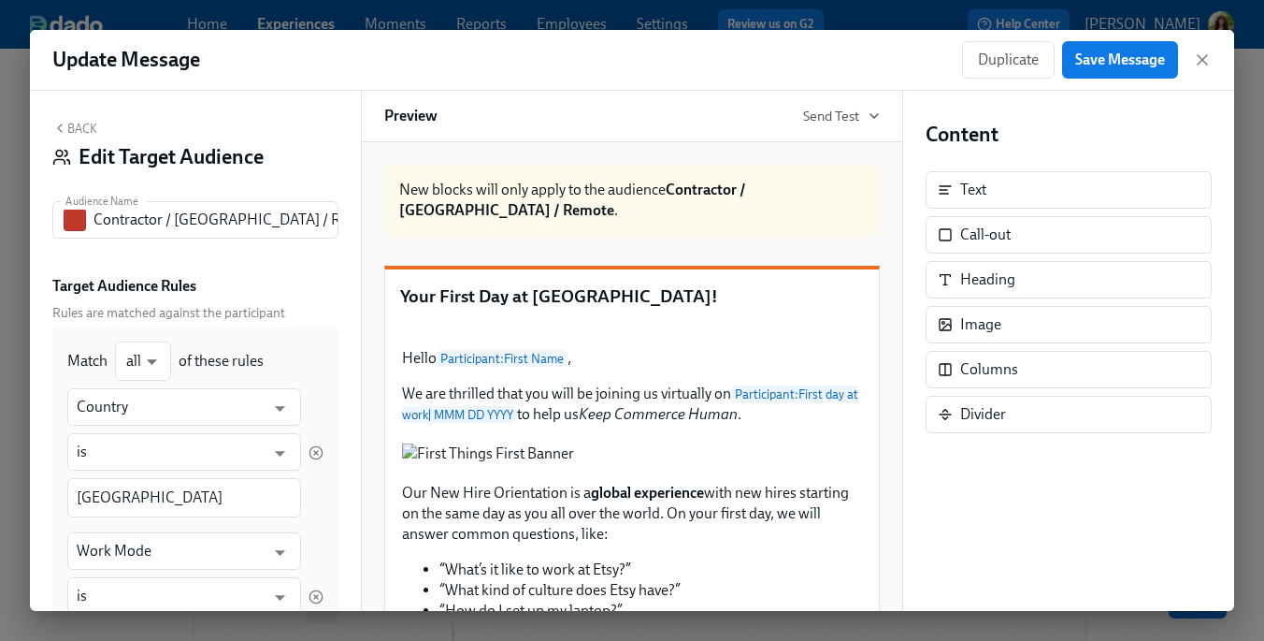
click at [84, 123] on button "Back" at bounding box center [74, 128] width 45 height 15
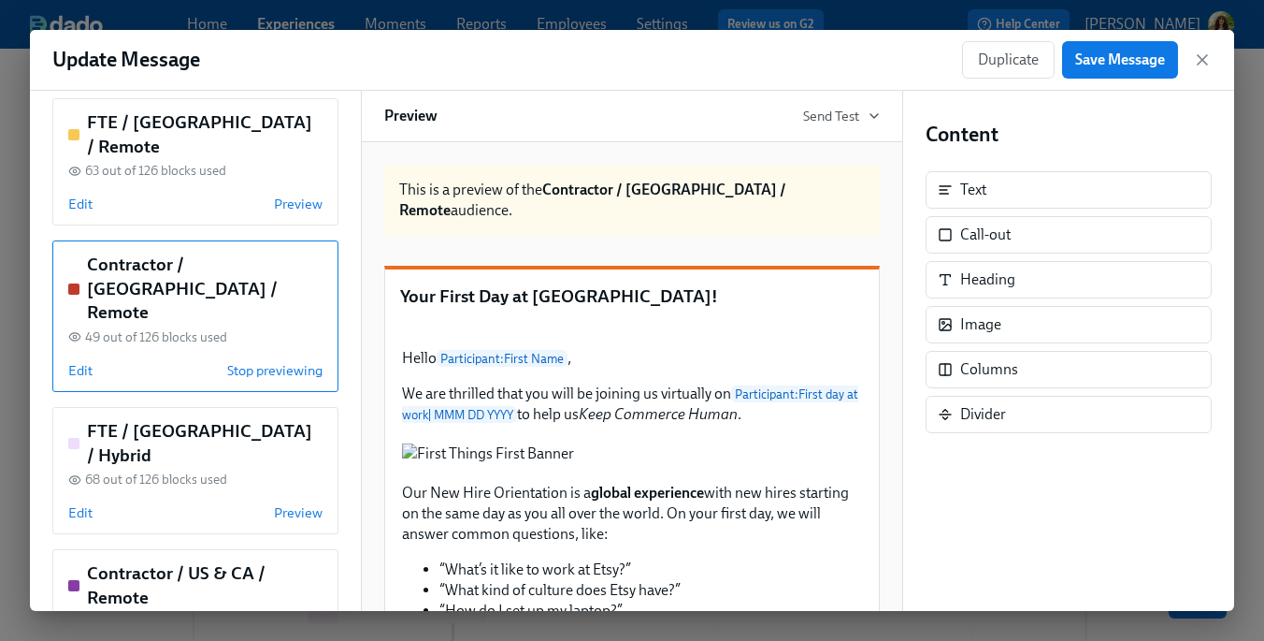
scroll to position [534, 0]
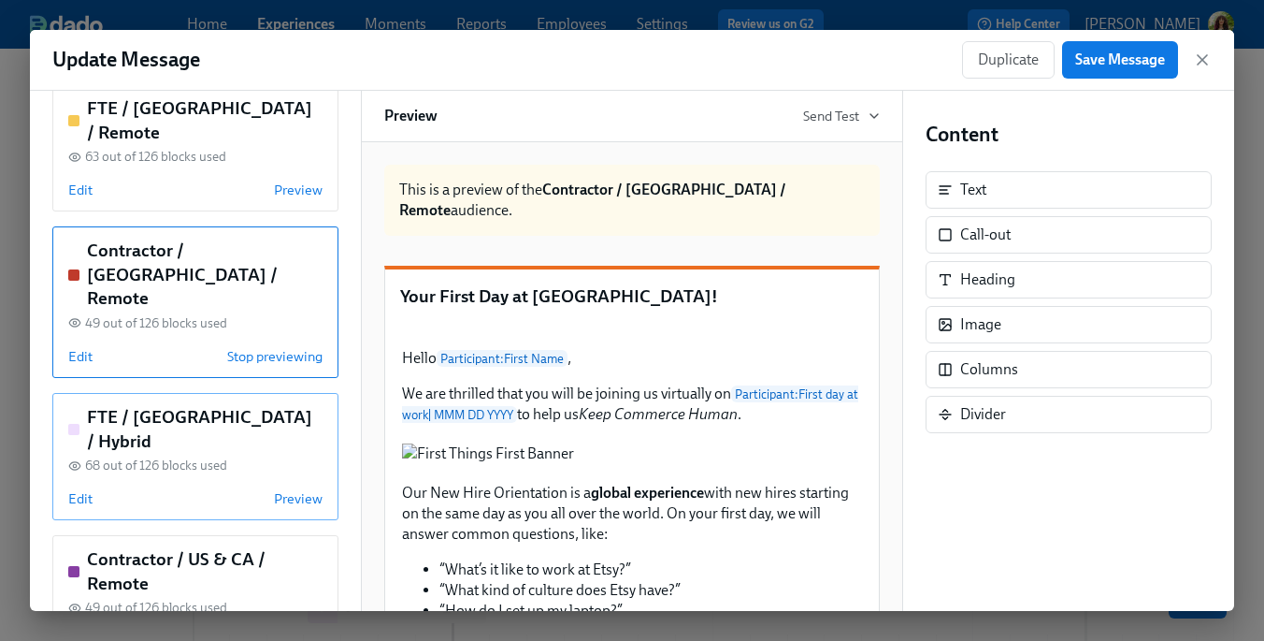
click at [84, 393] on div "FTE / Mexico / Hybrid 68 out of 126 blocks used Edit Preview" at bounding box center [195, 456] width 286 height 127
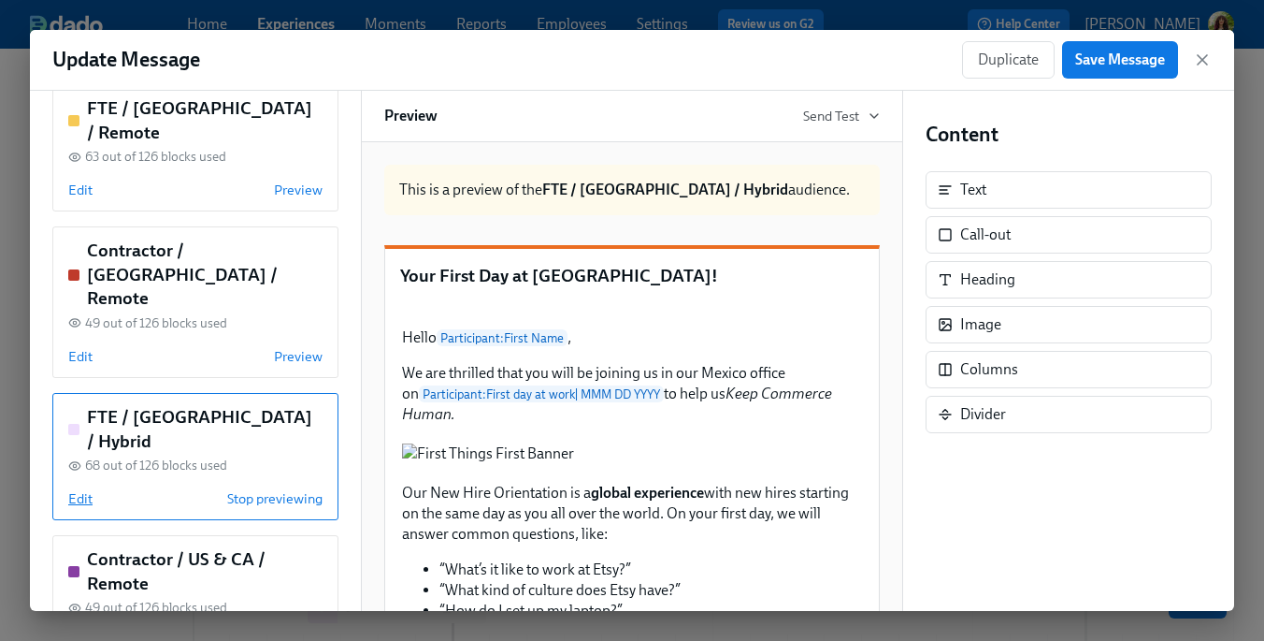
click at [82, 489] on span "Edit" at bounding box center [80, 498] width 24 height 19
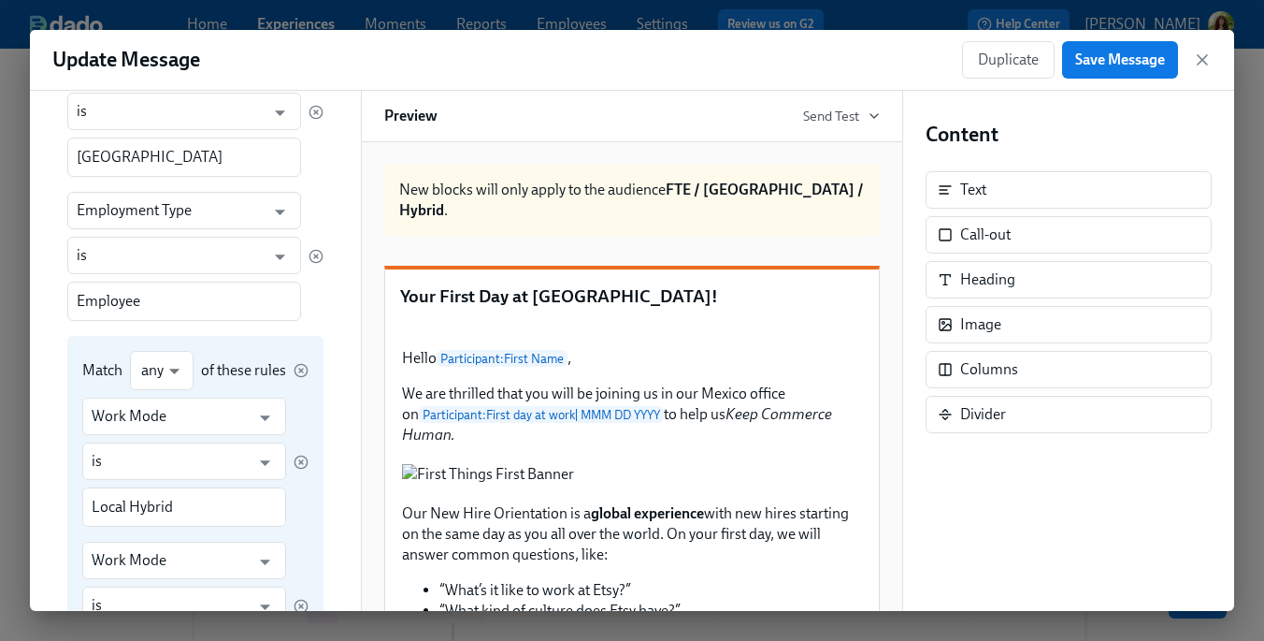
scroll to position [0, 0]
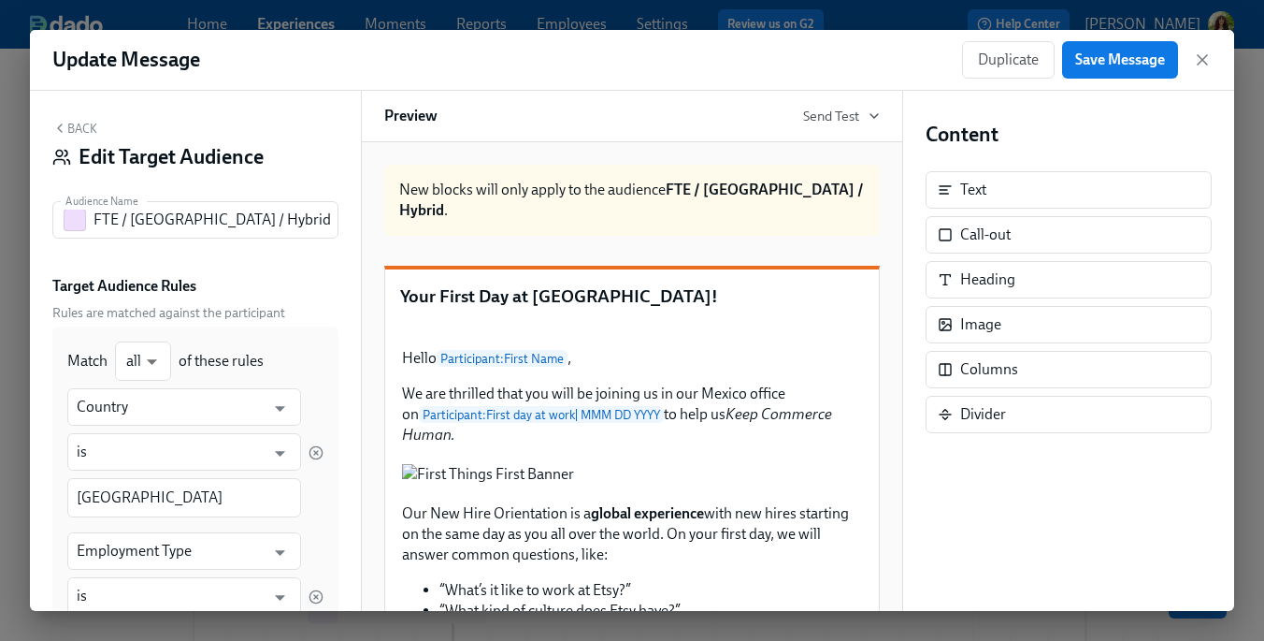
click at [86, 131] on button "Back" at bounding box center [74, 128] width 45 height 15
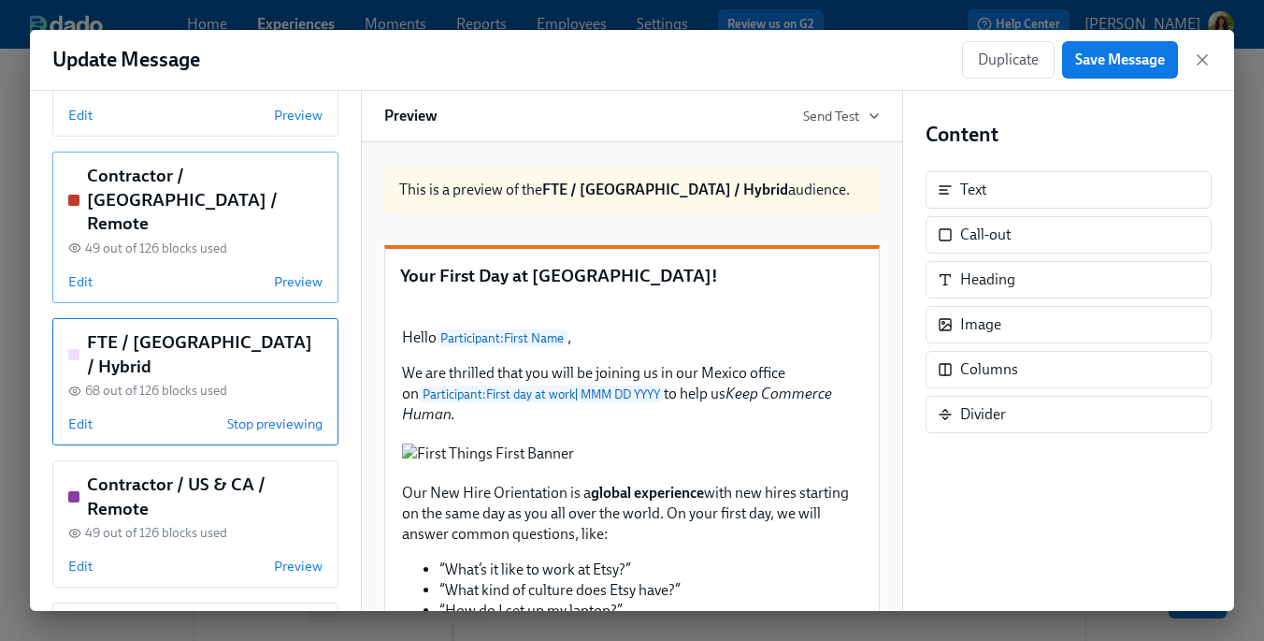
scroll to position [613, 0]
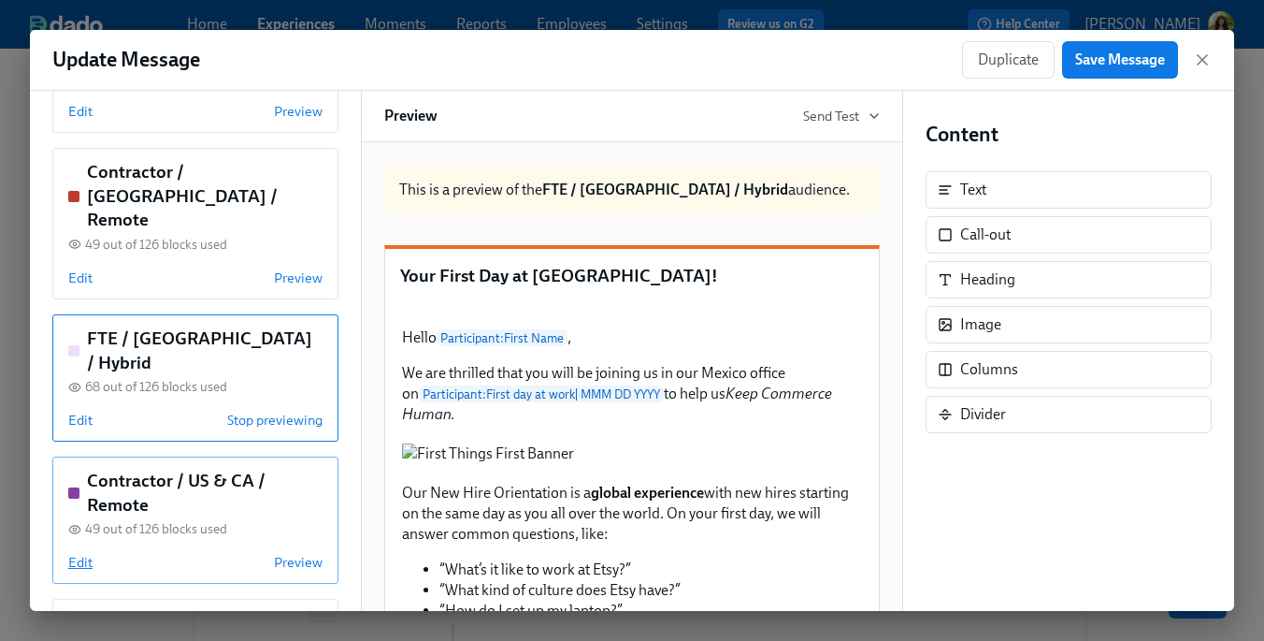
click at [85, 553] on span "Edit" at bounding box center [80, 562] width 24 height 19
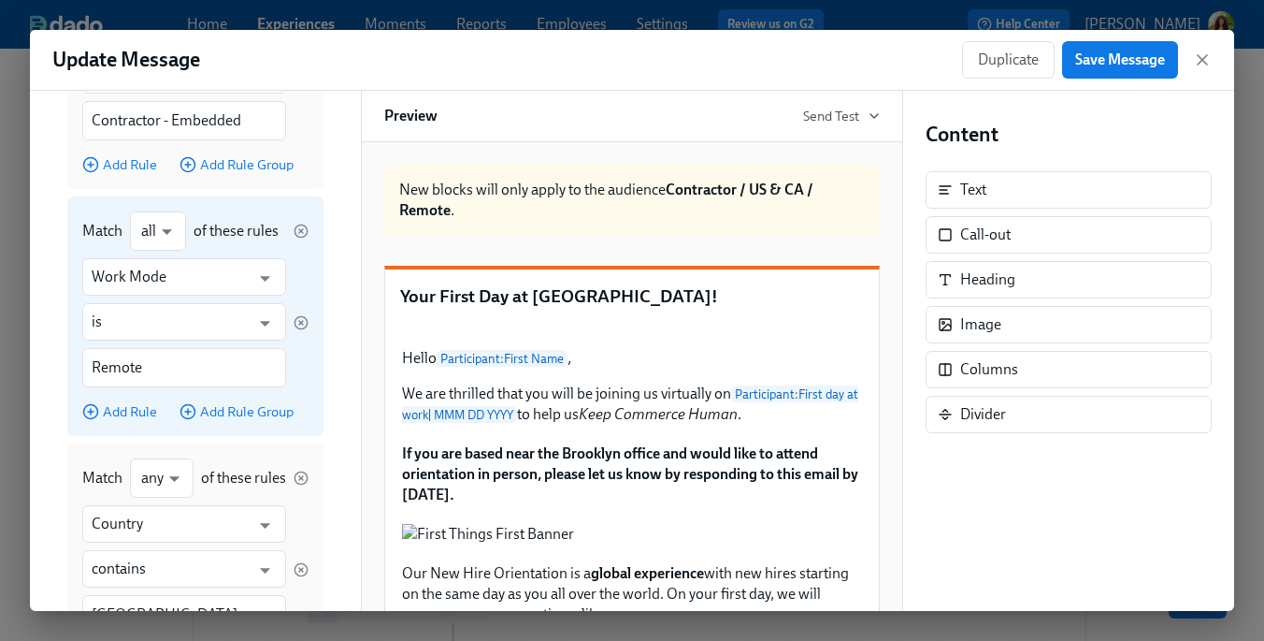
scroll to position [0, 0]
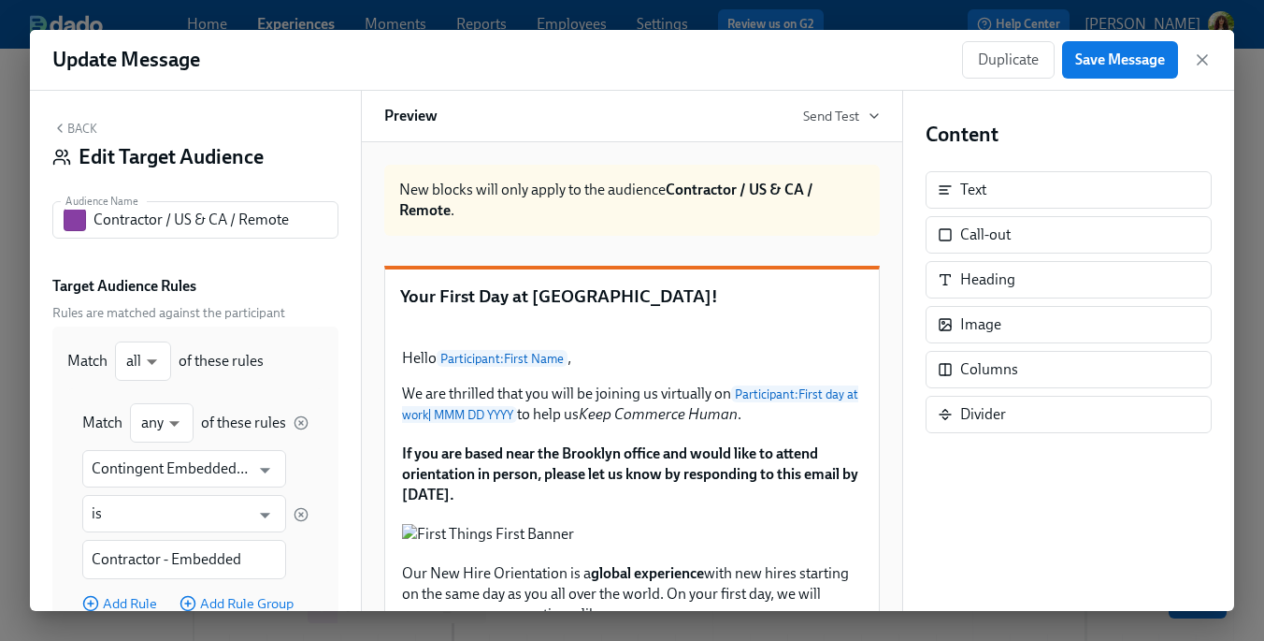
click at [81, 135] on button "Back" at bounding box center [74, 128] width 45 height 15
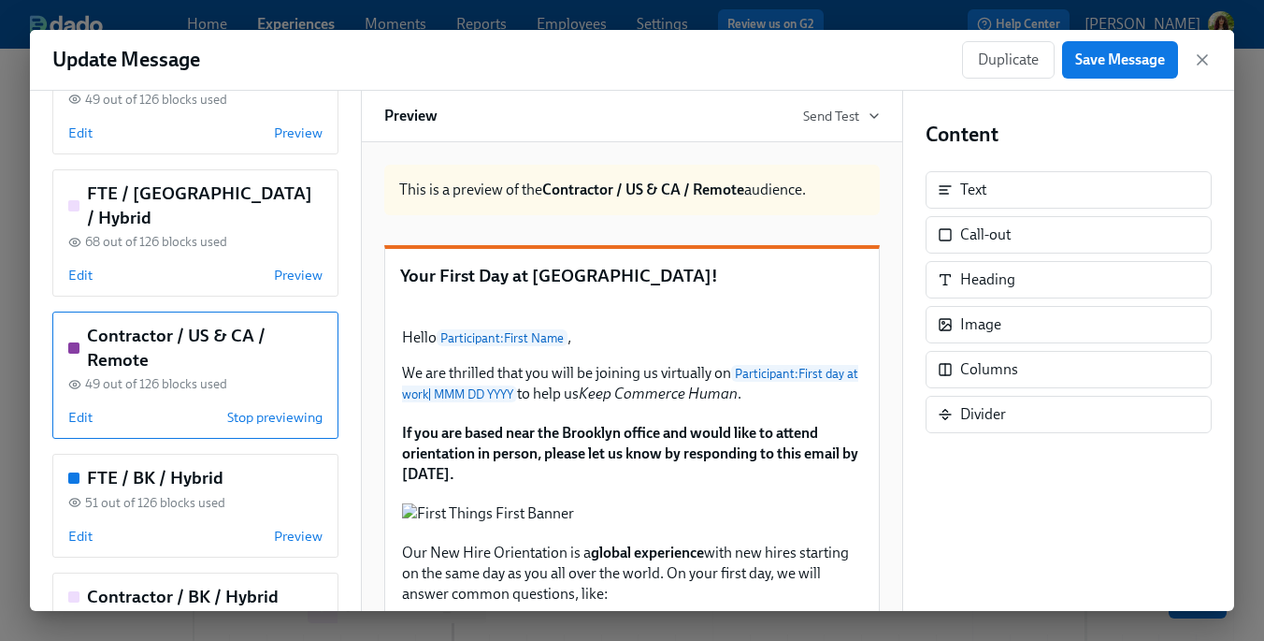
scroll to position [773, 0]
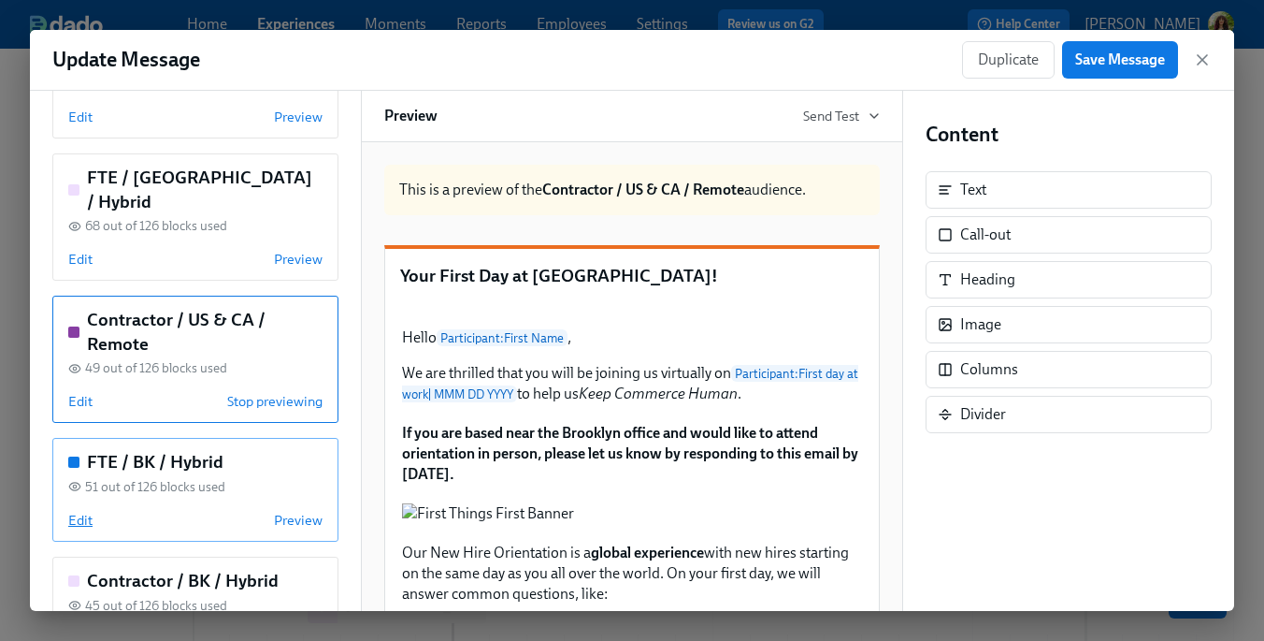
click at [83, 511] on span "Edit" at bounding box center [80, 520] width 24 height 19
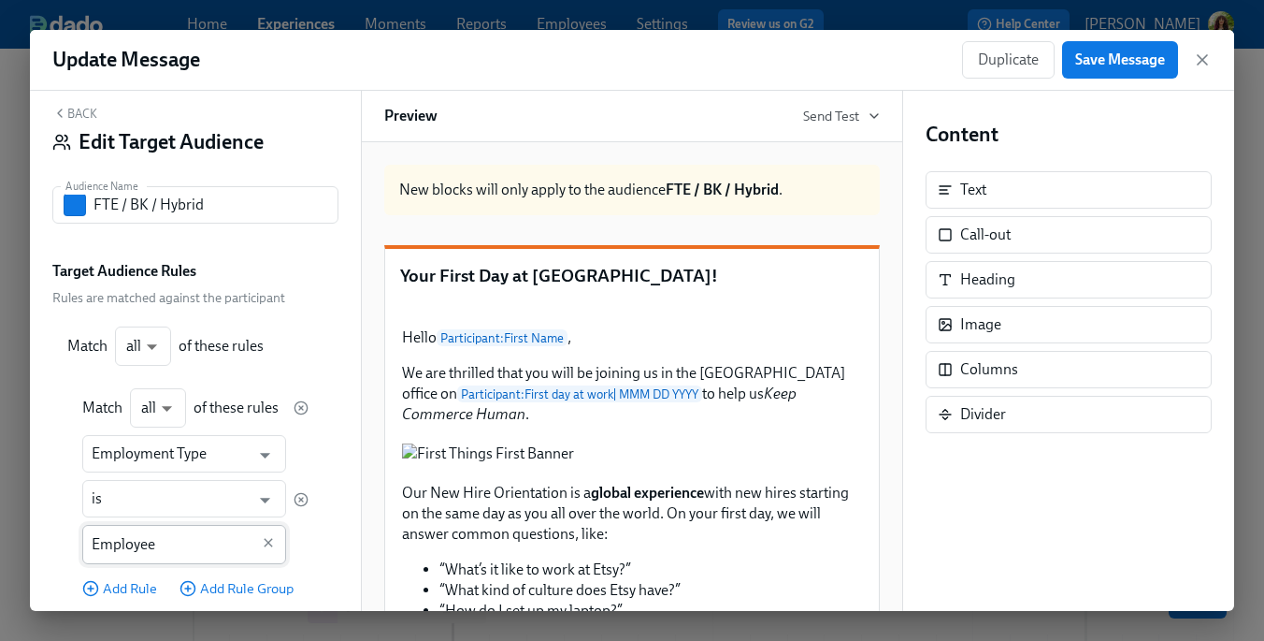
scroll to position [0, 0]
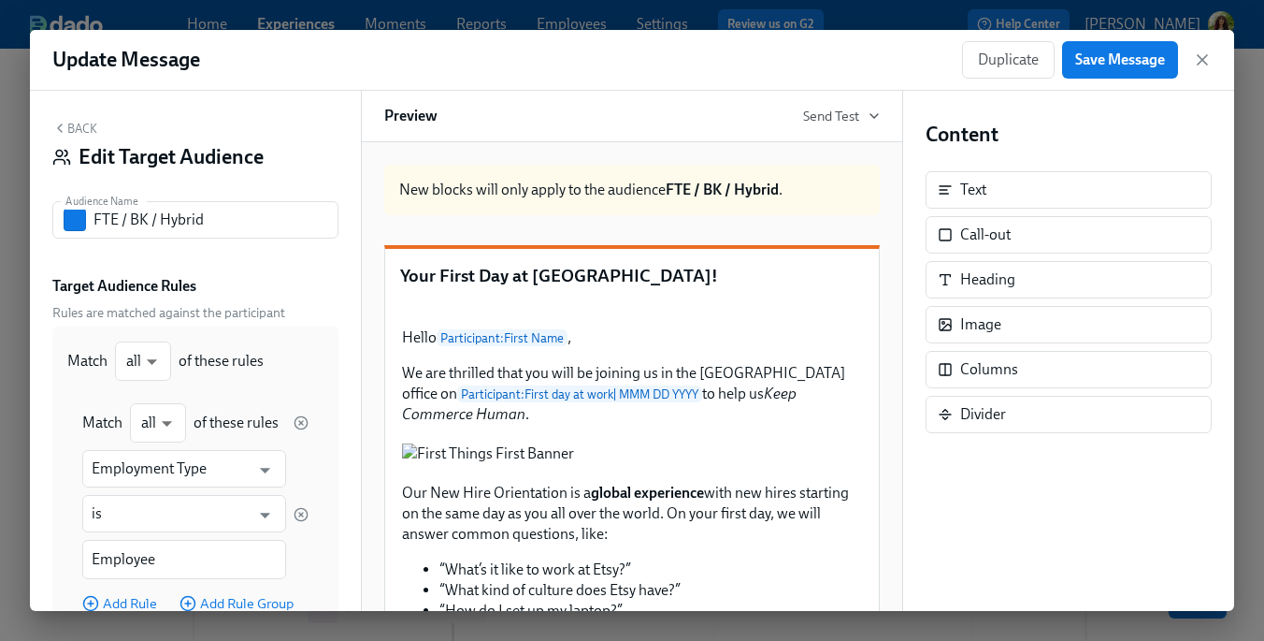
click at [85, 126] on button "Back" at bounding box center [74, 128] width 45 height 15
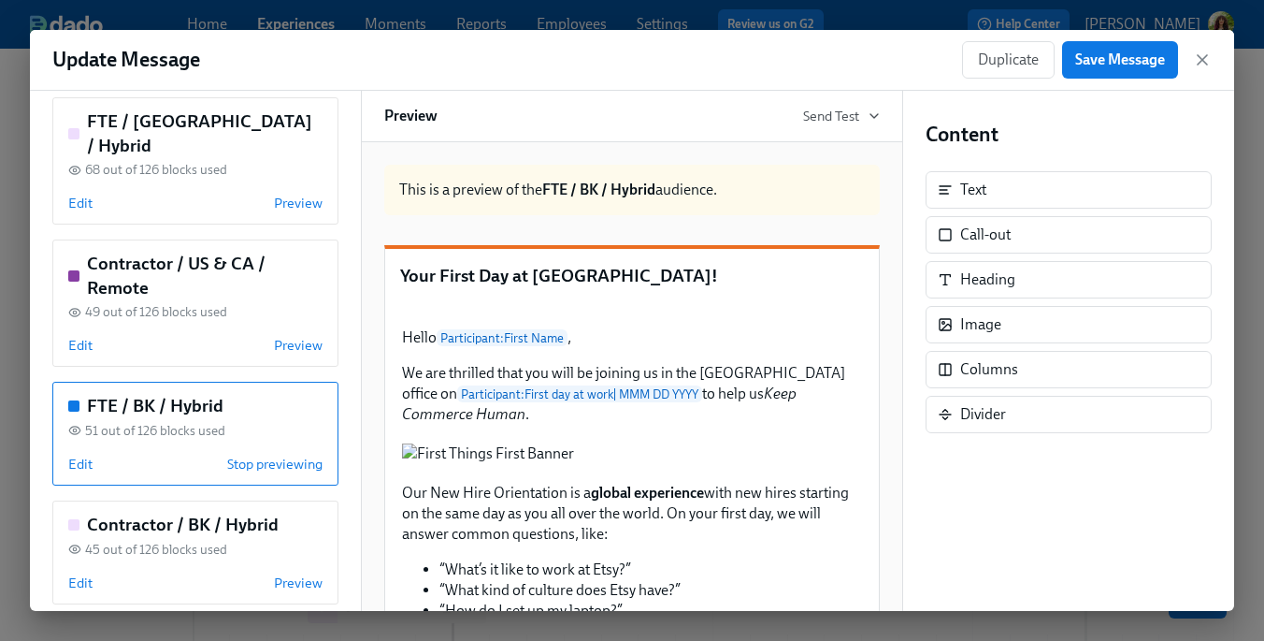
scroll to position [860, 0]
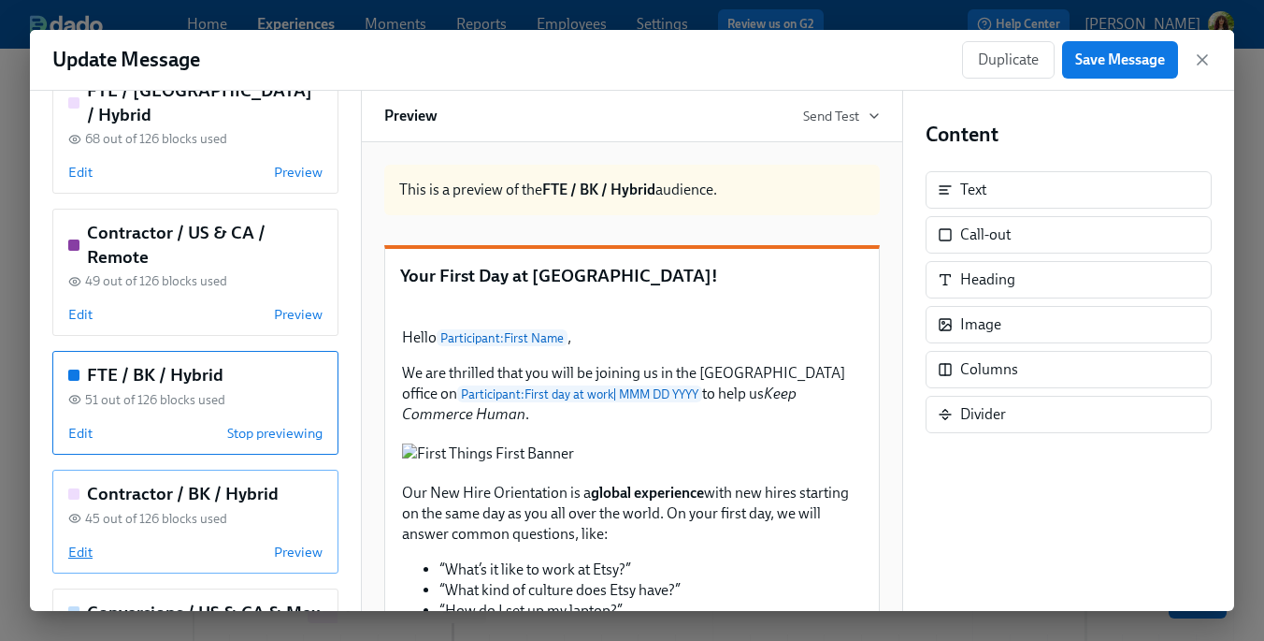
click at [85, 542] on span "Edit" at bounding box center [80, 551] width 24 height 19
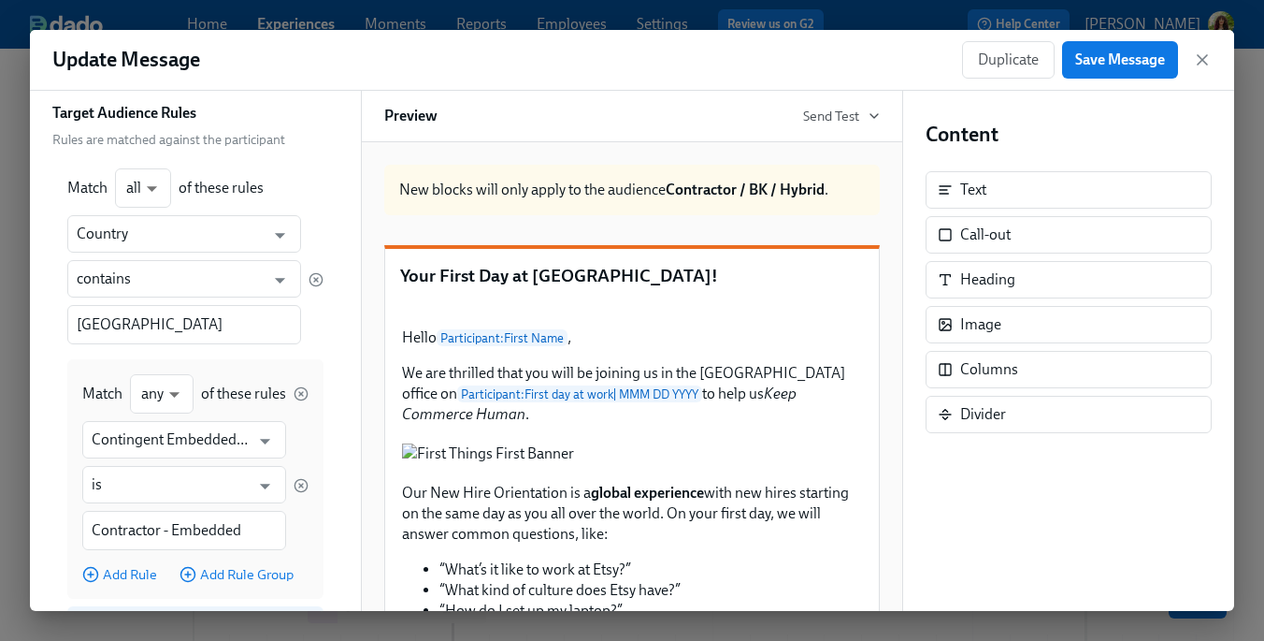
scroll to position [0, 0]
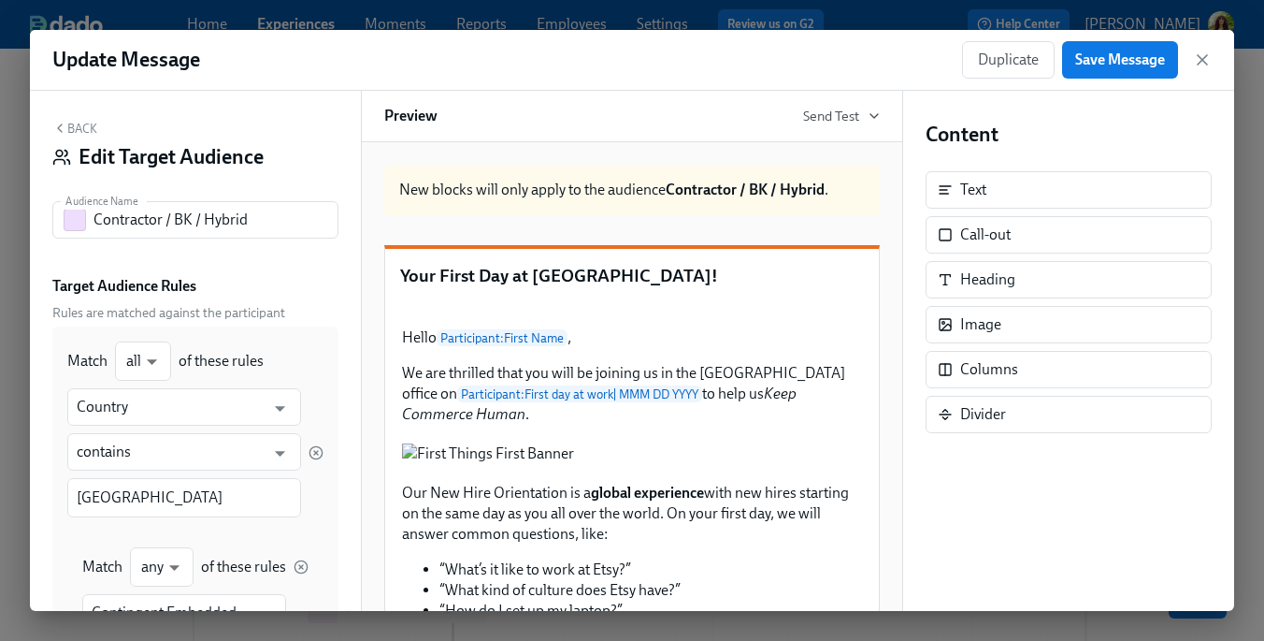
click at [79, 127] on button "Back" at bounding box center [74, 128] width 45 height 15
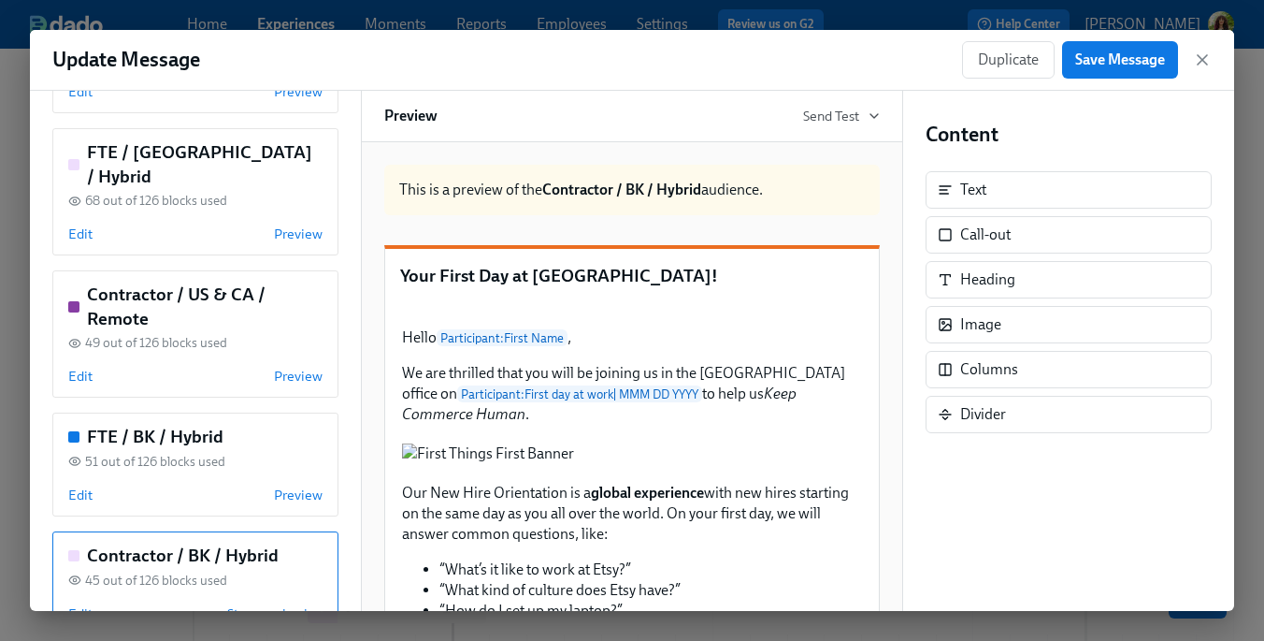
scroll to position [899, 0]
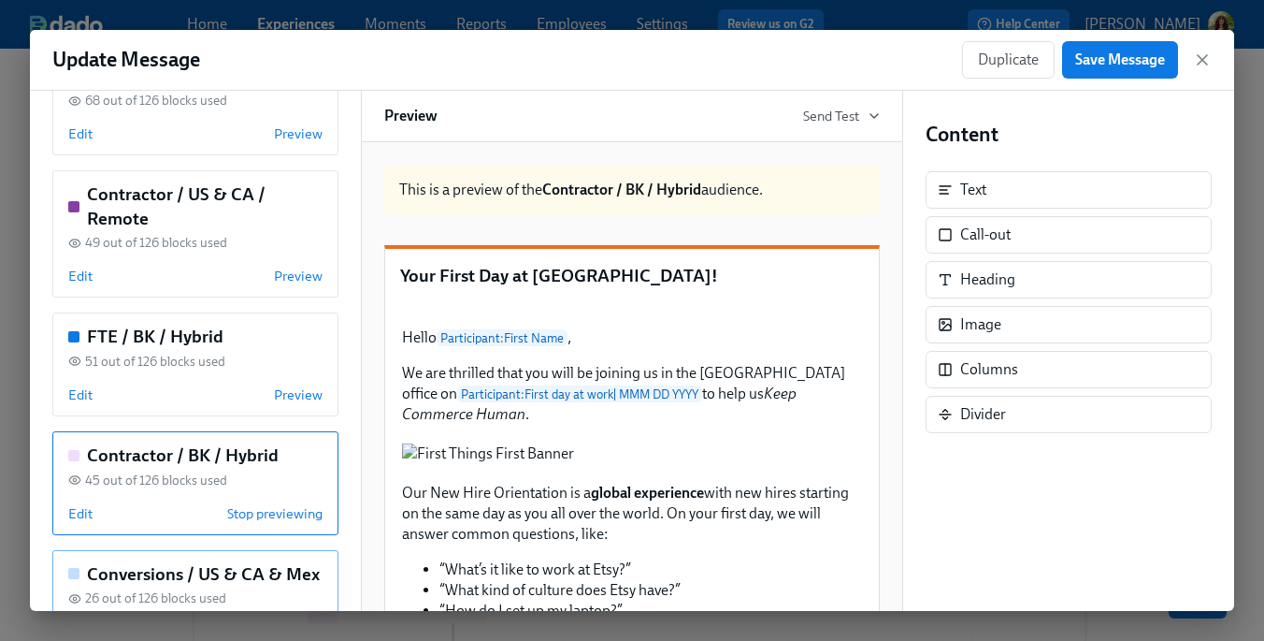
click at [79, 622] on span "Edit" at bounding box center [80, 631] width 24 height 19
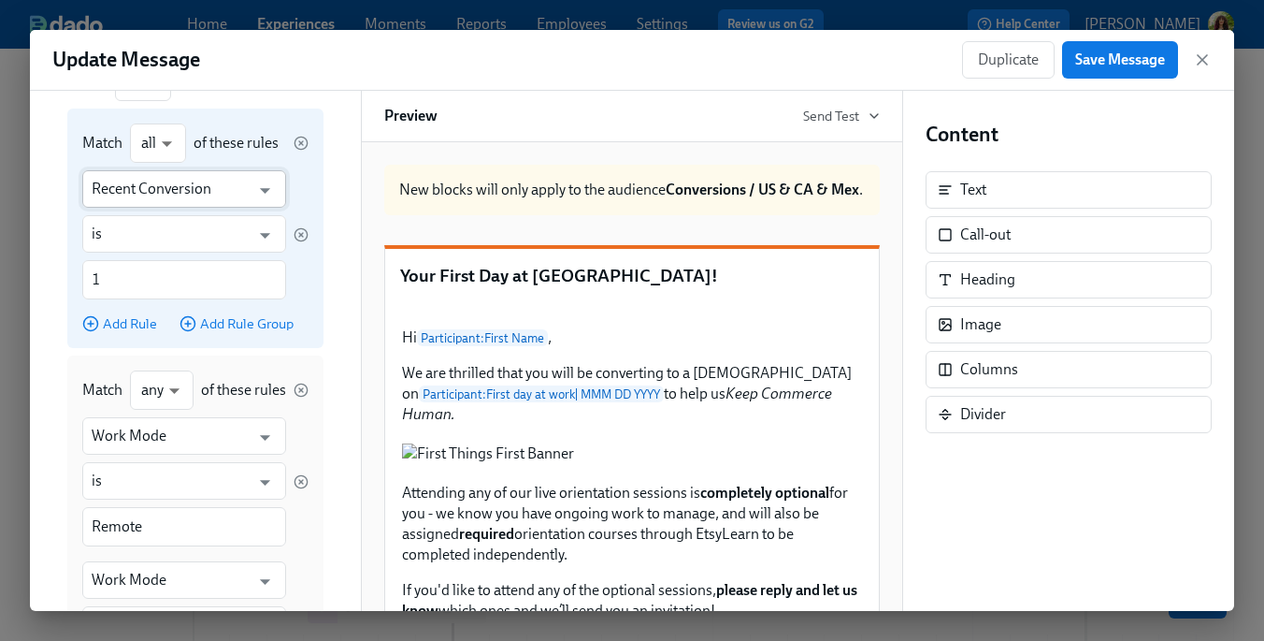
scroll to position [0, 0]
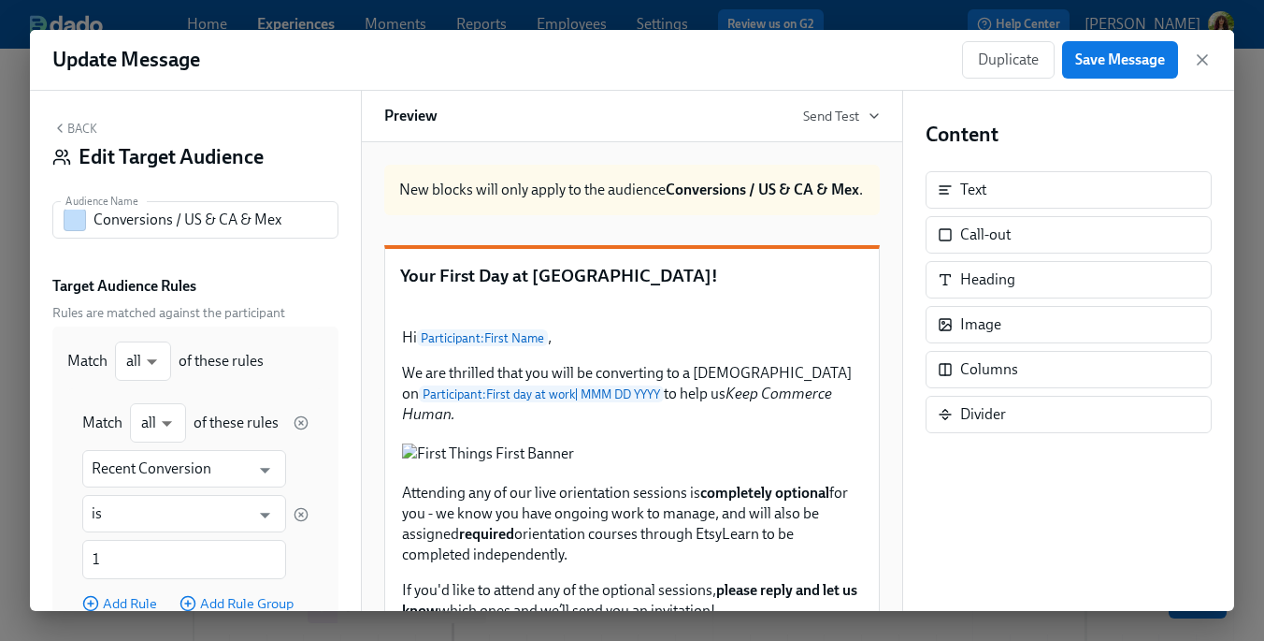
click at [87, 135] on button "Back" at bounding box center [74, 128] width 45 height 15
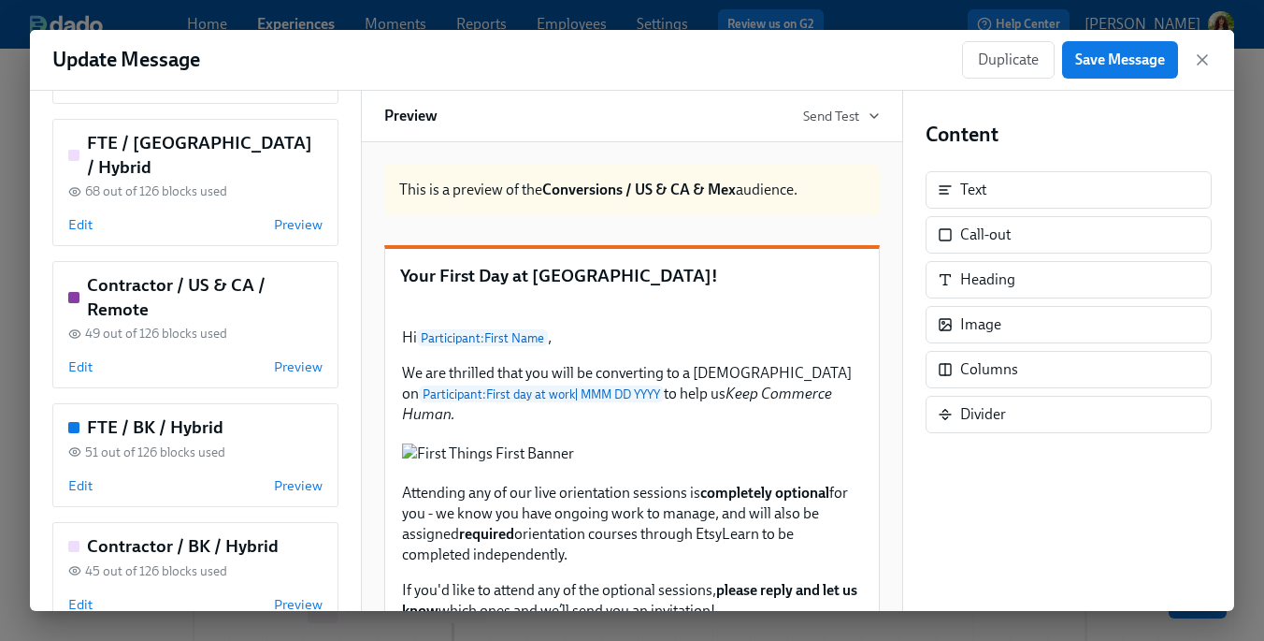
scroll to position [899, 0]
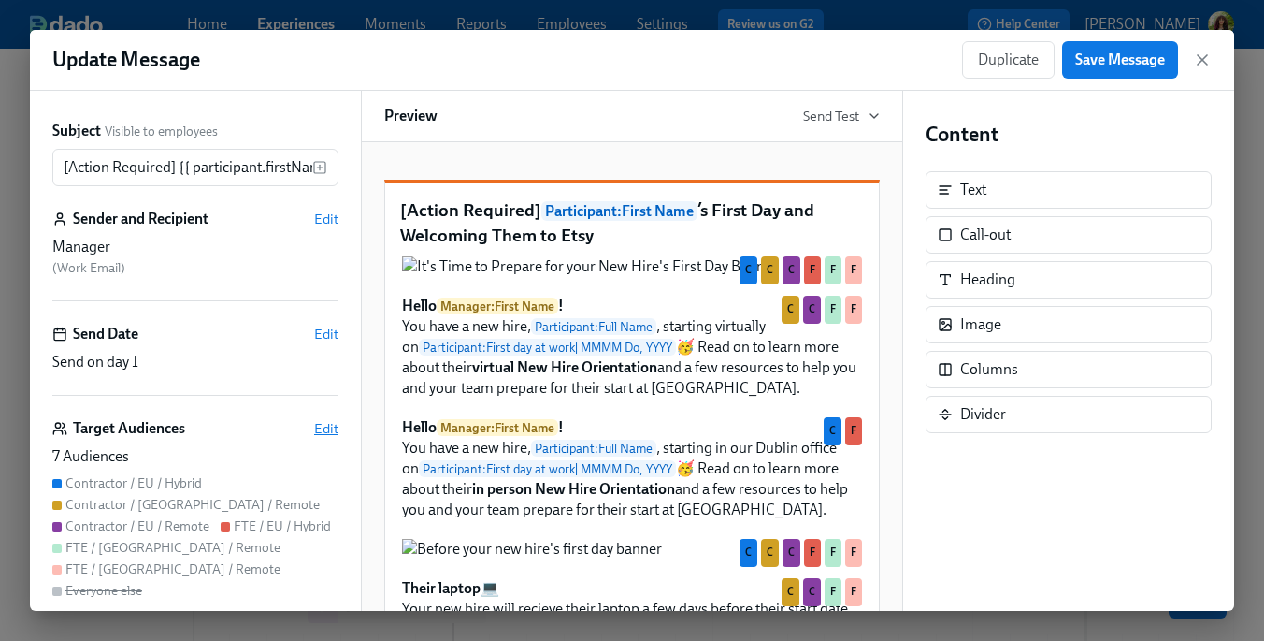
click at [323, 428] on span "Edit" at bounding box center [326, 428] width 24 height 19
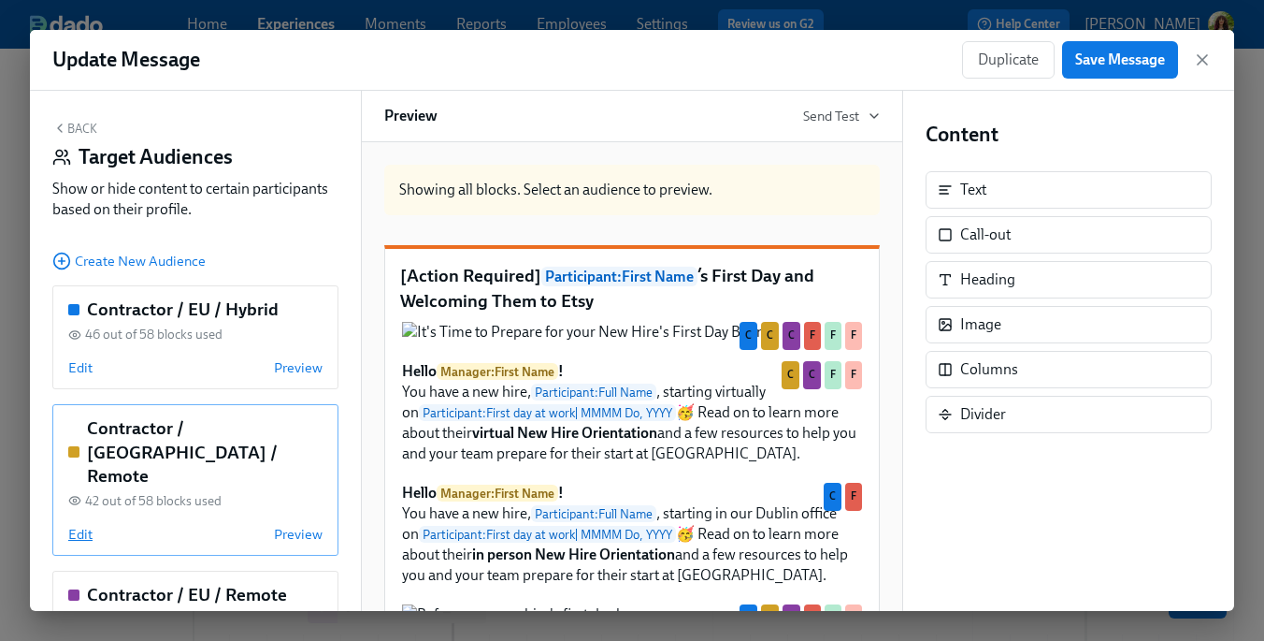
click at [75, 525] on span "Edit" at bounding box center [80, 534] width 24 height 19
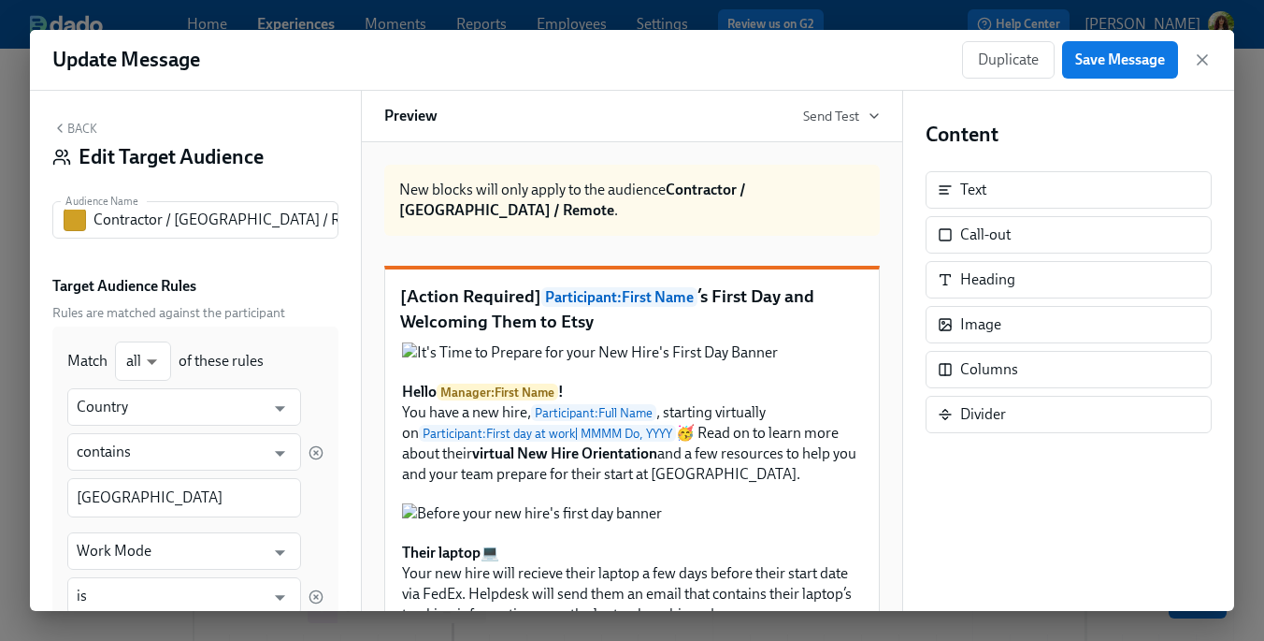
click at [84, 130] on button "Back" at bounding box center [74, 128] width 45 height 15
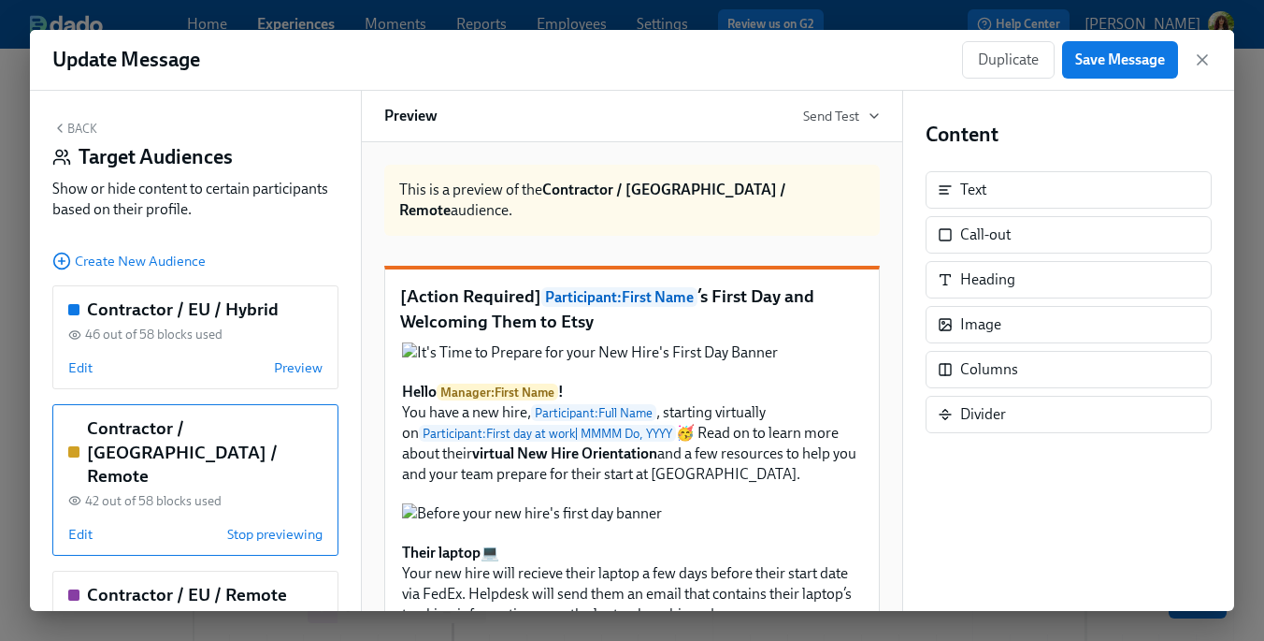
scroll to position [166, 0]
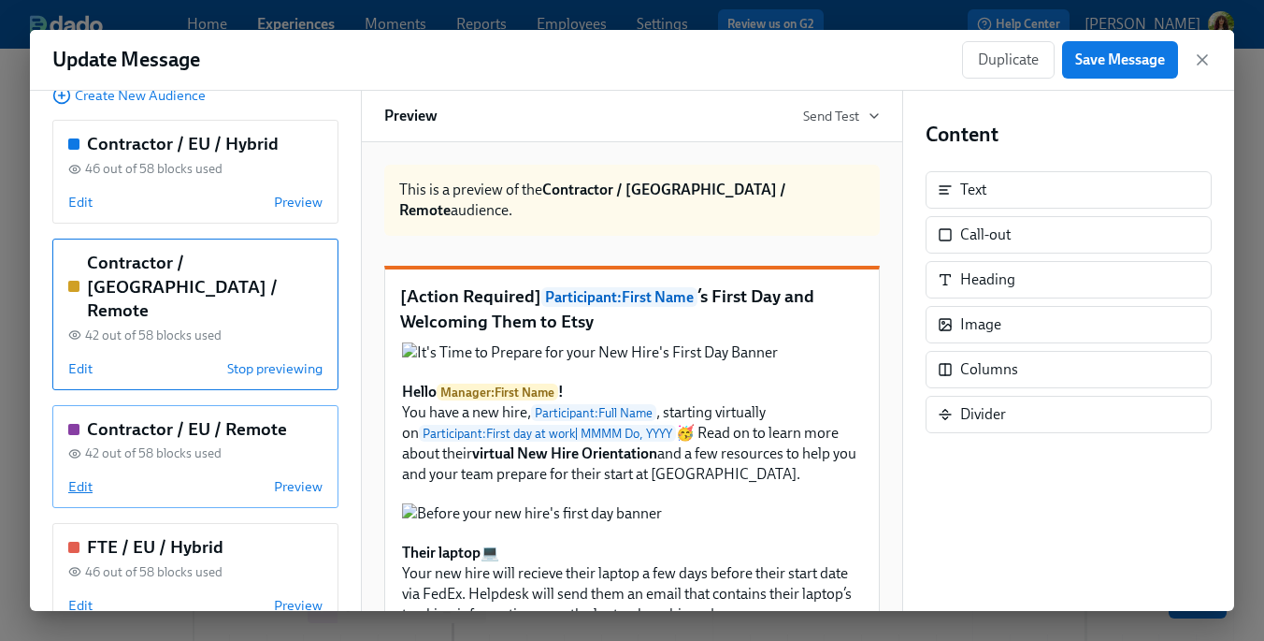
click at [87, 477] on span "Edit" at bounding box center [80, 486] width 24 height 19
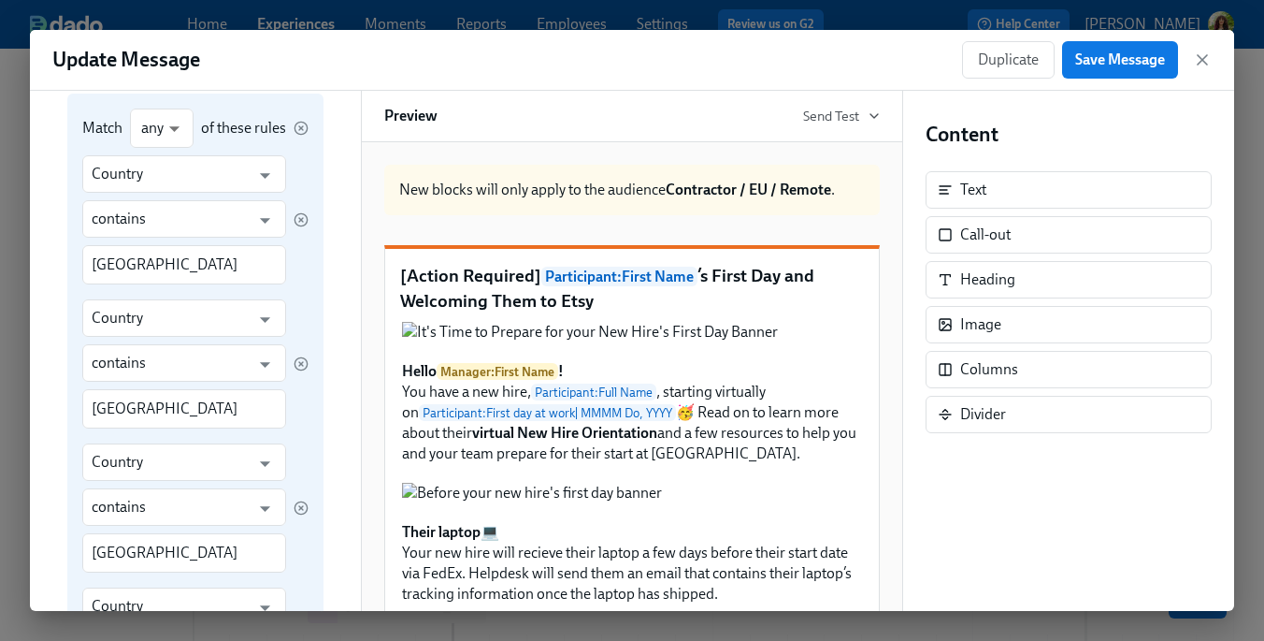
scroll to position [0, 0]
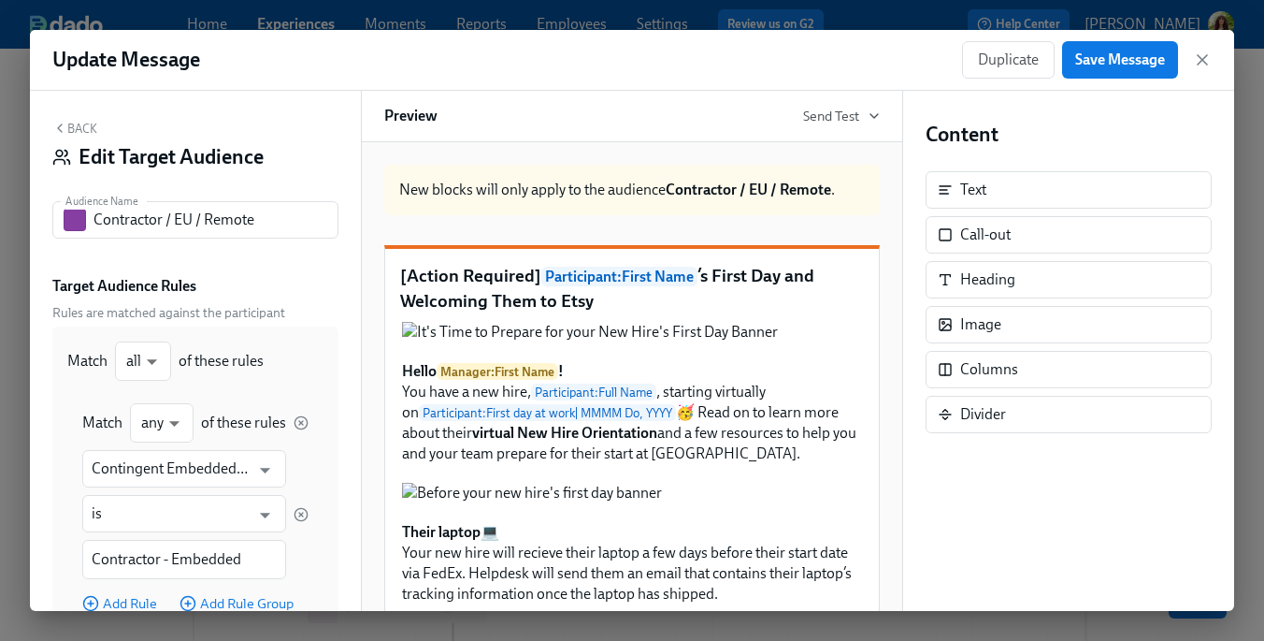
click at [72, 128] on button "Back" at bounding box center [74, 128] width 45 height 15
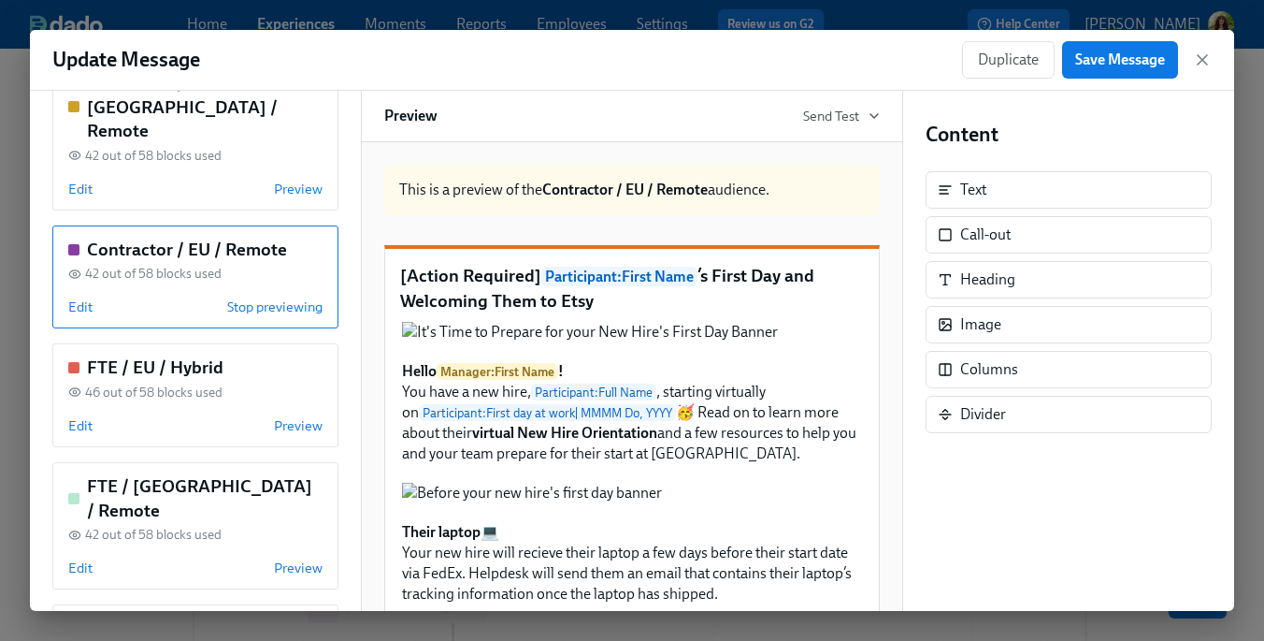
scroll to position [350, 0]
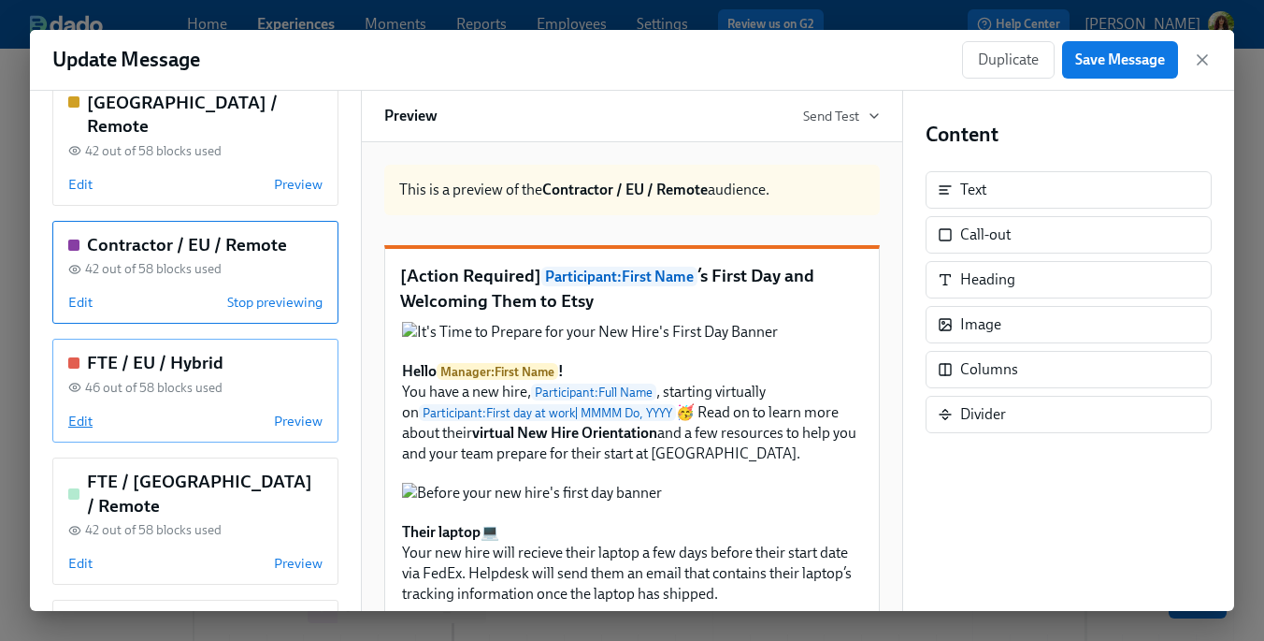
click at [78, 411] on span "Edit" at bounding box center [80, 420] width 24 height 19
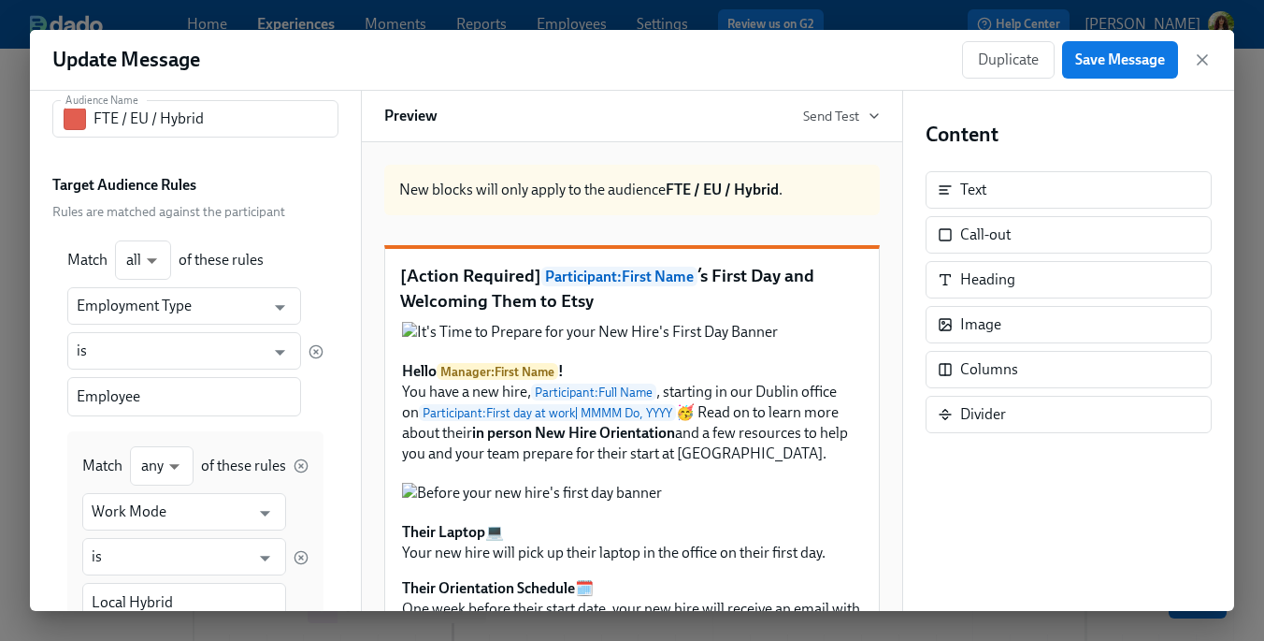
scroll to position [0, 0]
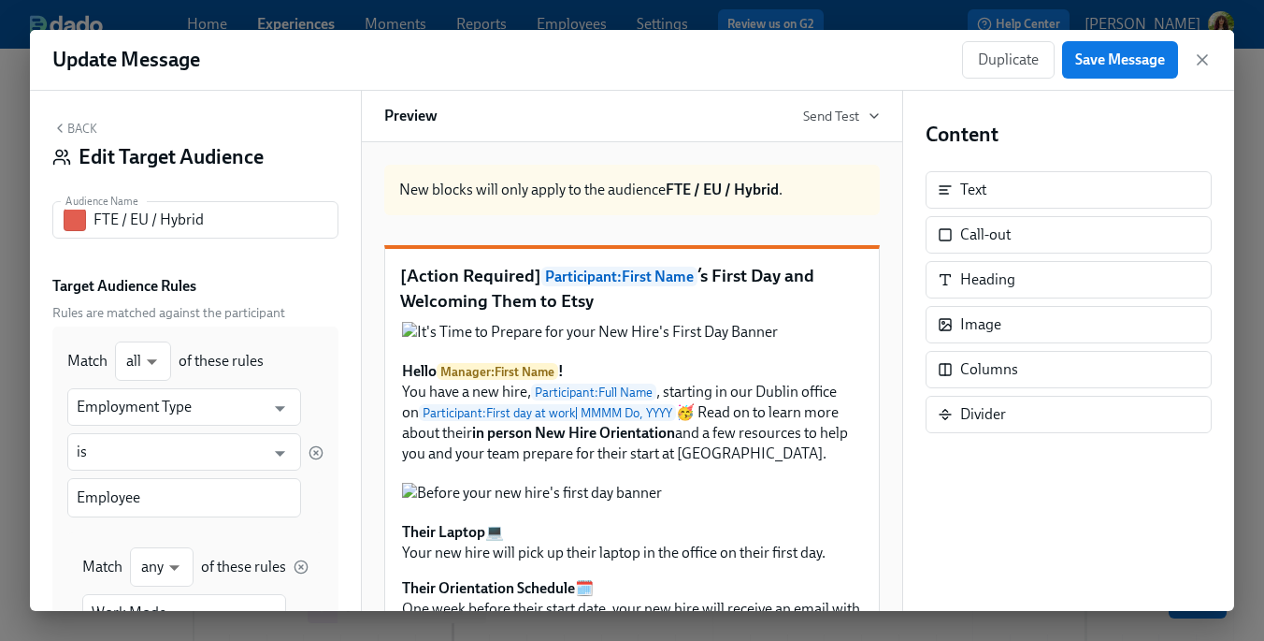
click at [79, 121] on div "Back Edit Target Audience" at bounding box center [195, 150] width 286 height 58
click at [79, 134] on button "Back" at bounding box center [74, 128] width 45 height 15
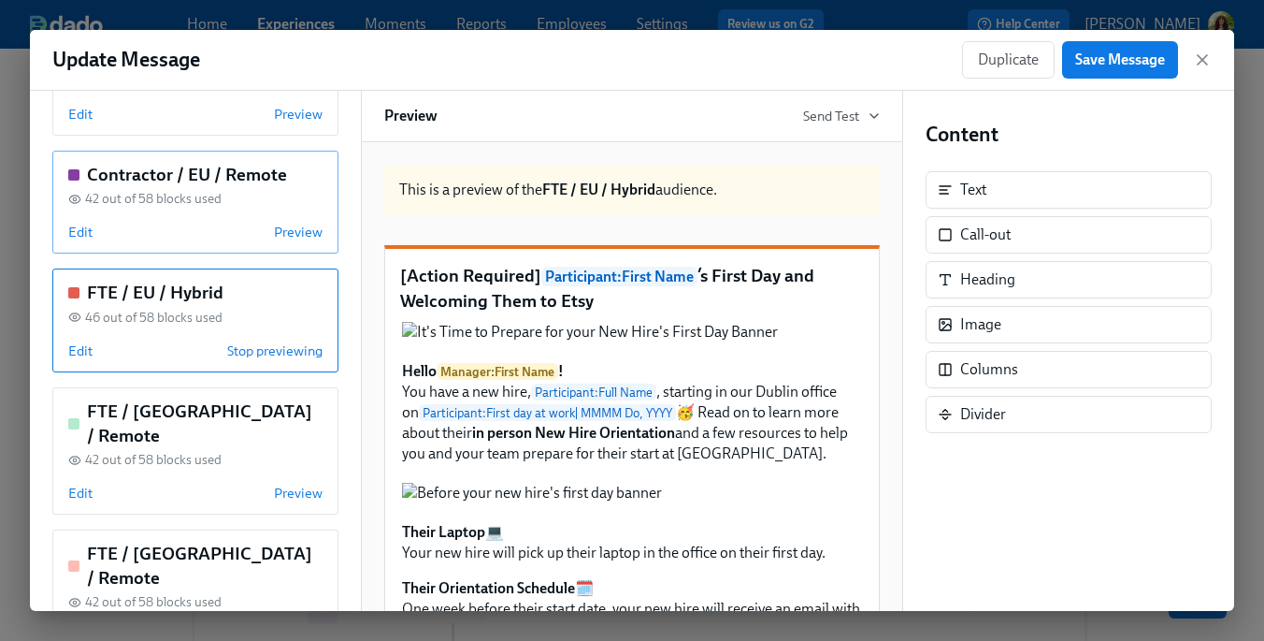
scroll to position [422, 0]
click at [87, 482] on span "Edit" at bounding box center [80, 491] width 24 height 19
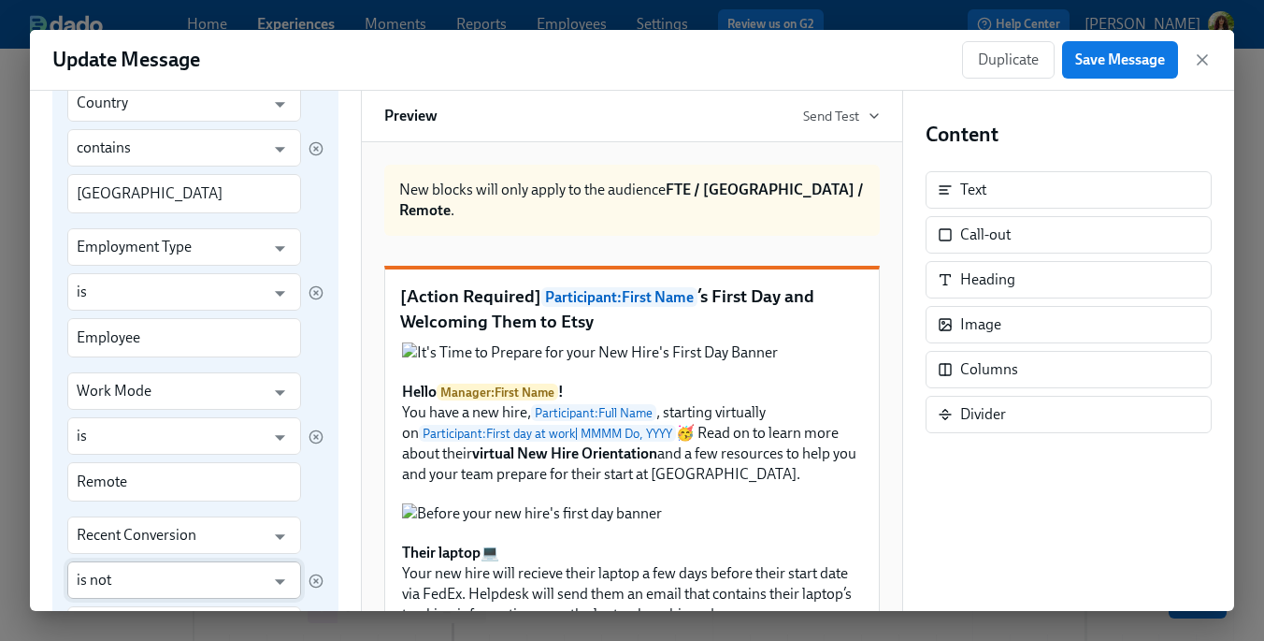
scroll to position [0, 0]
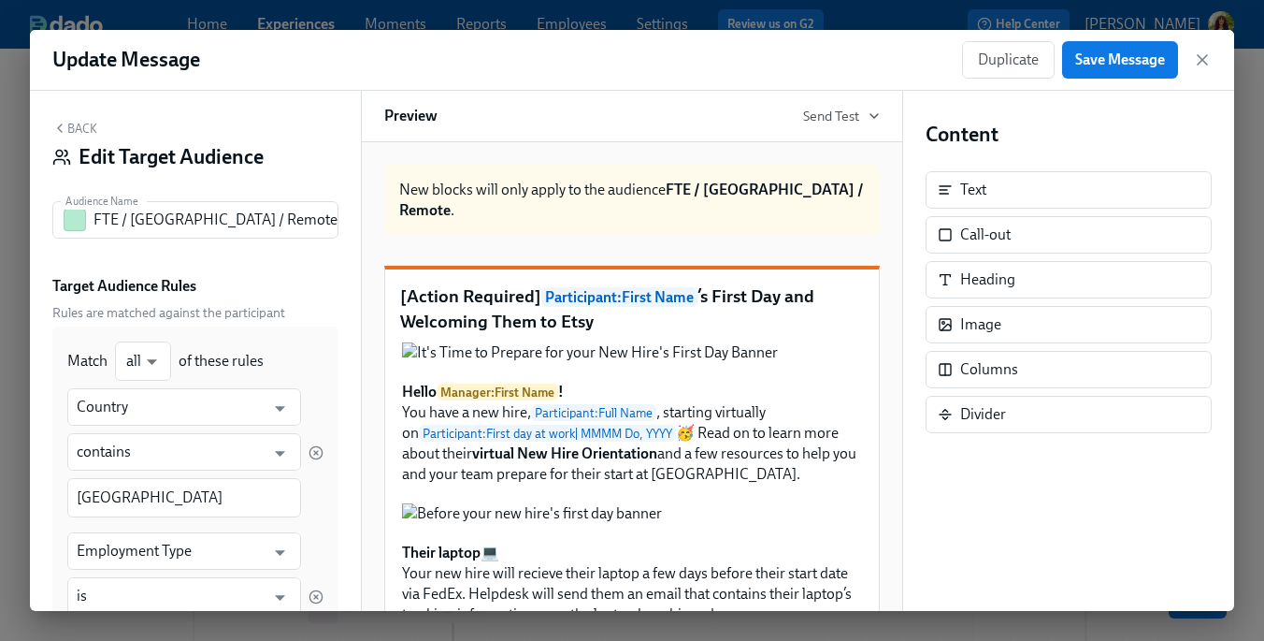
click at [87, 131] on button "Back" at bounding box center [74, 128] width 45 height 15
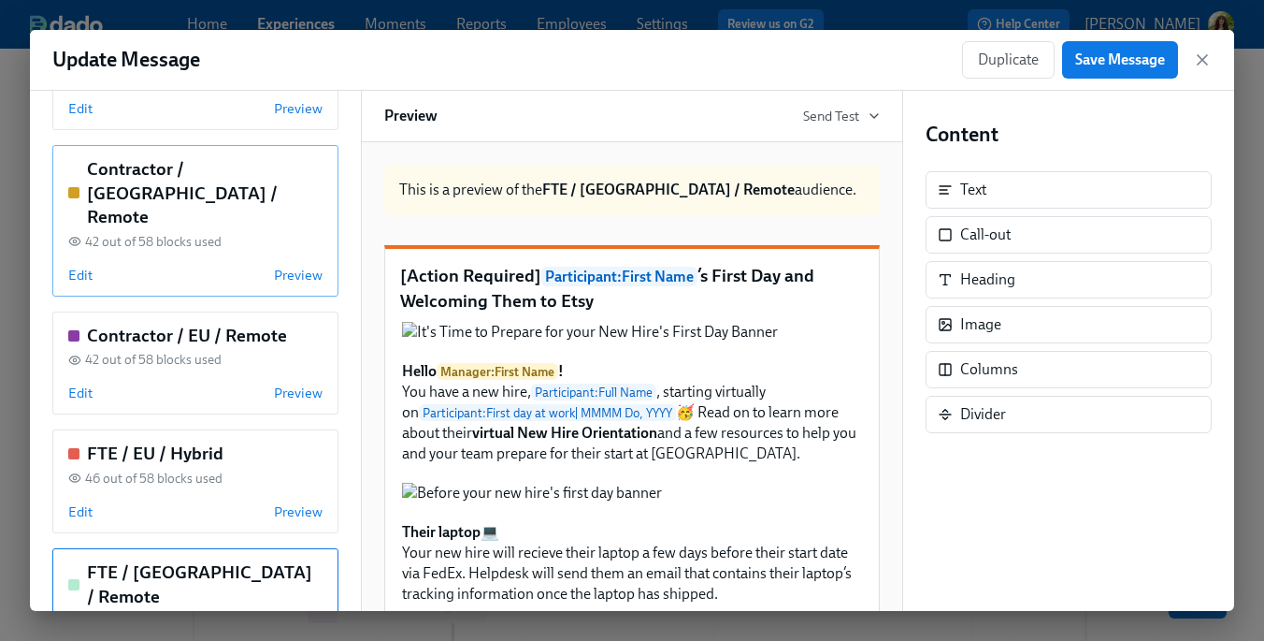
scroll to position [519, 0]
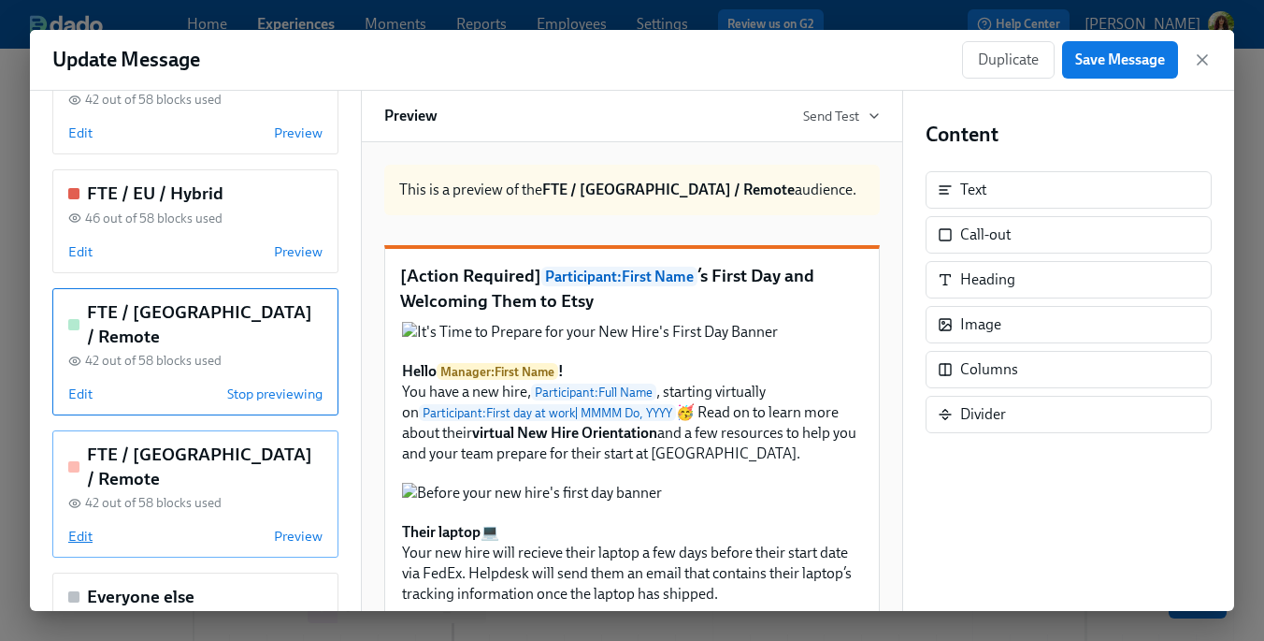
click at [82, 526] on span "Edit" at bounding box center [80, 535] width 24 height 19
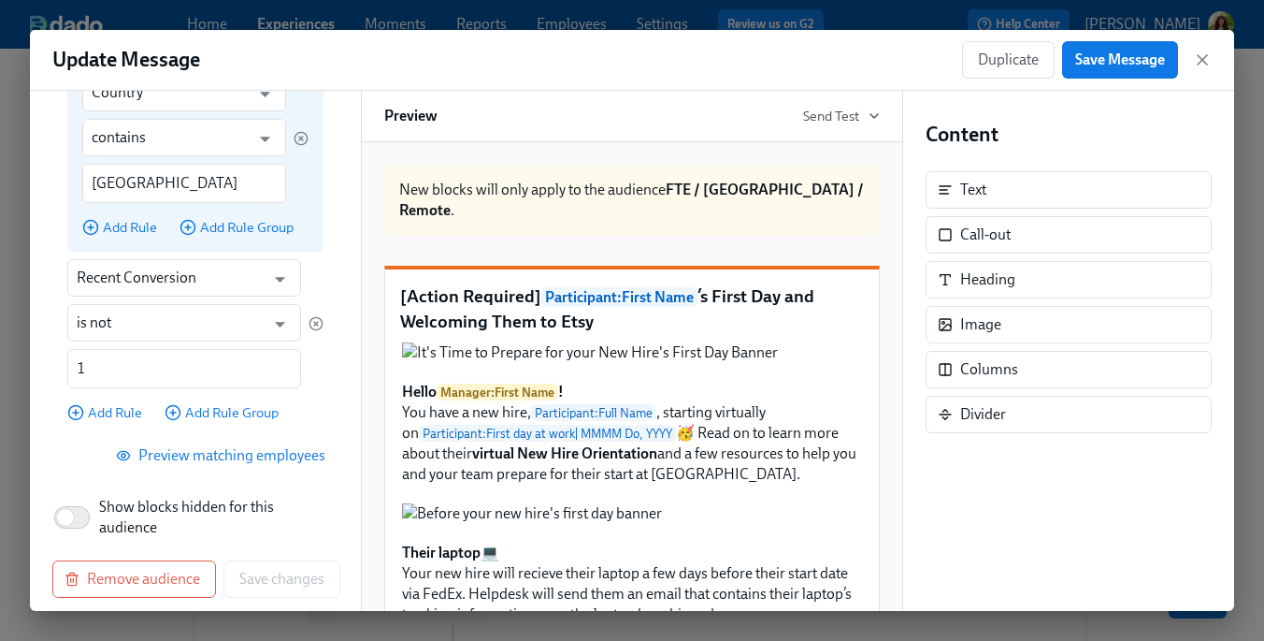
scroll to position [1401, 0]
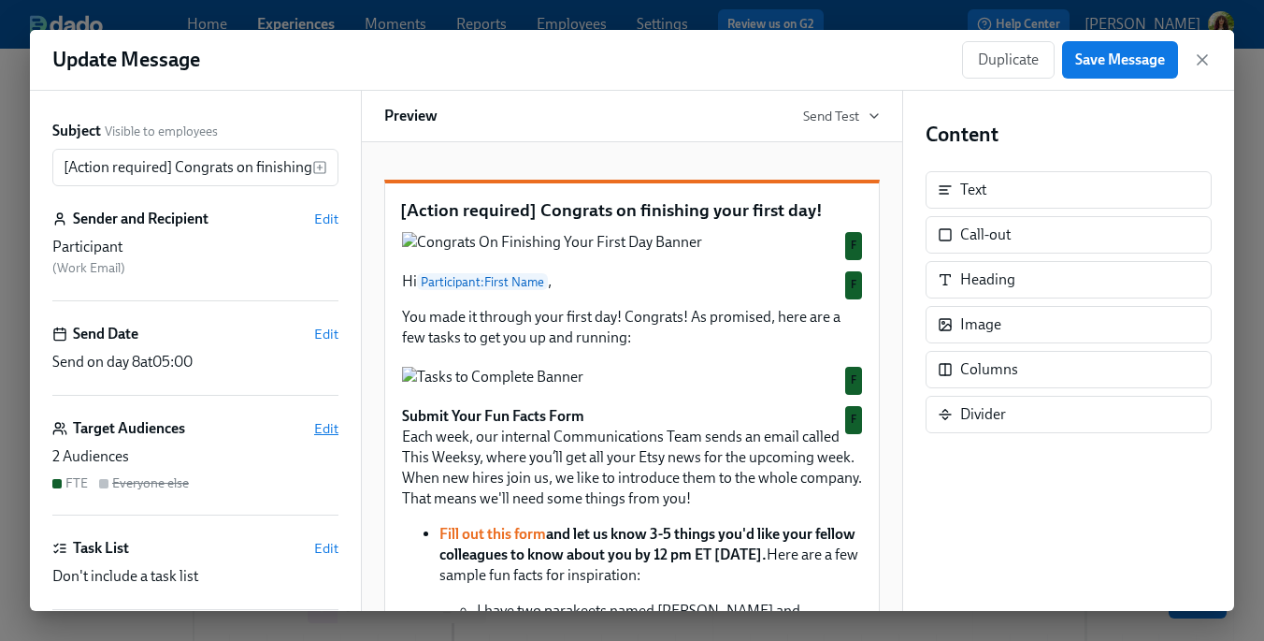
click at [337, 427] on span "Edit" at bounding box center [326, 428] width 24 height 19
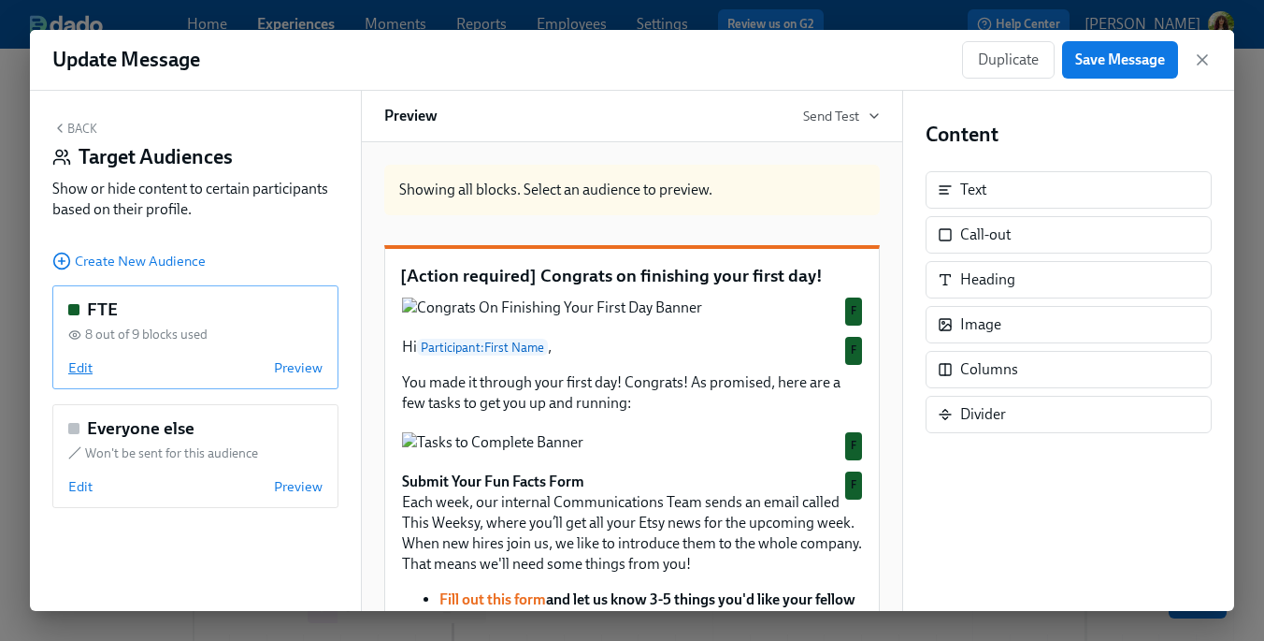
click at [83, 372] on span "Edit" at bounding box center [80, 367] width 24 height 19
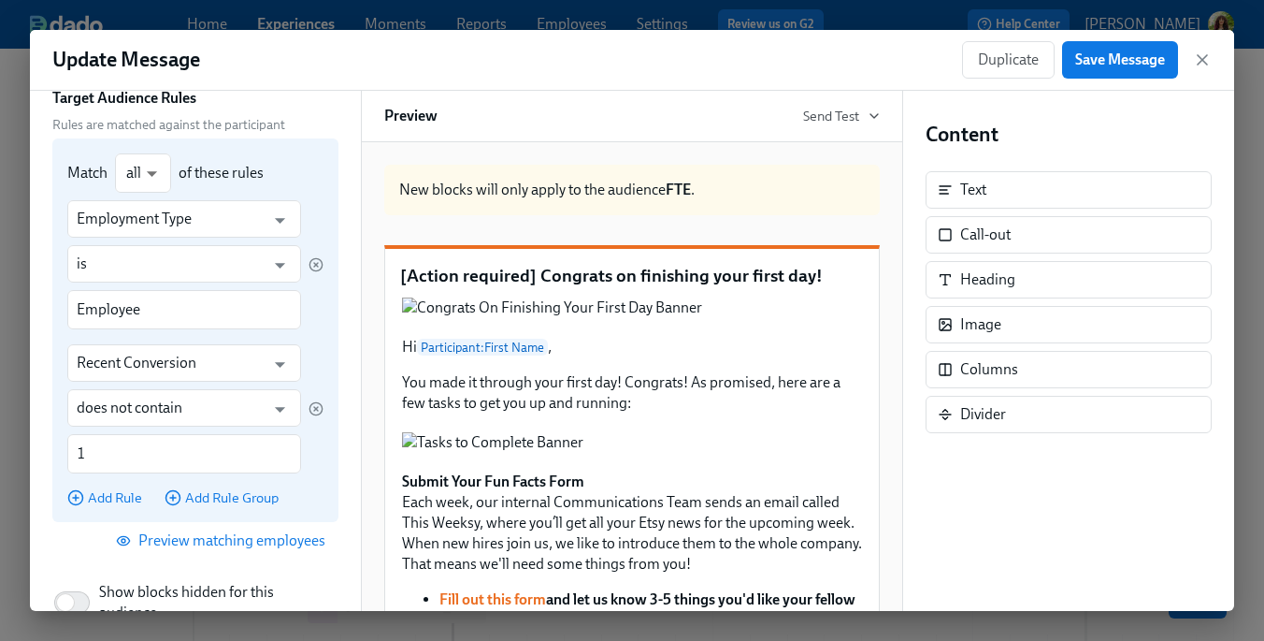
scroll to position [218, 0]
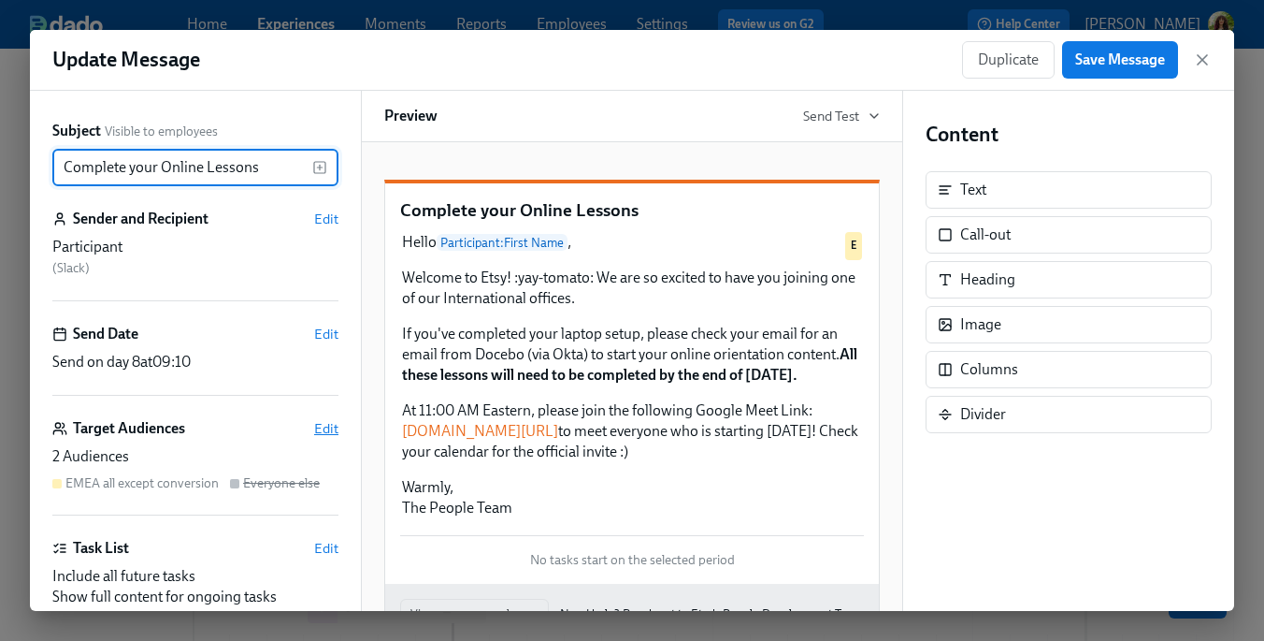
click at [329, 422] on span "Edit" at bounding box center [326, 428] width 24 height 19
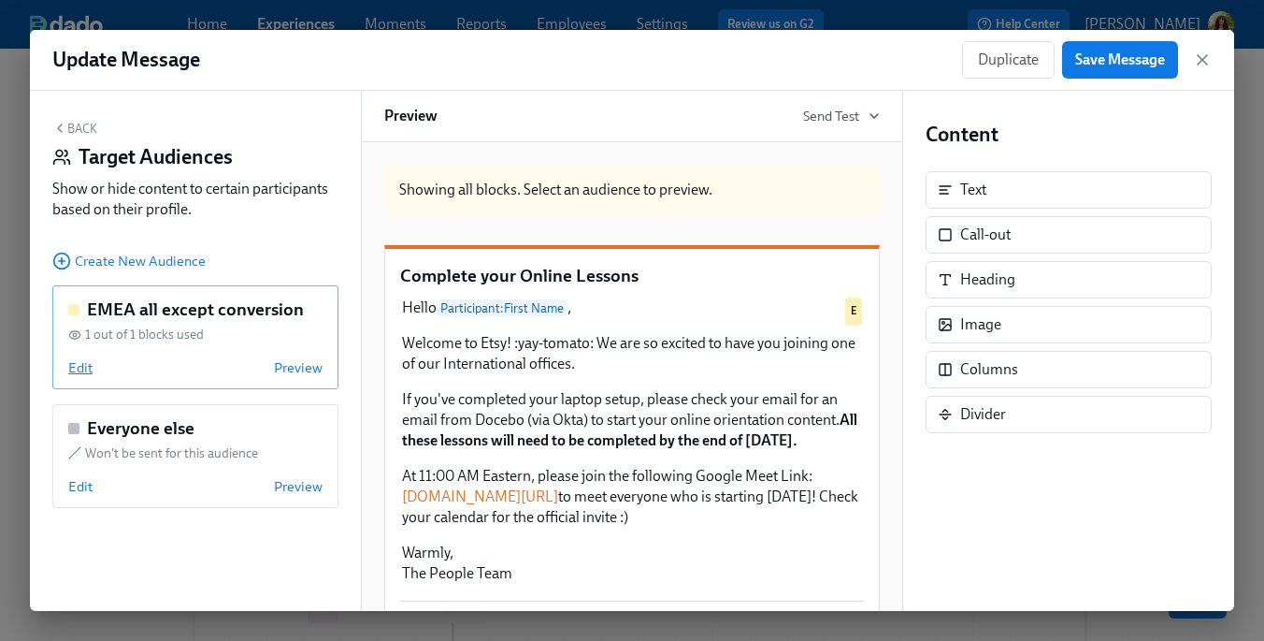
click at [75, 372] on span "Edit" at bounding box center [80, 367] width 24 height 19
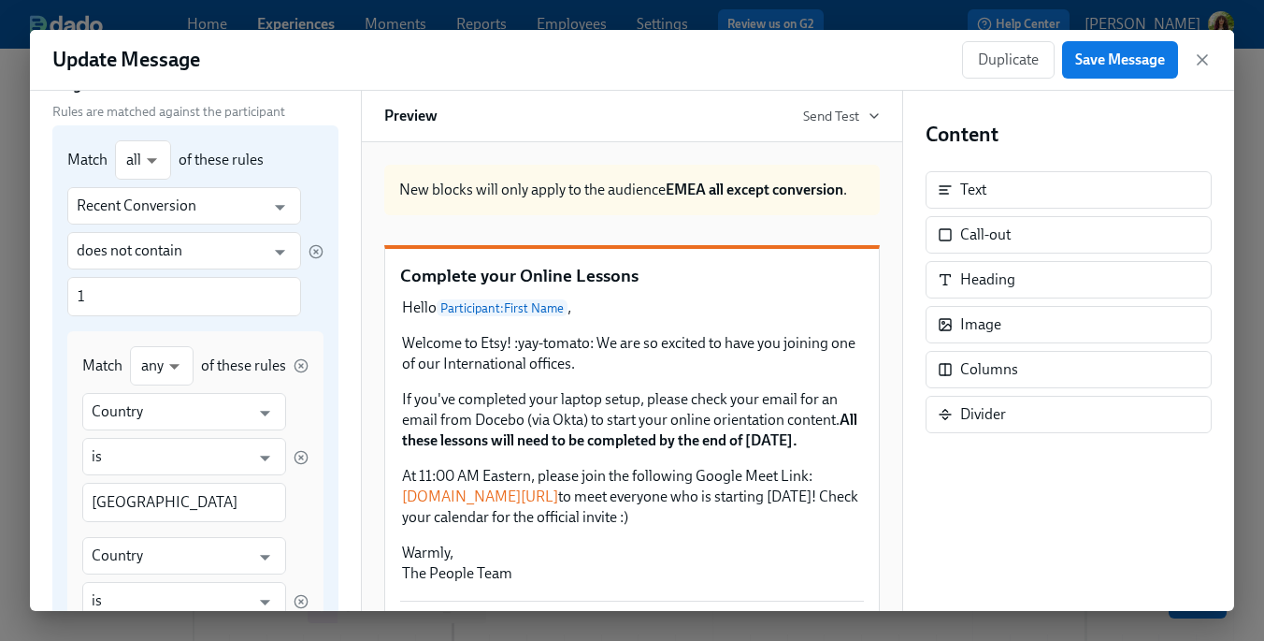
scroll to position [209, 0]
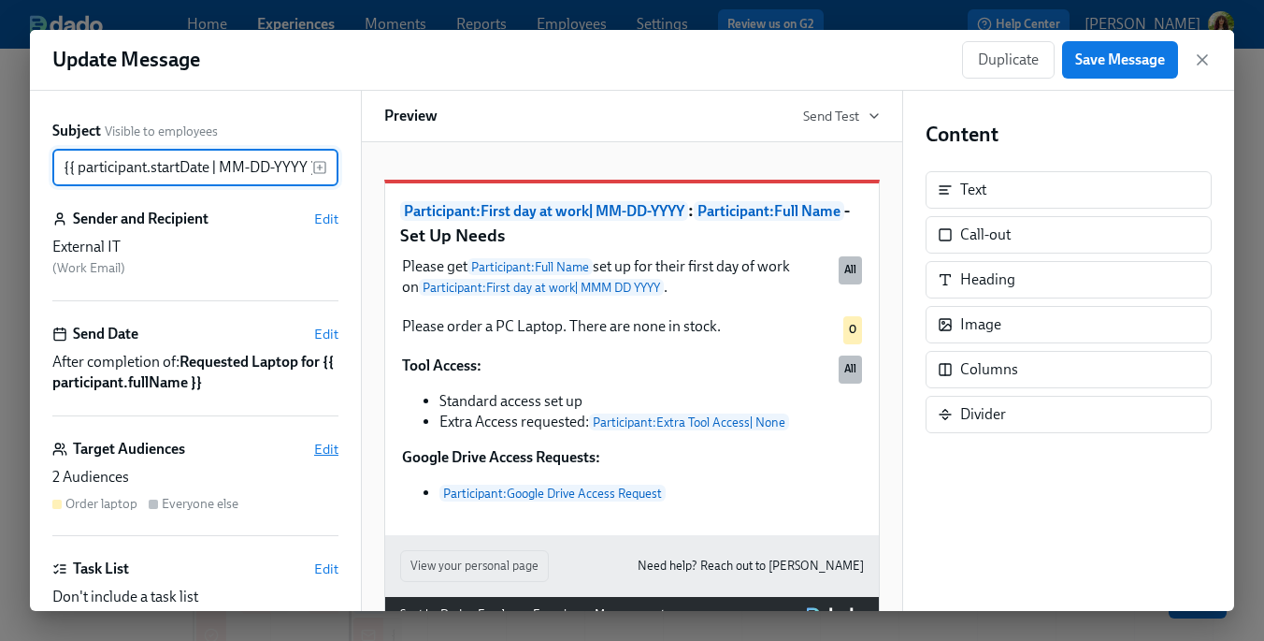
click at [335, 440] on span "Edit" at bounding box center [326, 449] width 24 height 19
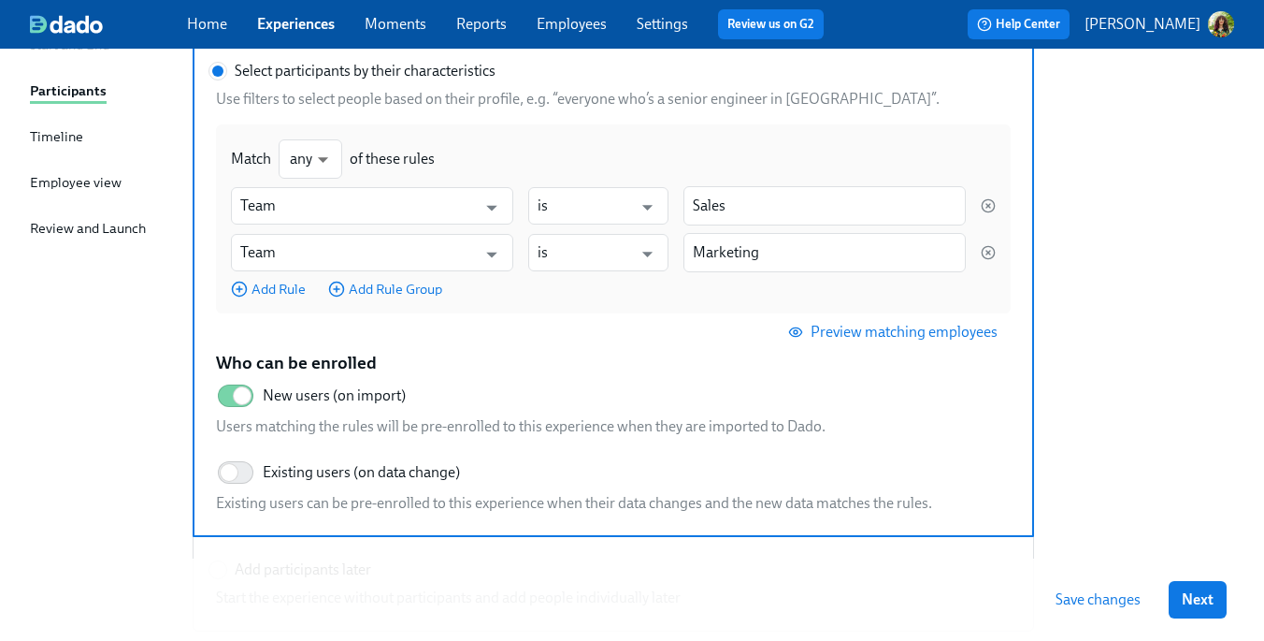
scroll to position [216, 0]
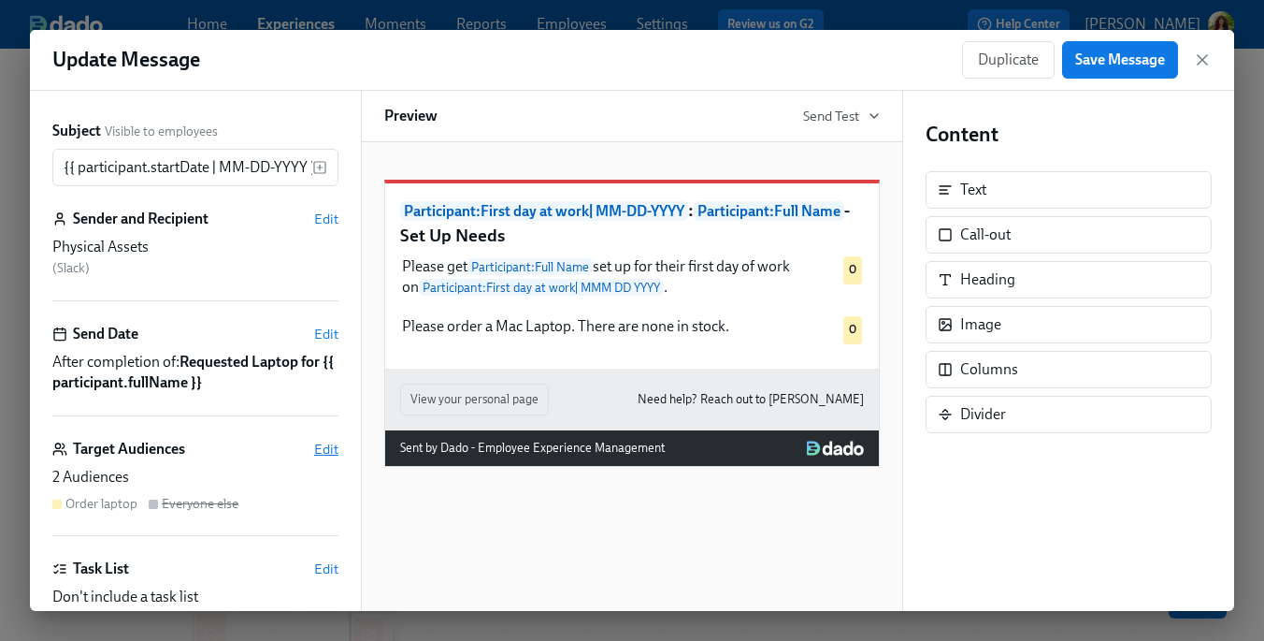
click at [325, 449] on span "Edit" at bounding box center [326, 449] width 24 height 19
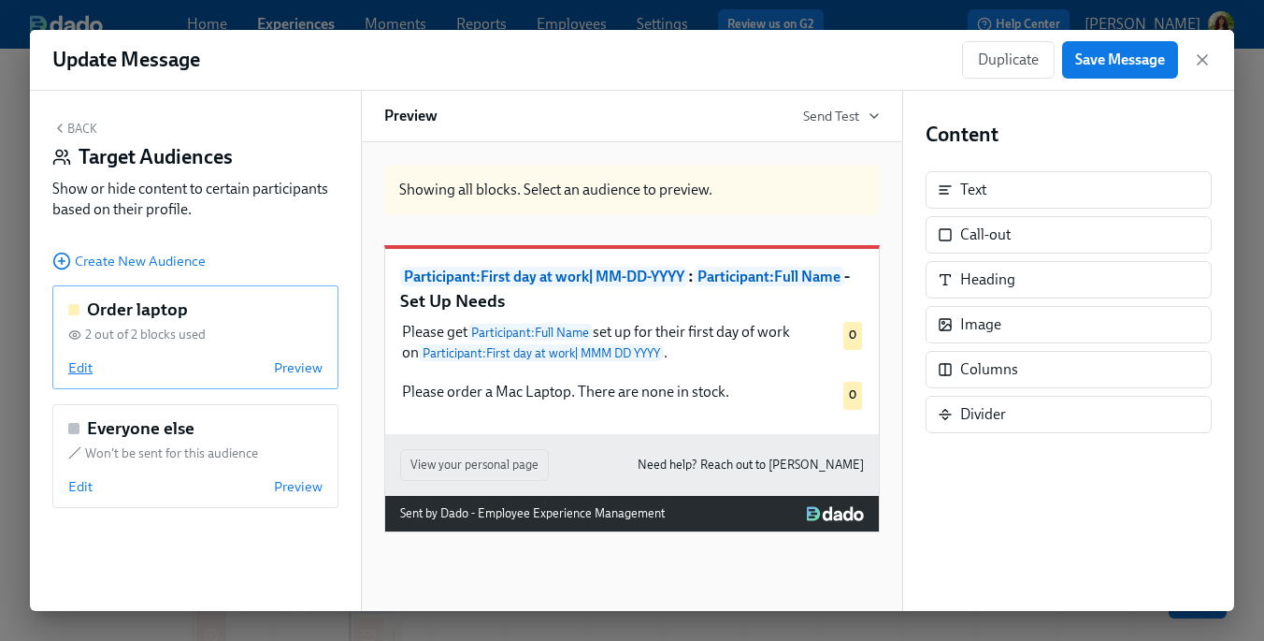
click at [85, 372] on span "Edit" at bounding box center [80, 367] width 24 height 19
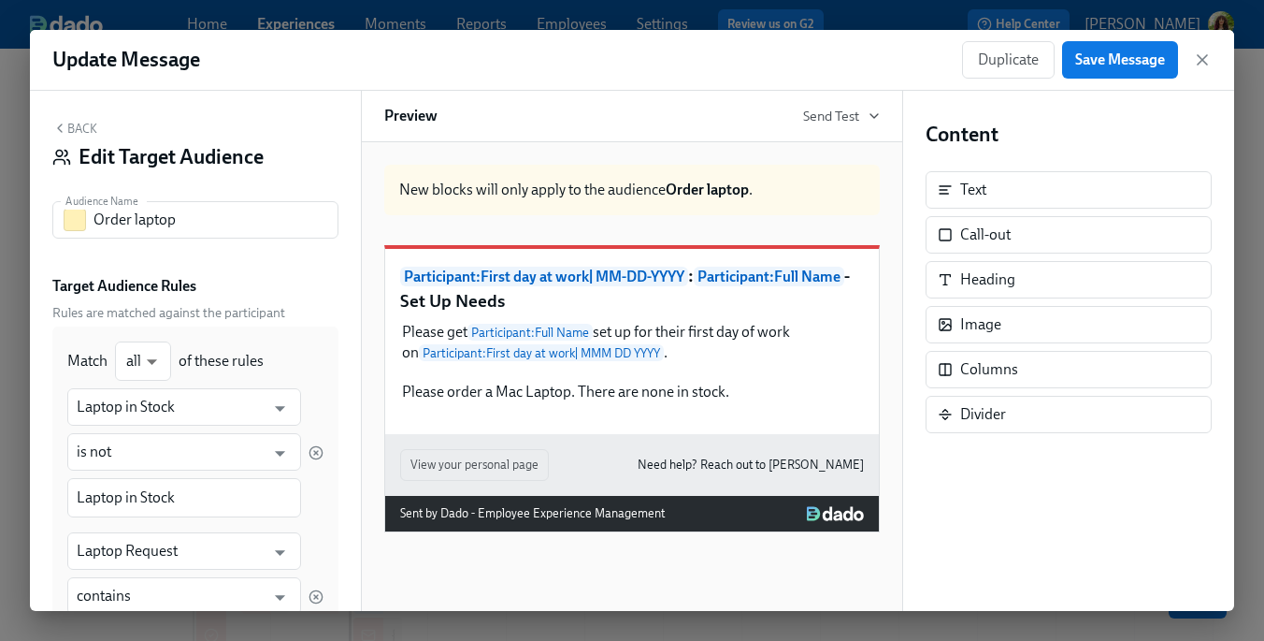
click at [77, 132] on button "Back" at bounding box center [74, 128] width 45 height 15
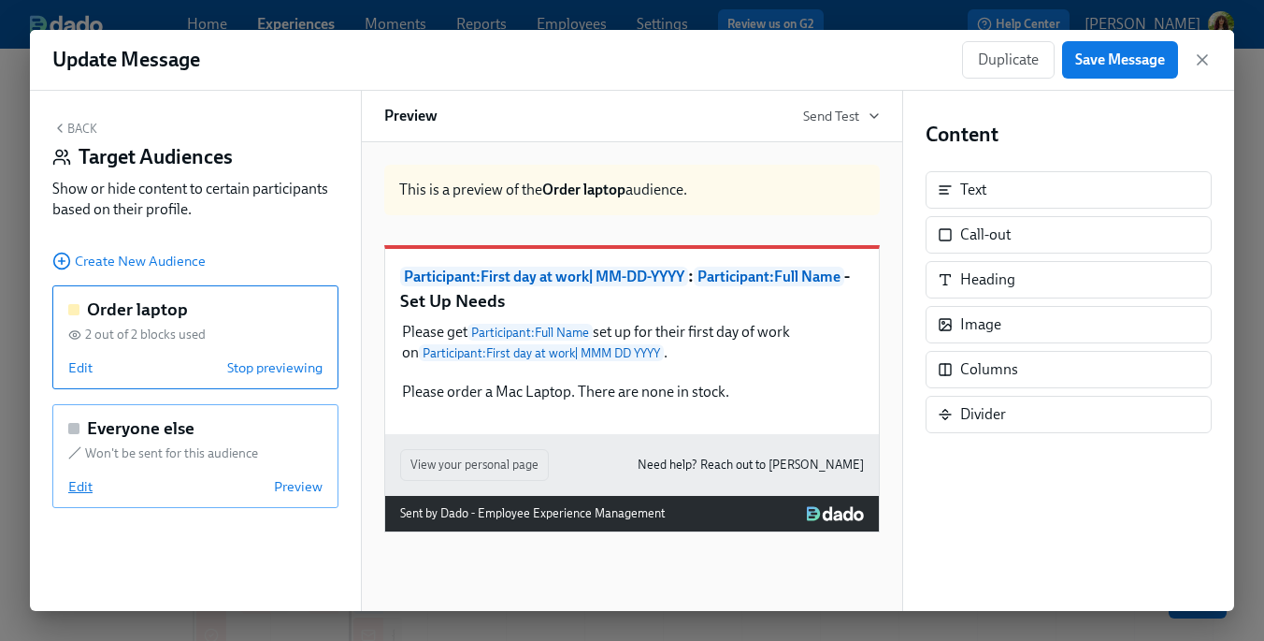
click at [87, 489] on span "Edit" at bounding box center [80, 486] width 24 height 19
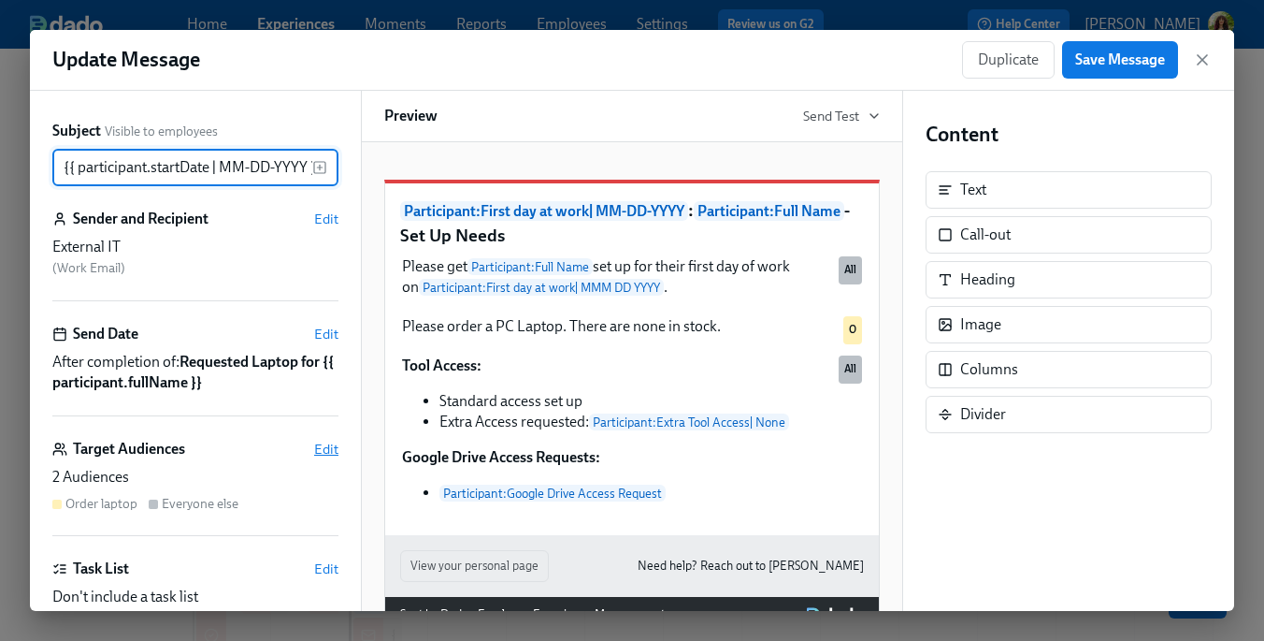
click at [325, 445] on span "Edit" at bounding box center [326, 449] width 24 height 19
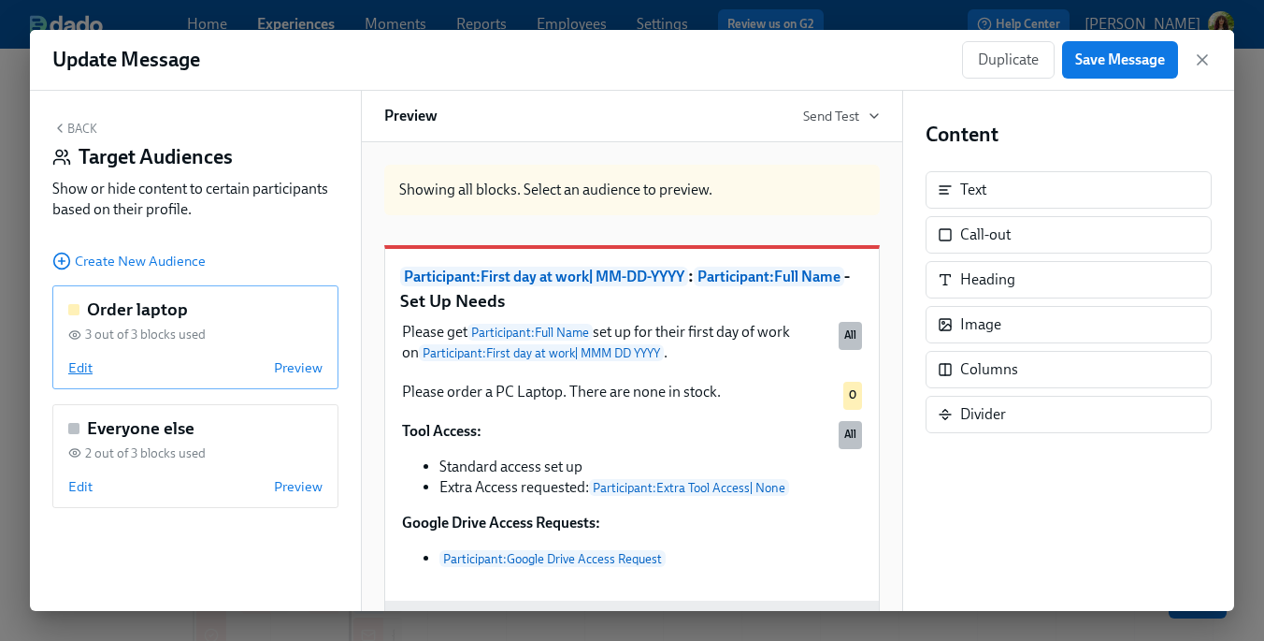
click at [83, 373] on span "Edit" at bounding box center [80, 367] width 24 height 19
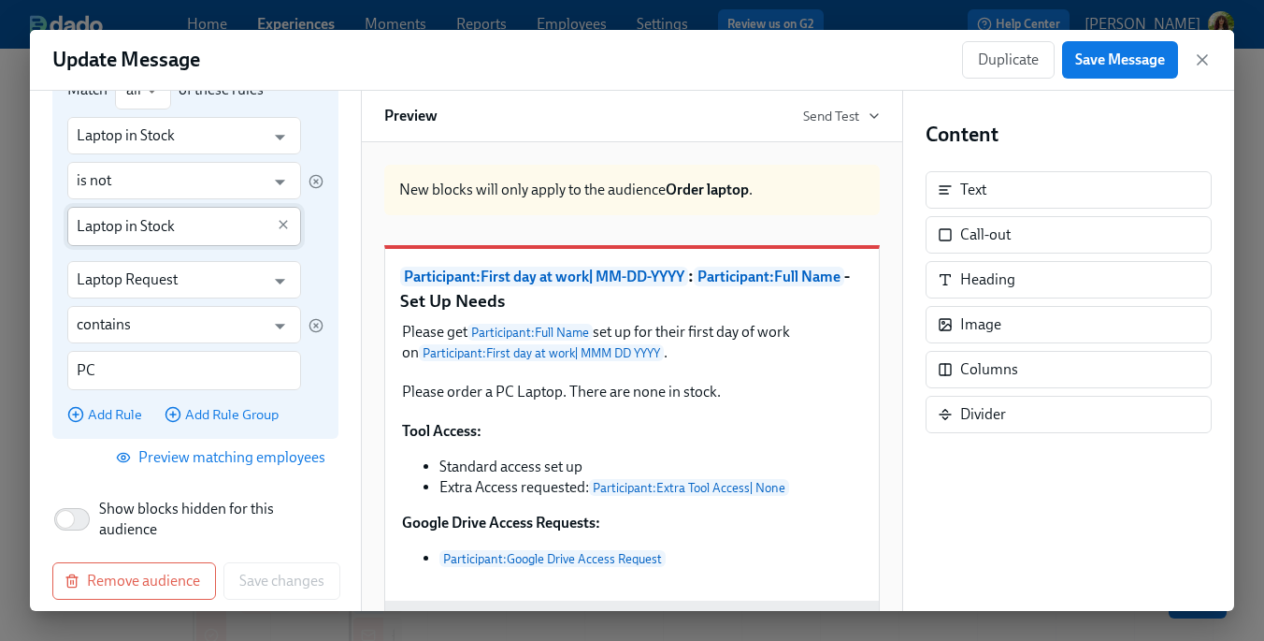
scroll to position [290, 0]
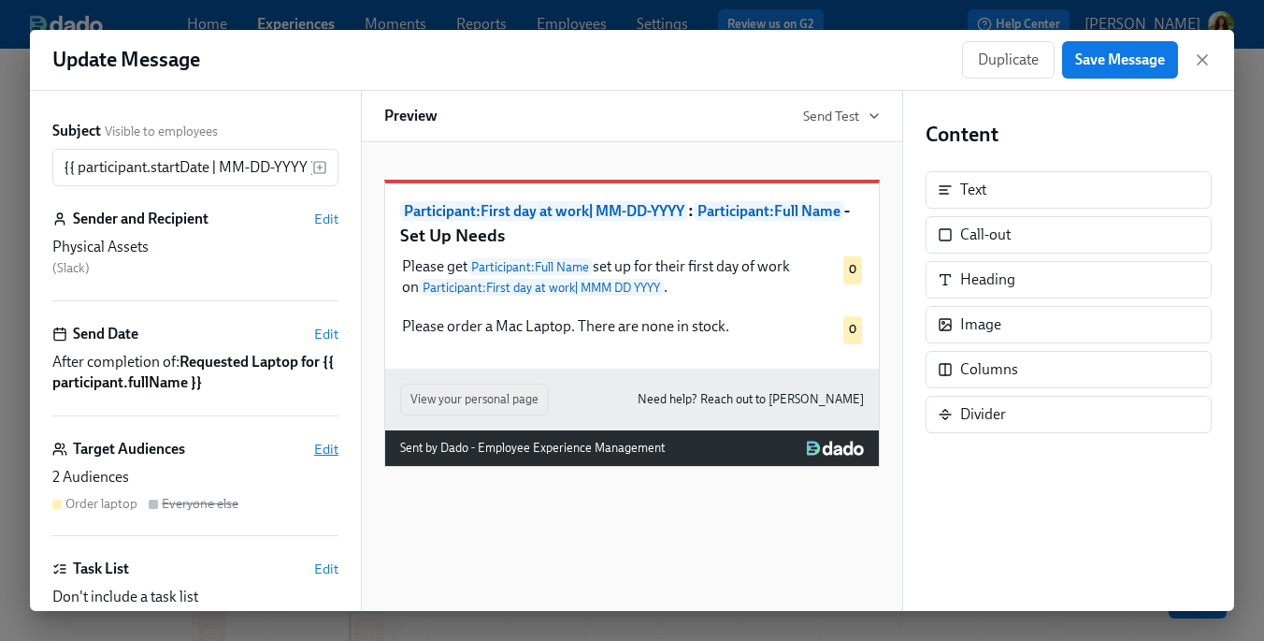
click at [328, 447] on span "Edit" at bounding box center [326, 449] width 24 height 19
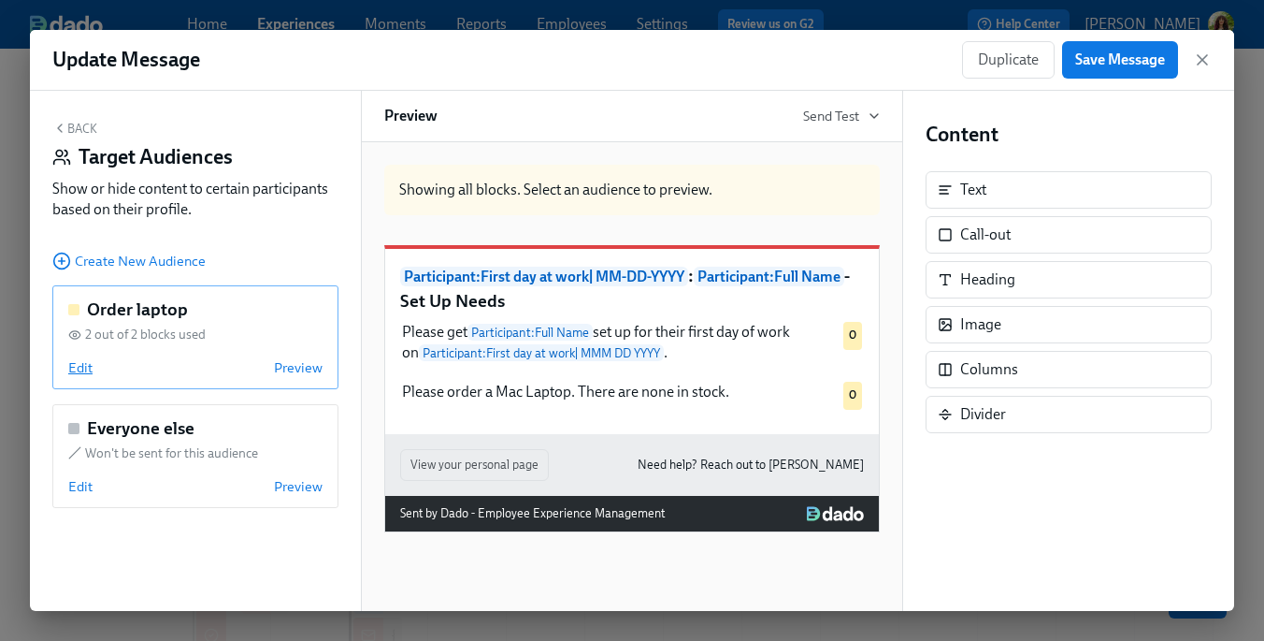
click at [84, 366] on span "Edit" at bounding box center [80, 367] width 24 height 19
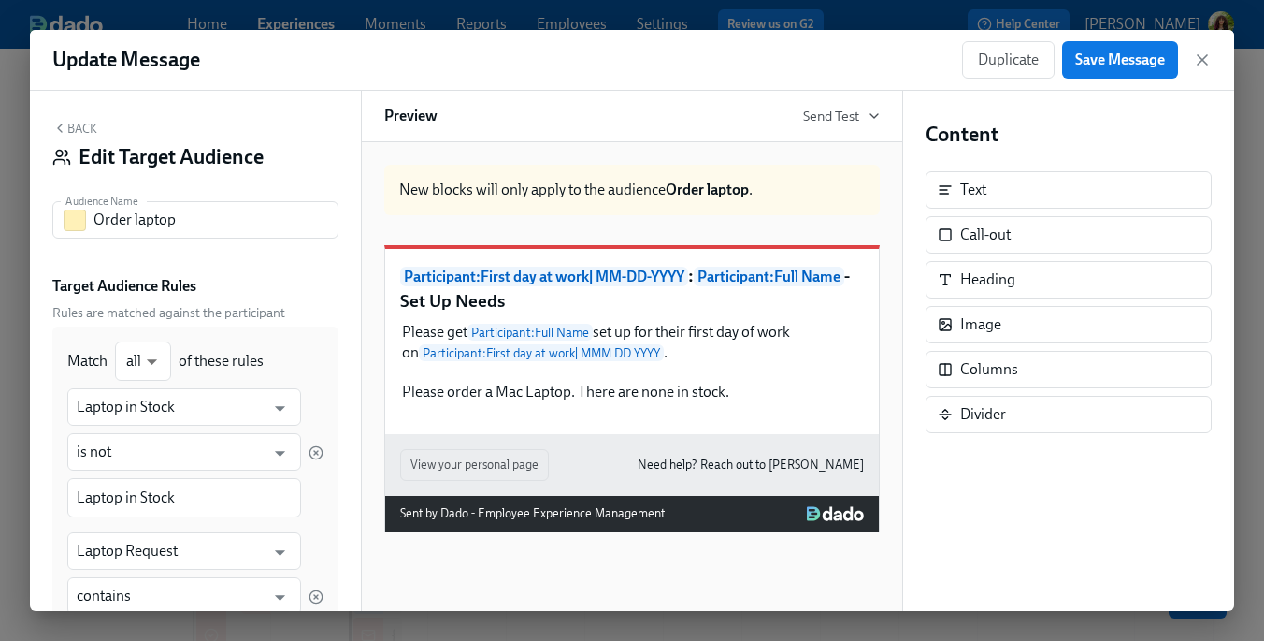
click at [90, 133] on button "Back" at bounding box center [74, 128] width 45 height 15
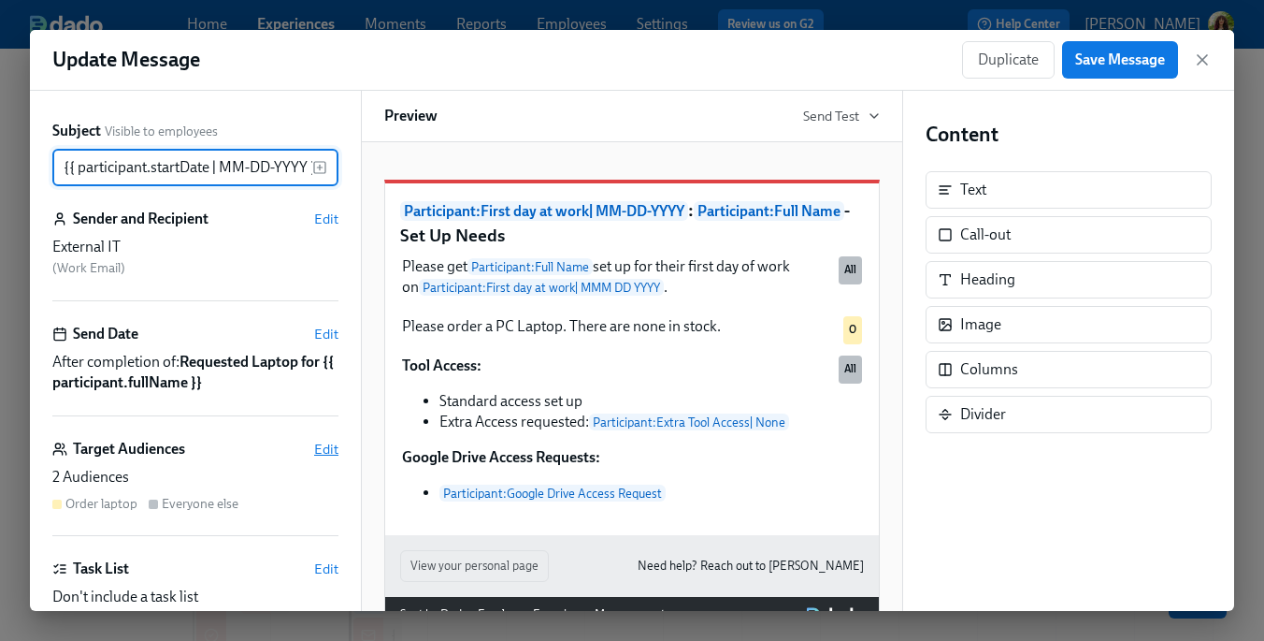
click at [331, 454] on span "Edit" at bounding box center [326, 449] width 24 height 19
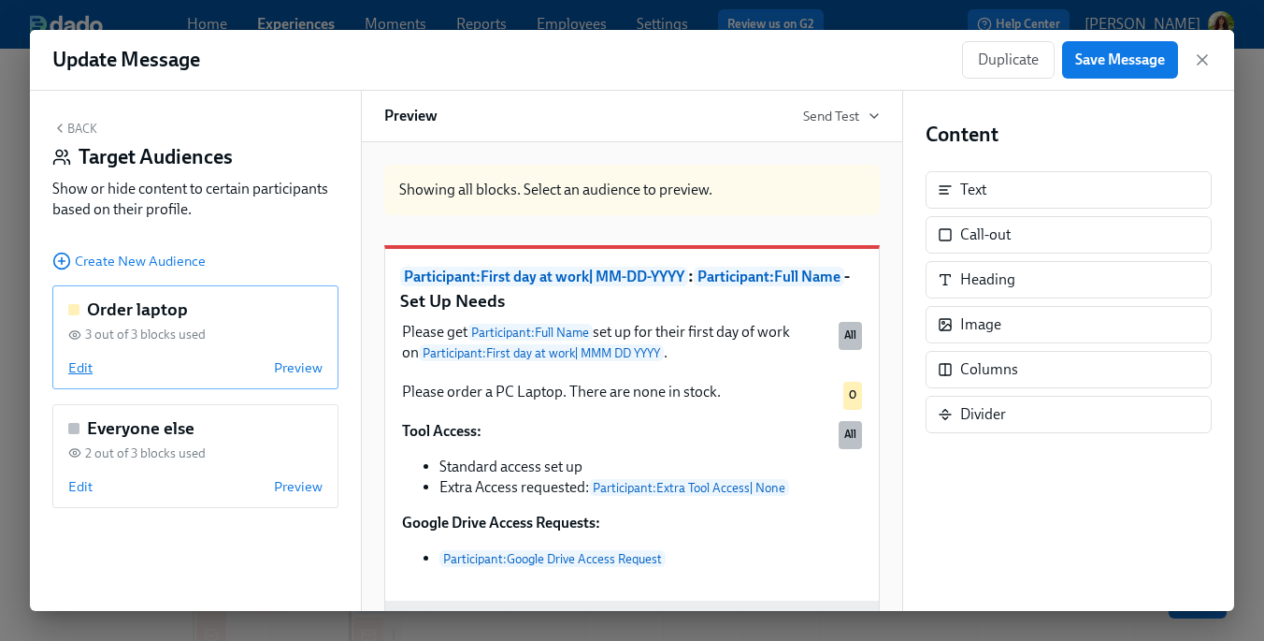
click at [86, 361] on span "Edit" at bounding box center [80, 367] width 24 height 19
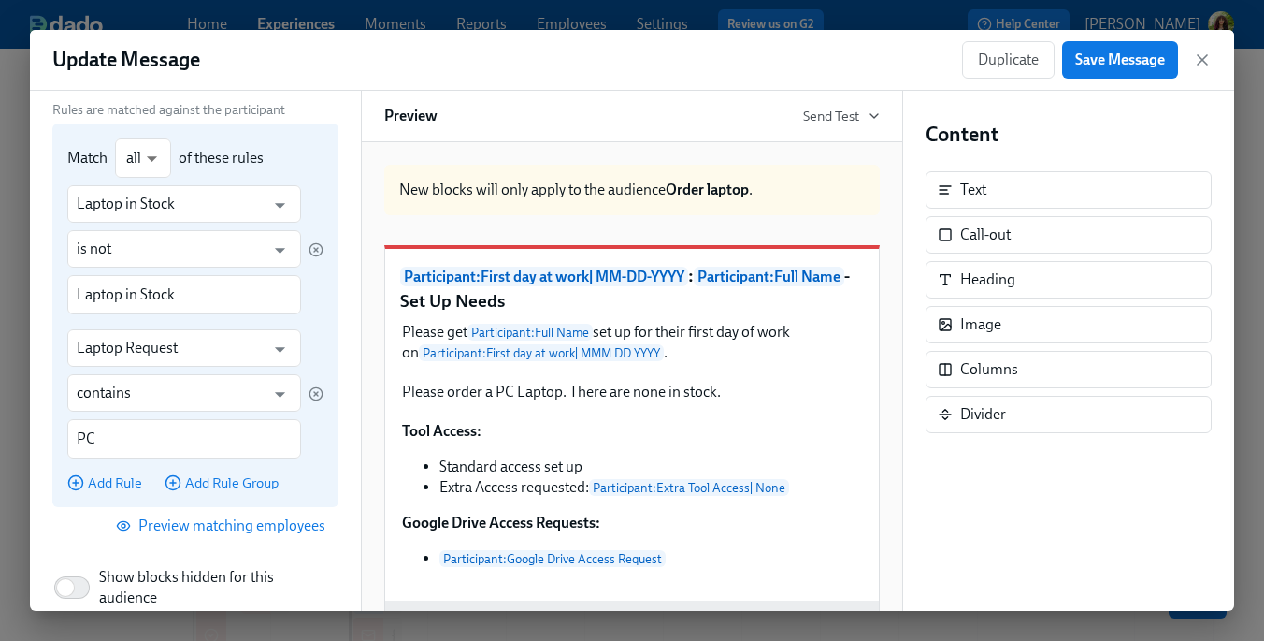
scroll to position [209, 0]
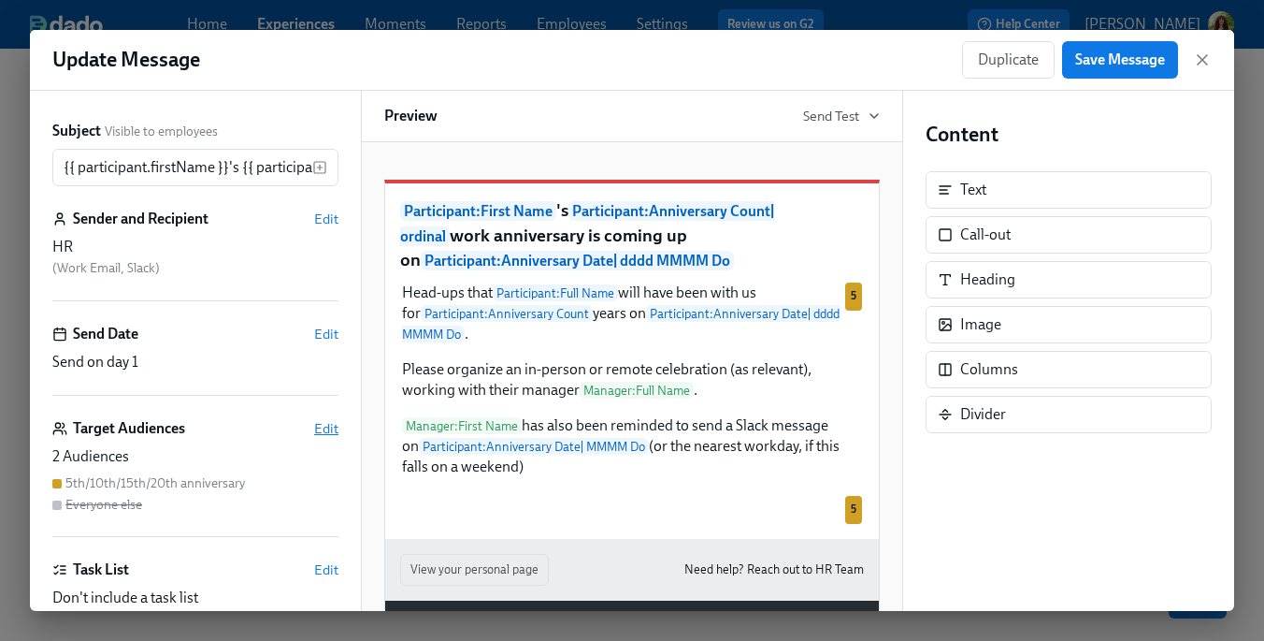
click at [324, 427] on span "Edit" at bounding box center [326, 428] width 24 height 19
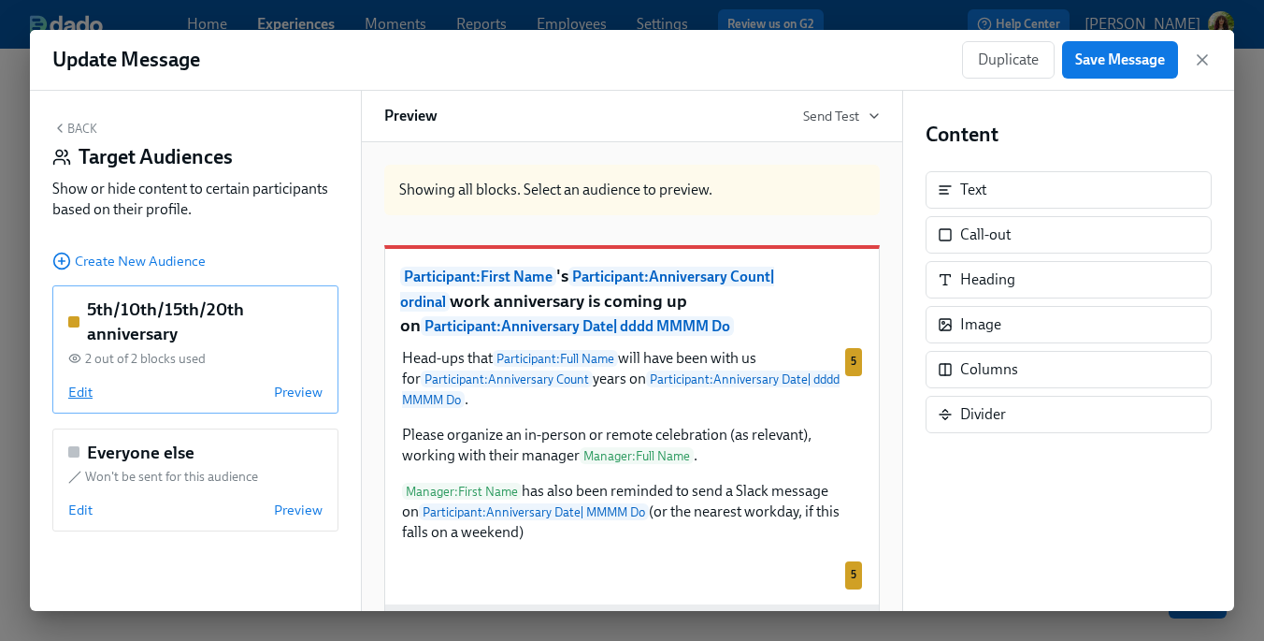
click at [84, 399] on span "Edit" at bounding box center [80, 391] width 24 height 19
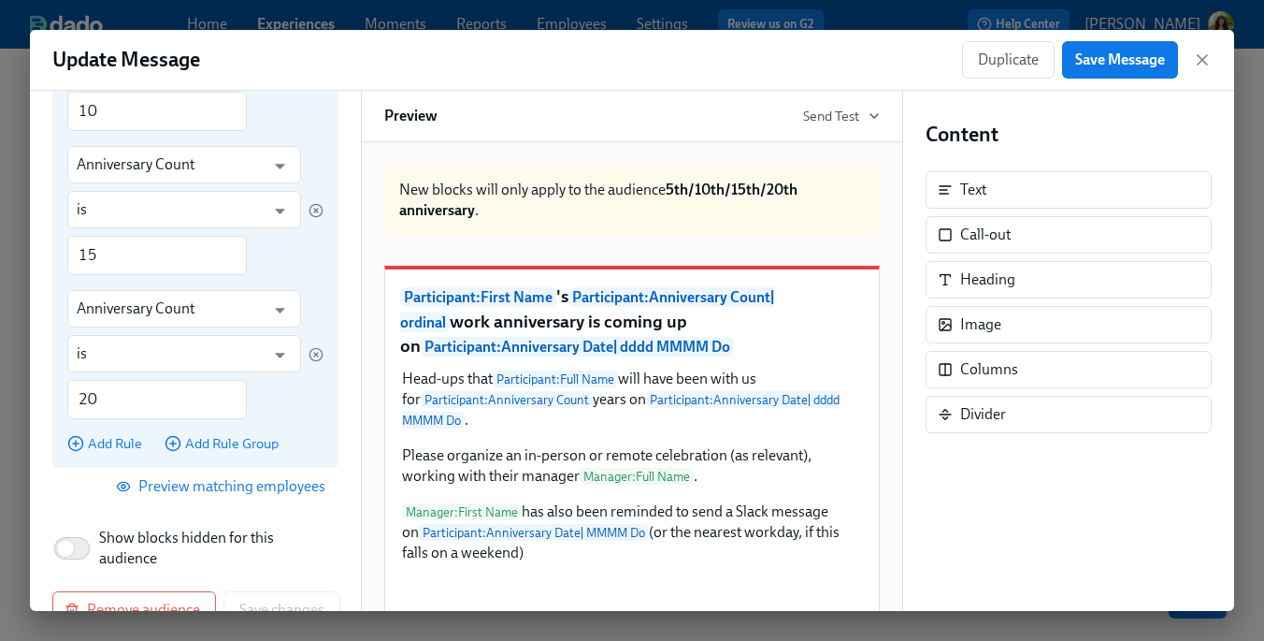
scroll to position [578, 0]
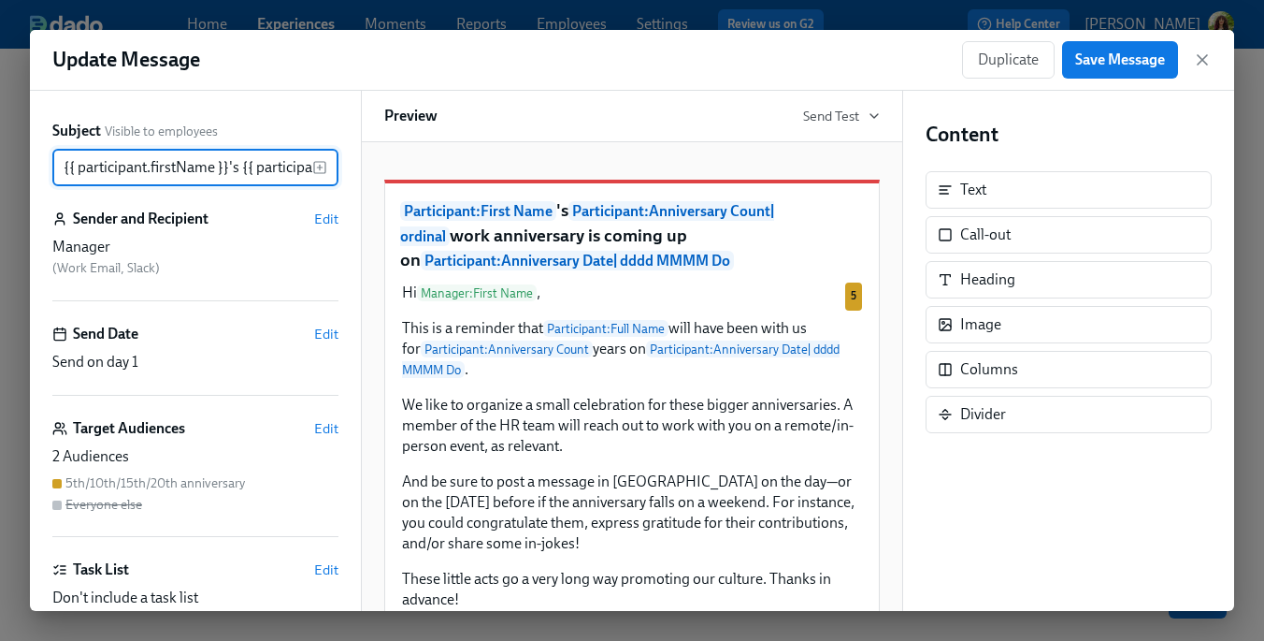
scroll to position [0, 956]
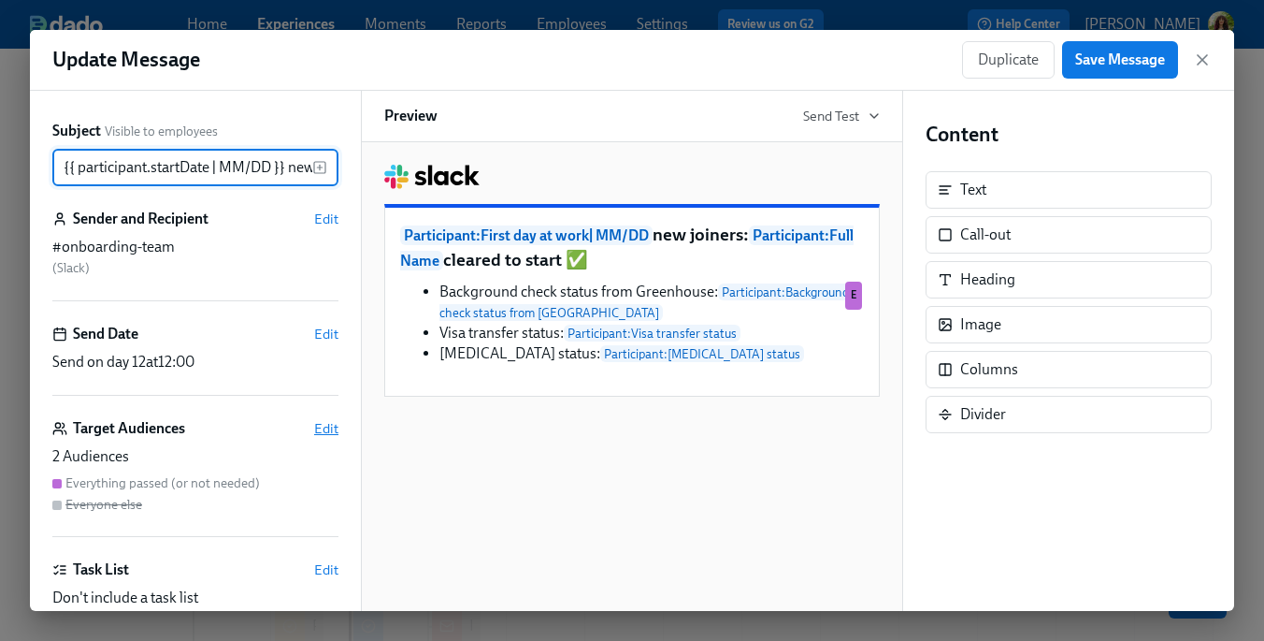
click at [325, 433] on span "Edit" at bounding box center [326, 428] width 24 height 19
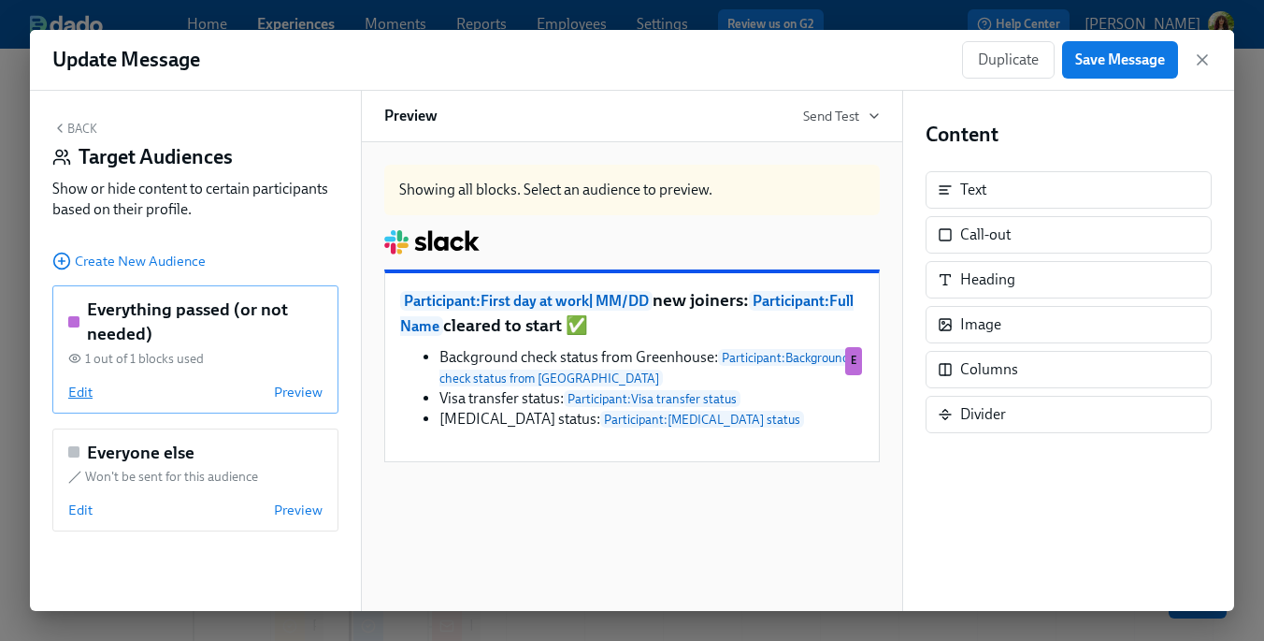
click at [85, 390] on span "Edit" at bounding box center [80, 391] width 24 height 19
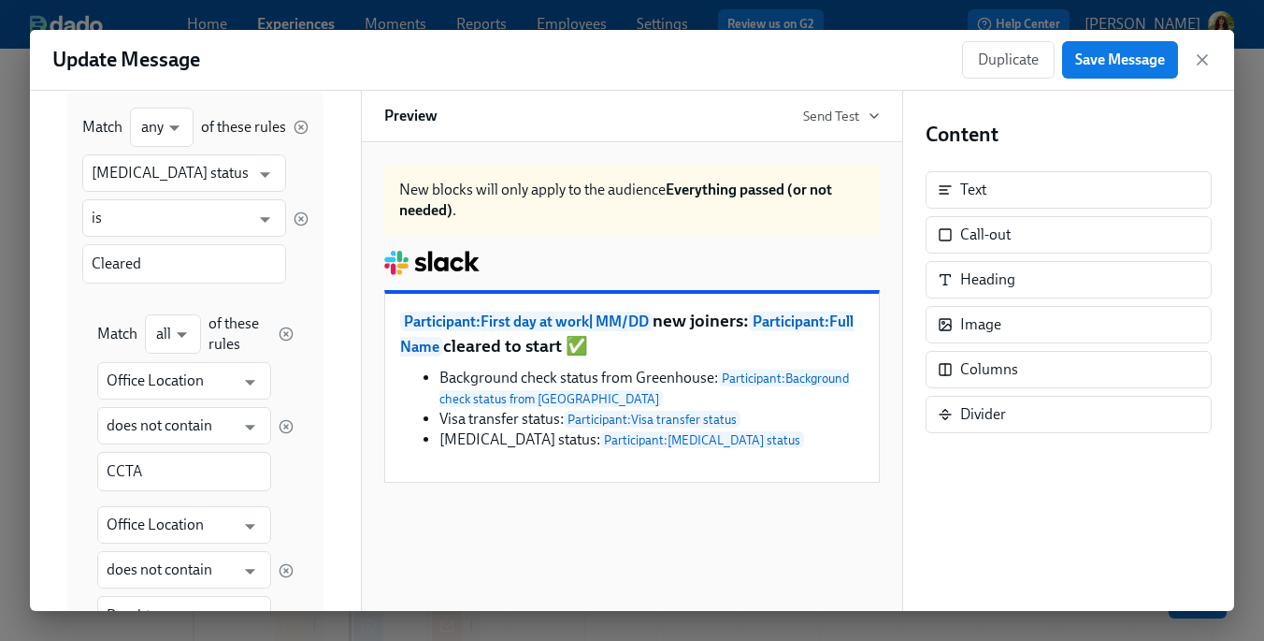
scroll to position [1084, 0]
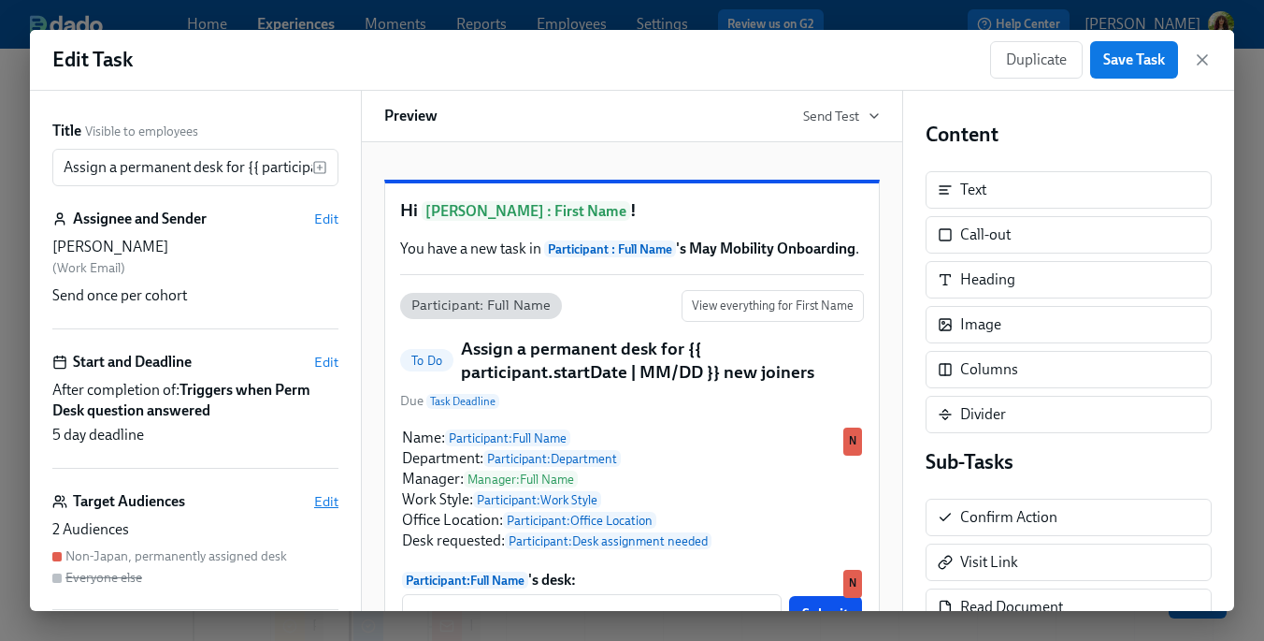
click at [332, 499] on span "Edit" at bounding box center [326, 501] width 24 height 19
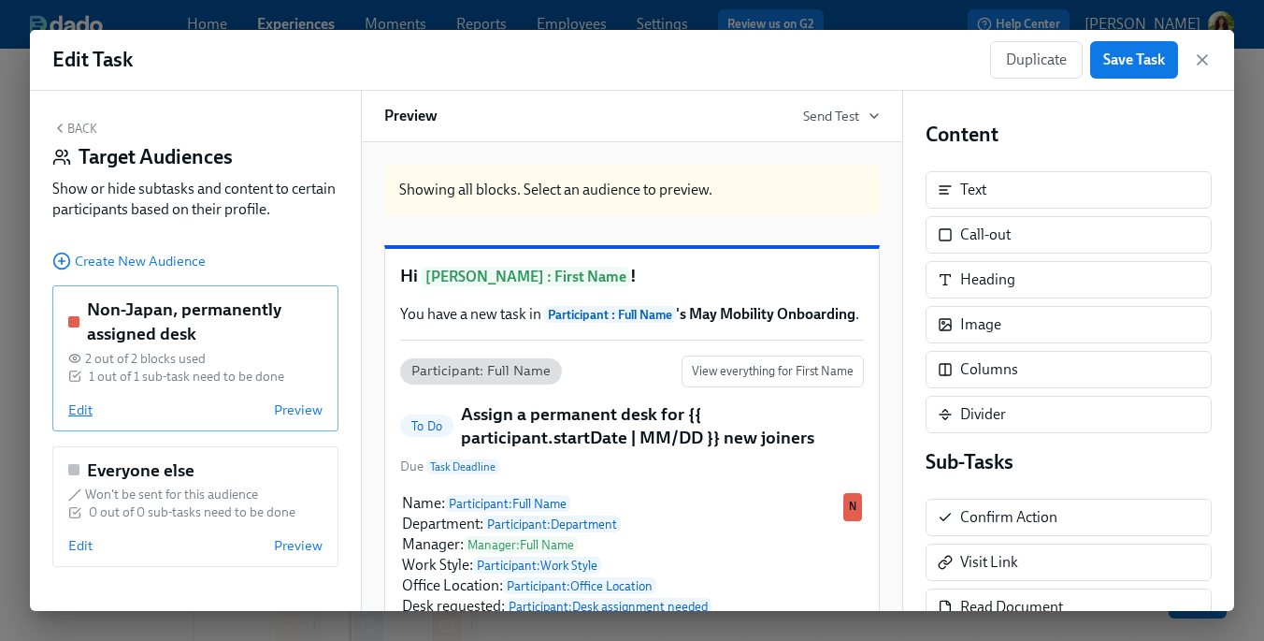
click at [80, 409] on span "Edit" at bounding box center [80, 409] width 24 height 19
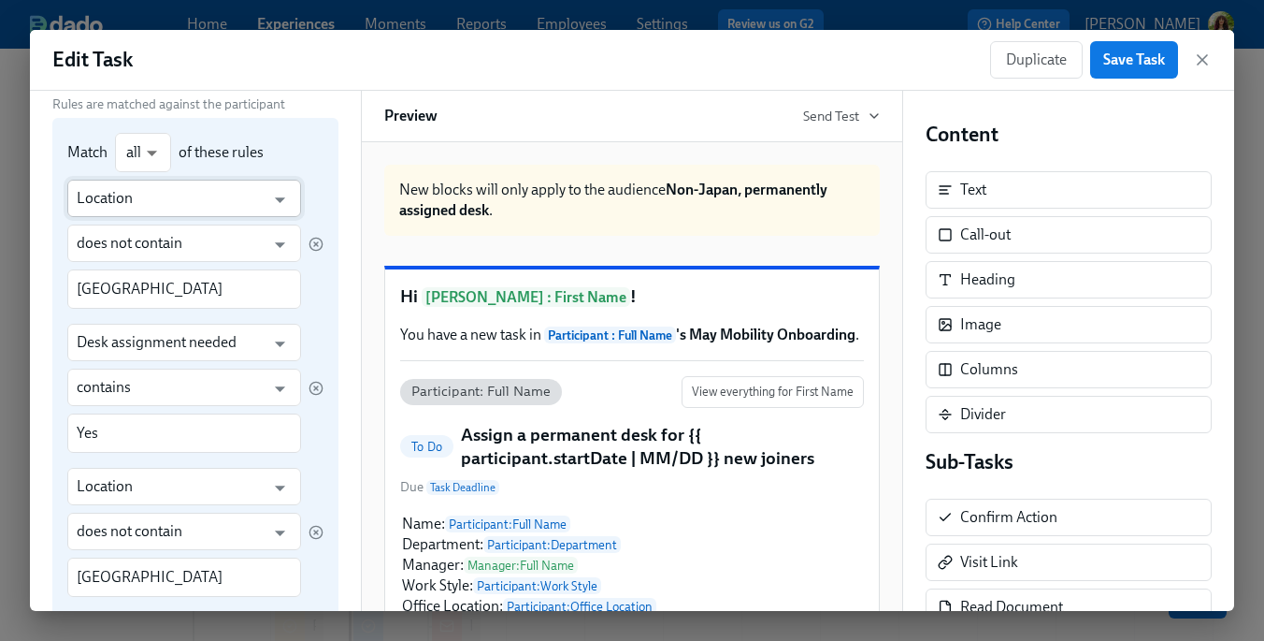
scroll to position [226, 0]
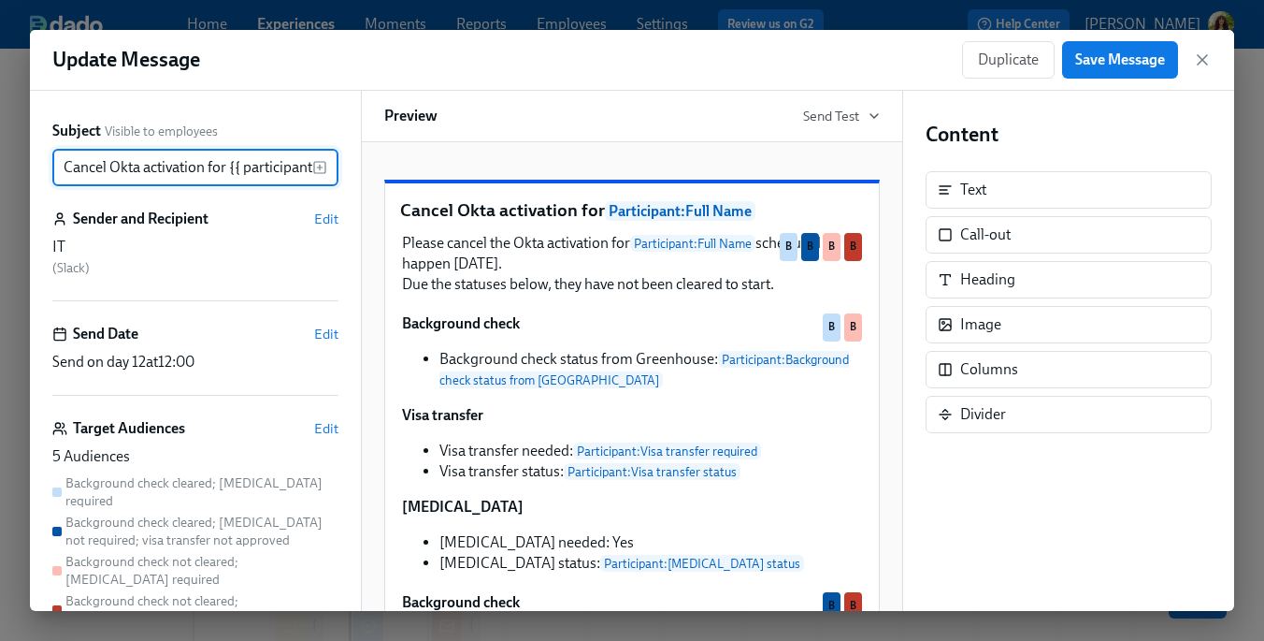
scroll to position [0, 79]
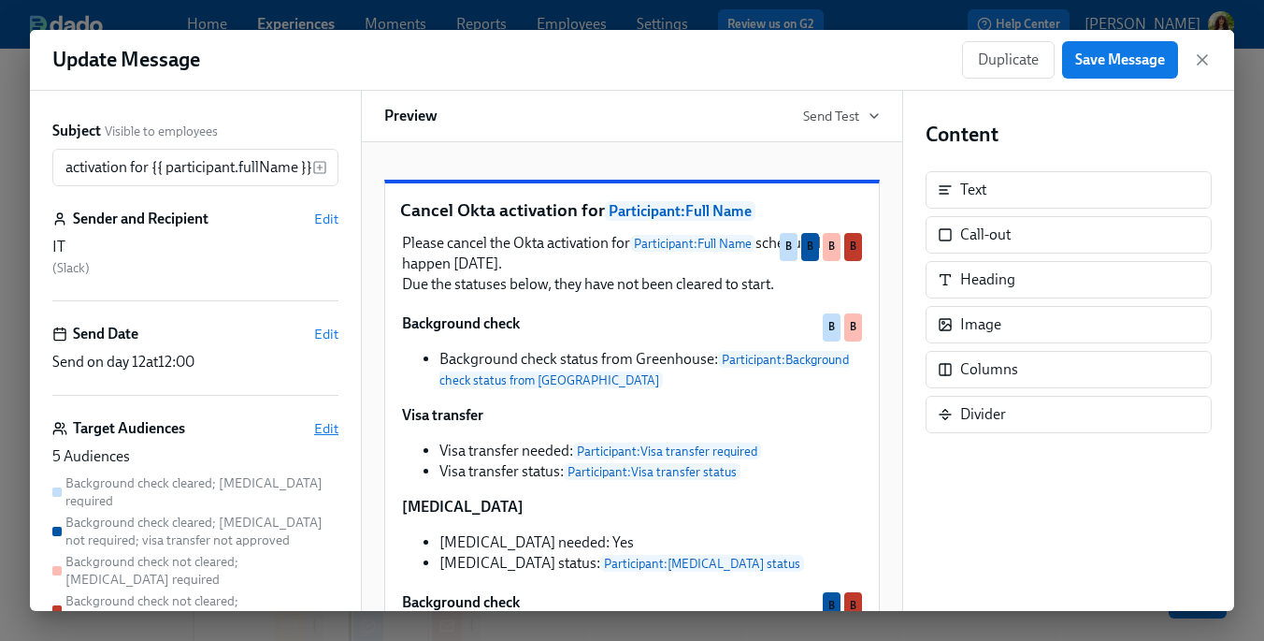
click at [331, 428] on span "Edit" at bounding box center [326, 428] width 24 height 19
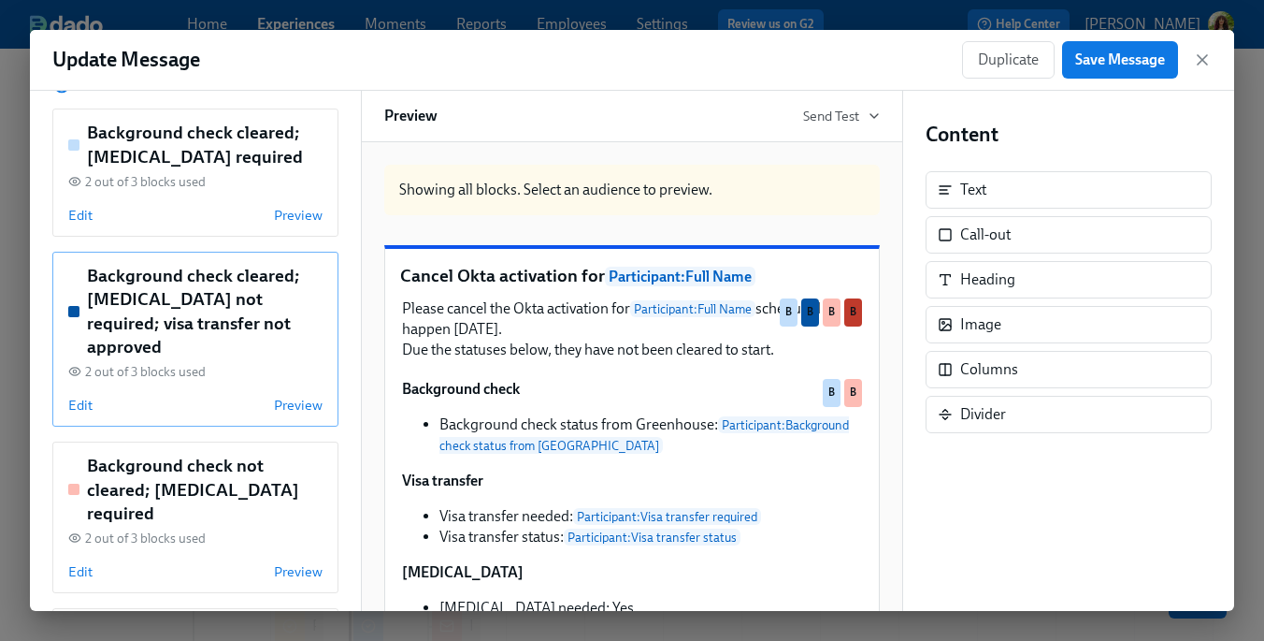
scroll to position [190, 0]
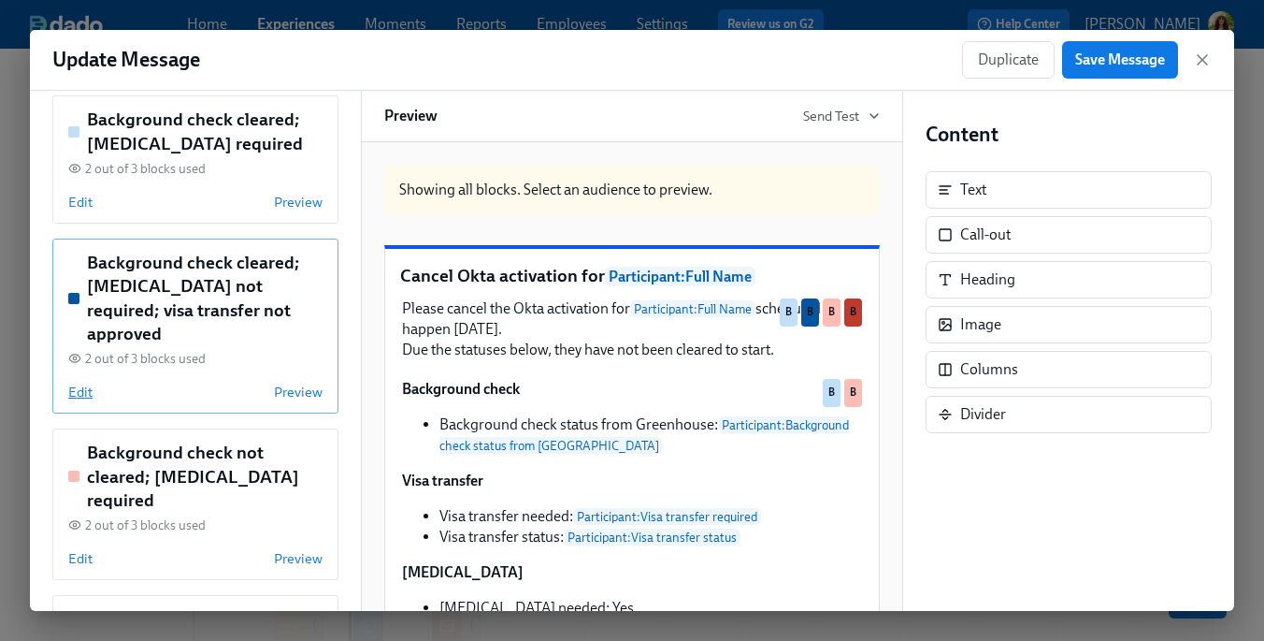
click at [89, 382] on span "Edit" at bounding box center [80, 391] width 24 height 19
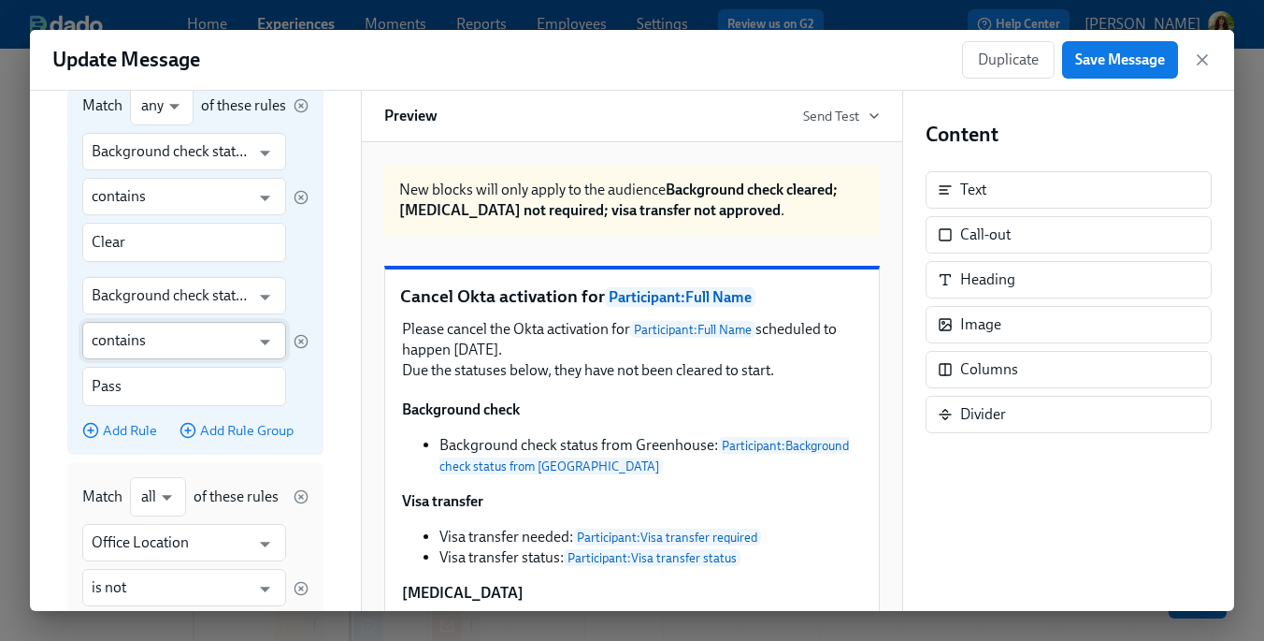
scroll to position [0, 0]
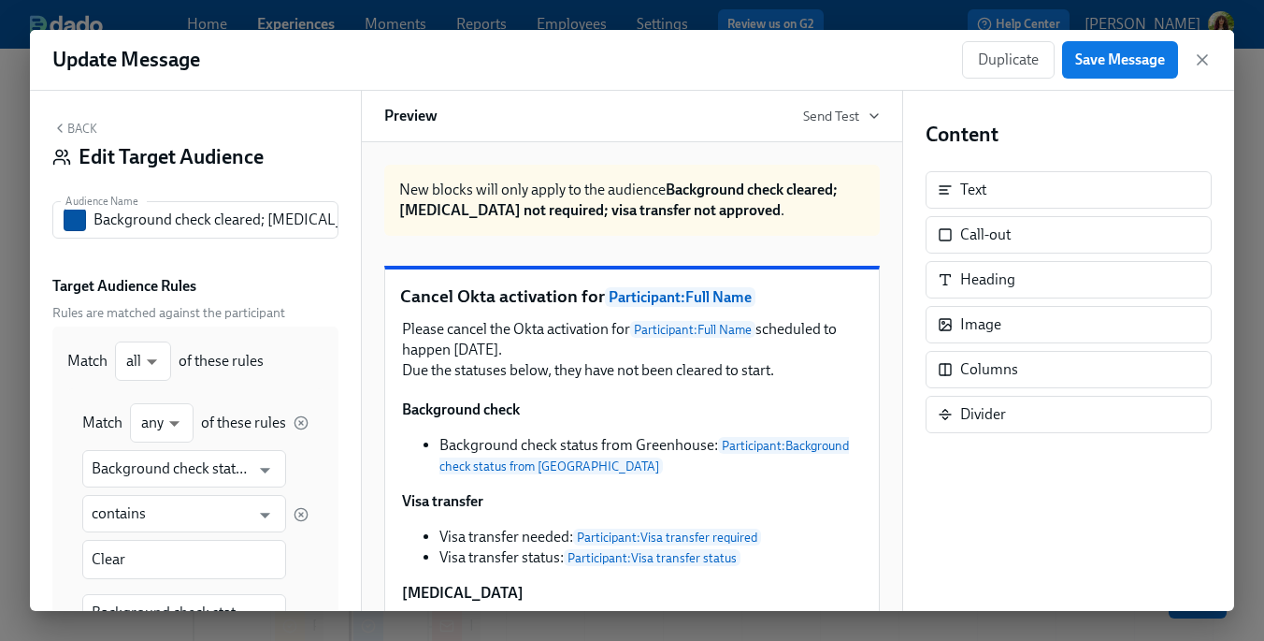
click at [84, 123] on button "Back" at bounding box center [74, 128] width 45 height 15
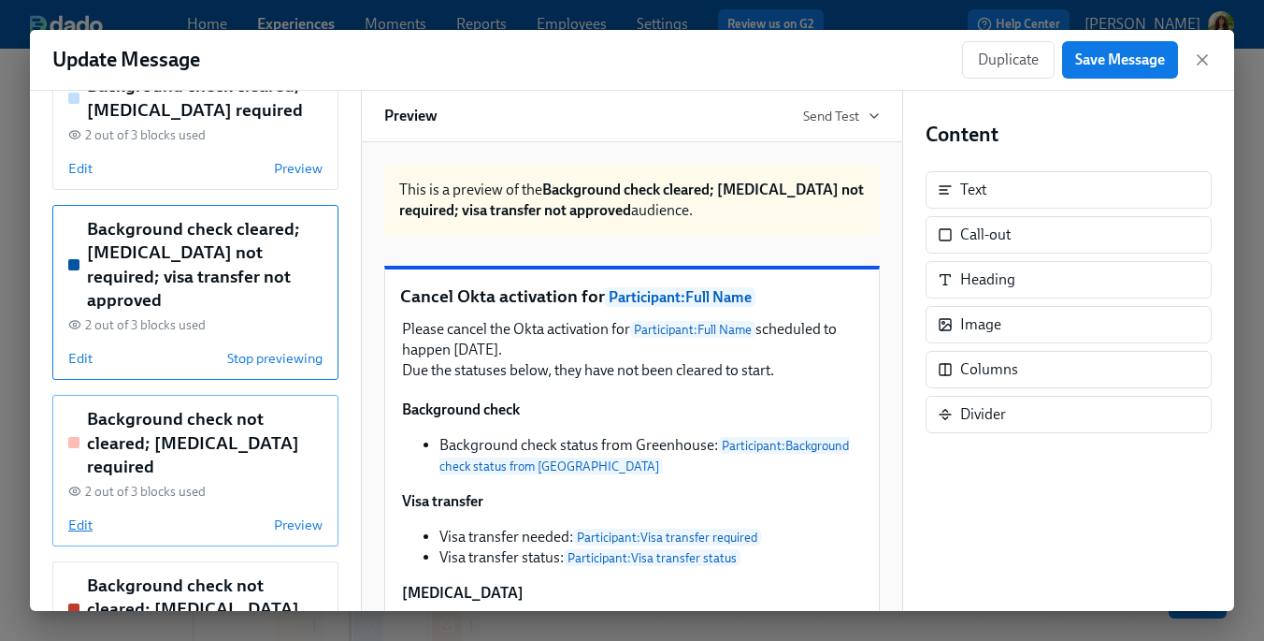
scroll to position [227, 0]
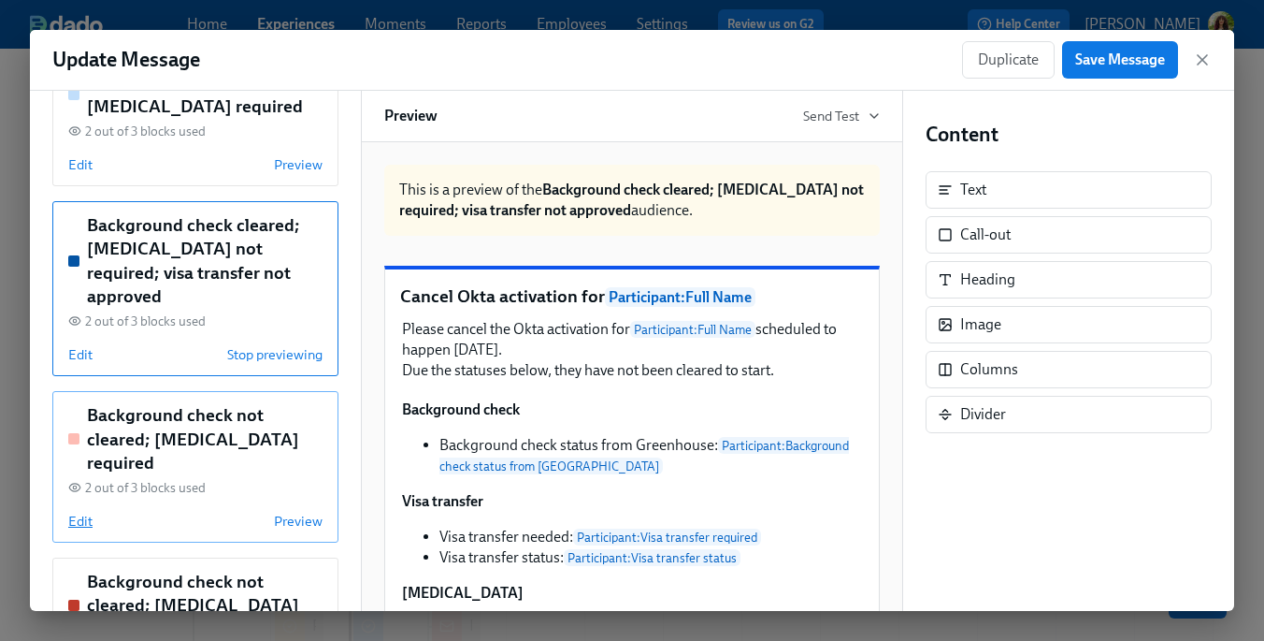
click at [80, 512] on span "Edit" at bounding box center [80, 521] width 24 height 19
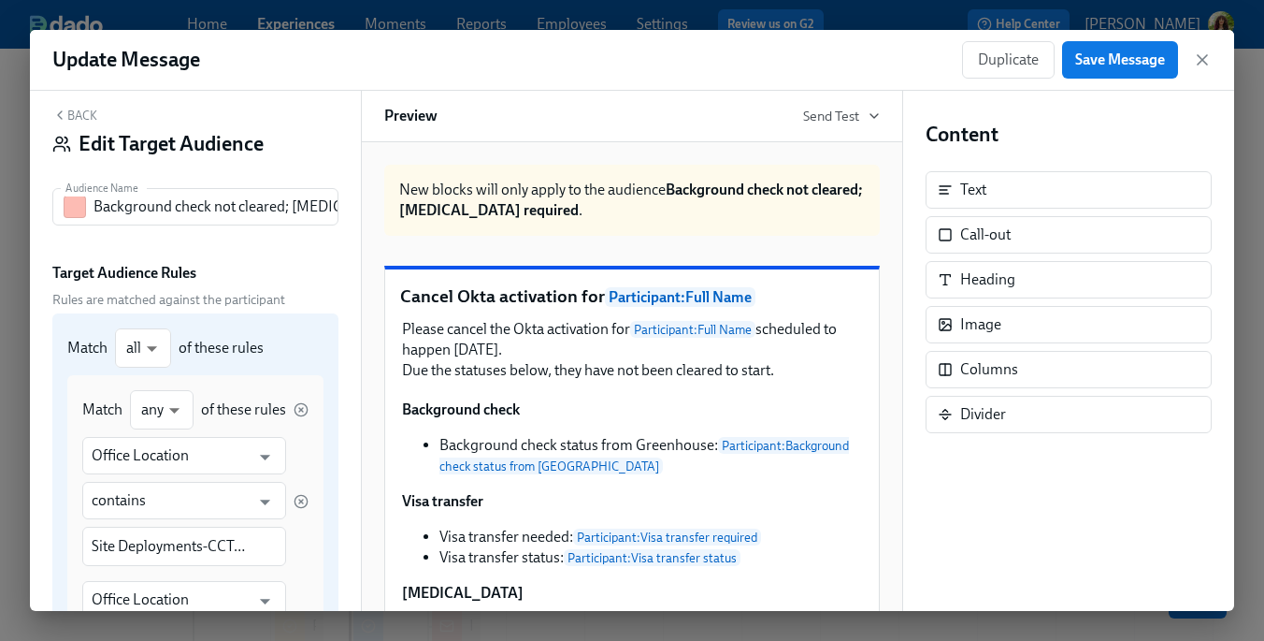
scroll to position [0, 0]
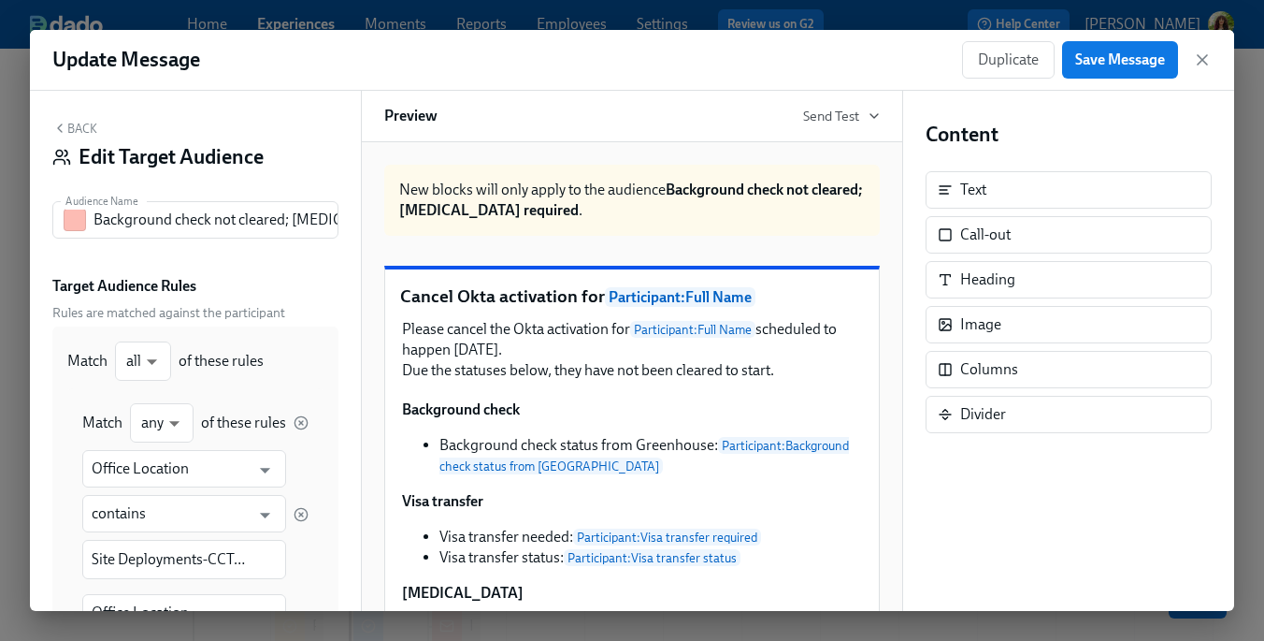
click at [83, 127] on button "Back" at bounding box center [74, 128] width 45 height 15
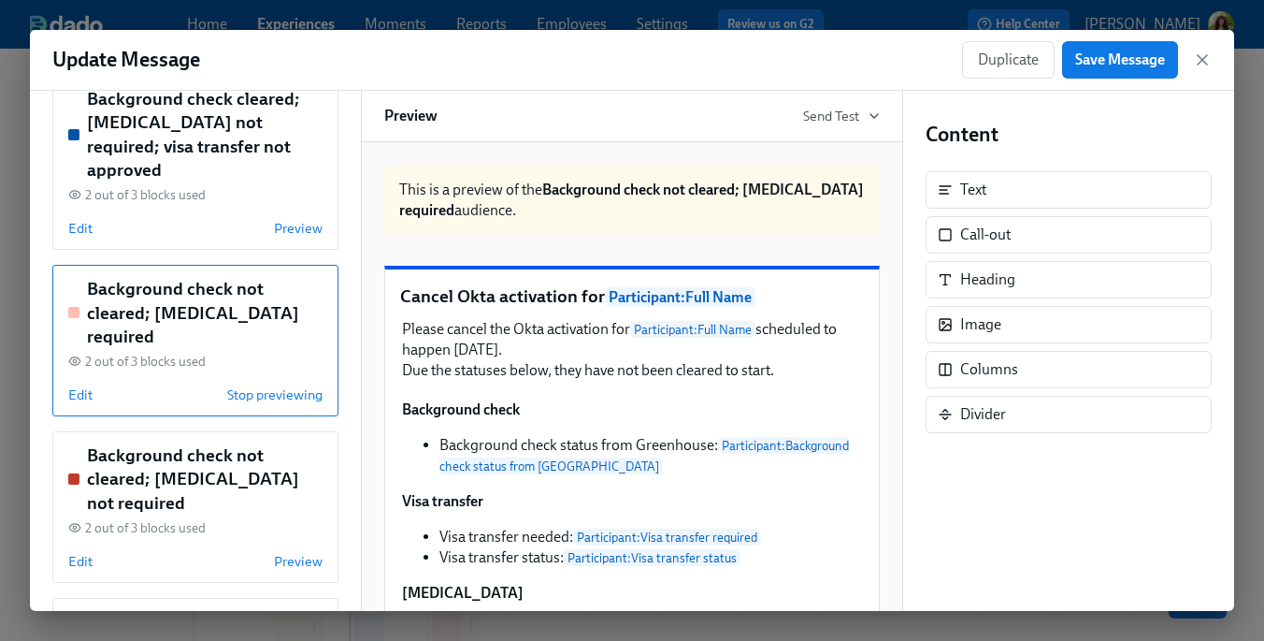
scroll to position [402, 0]
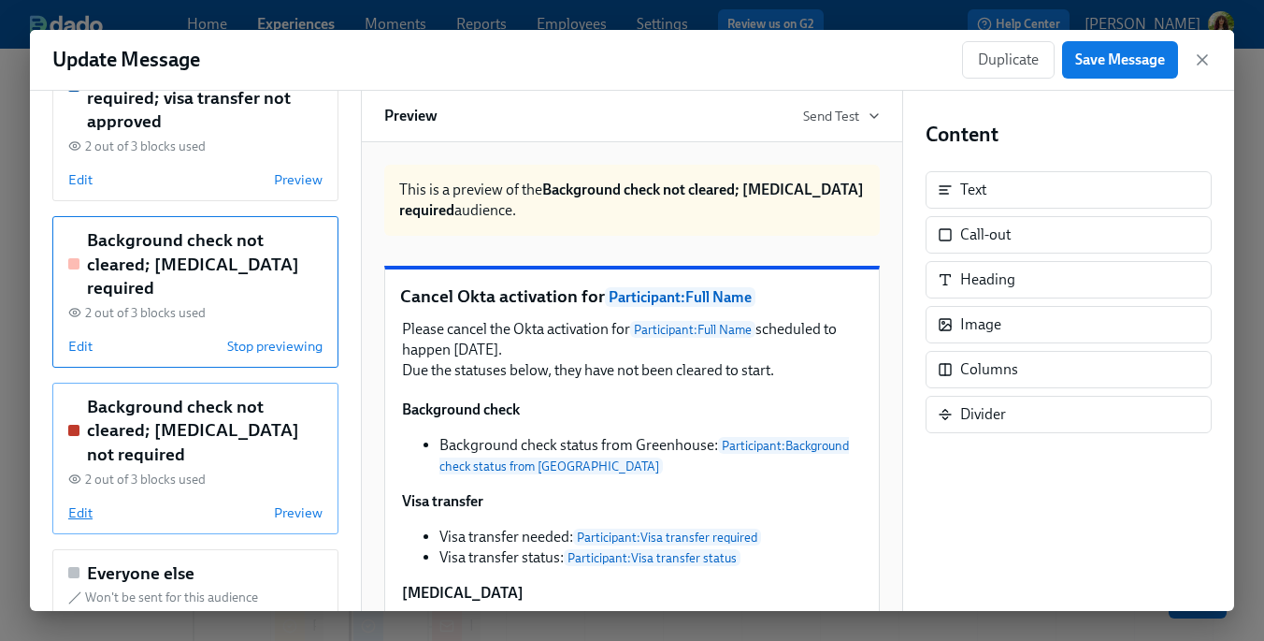
click at [86, 503] on span "Edit" at bounding box center [80, 512] width 24 height 19
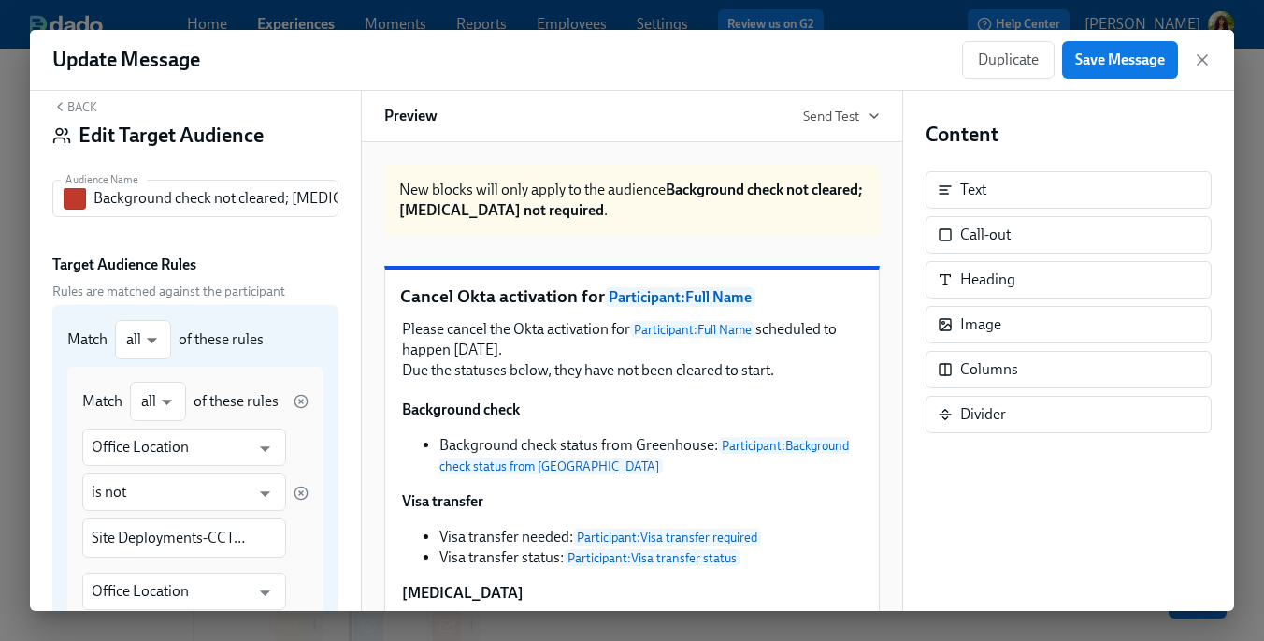
scroll to position [0, 0]
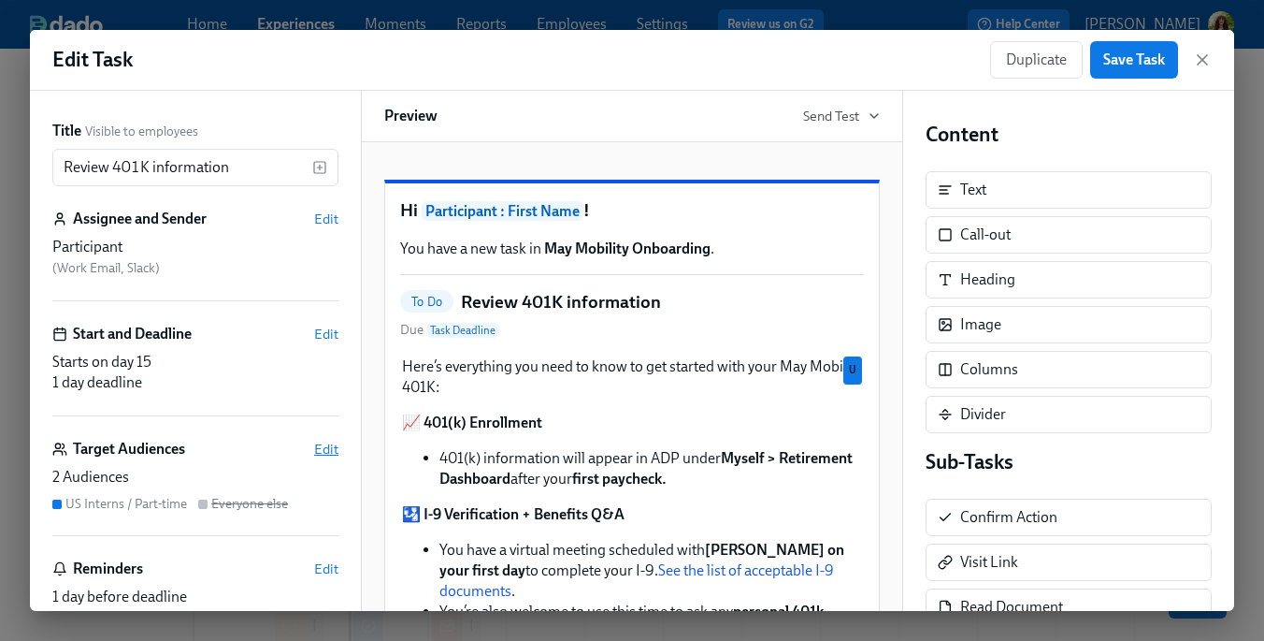
click at [326, 443] on span "Edit" at bounding box center [326, 449] width 24 height 19
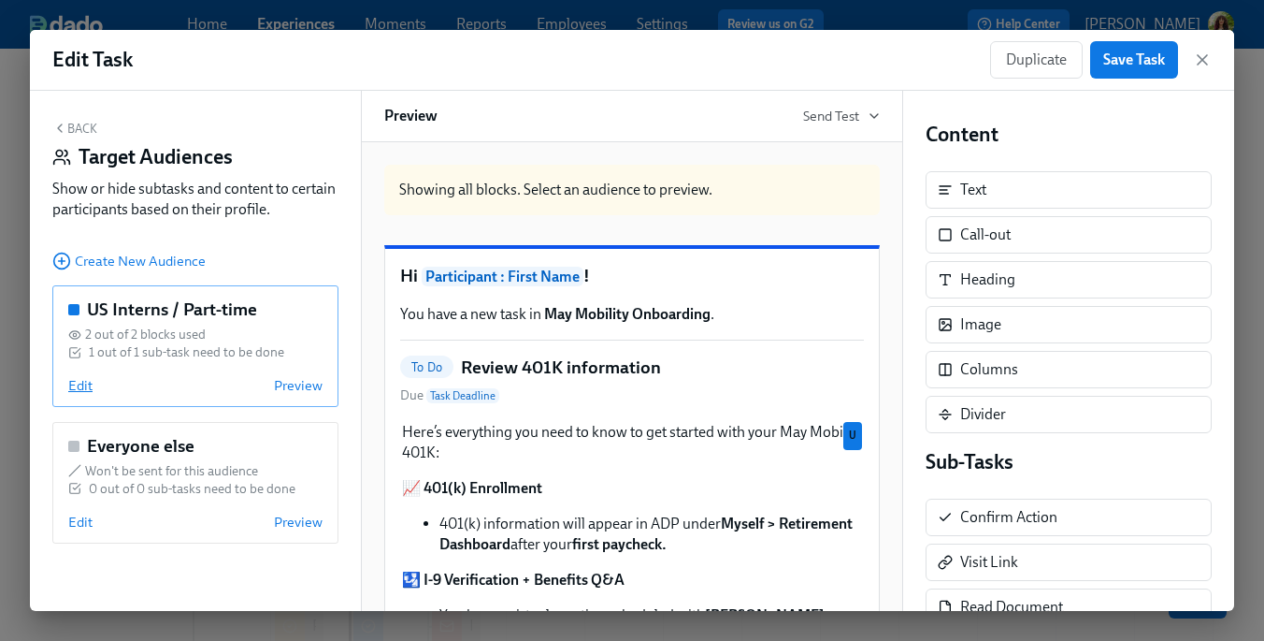
click at [74, 395] on span "Edit" at bounding box center [80, 385] width 24 height 19
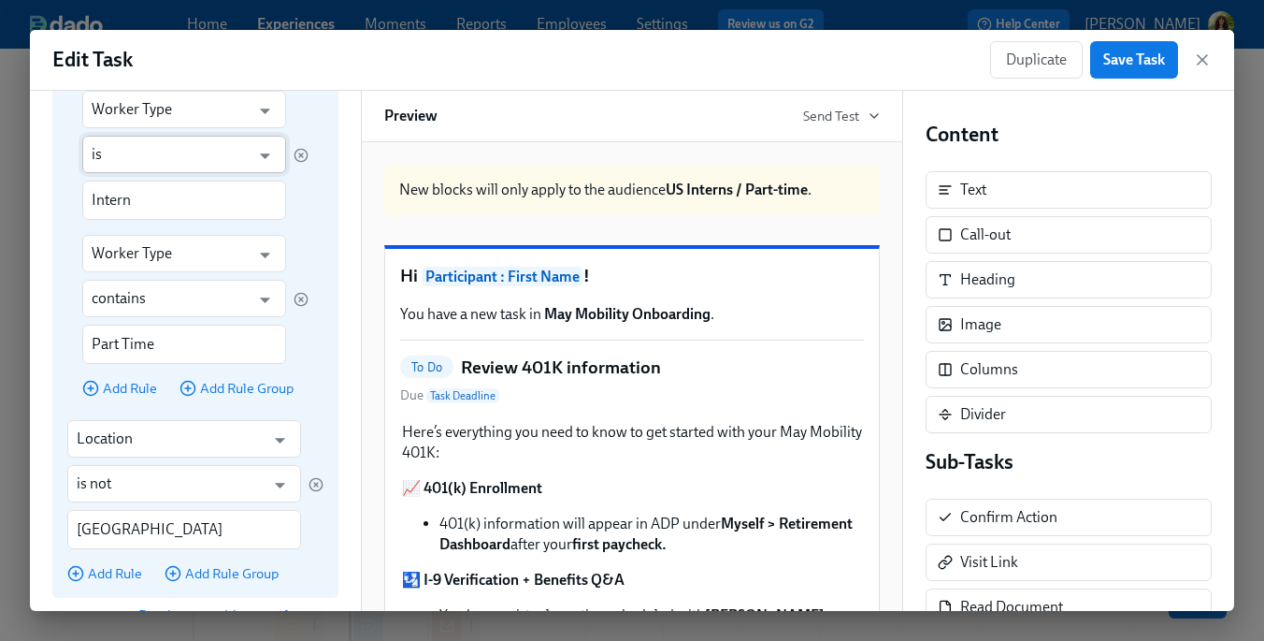
scroll to position [504, 0]
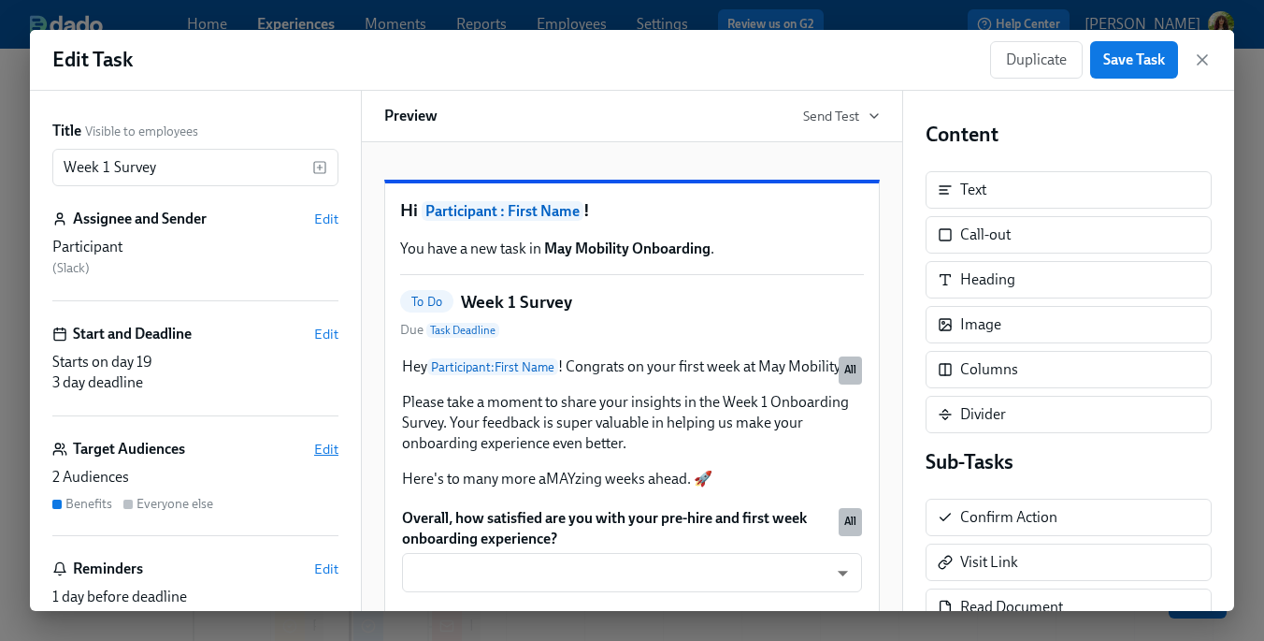
click at [327, 448] on span "Edit" at bounding box center [326, 449] width 24 height 19
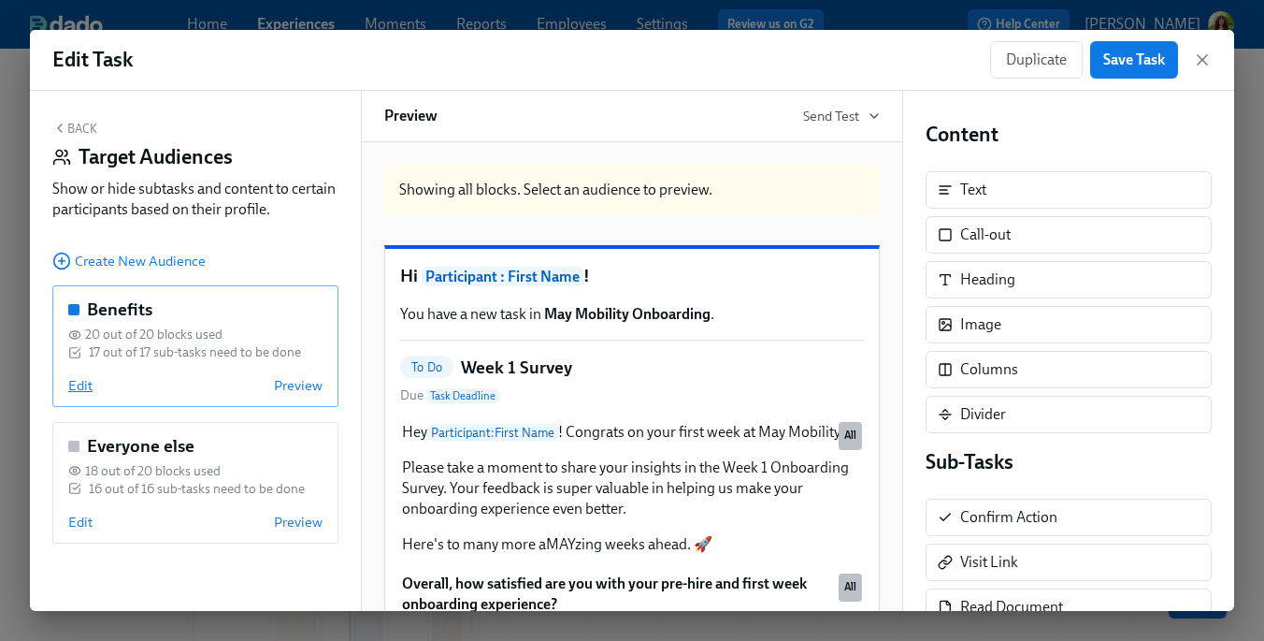
click at [79, 391] on span "Edit" at bounding box center [80, 385] width 24 height 19
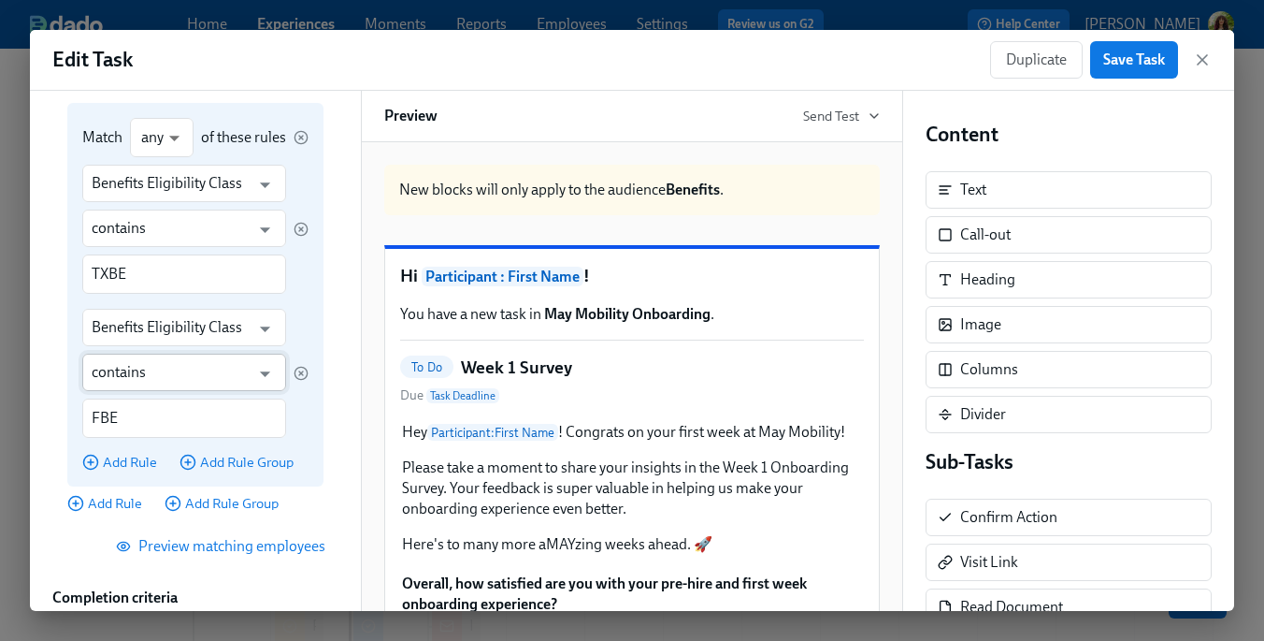
scroll to position [673, 0]
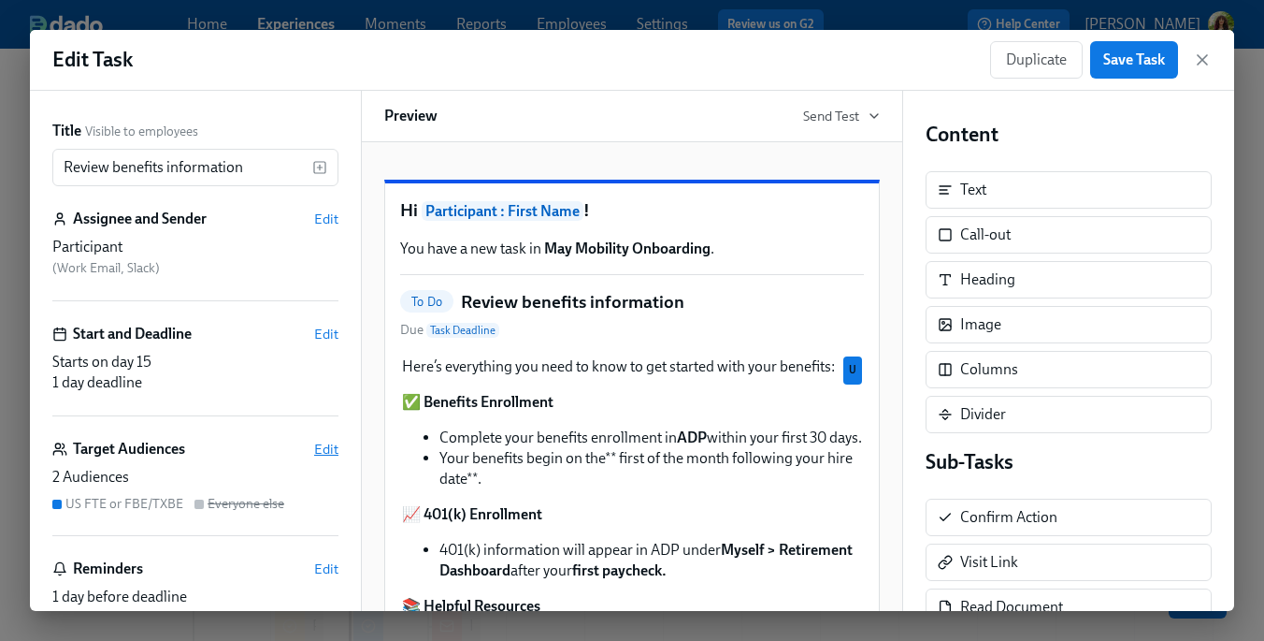
click at [318, 443] on span "Edit" at bounding box center [326, 449] width 24 height 19
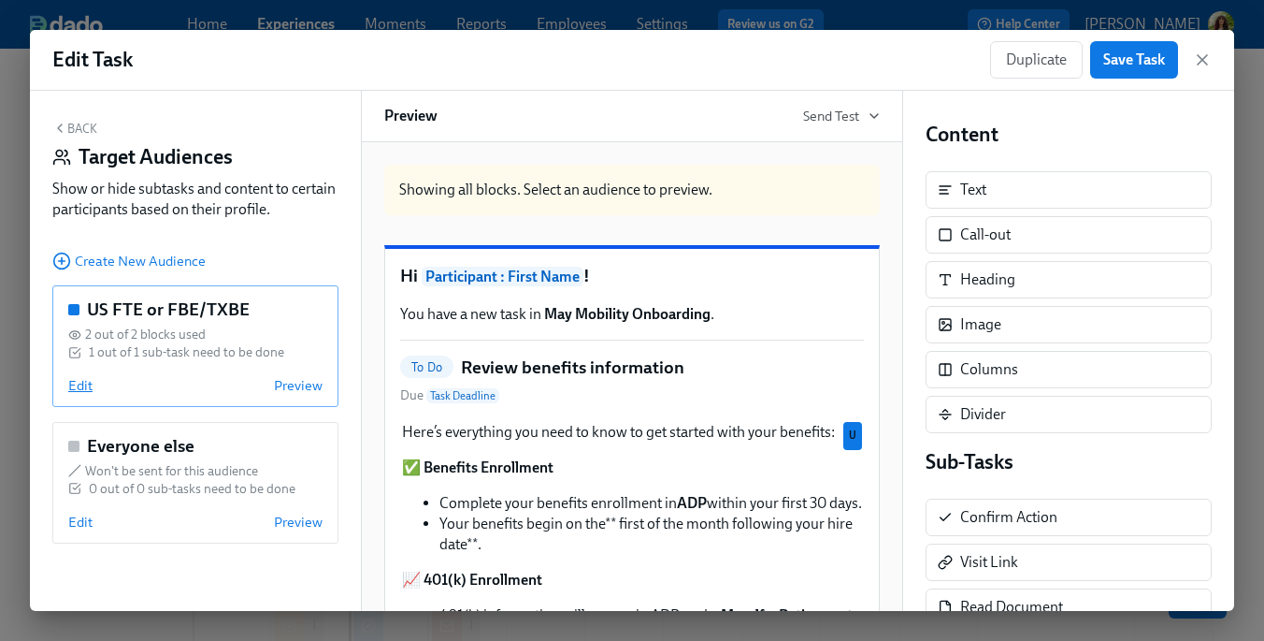
click at [91, 383] on span "Edit" at bounding box center [80, 385] width 24 height 19
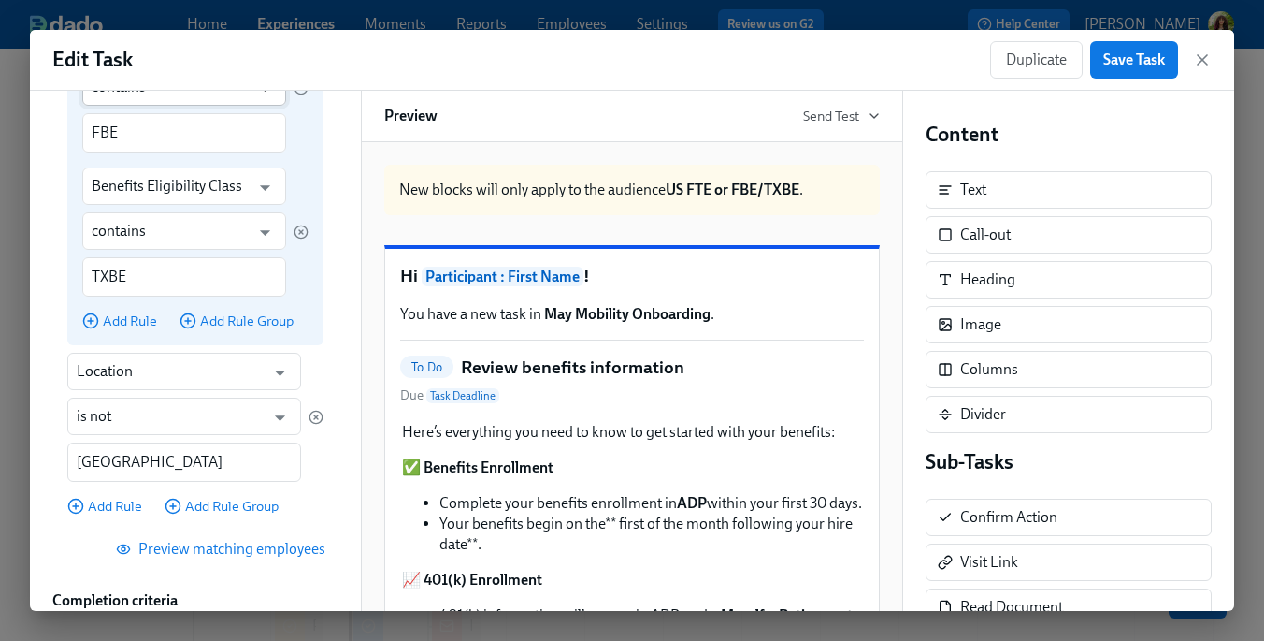
scroll to position [715, 0]
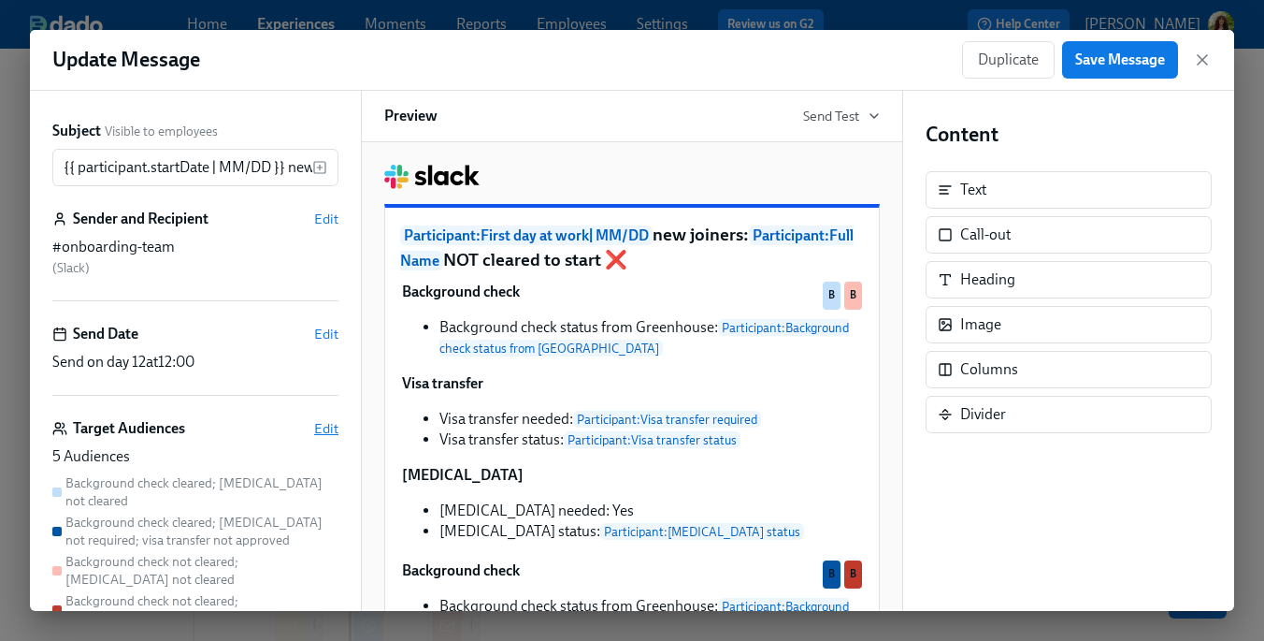
click at [326, 422] on span "Edit" at bounding box center [326, 428] width 24 height 19
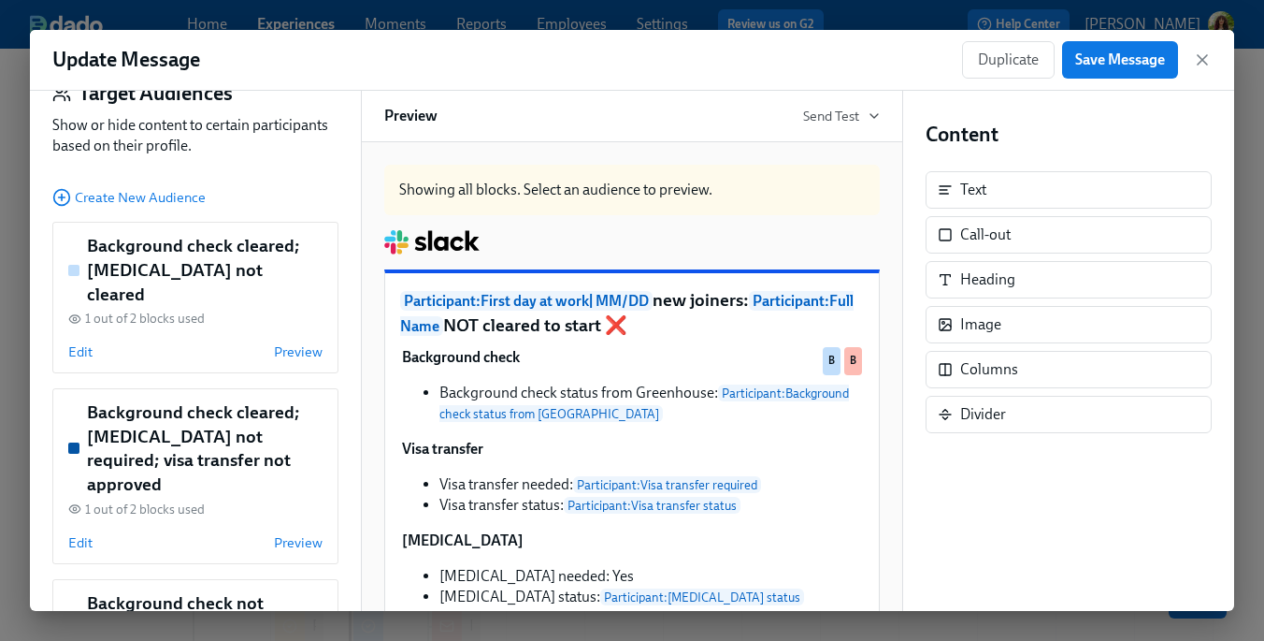
scroll to position [67, 0]
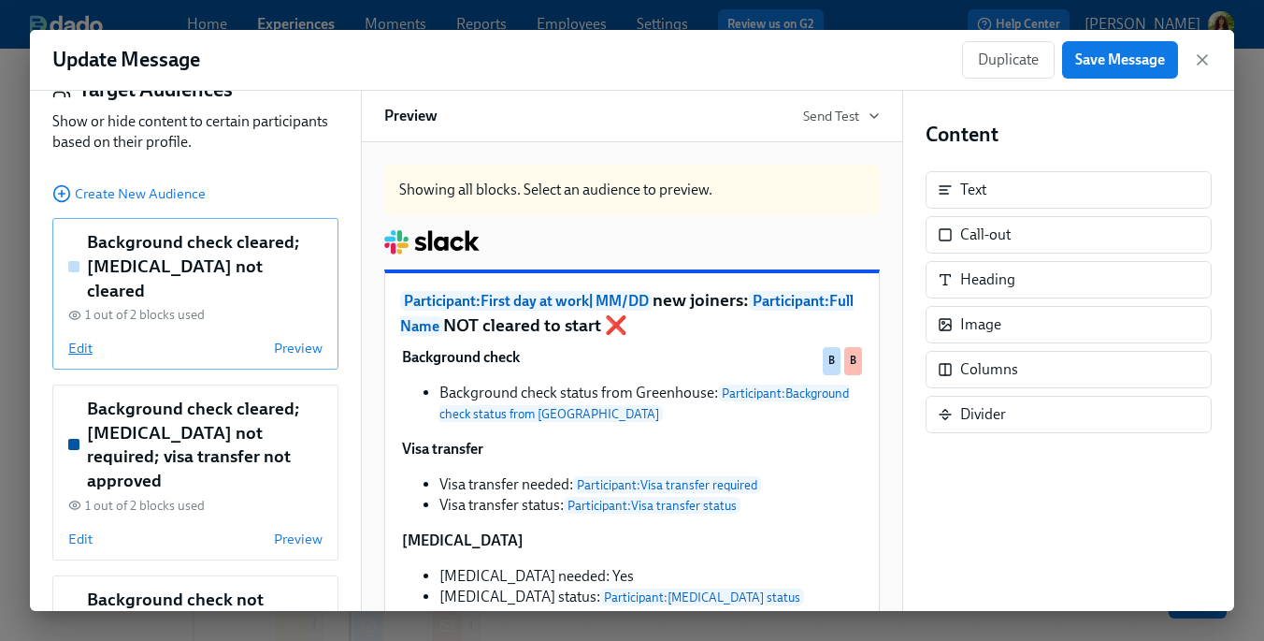
click at [79, 339] on span "Edit" at bounding box center [80, 348] width 24 height 19
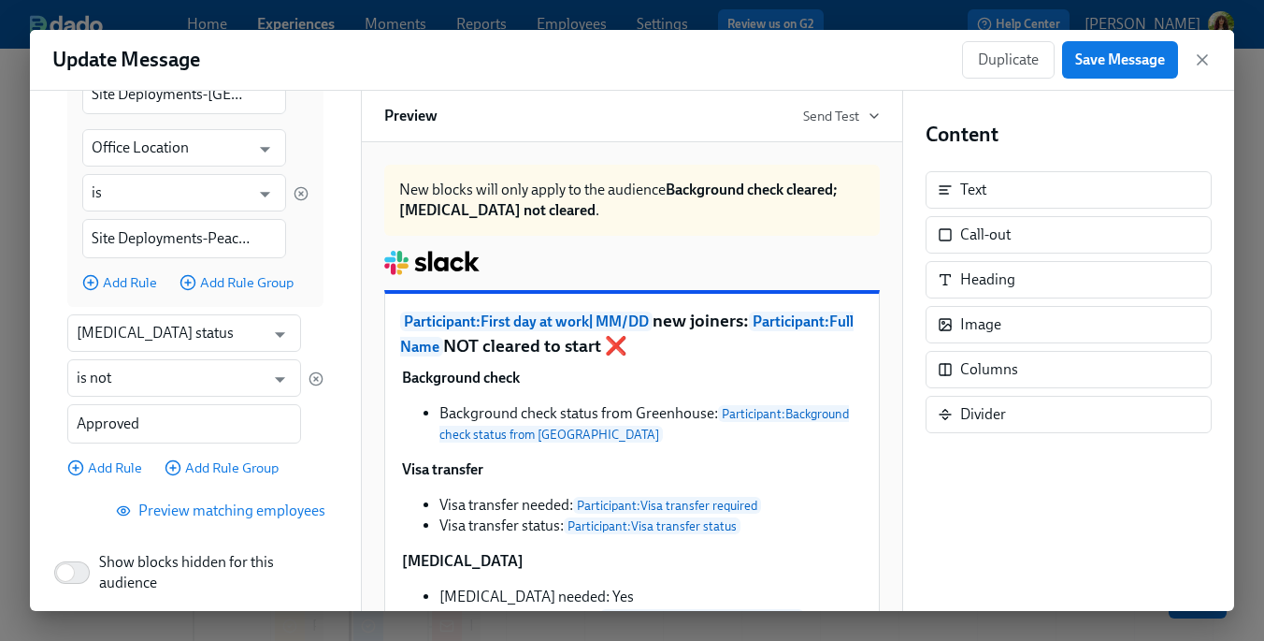
scroll to position [1146, 0]
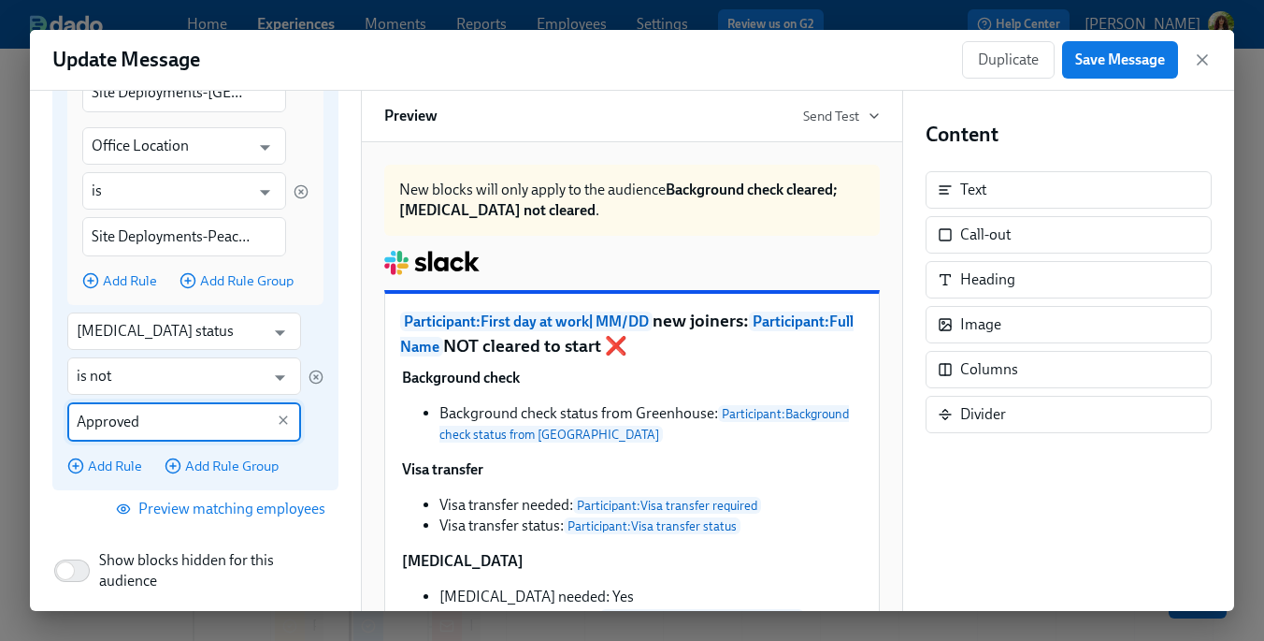
drag, startPoint x: 152, startPoint y: 426, endPoint x: 73, endPoint y: 428, distance: 79.5
click at [73, 428] on div "Approved ​" at bounding box center [184, 421] width 234 height 39
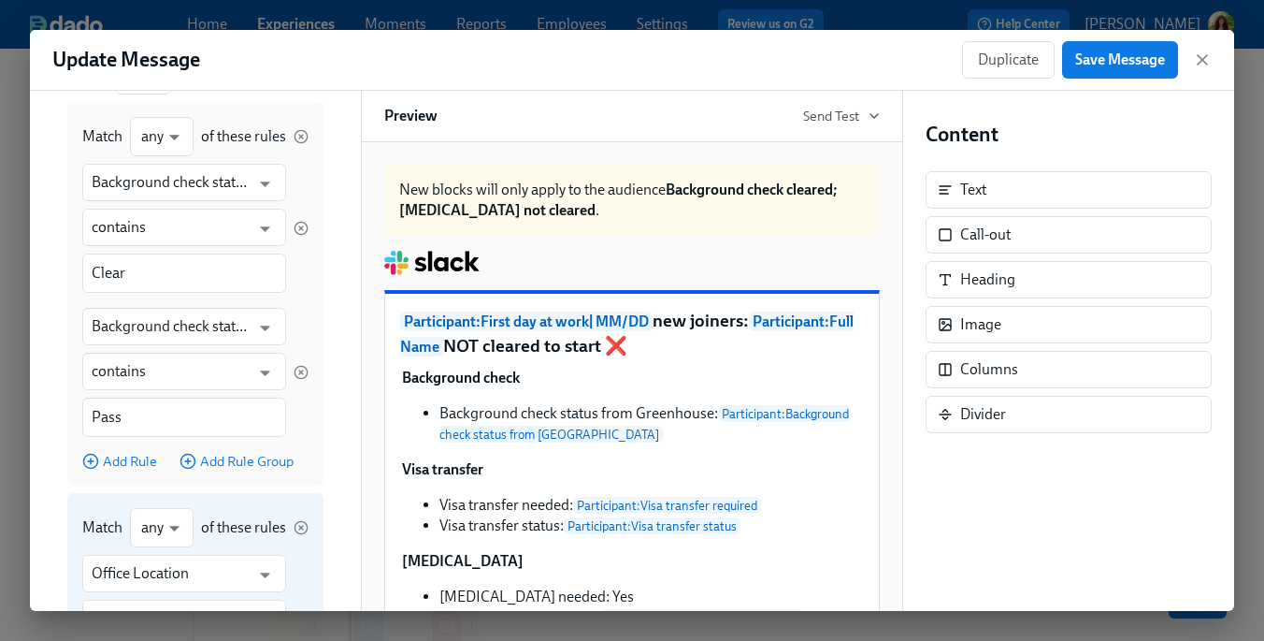
scroll to position [0, 0]
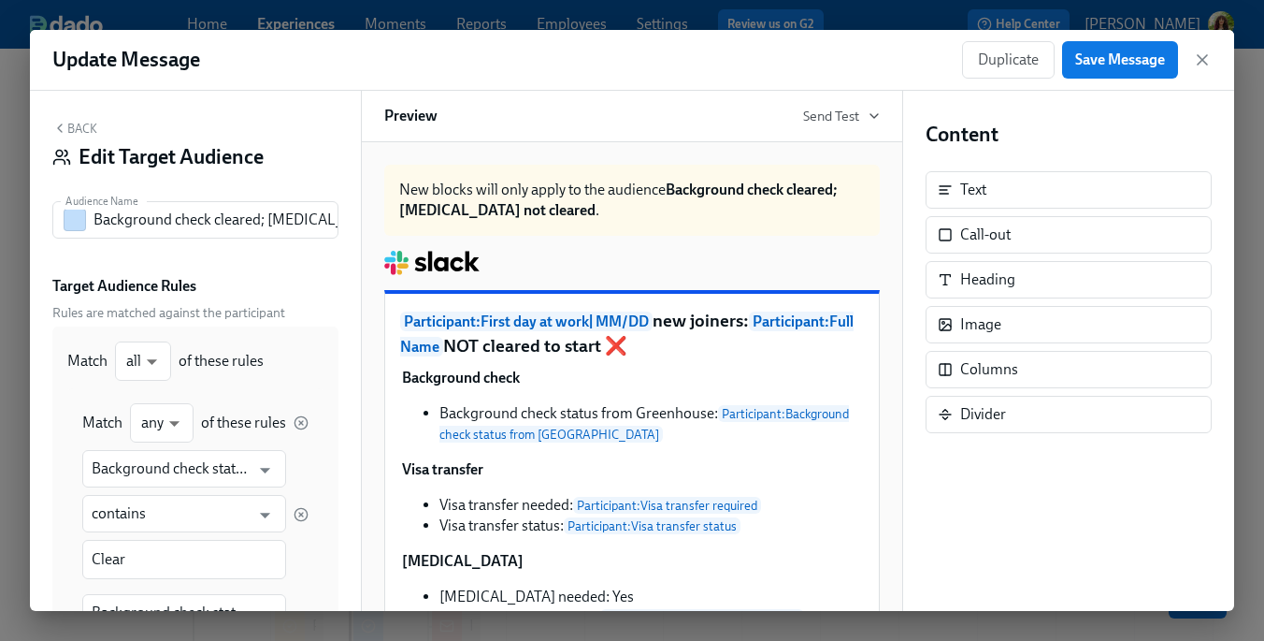
click at [73, 130] on button "Back" at bounding box center [74, 128] width 45 height 15
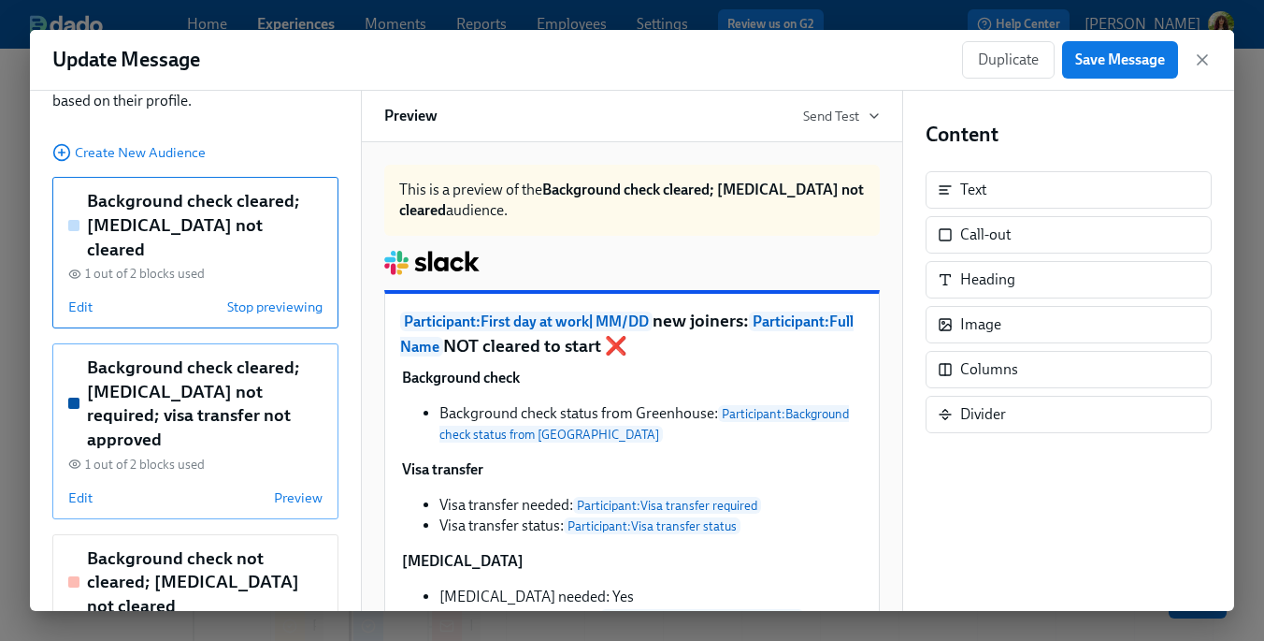
scroll to position [112, 0]
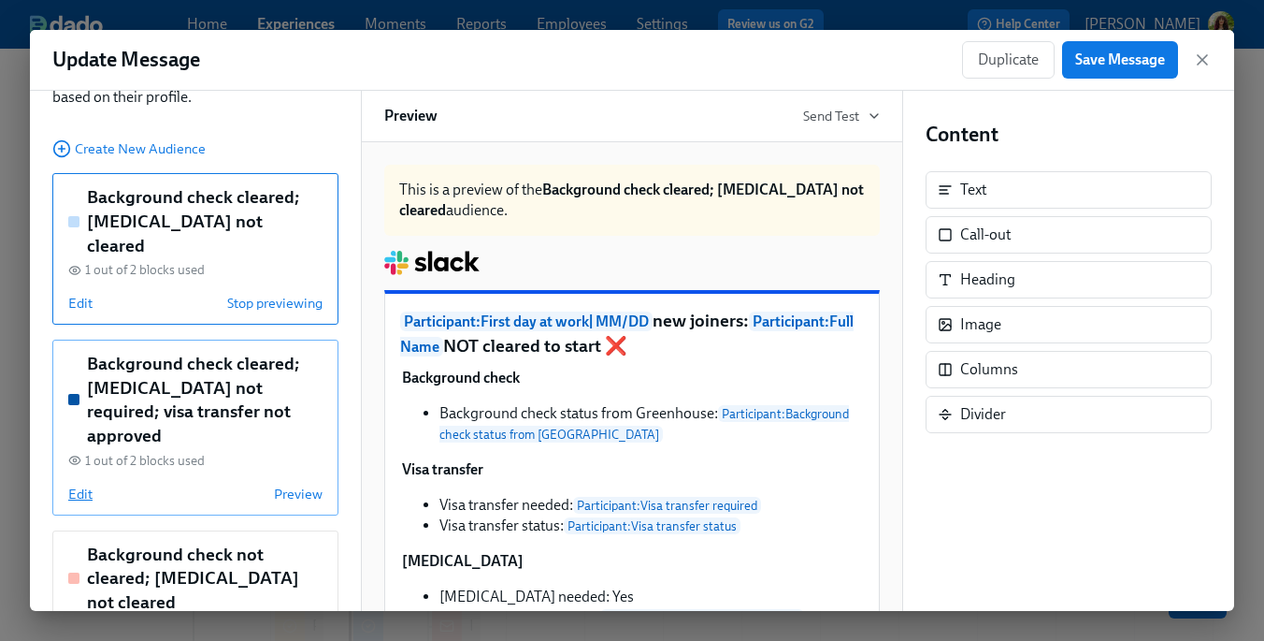
click at [83, 484] on span "Edit" at bounding box center [80, 493] width 24 height 19
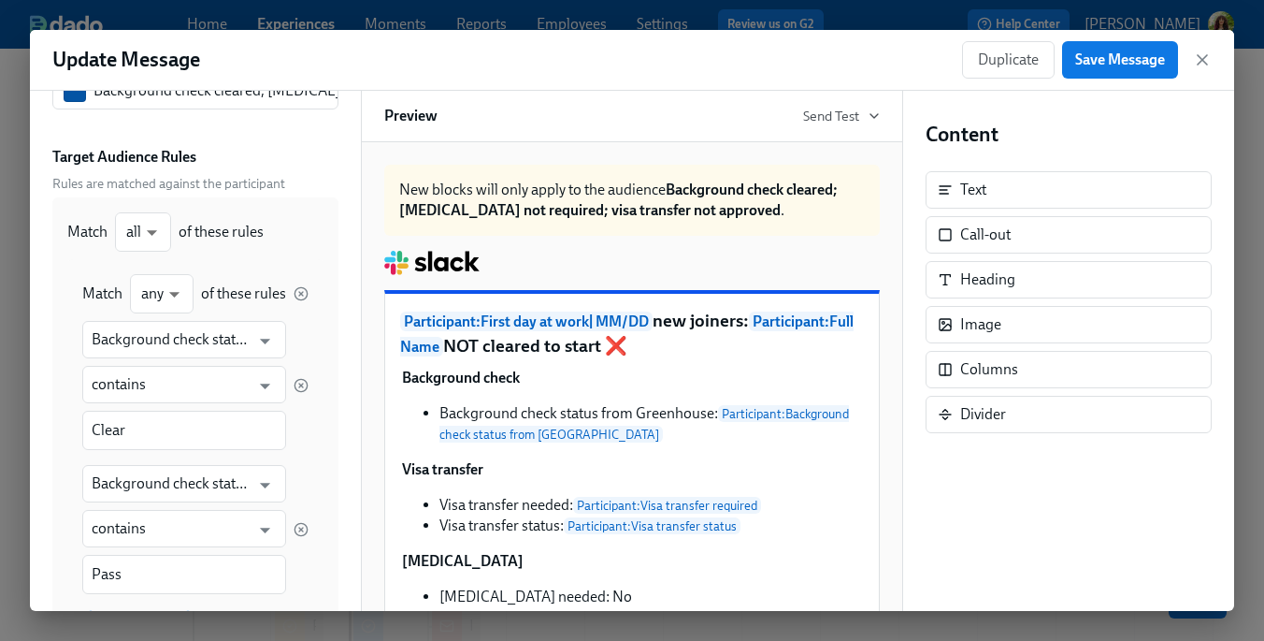
scroll to position [0, 0]
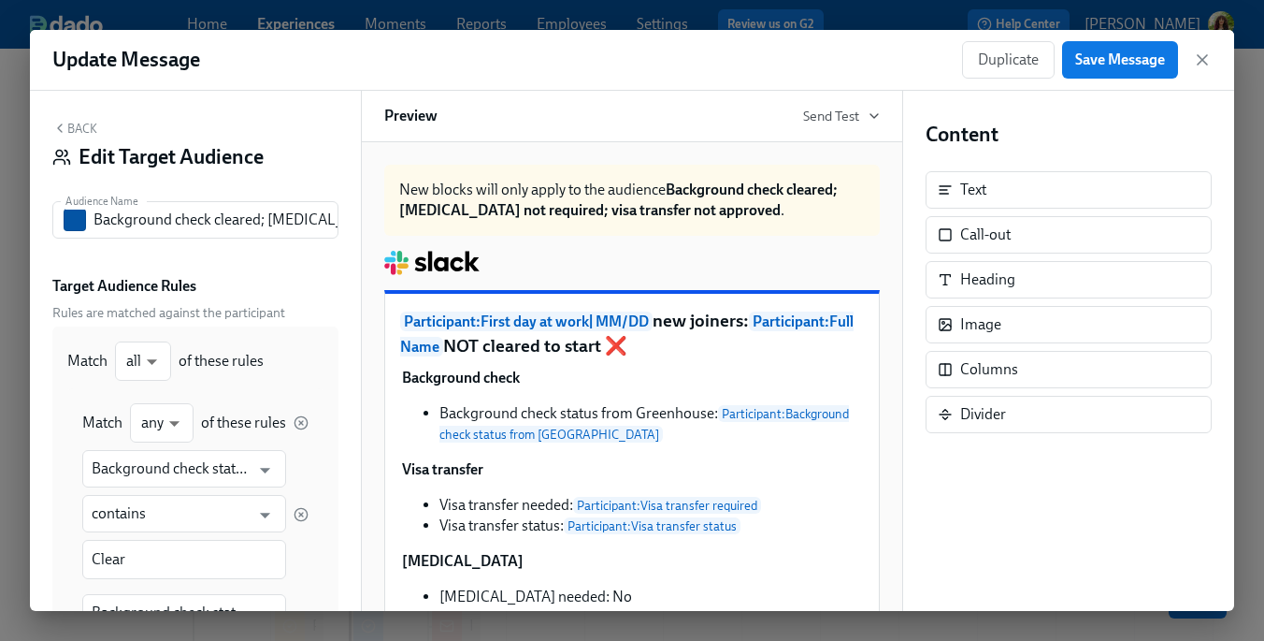
click at [75, 133] on button "Back" at bounding box center [74, 128] width 45 height 15
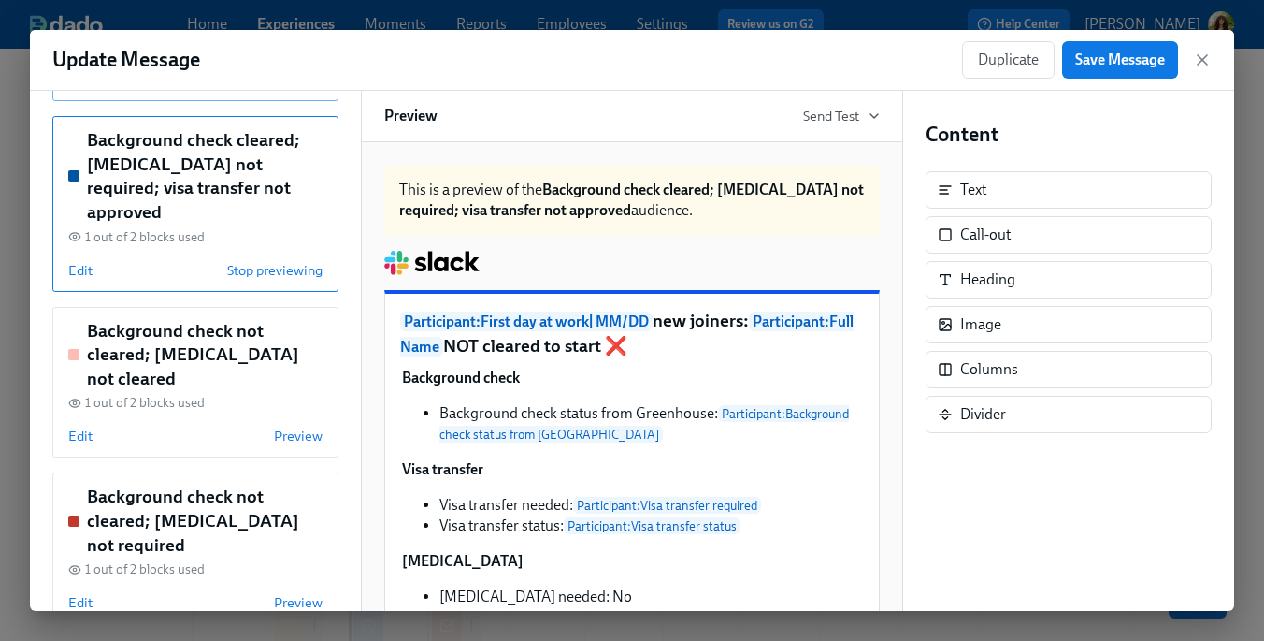
scroll to position [355, 0]
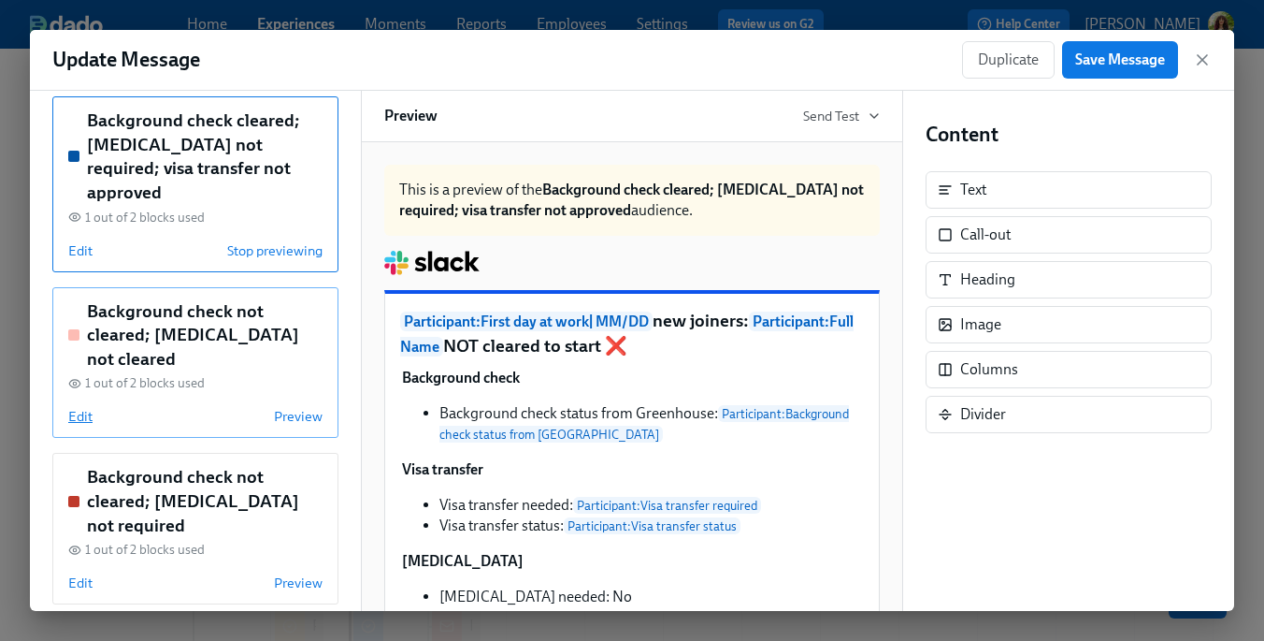
click at [79, 407] on span "Edit" at bounding box center [80, 416] width 24 height 19
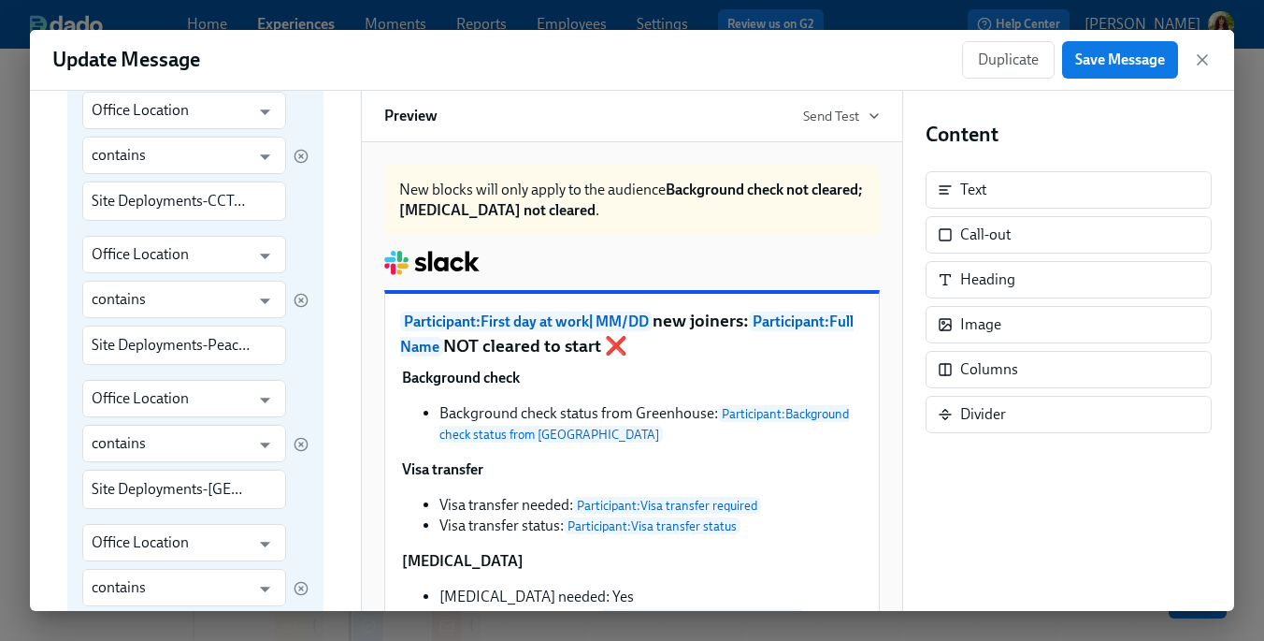
scroll to position [0, 0]
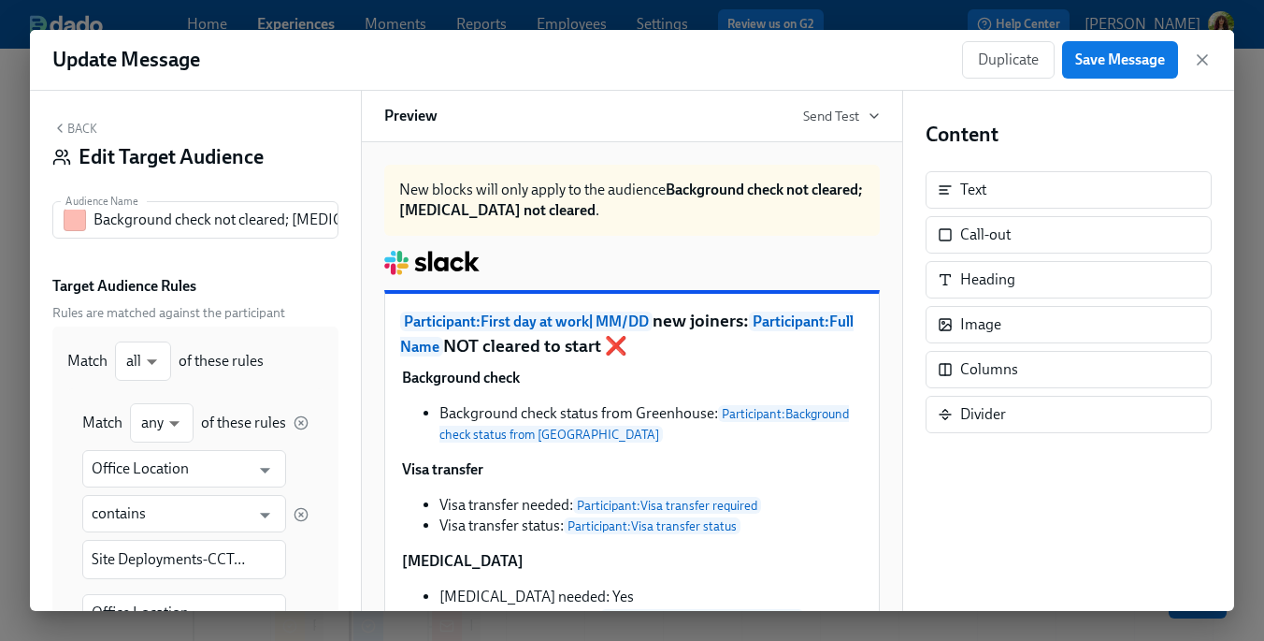
click at [72, 124] on button "Back" at bounding box center [74, 128] width 45 height 15
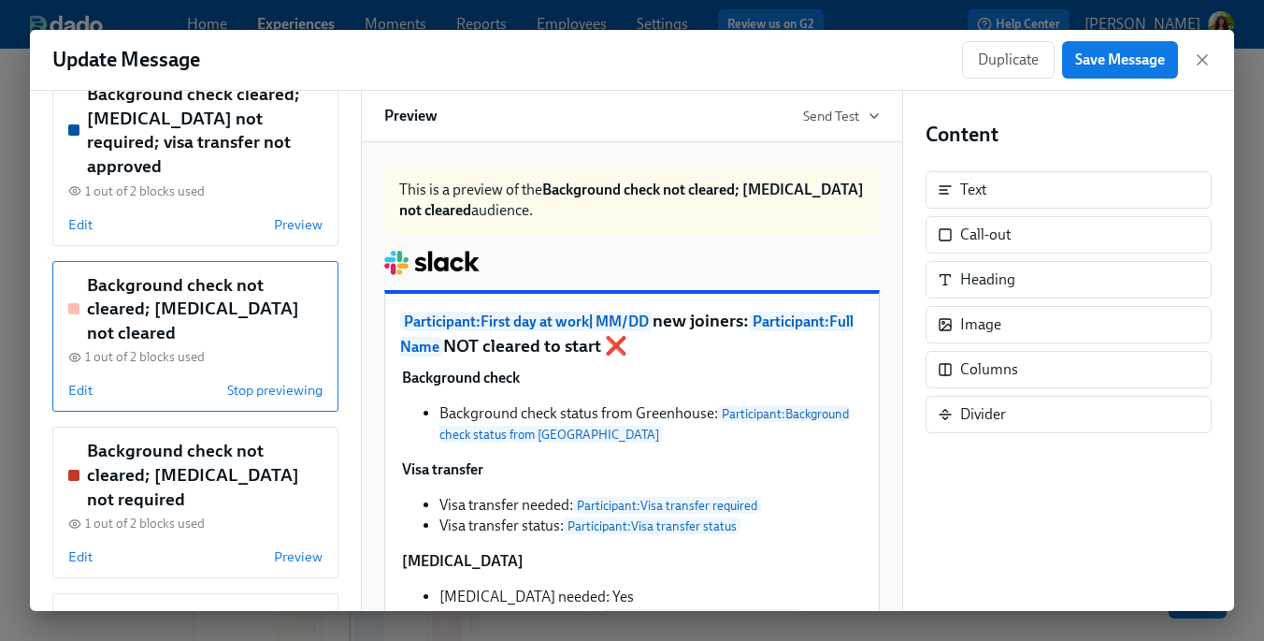
scroll to position [402, 0]
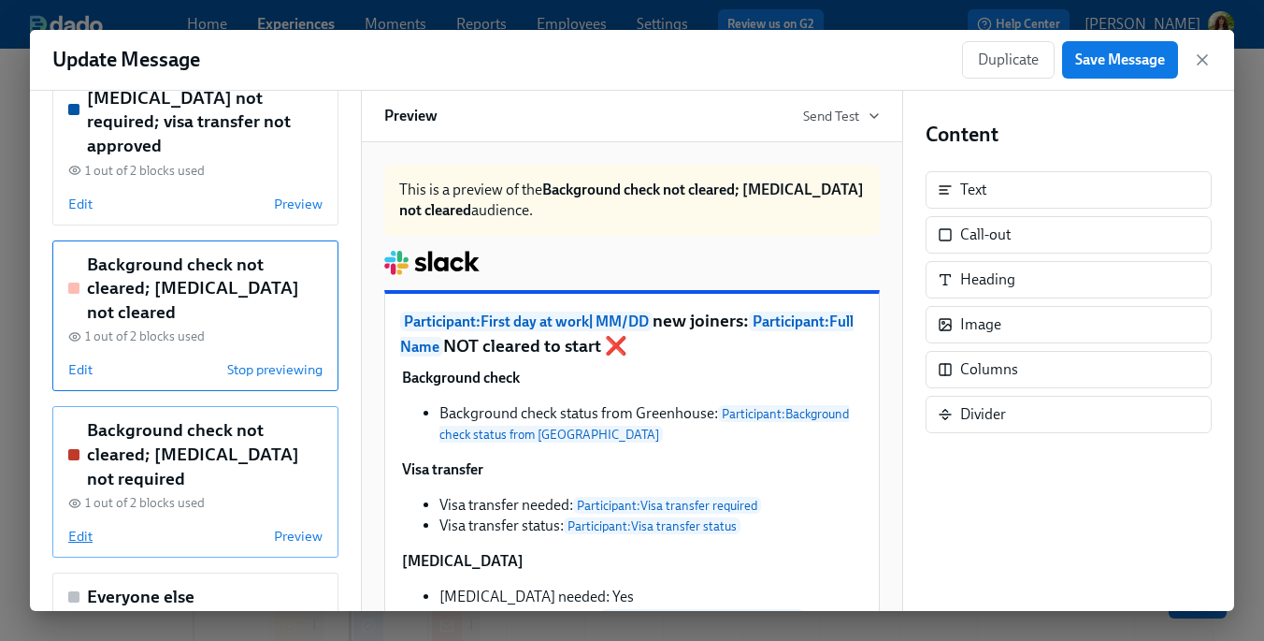
click at [81, 526] on span "Edit" at bounding box center [80, 535] width 24 height 19
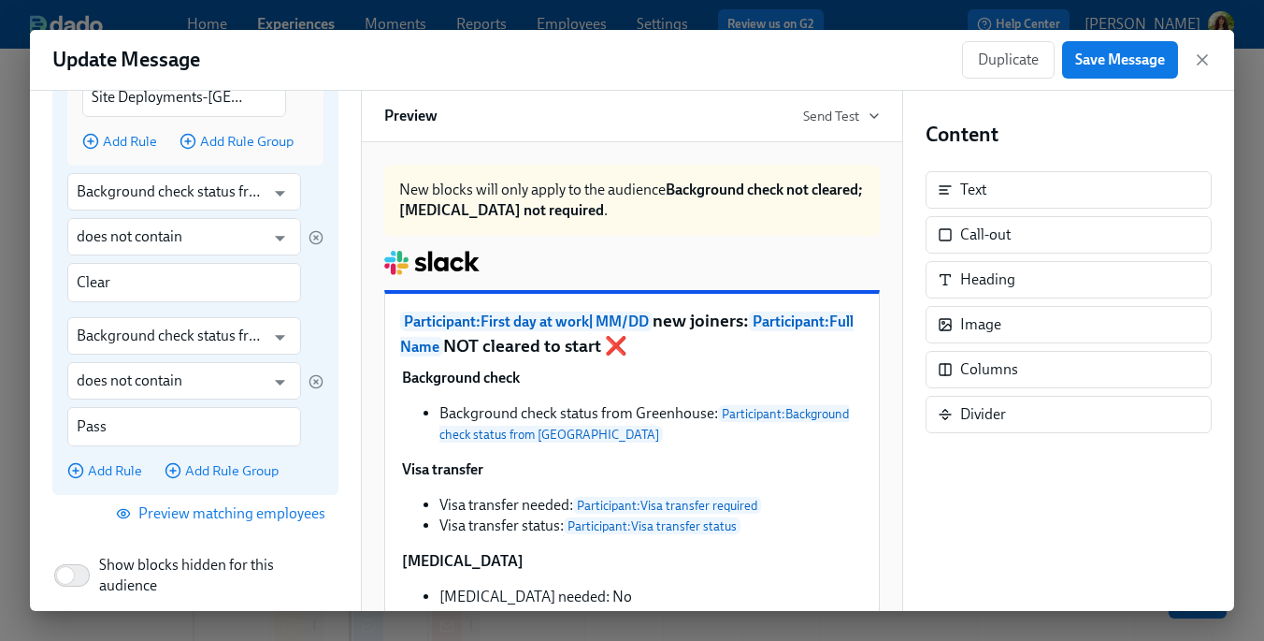
scroll to position [912, 0]
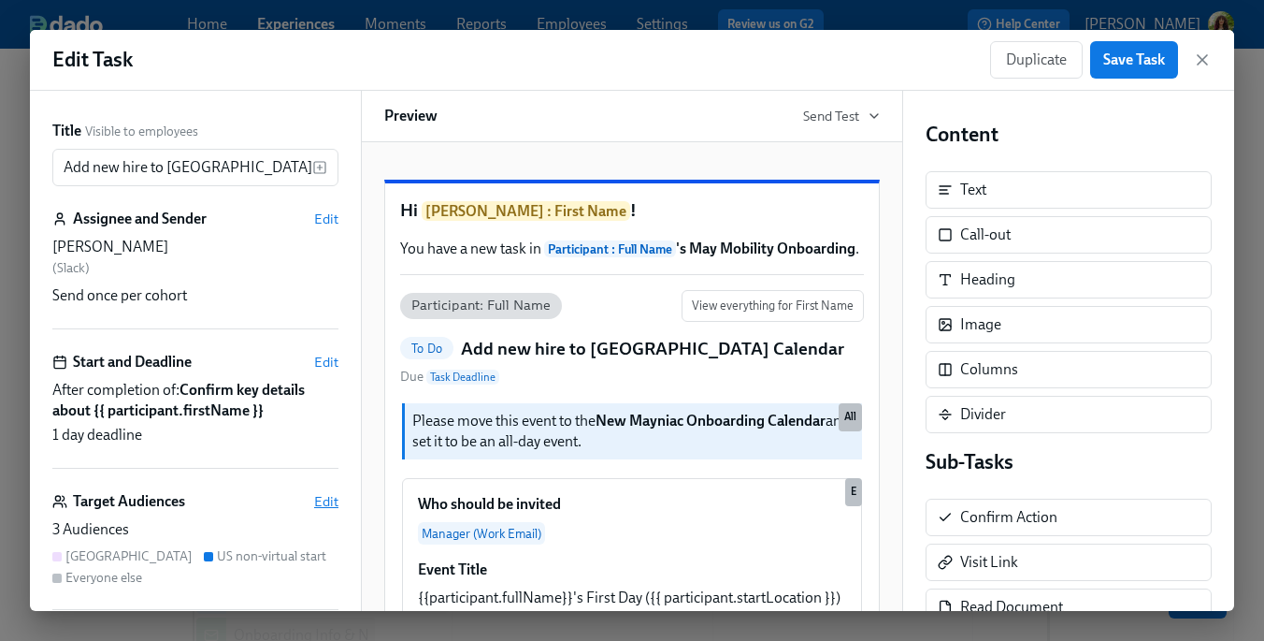
click at [332, 501] on span "Edit" at bounding box center [326, 501] width 24 height 19
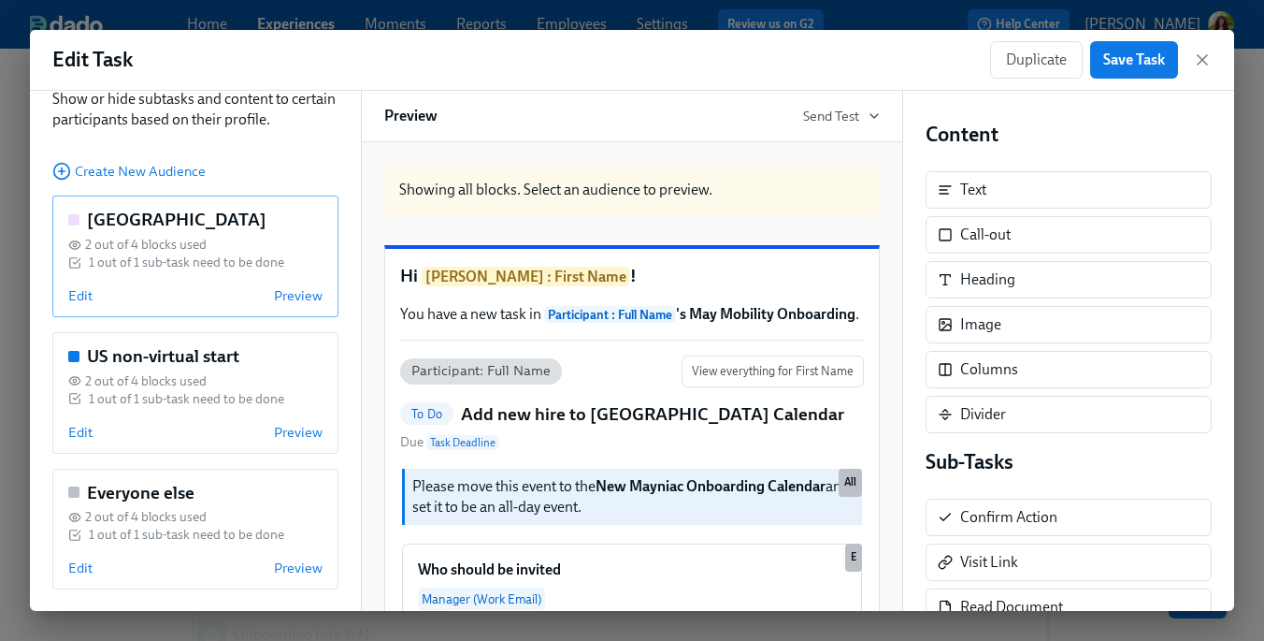
scroll to position [92, 0]
click at [83, 293] on span "Edit" at bounding box center [80, 293] width 24 height 19
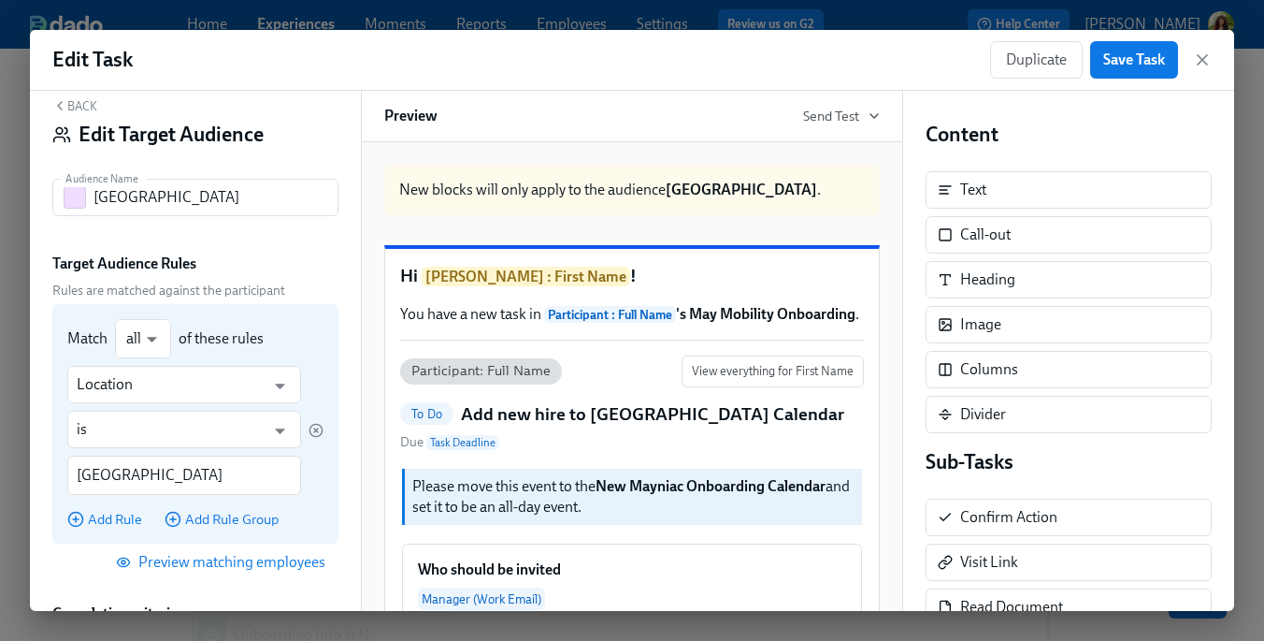
scroll to position [0, 0]
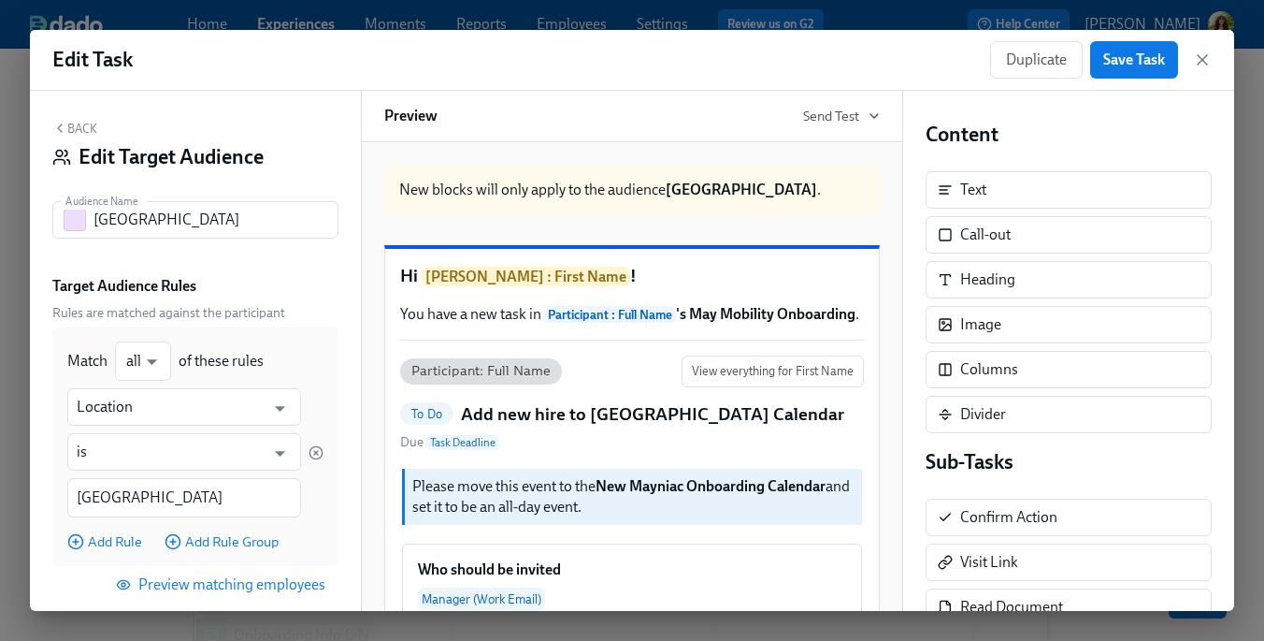
click at [80, 125] on button "Back" at bounding box center [74, 128] width 45 height 15
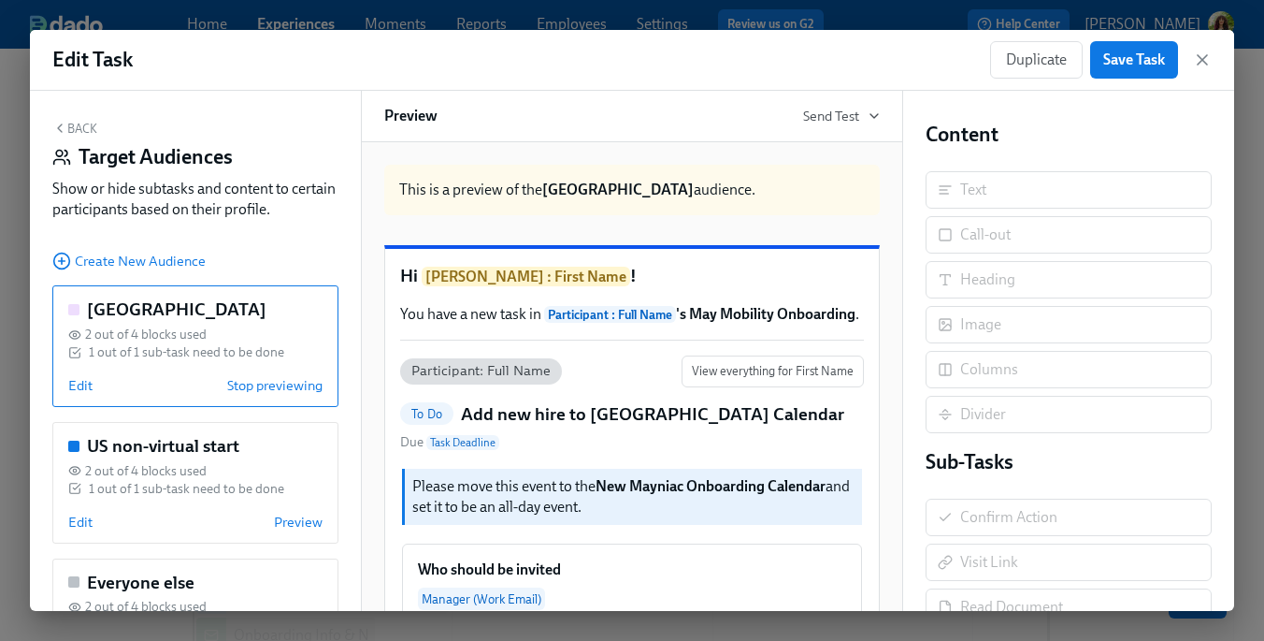
scroll to position [99, 0]
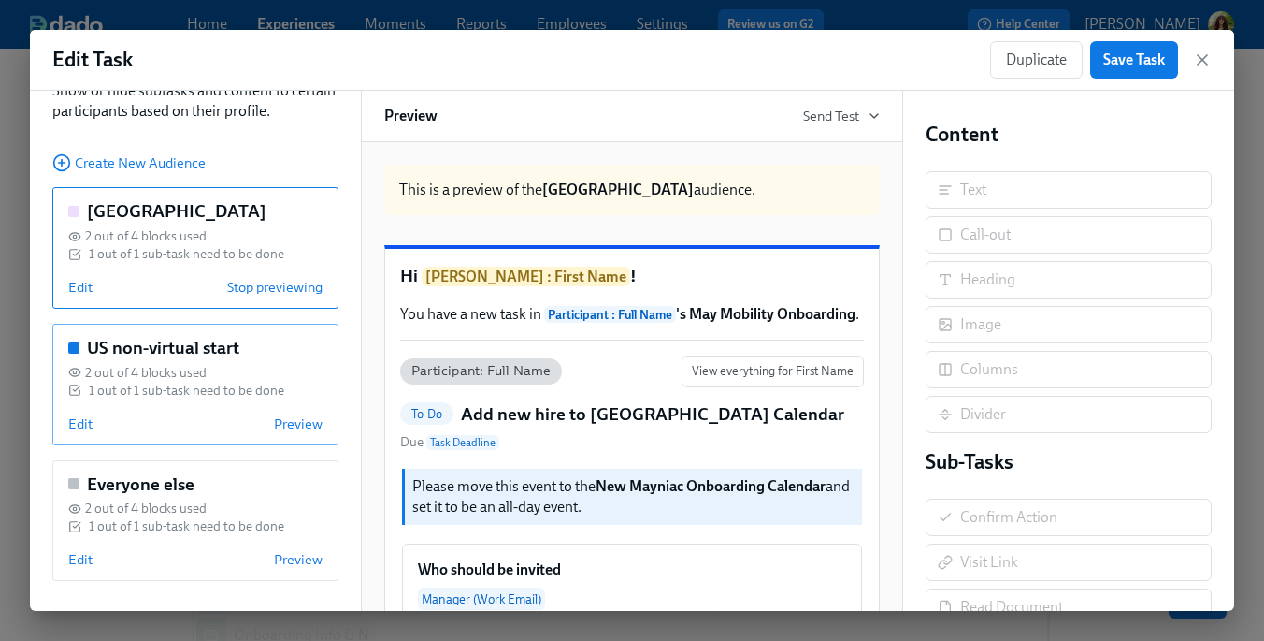
click at [82, 425] on span "Edit" at bounding box center [80, 423] width 24 height 19
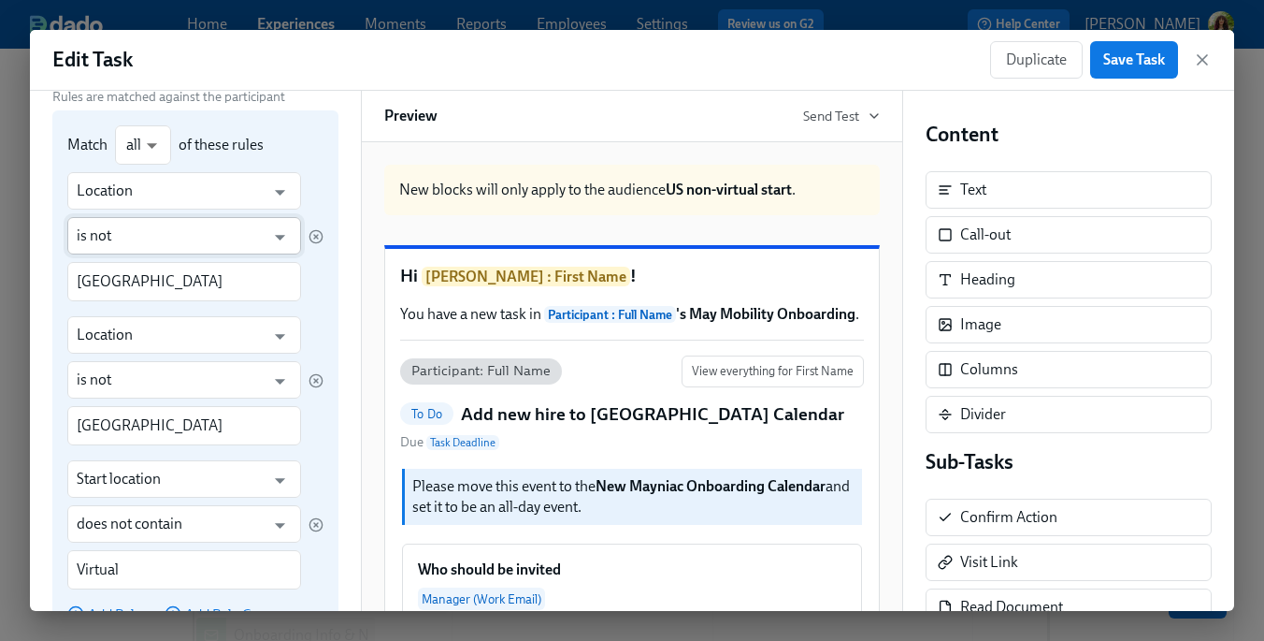
scroll to position [277, 0]
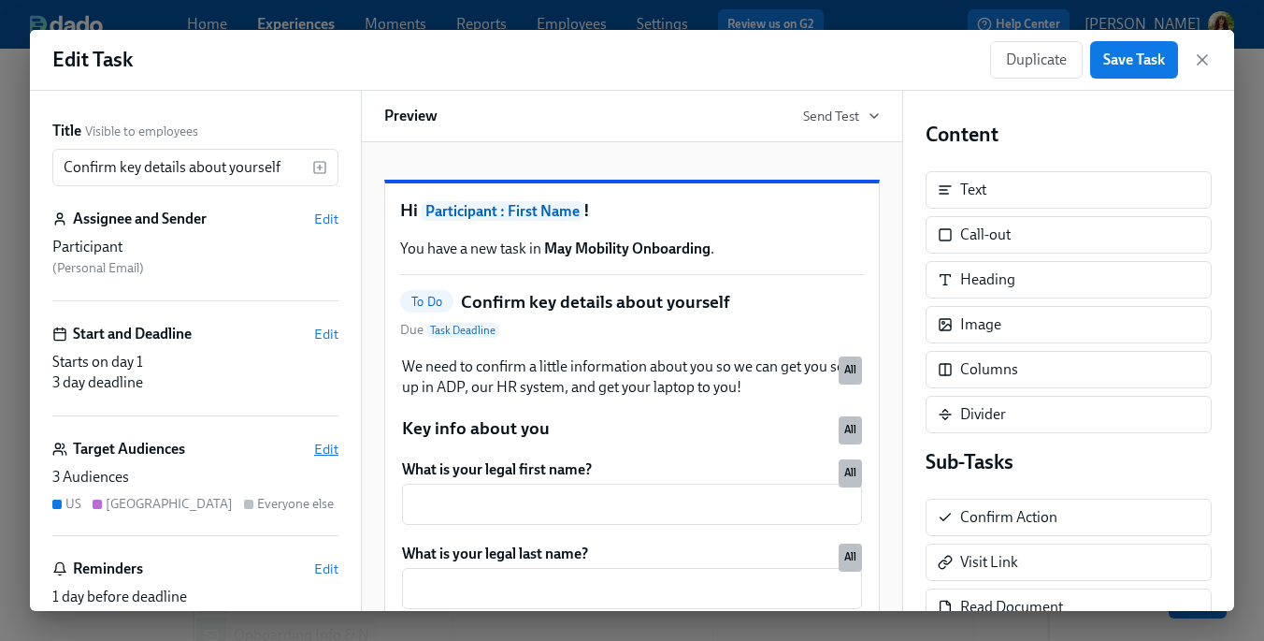
click at [326, 454] on span "Edit" at bounding box center [326, 449] width 24 height 19
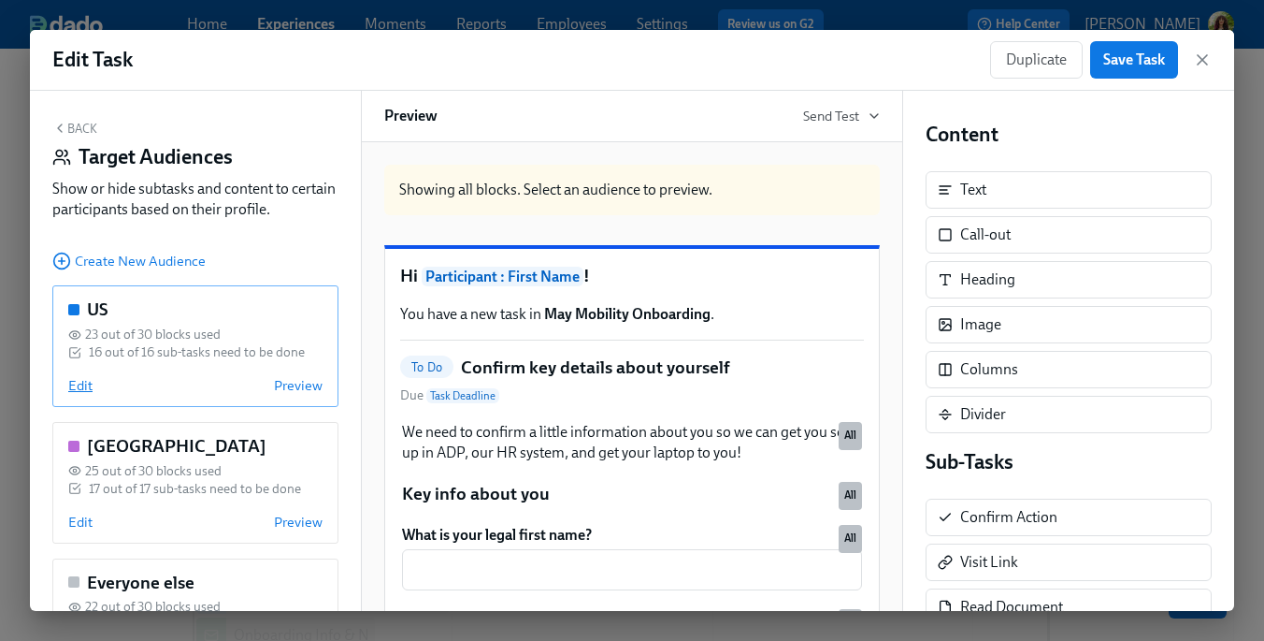
click at [80, 387] on span "Edit" at bounding box center [80, 385] width 24 height 19
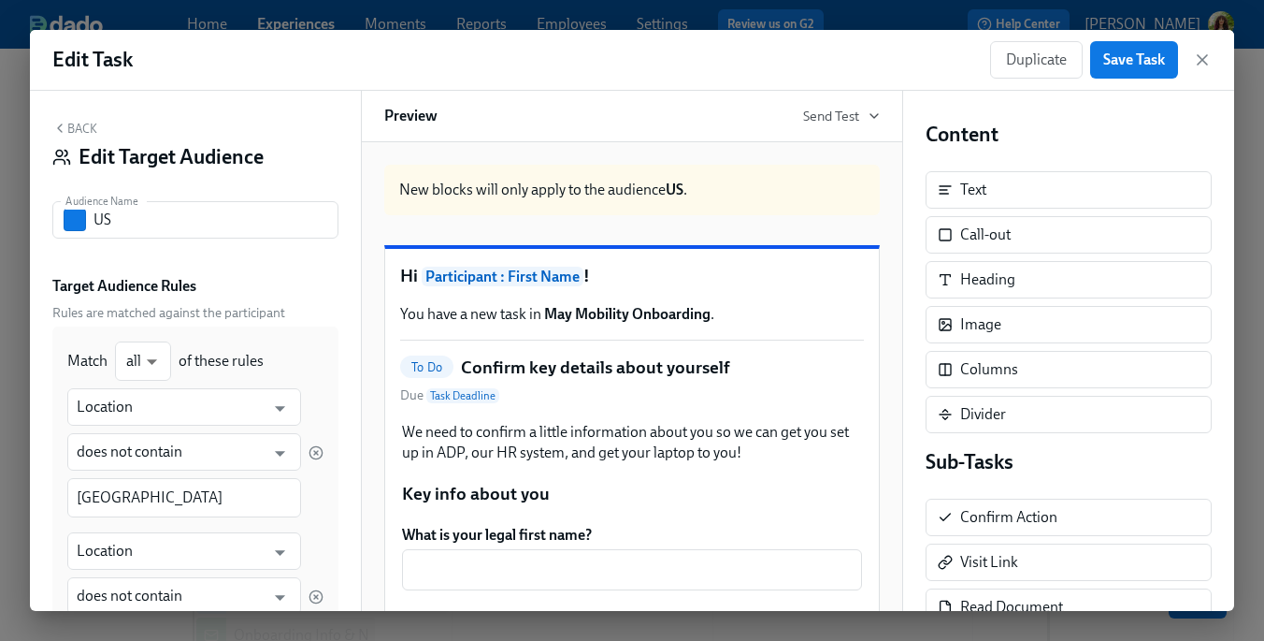
click at [87, 127] on button "Back" at bounding box center [74, 128] width 45 height 15
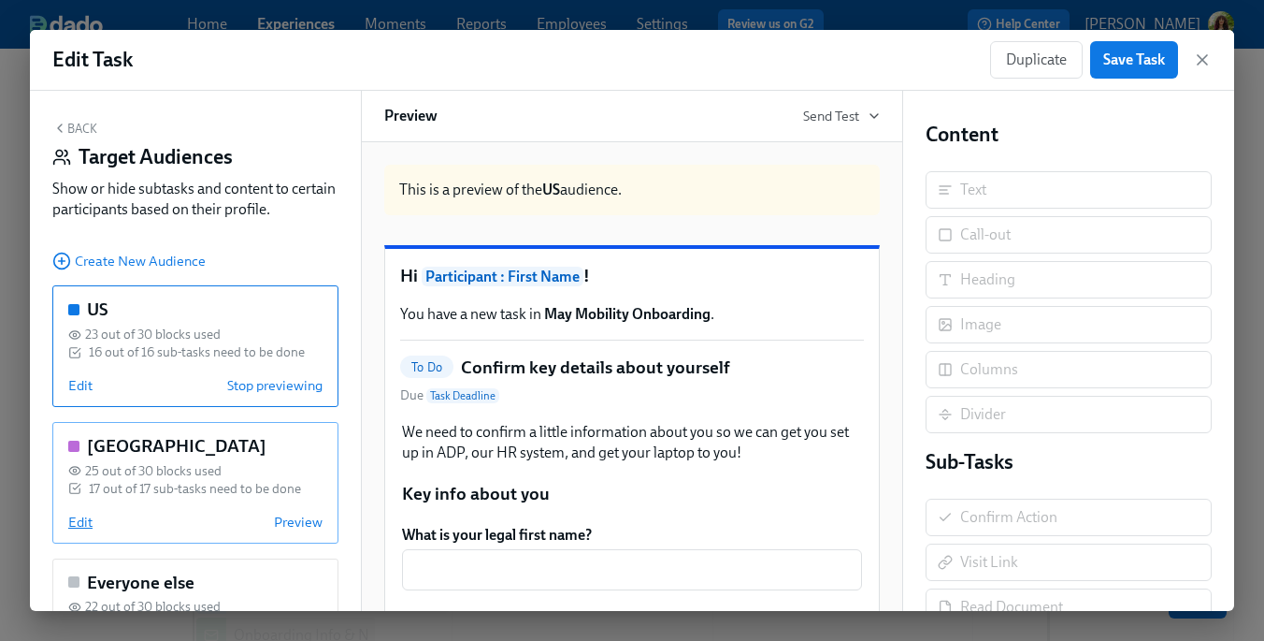
click at [79, 519] on span "Edit" at bounding box center [80, 521] width 24 height 19
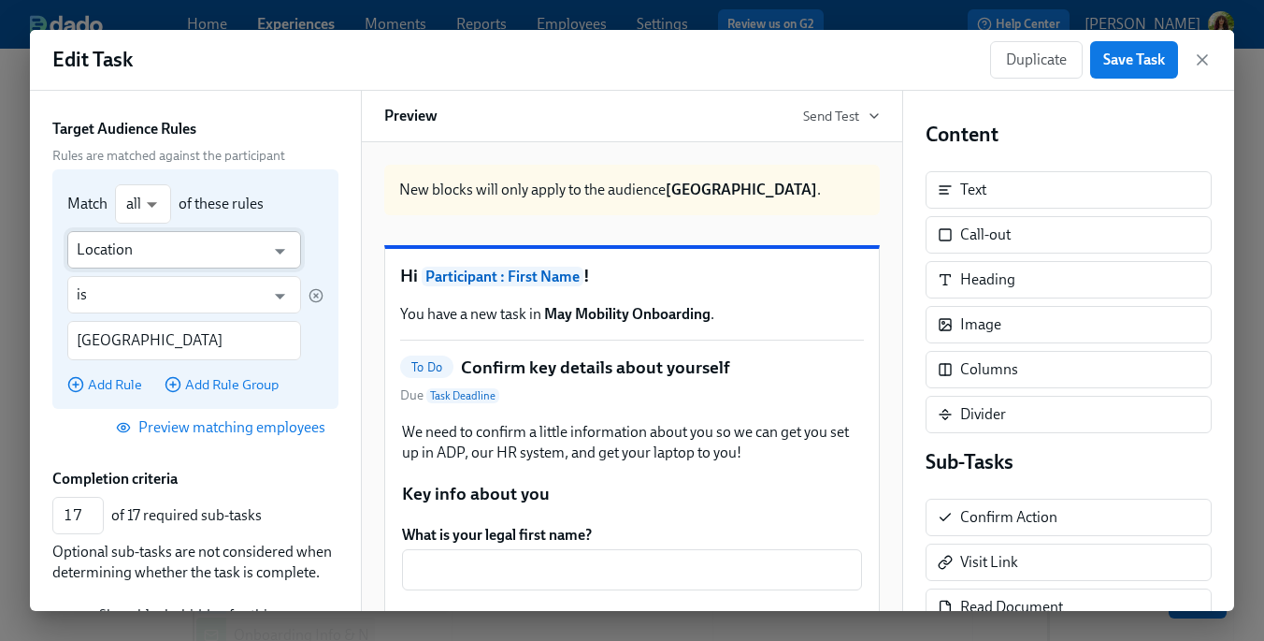
scroll to position [161, 0]
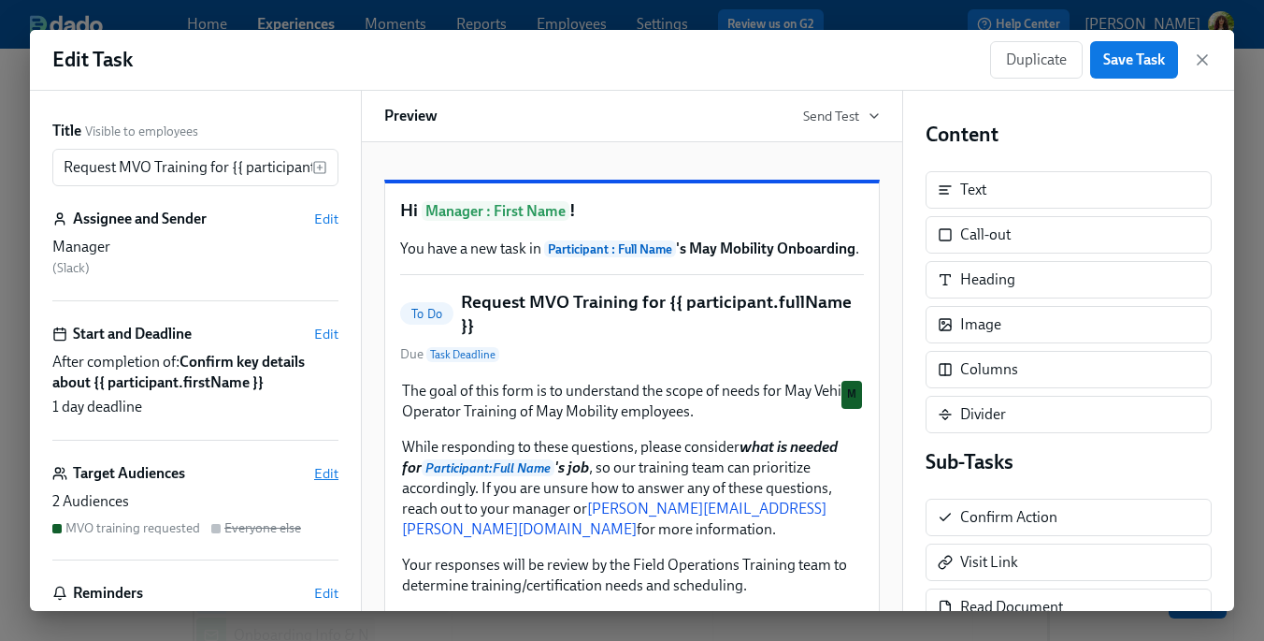
click at [323, 477] on span "Edit" at bounding box center [326, 473] width 24 height 19
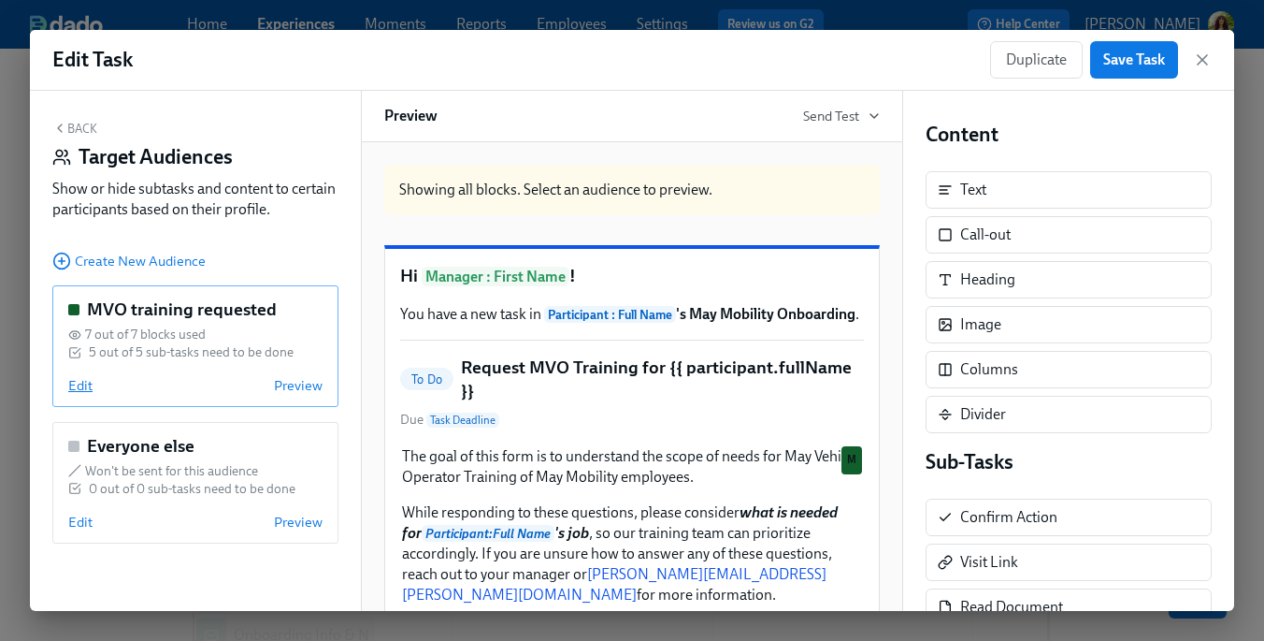
click at [86, 383] on span "Edit" at bounding box center [80, 385] width 24 height 19
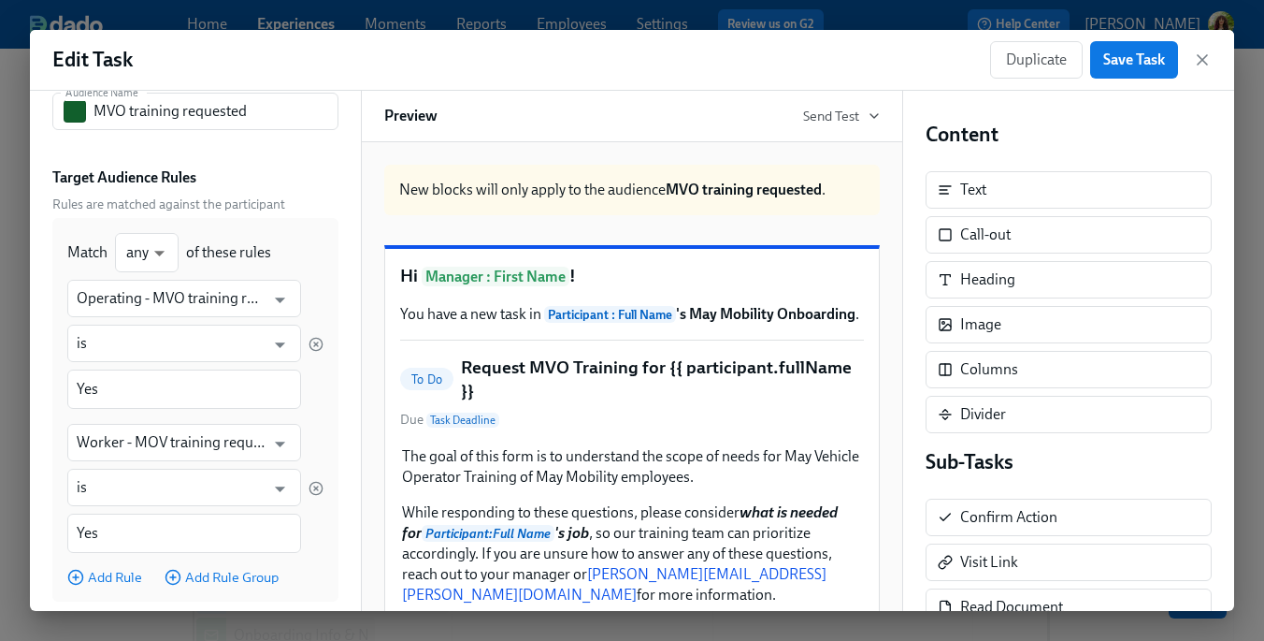
scroll to position [121, 0]
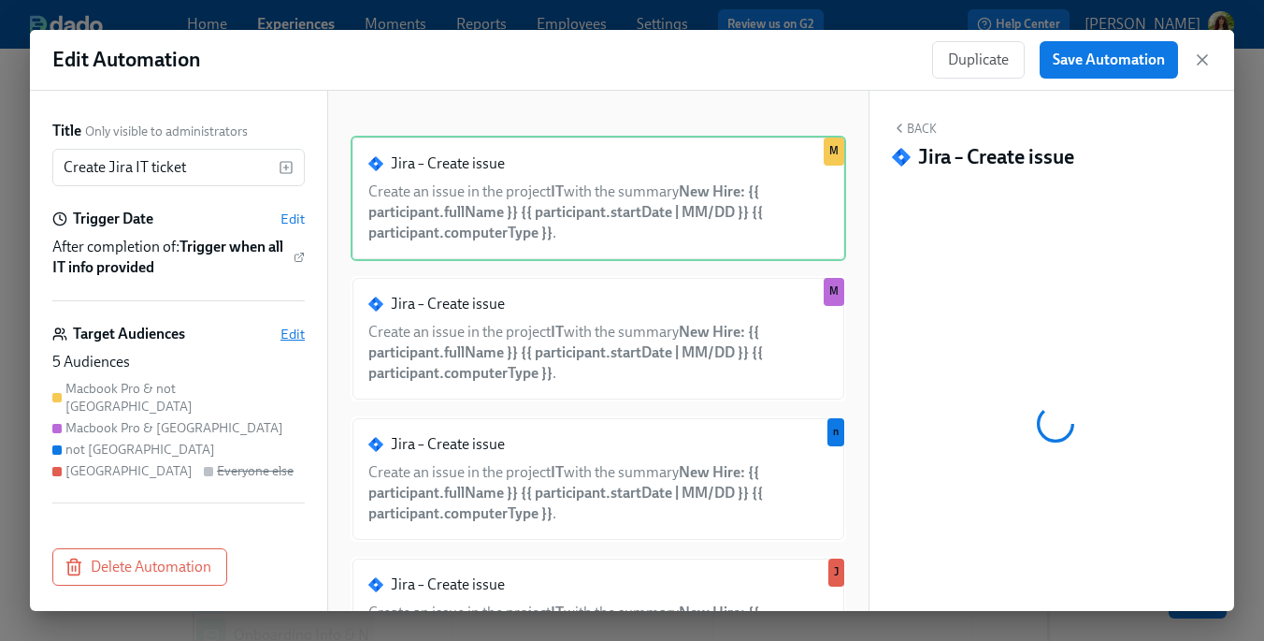
click at [294, 330] on span "Edit" at bounding box center [293, 334] width 24 height 19
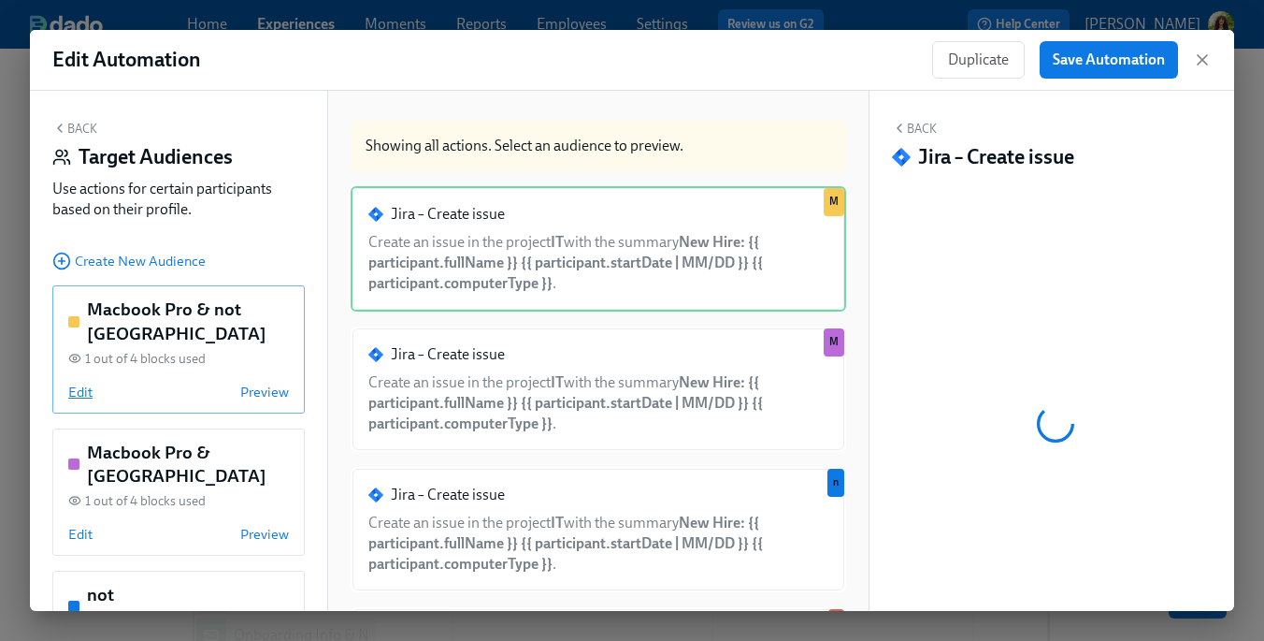
click at [82, 382] on span "Edit" at bounding box center [80, 391] width 24 height 19
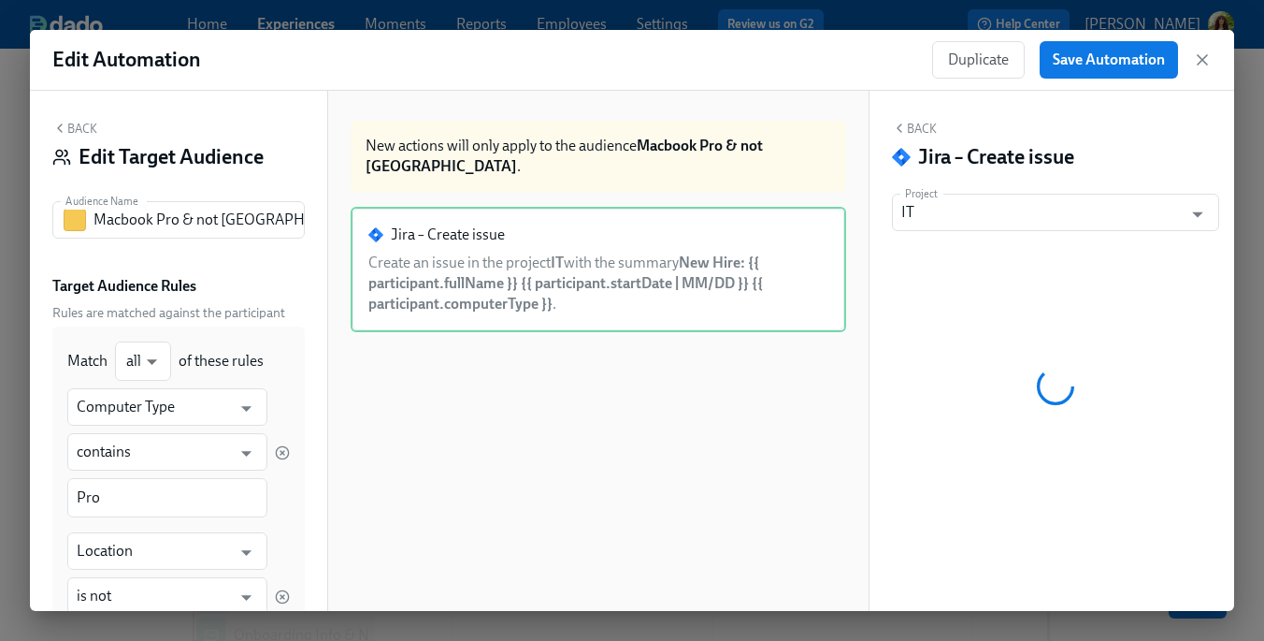
click at [84, 129] on button "Back" at bounding box center [74, 128] width 45 height 15
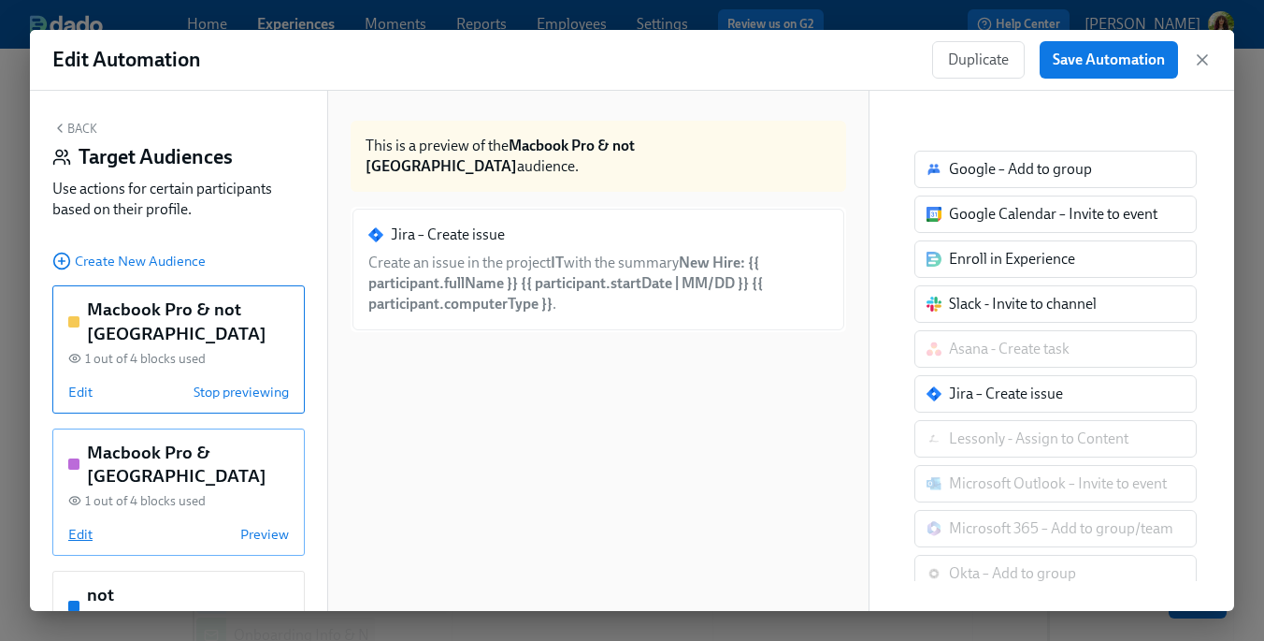
click at [74, 525] on span "Edit" at bounding box center [80, 534] width 24 height 19
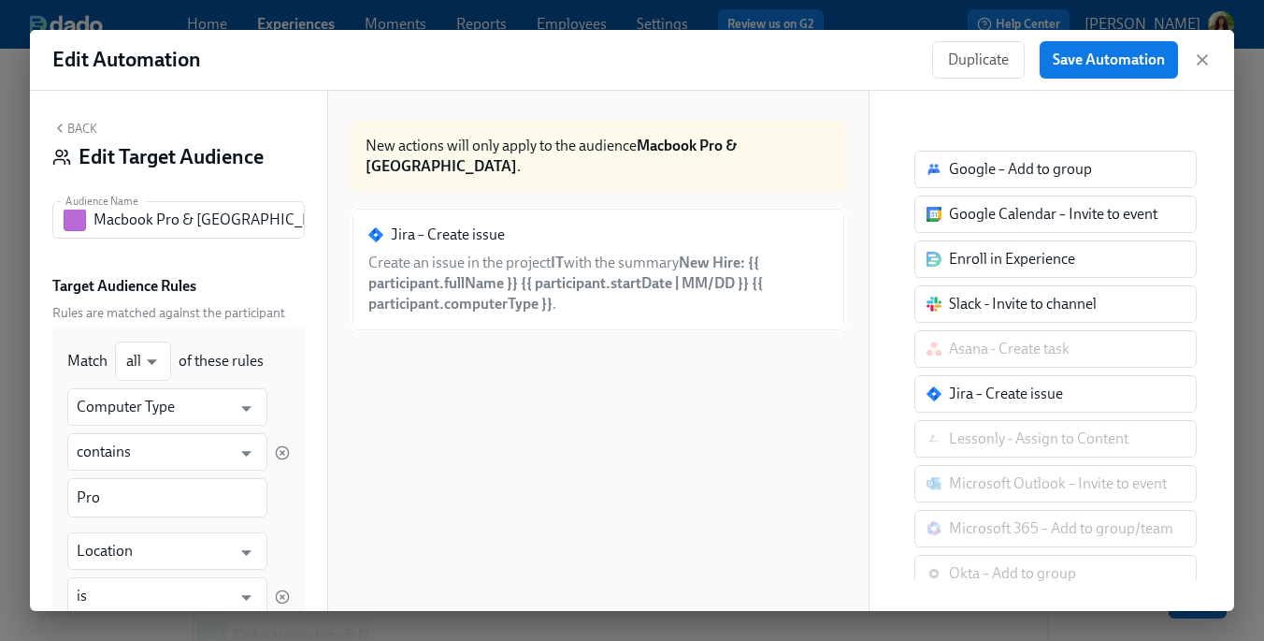
click at [81, 126] on button "Back" at bounding box center [74, 128] width 45 height 15
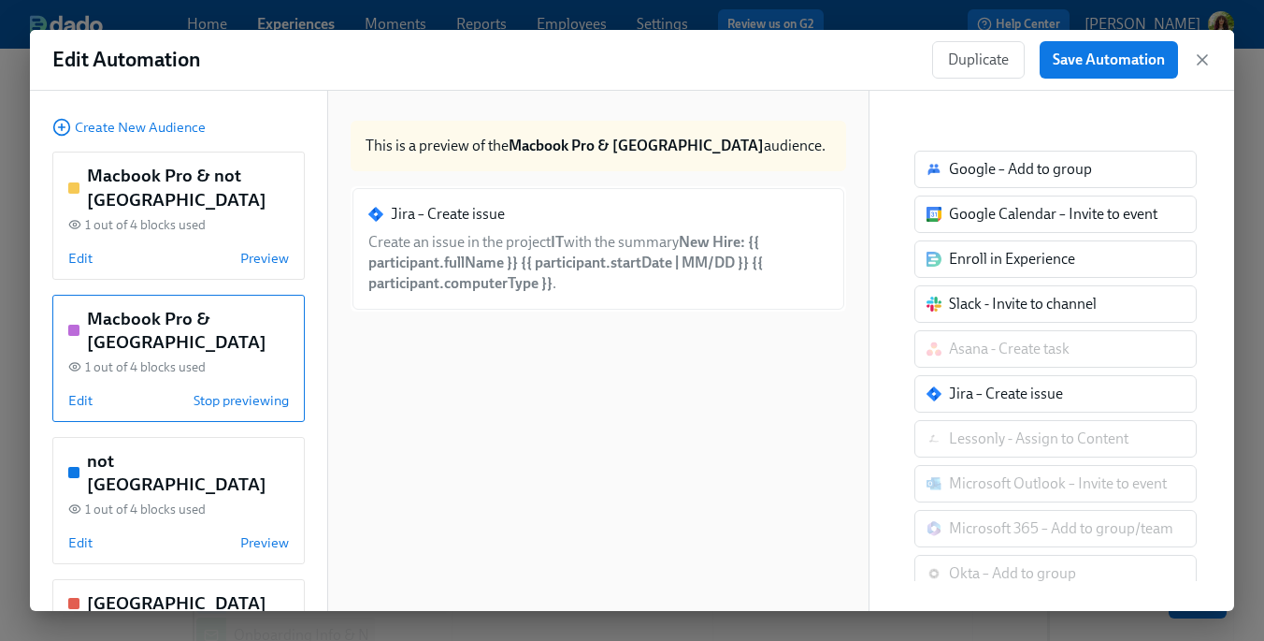
scroll to position [282, 0]
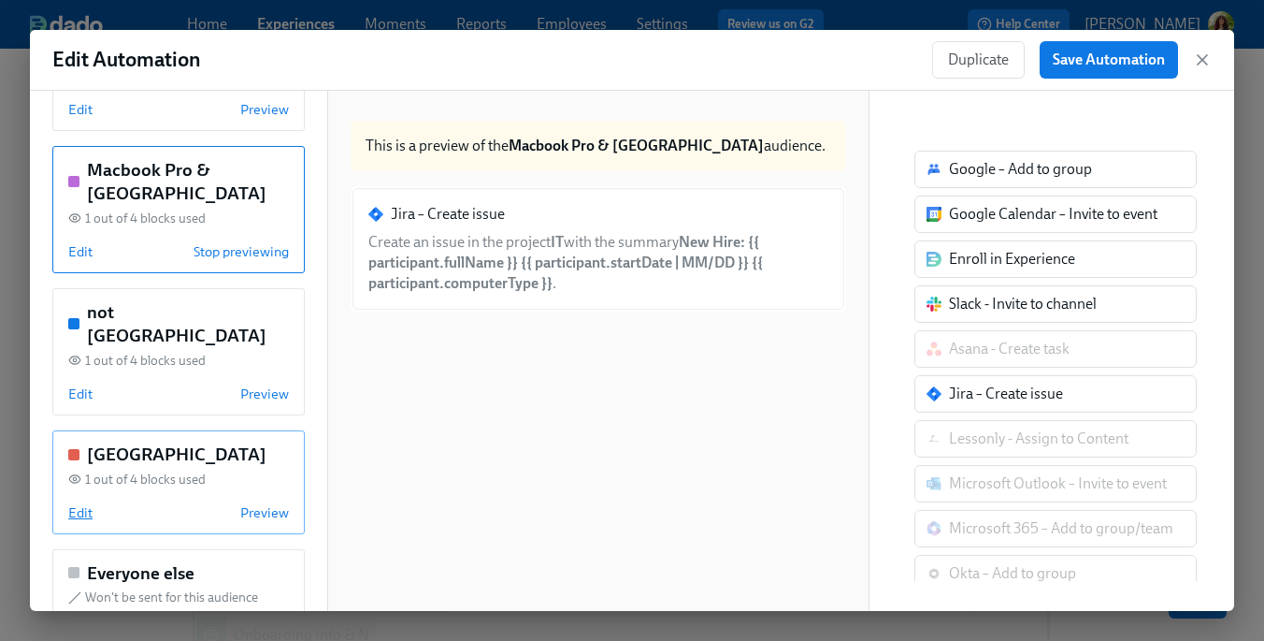
click at [82, 503] on span "Edit" at bounding box center [80, 512] width 24 height 19
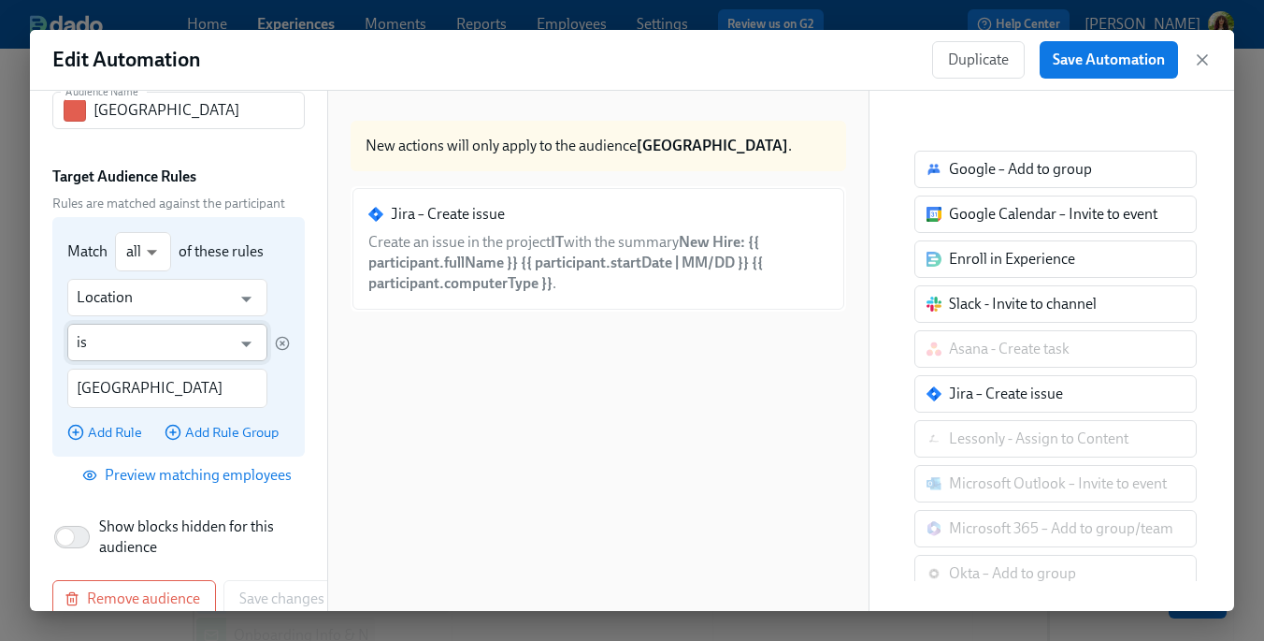
scroll to position [111, 0]
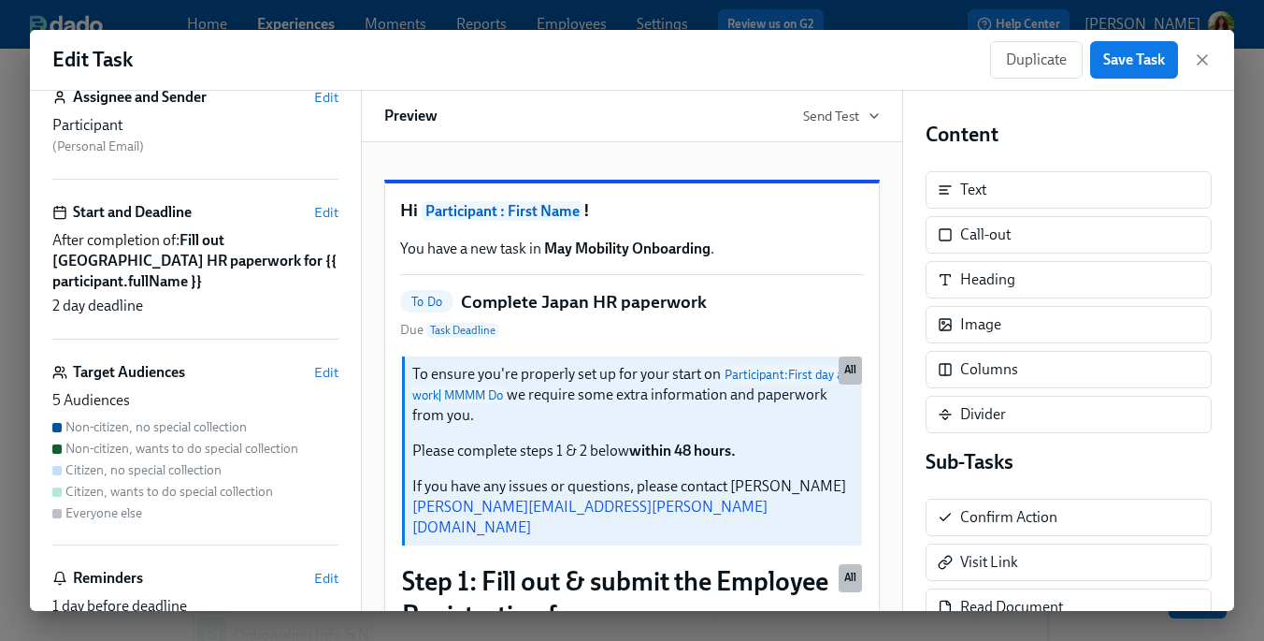
scroll to position [153, 0]
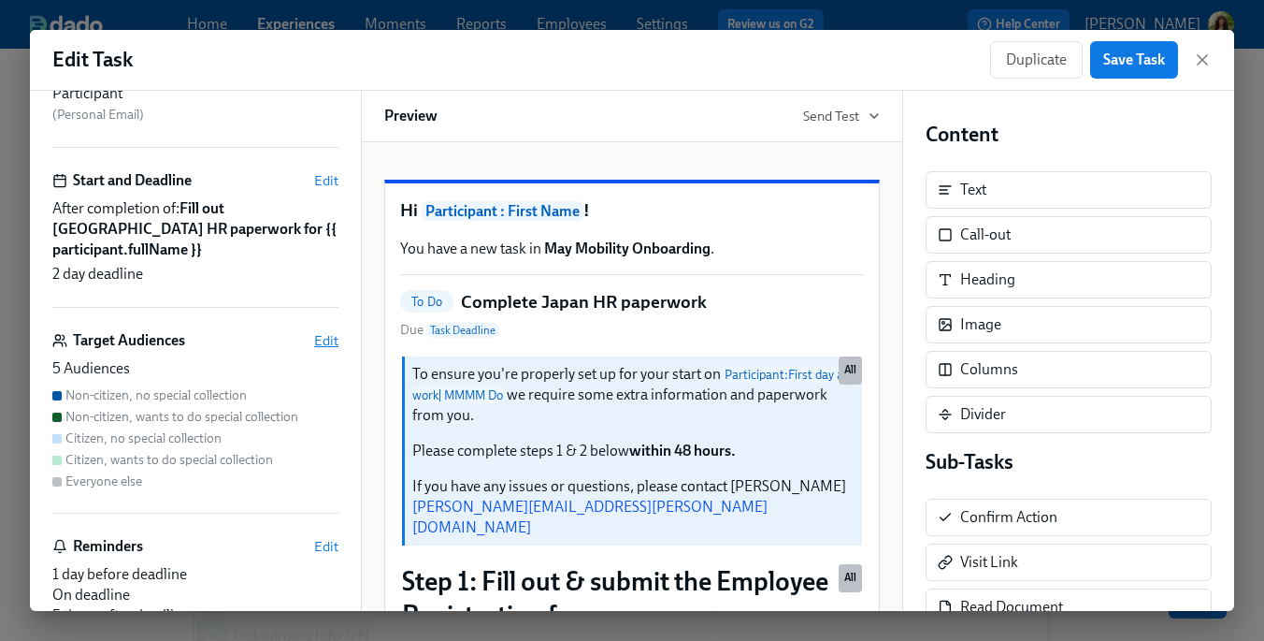
click at [325, 331] on span "Edit" at bounding box center [326, 340] width 24 height 19
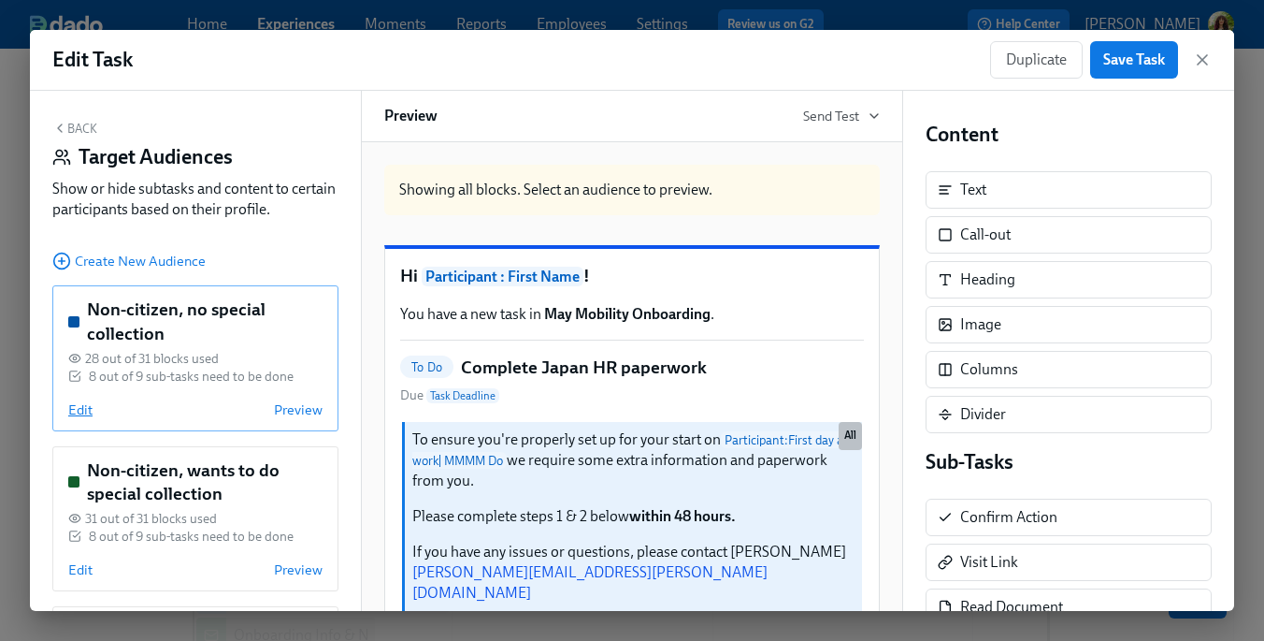
click at [81, 407] on span "Edit" at bounding box center [80, 409] width 24 height 19
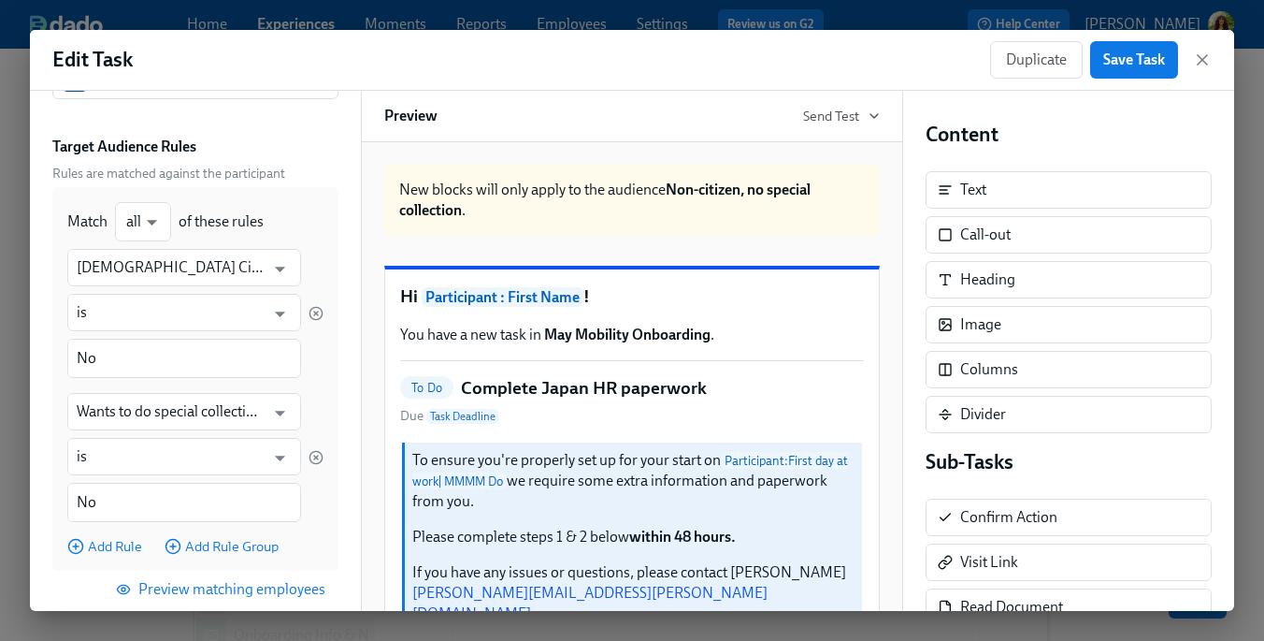
scroll to position [0, 0]
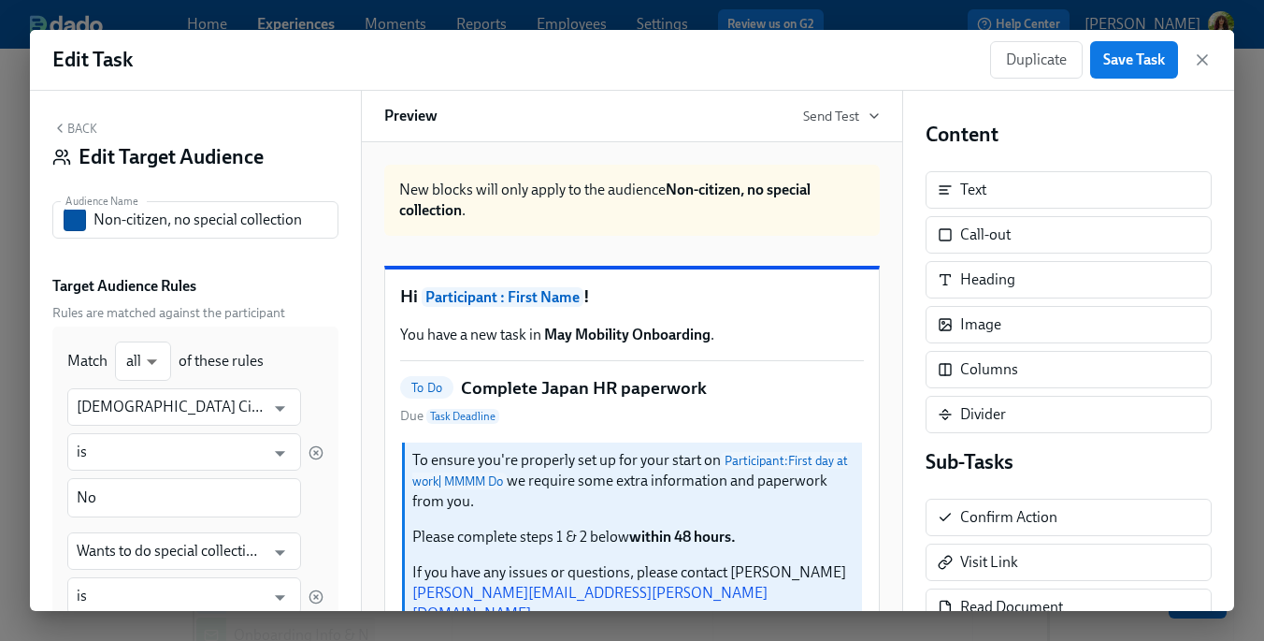
click at [80, 125] on button "Back" at bounding box center [74, 128] width 45 height 15
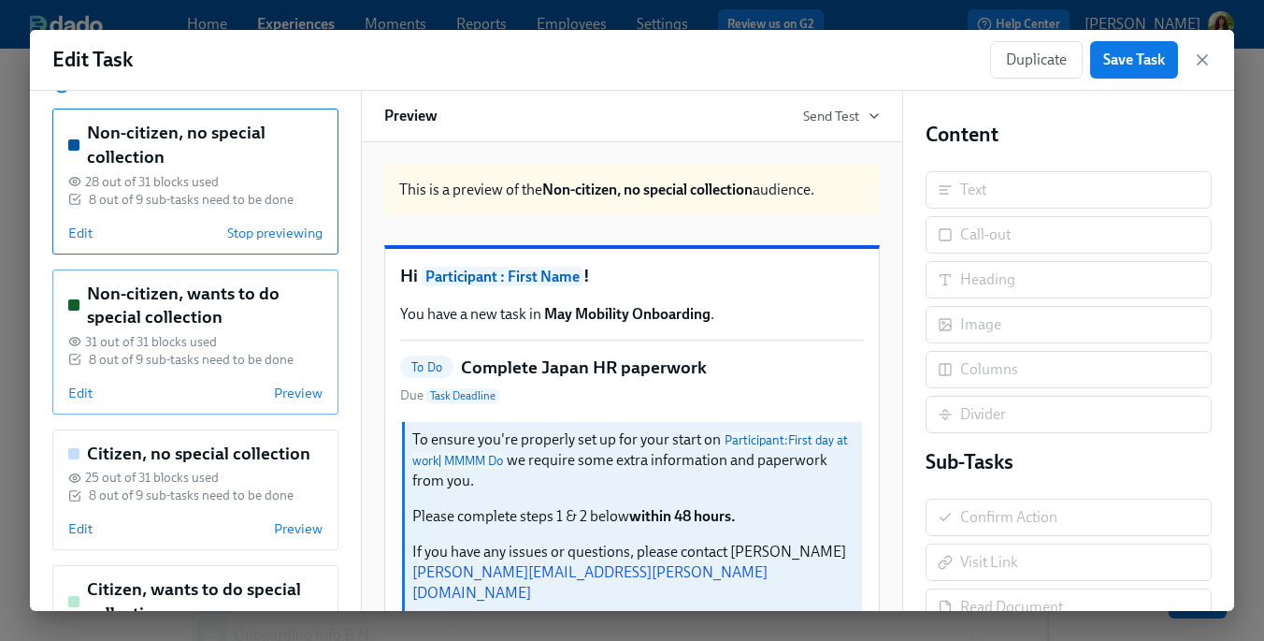
scroll to position [180, 0]
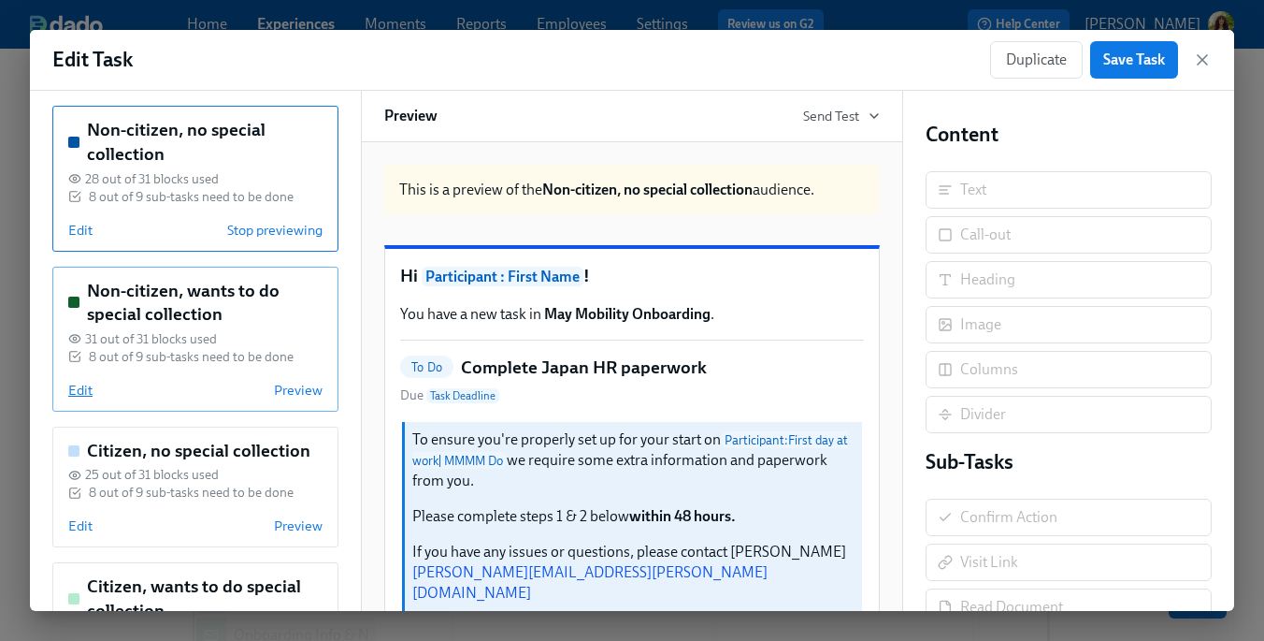
click at [89, 388] on span "Edit" at bounding box center [80, 390] width 24 height 19
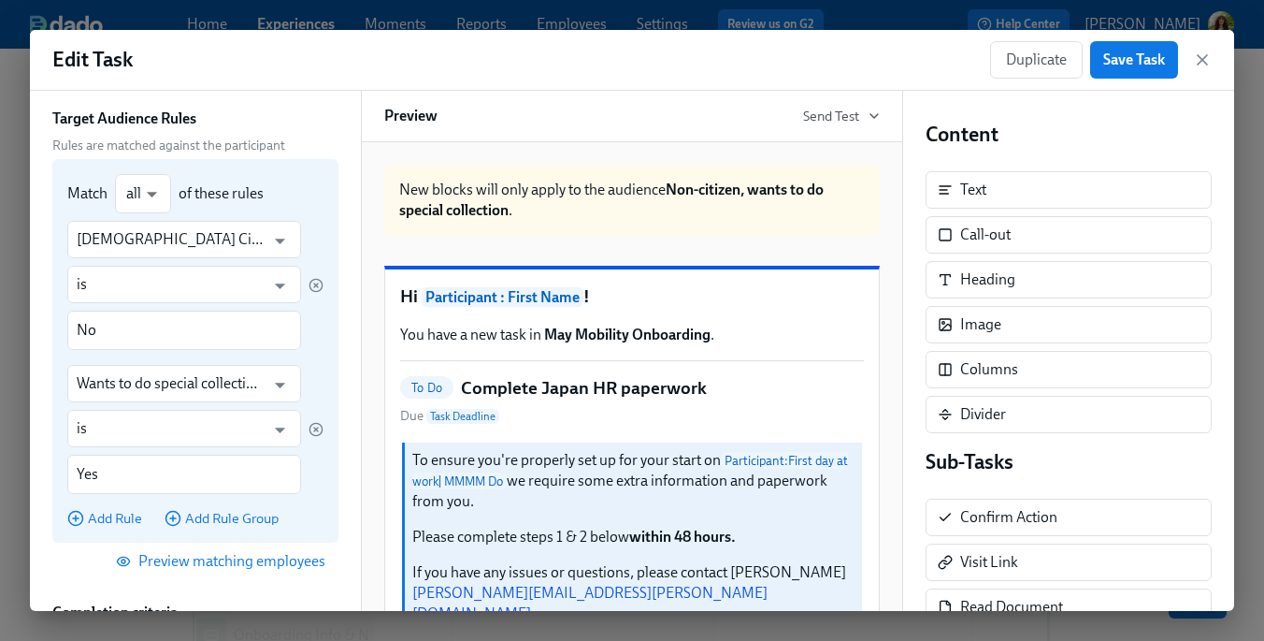
scroll to position [0, 0]
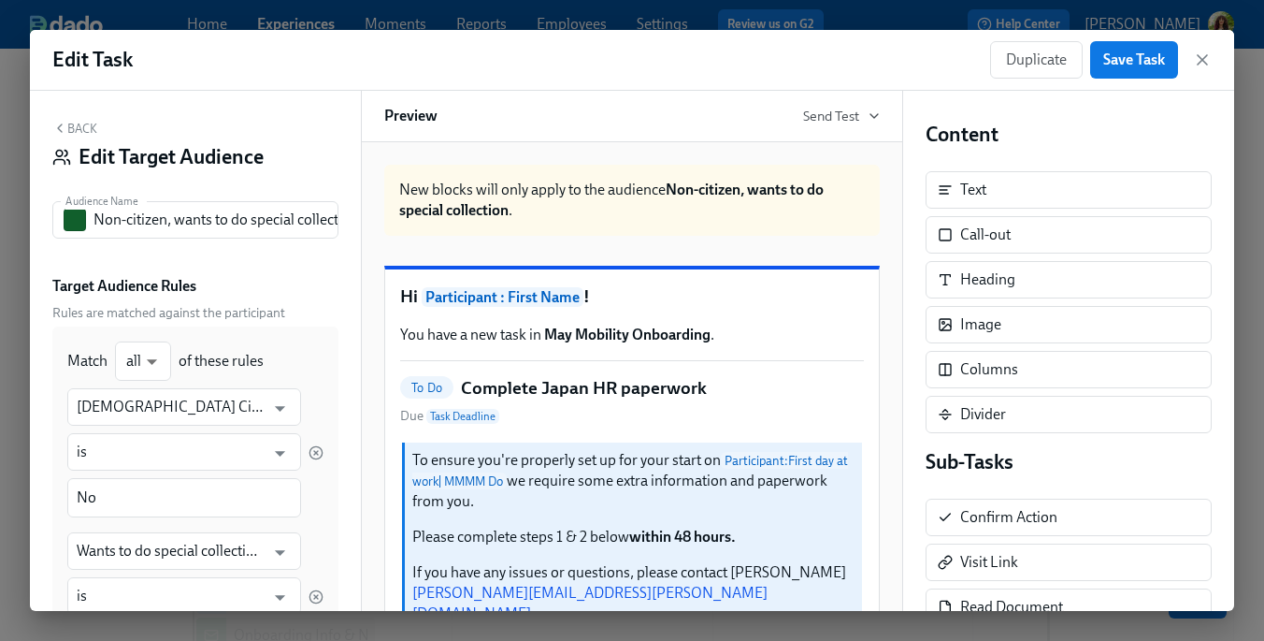
click at [79, 130] on button "Back" at bounding box center [74, 128] width 45 height 15
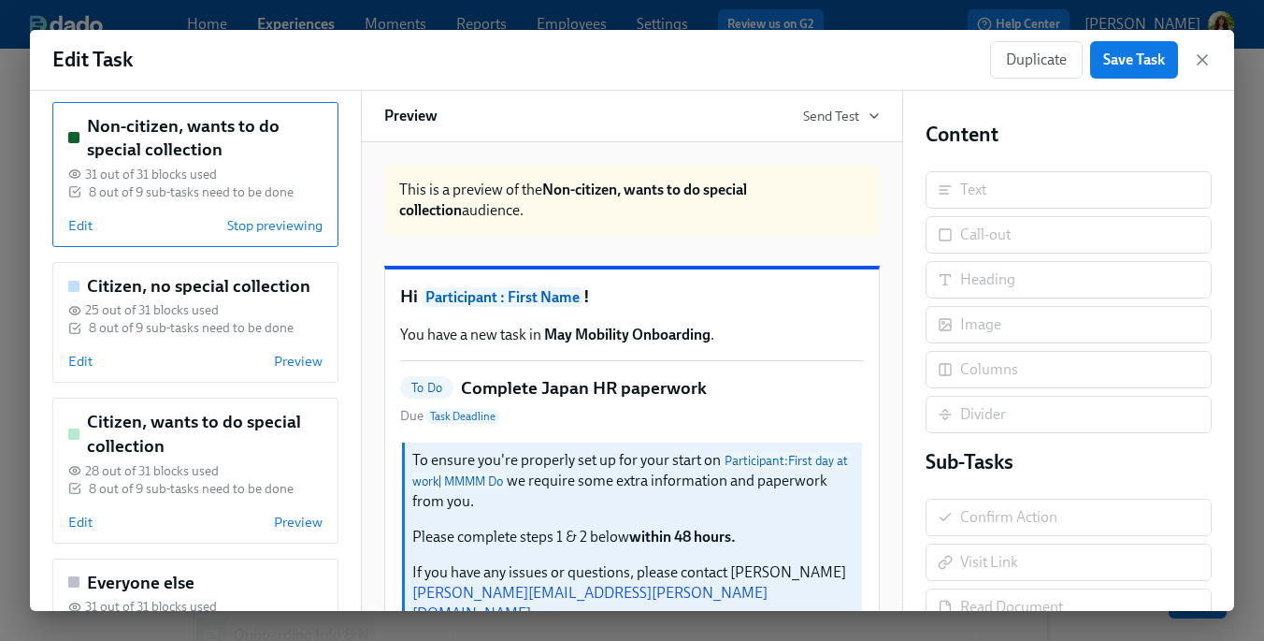
scroll to position [353, 0]
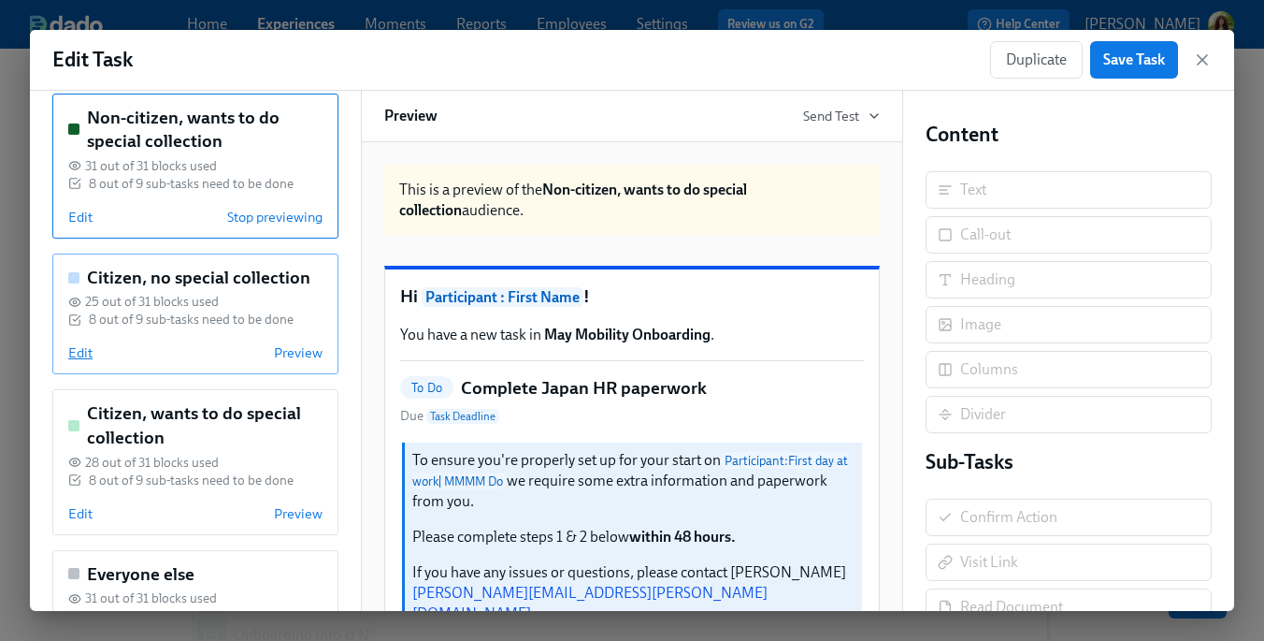
click at [79, 353] on span "Edit" at bounding box center [80, 352] width 24 height 19
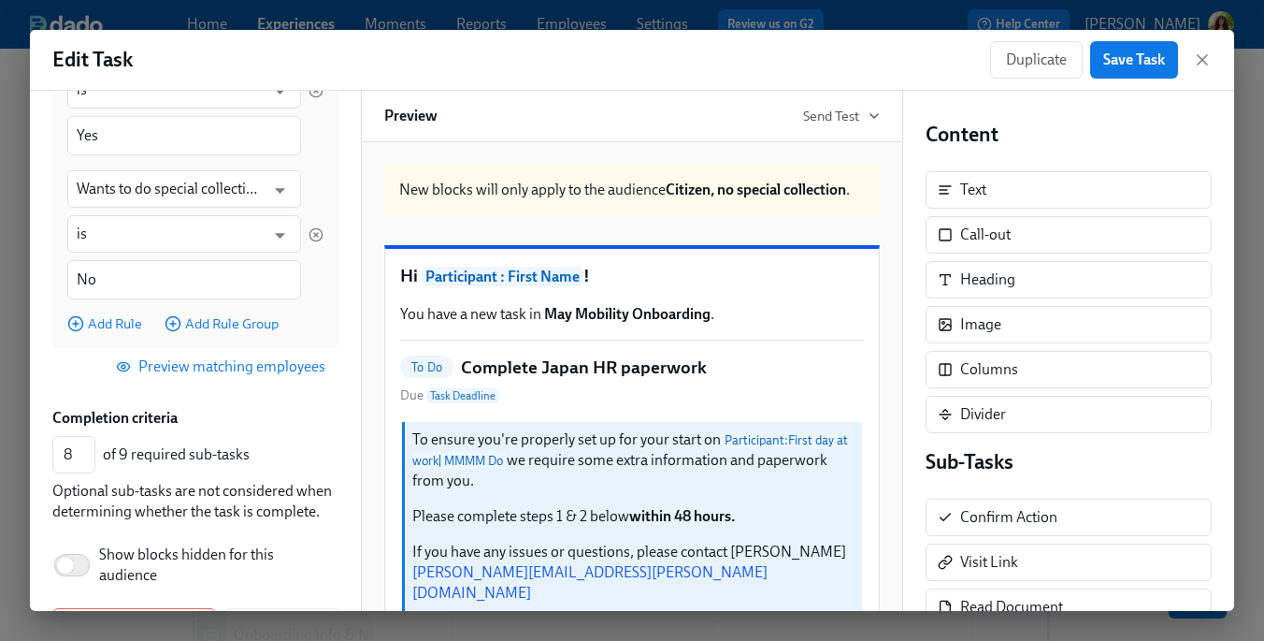
scroll to position [0, 0]
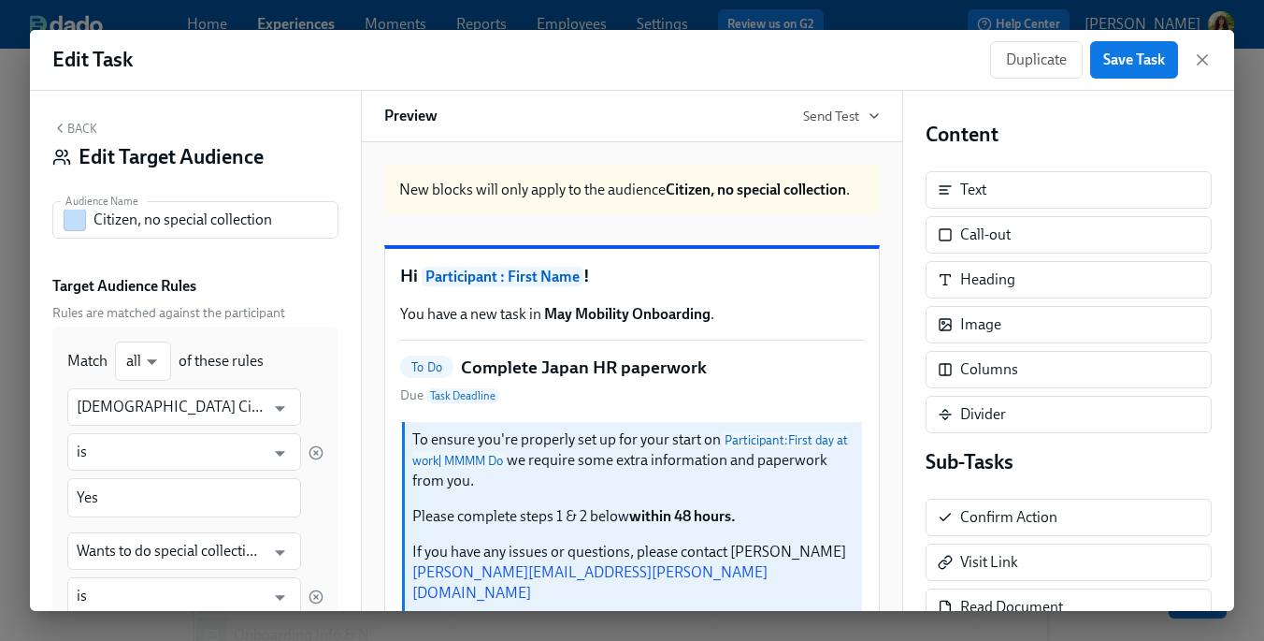
click at [76, 122] on button "Back" at bounding box center [74, 128] width 45 height 15
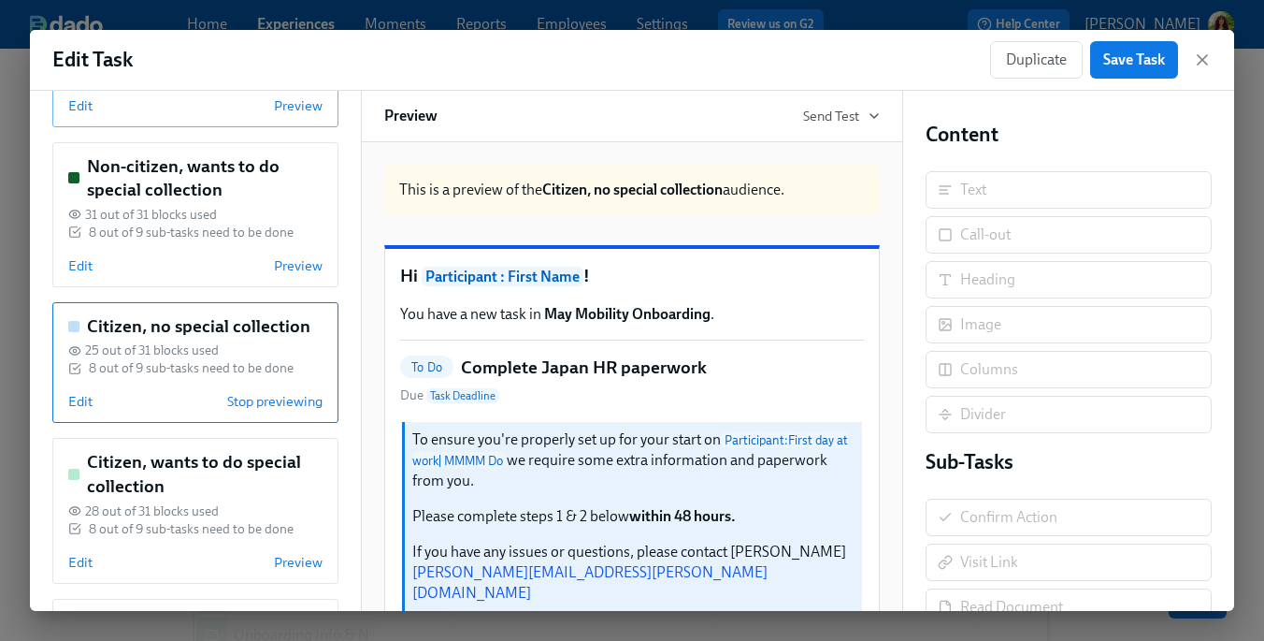
scroll to position [443, 0]
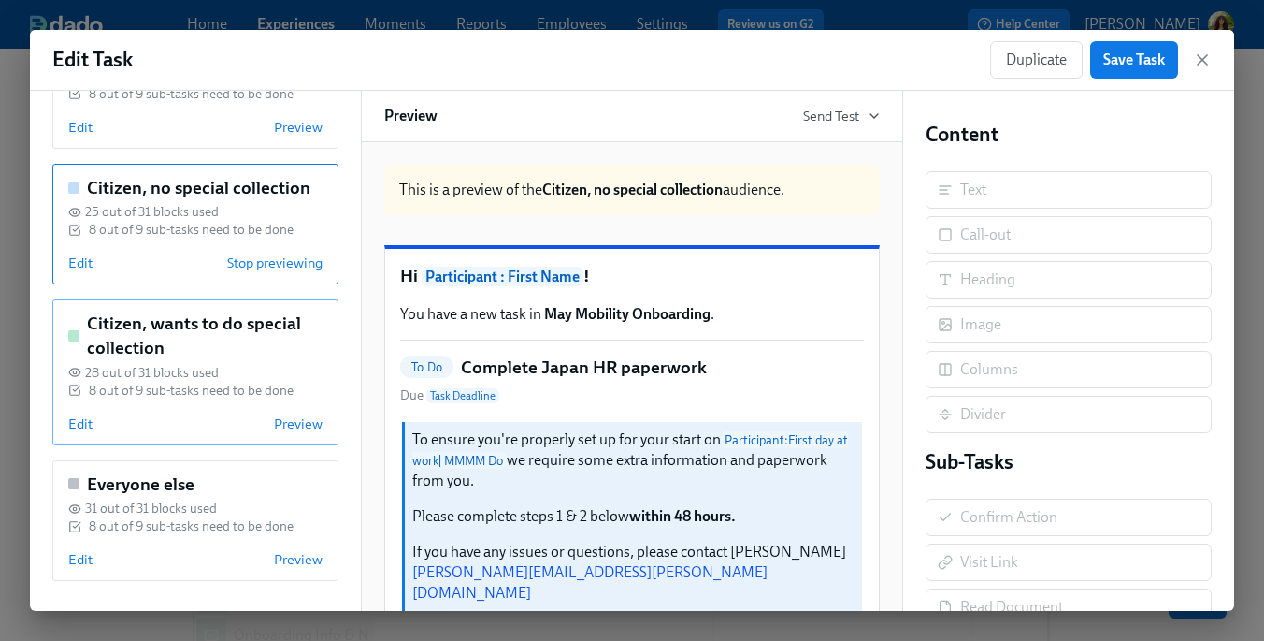
click at [81, 423] on span "Edit" at bounding box center [80, 423] width 24 height 19
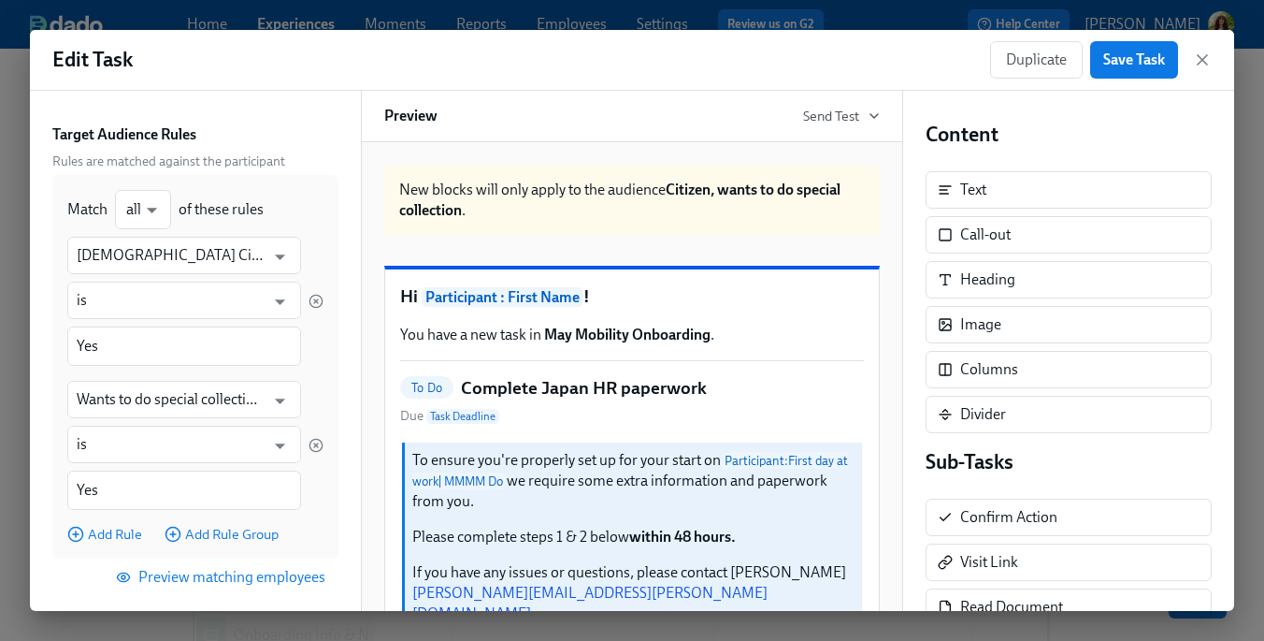
scroll to position [156, 0]
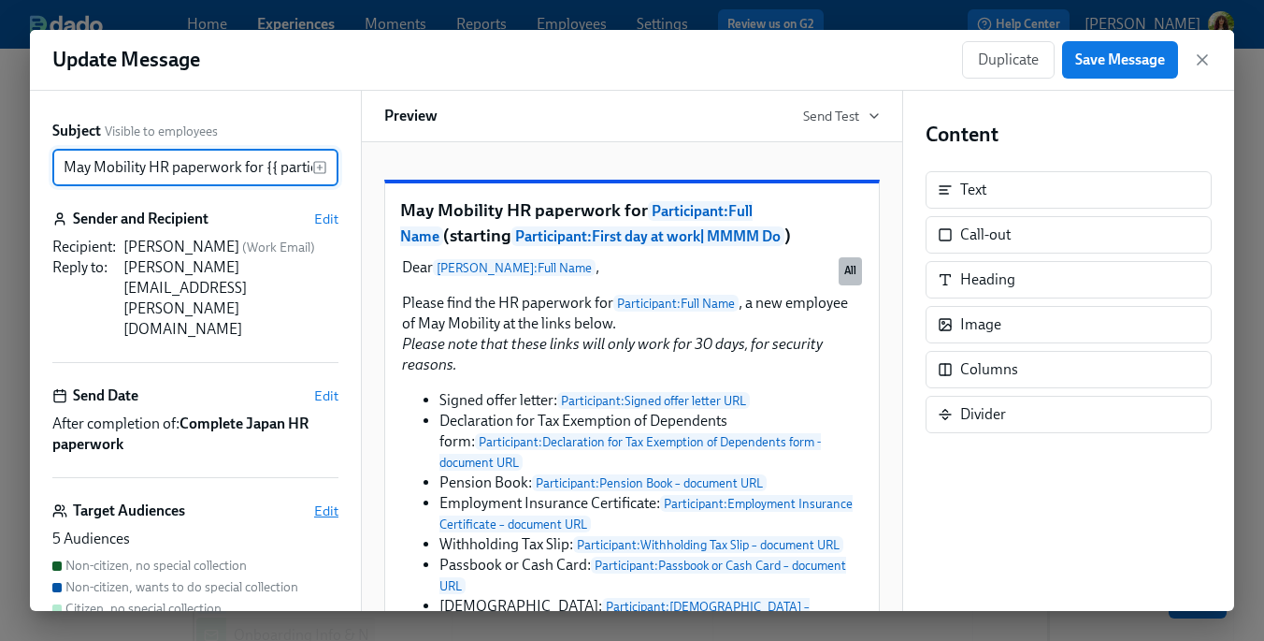
click at [318, 501] on span "Edit" at bounding box center [326, 510] width 24 height 19
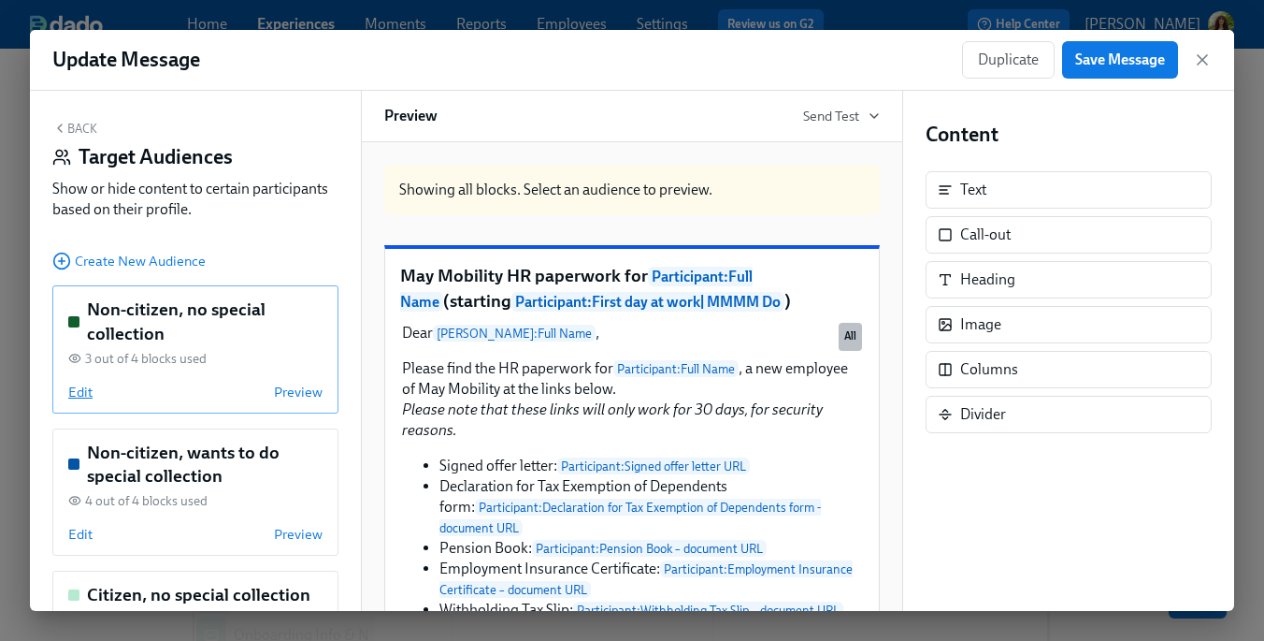
click at [74, 389] on span "Edit" at bounding box center [80, 391] width 24 height 19
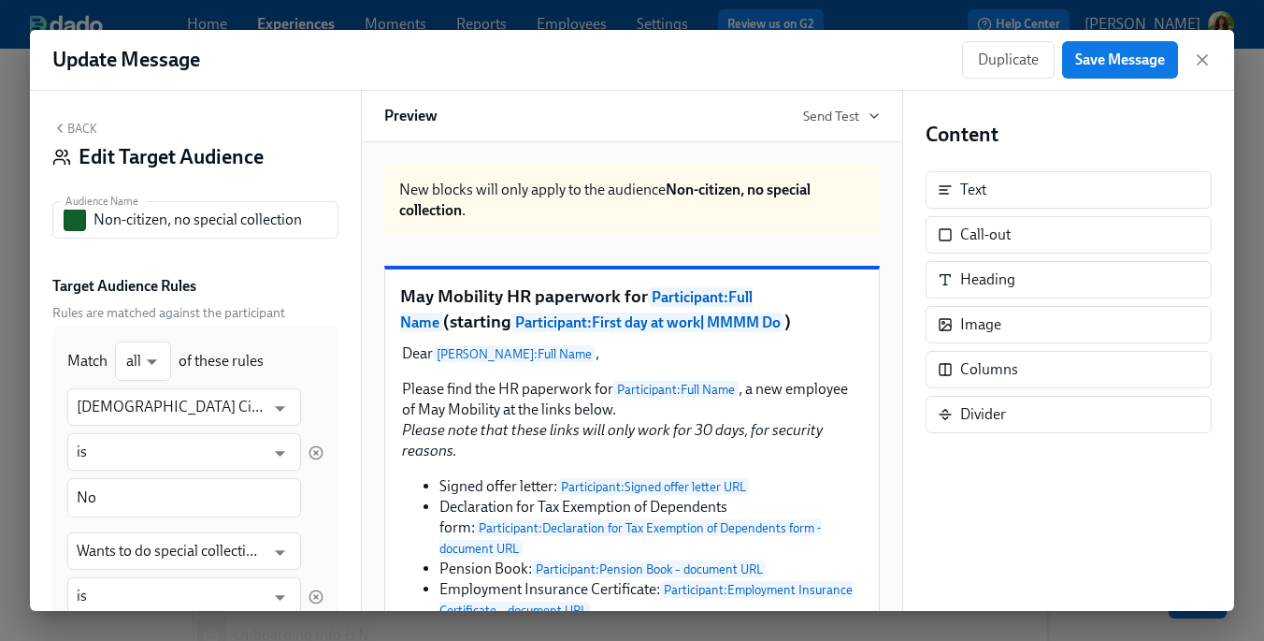
click at [85, 124] on button "Back" at bounding box center [74, 128] width 45 height 15
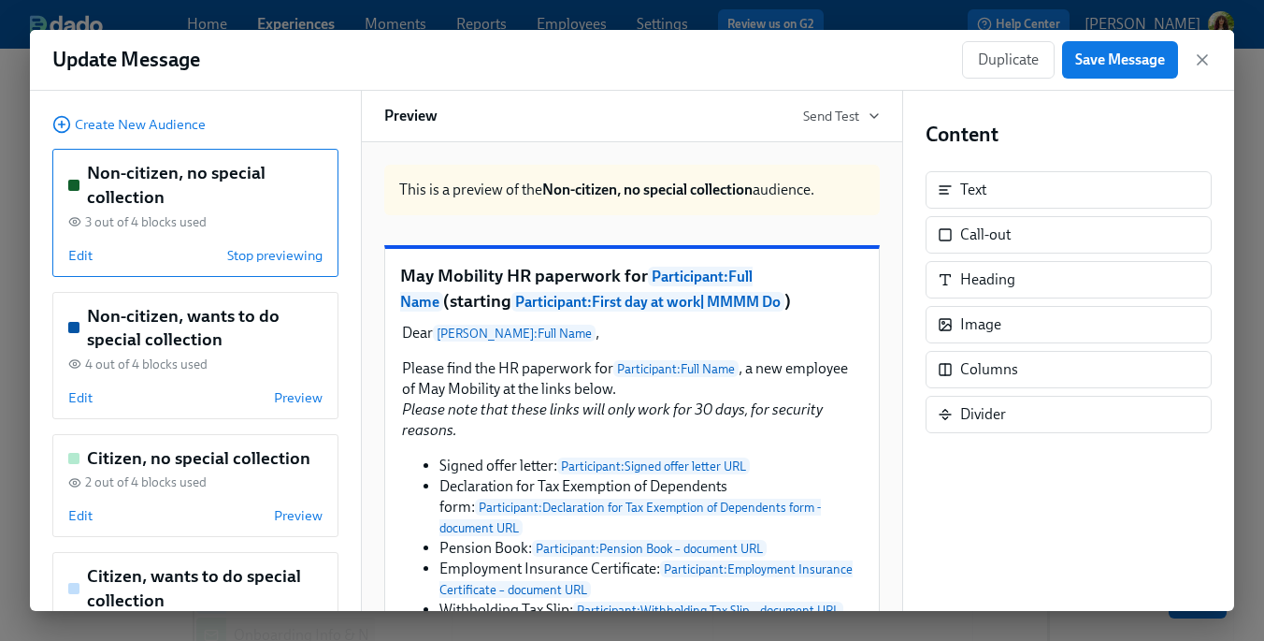
scroll to position [139, 0]
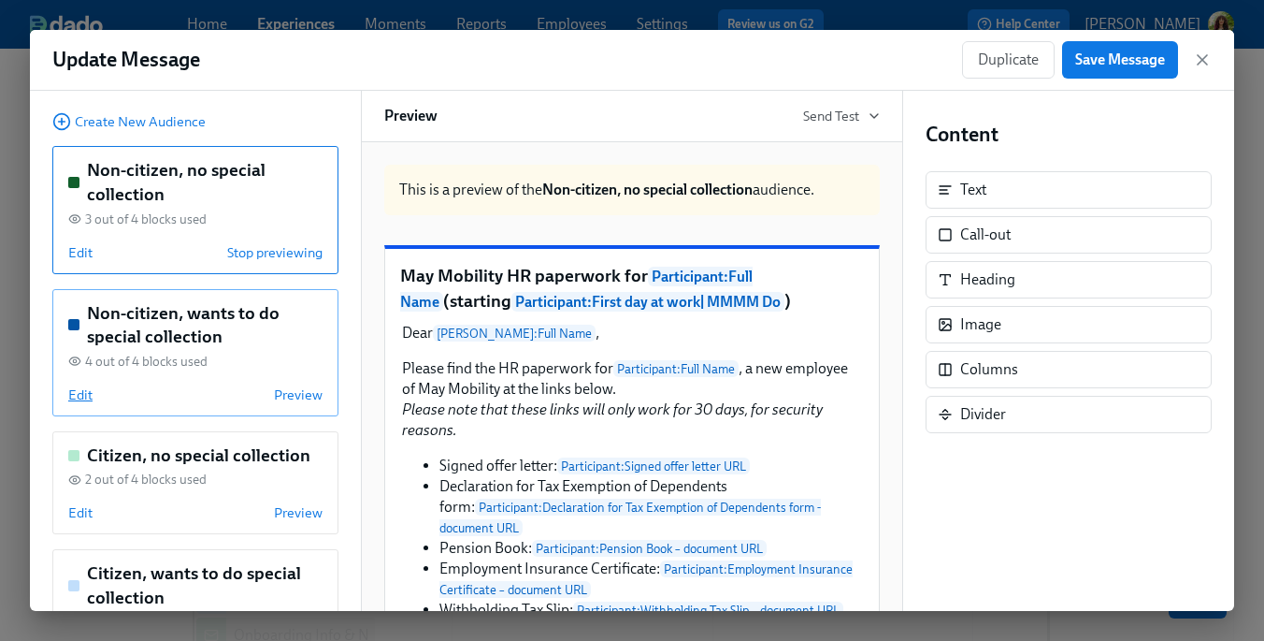
click at [86, 392] on span "Edit" at bounding box center [80, 394] width 24 height 19
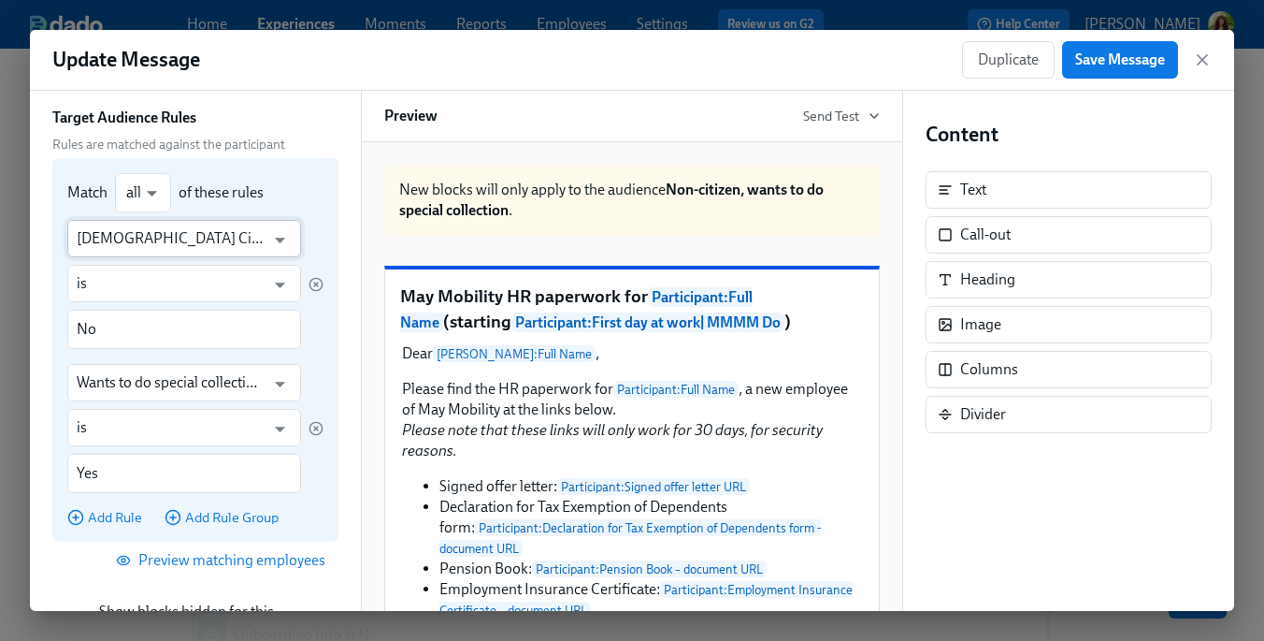
scroll to position [0, 0]
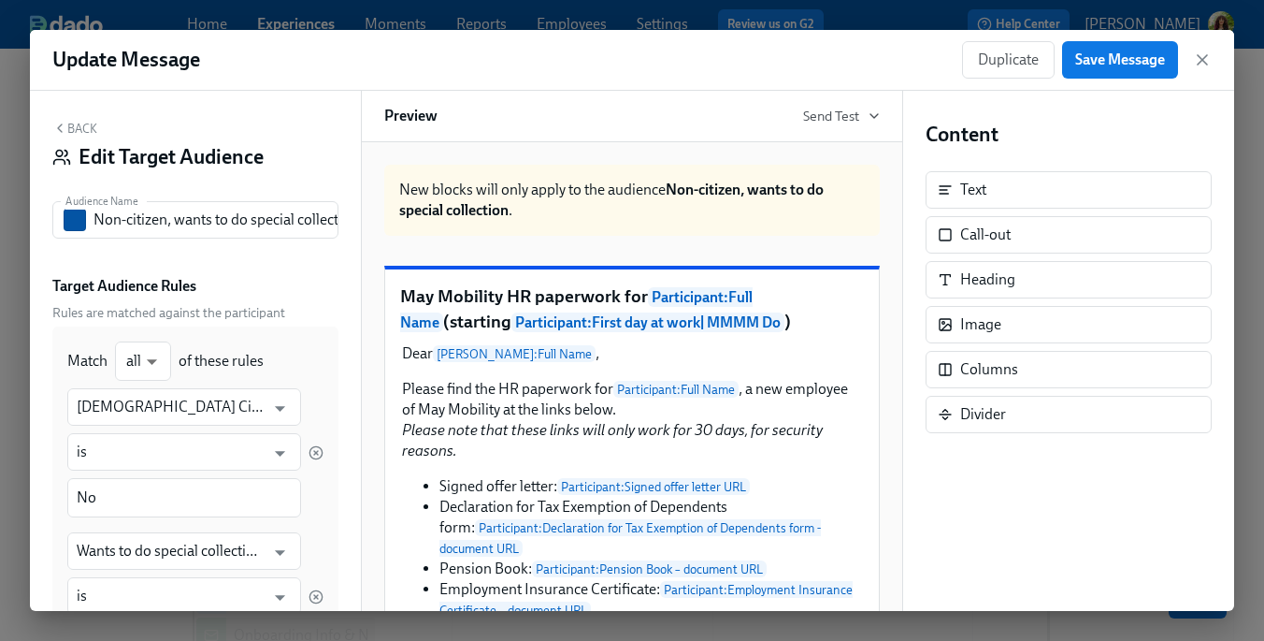
click at [82, 133] on button "Back" at bounding box center [74, 128] width 45 height 15
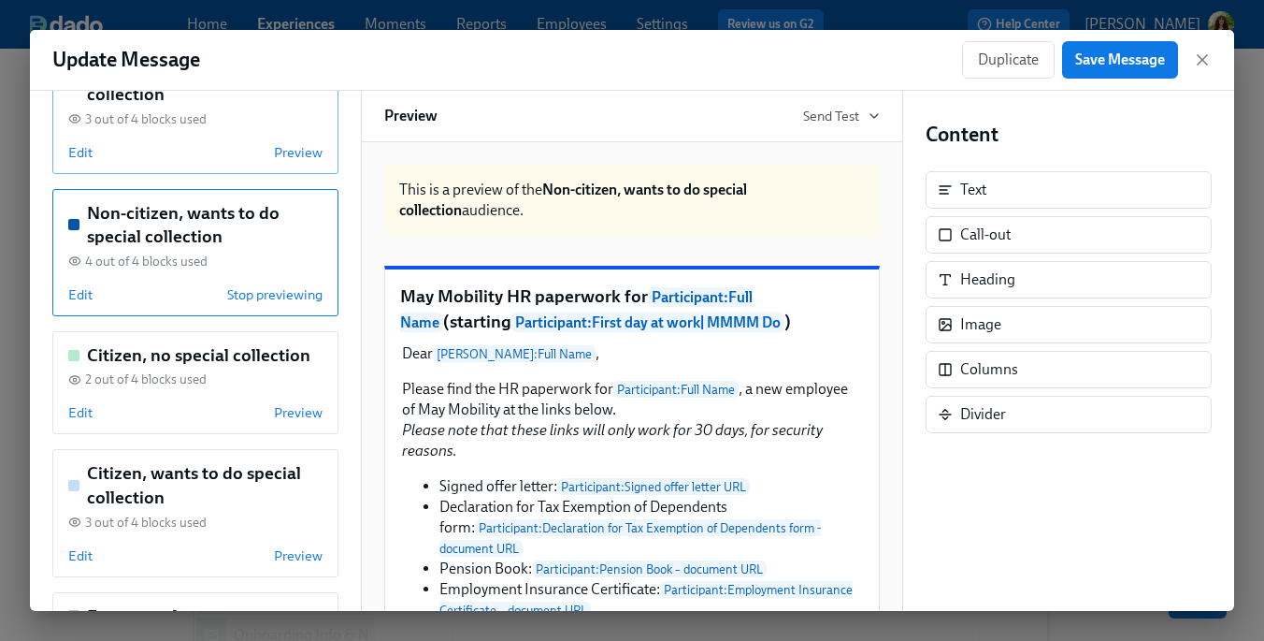
scroll to position [249, 0]
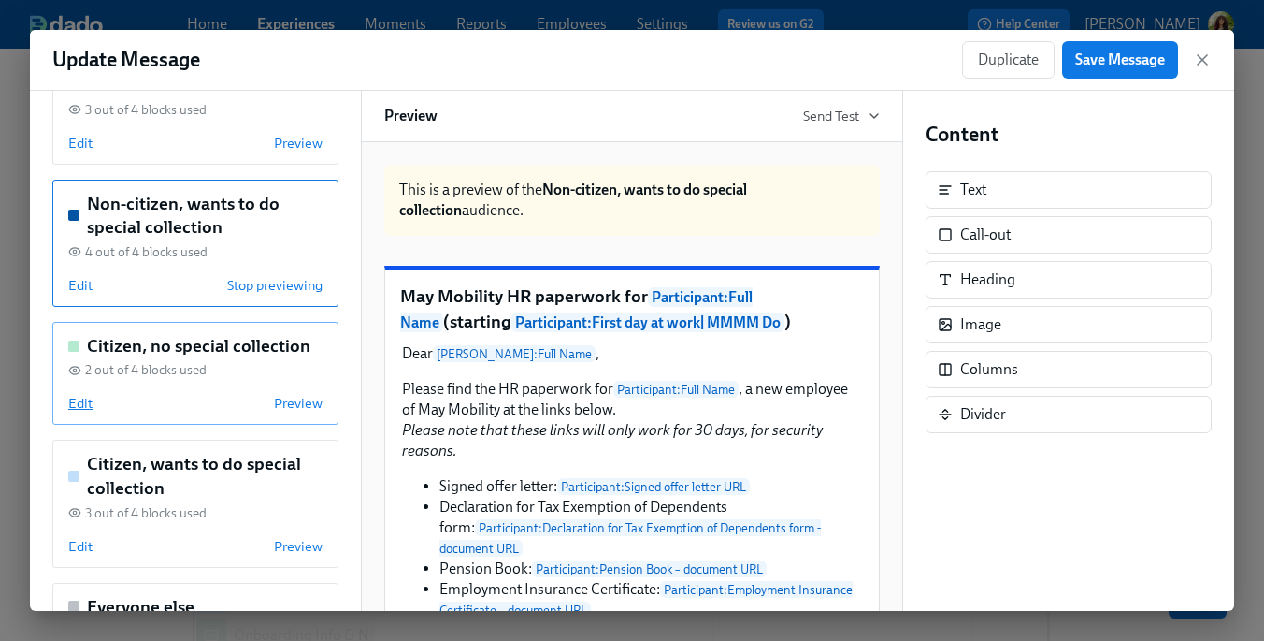
click at [75, 407] on span "Edit" at bounding box center [80, 403] width 24 height 19
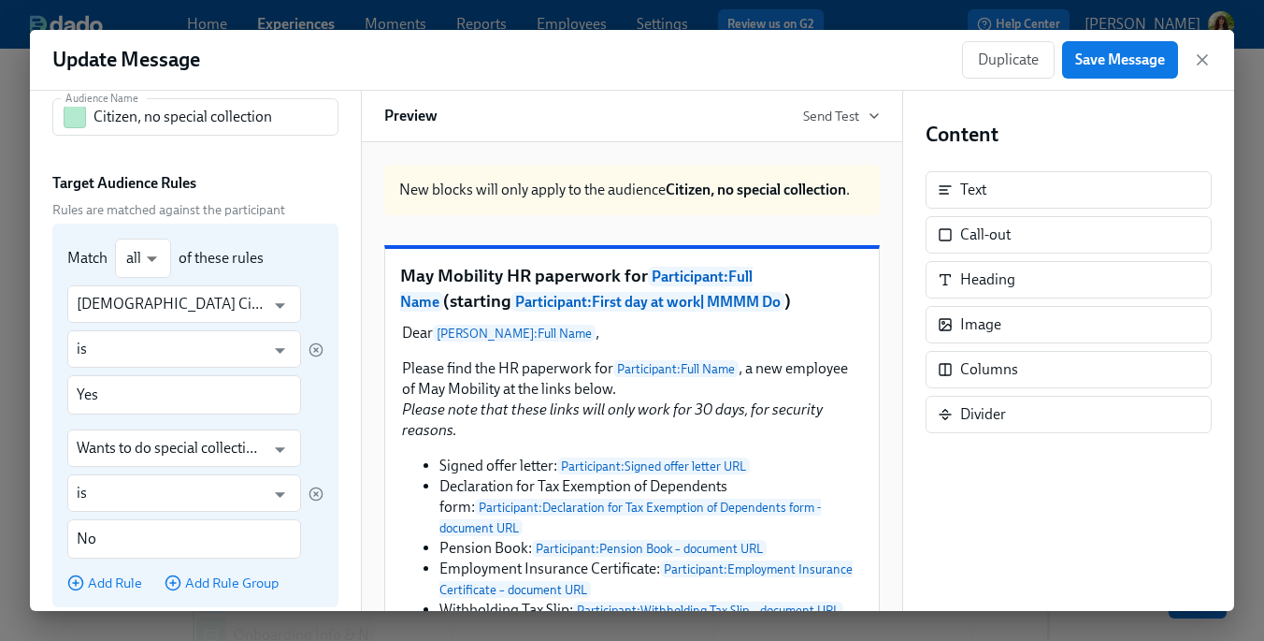
scroll to position [0, 0]
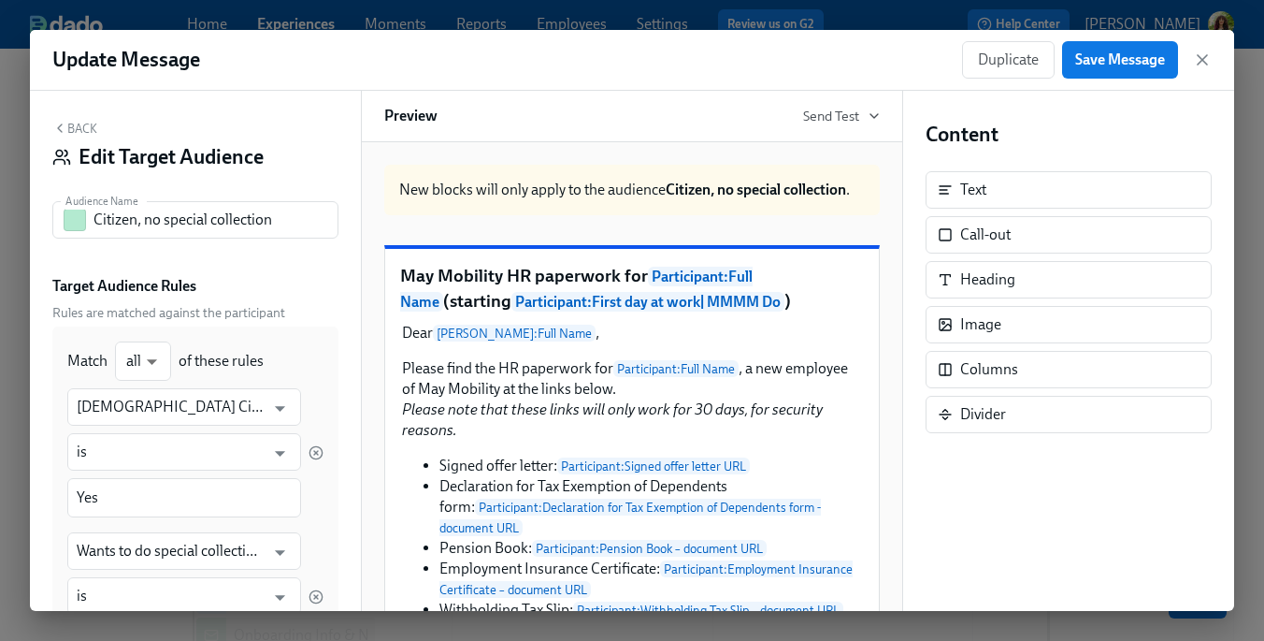
click at [83, 128] on button "Back" at bounding box center [74, 128] width 45 height 15
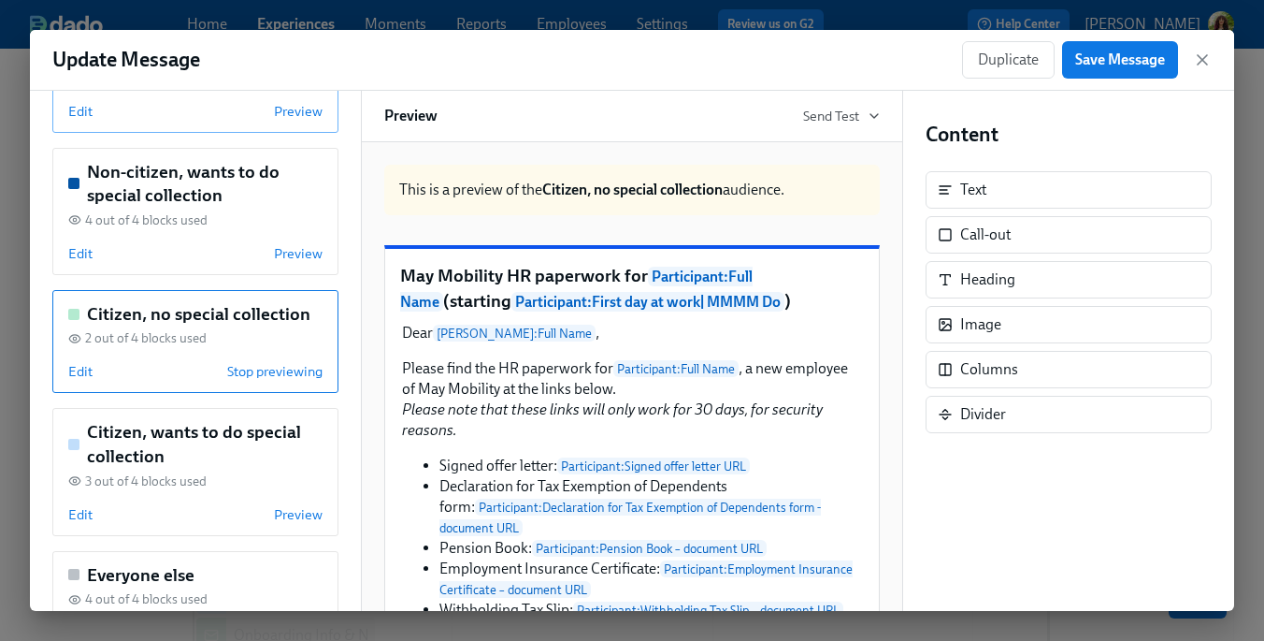
scroll to position [303, 0]
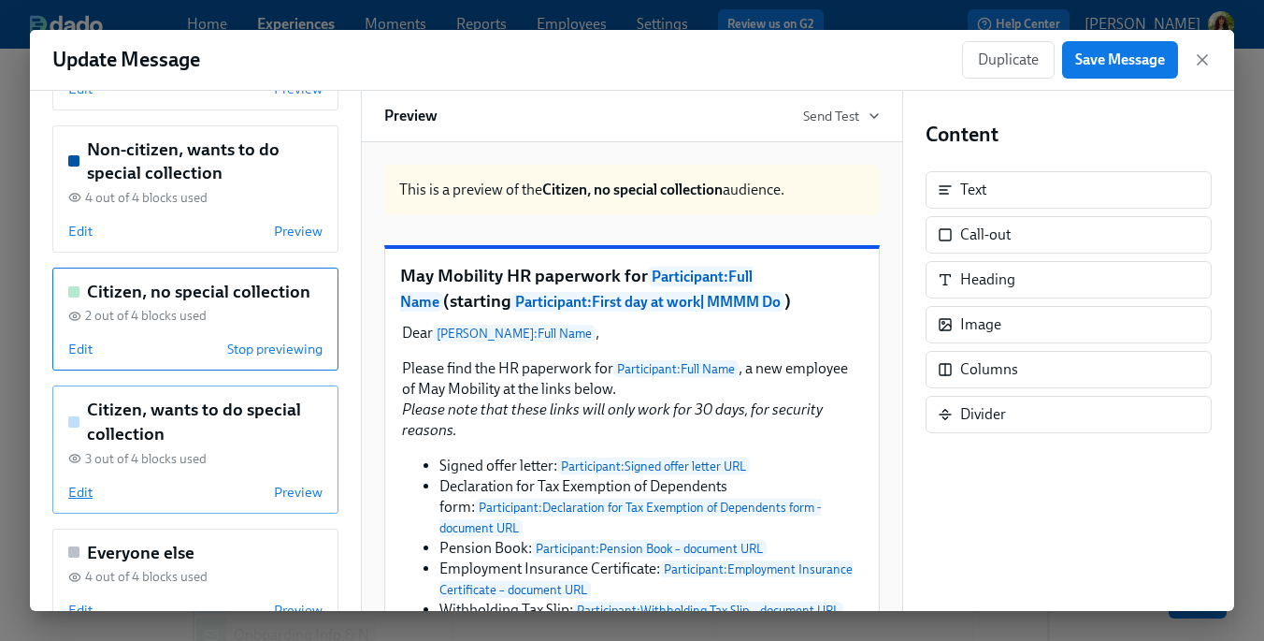
click at [86, 494] on span "Edit" at bounding box center [80, 492] width 24 height 19
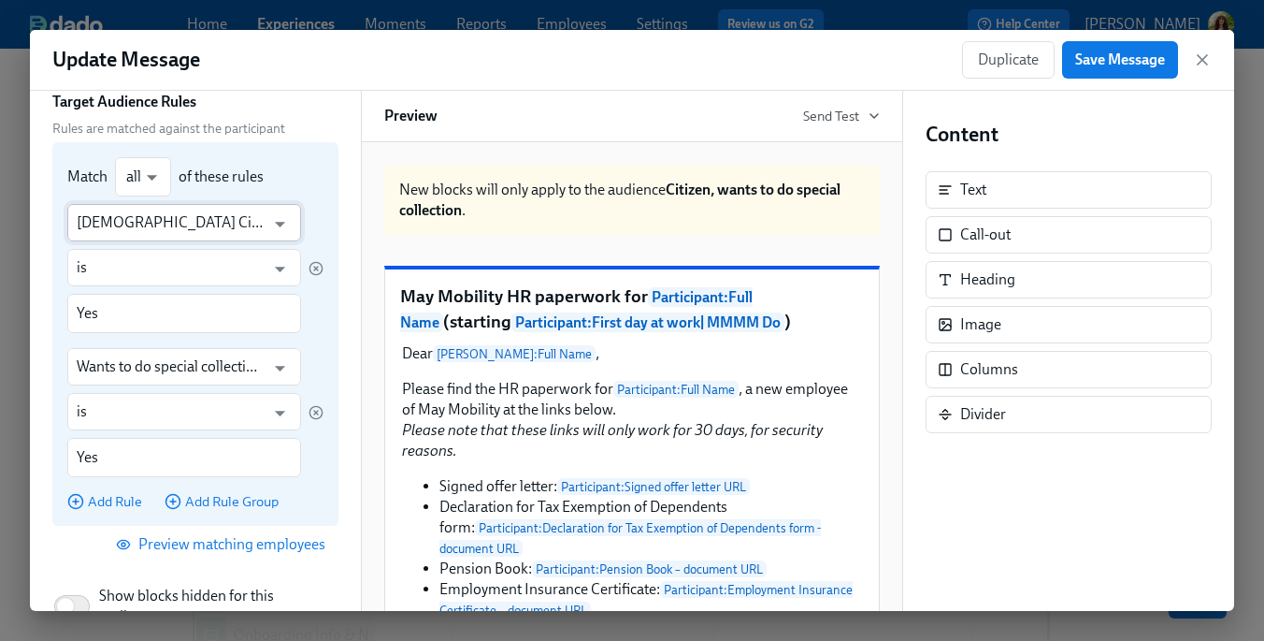
scroll to position [190, 0]
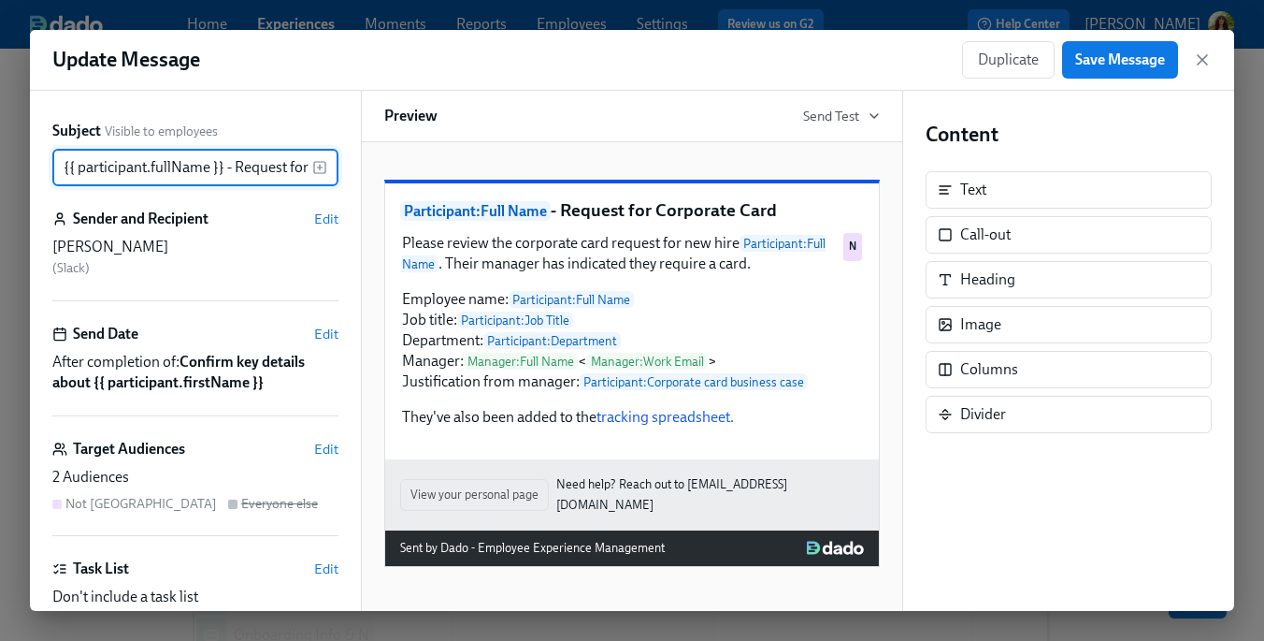
scroll to position [0, 97]
click at [323, 447] on span "Edit" at bounding box center [326, 449] width 24 height 19
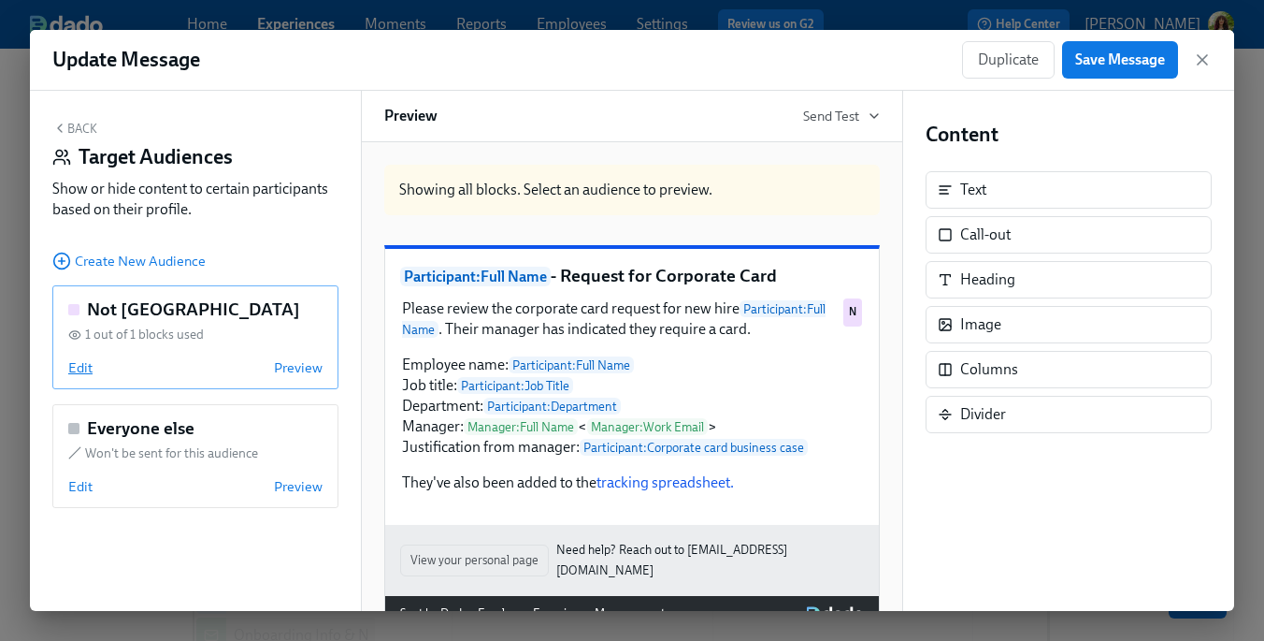
click at [84, 366] on span "Edit" at bounding box center [80, 367] width 24 height 19
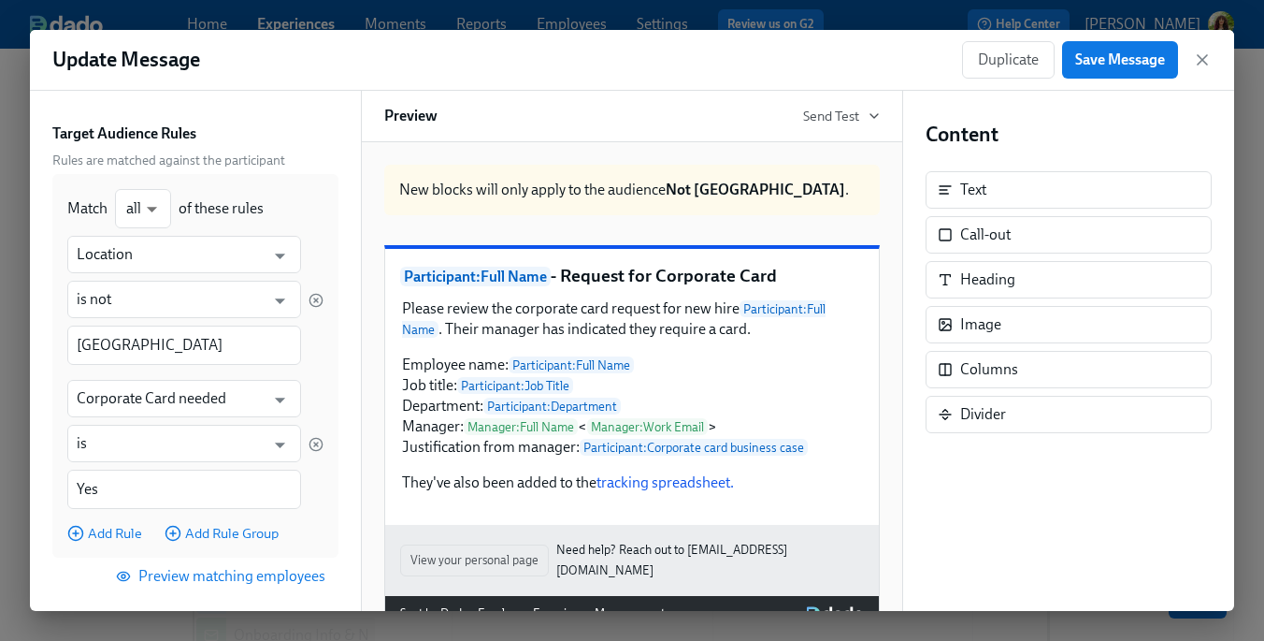
scroll to position [161, 0]
